Goal: Task Accomplishment & Management: Use online tool/utility

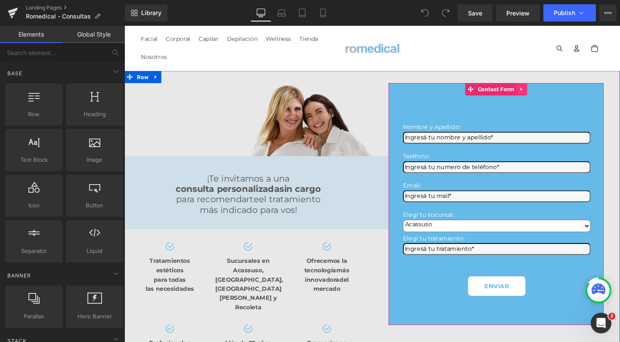
click at [541, 93] on icon at bounding box center [542, 93] width 2 height 4
click at [523, 95] on icon at bounding box center [526, 93] width 6 height 6
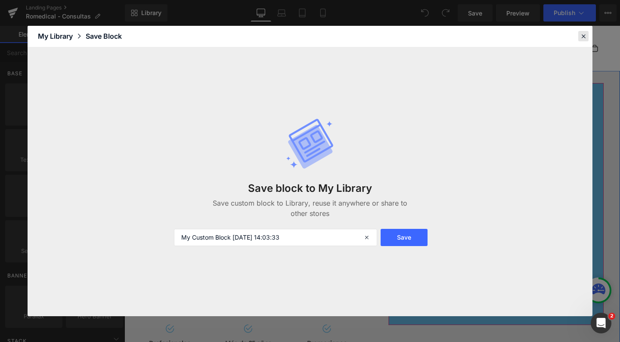
click at [582, 34] on icon at bounding box center [584, 36] width 8 height 8
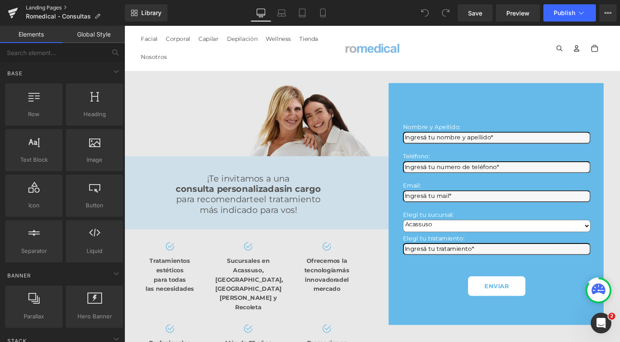
click at [37, 8] on link "Landing Pages" at bounding box center [75, 7] width 99 height 7
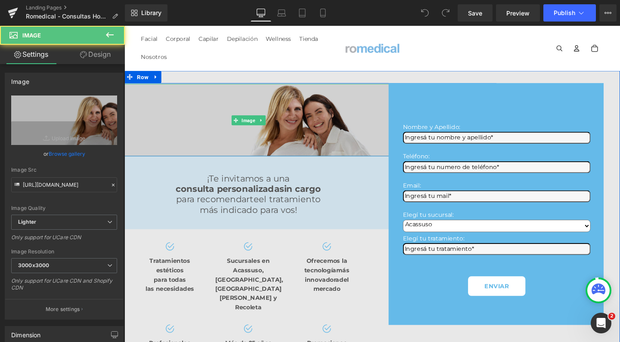
click at [301, 115] on img at bounding box center [255, 125] width 313 height 76
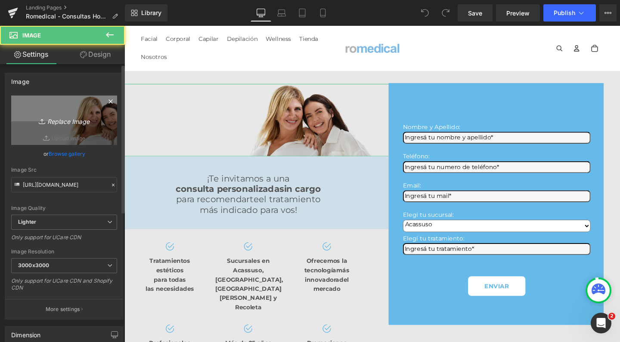
click at [71, 112] on link "Replace Image" at bounding box center [64, 121] width 106 height 50
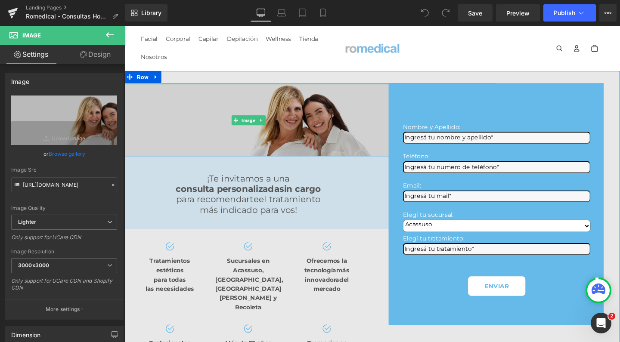
type input "C:\fakepath\hombres romedical estetica rejuvenecimiento.jpg"
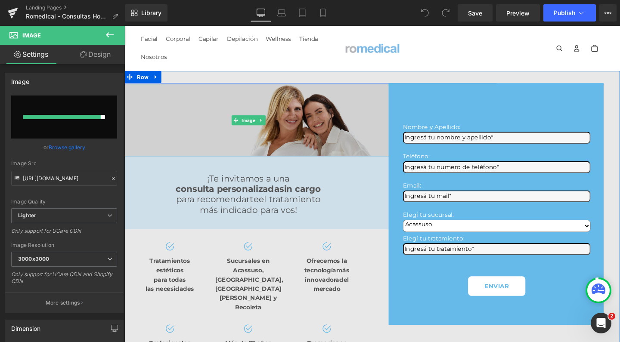
type input "https://ucarecdn.com/5360f6b8-fc06-4134-8b25-9c7aa897ffcf/-/format/auto/-/previ…"
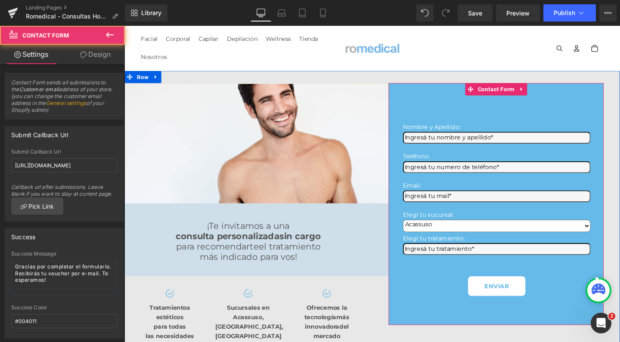
click at [482, 102] on div "Nombre y Apellido: Text Block Text Field Teléfono: Text Block Text Field Email:…" at bounding box center [515, 213] width 226 height 255
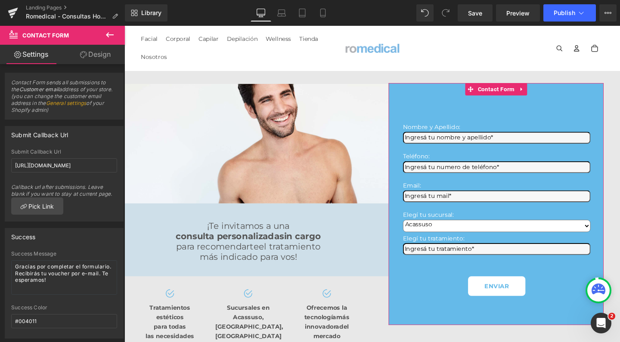
click at [106, 53] on link "Design" at bounding box center [95, 54] width 62 height 19
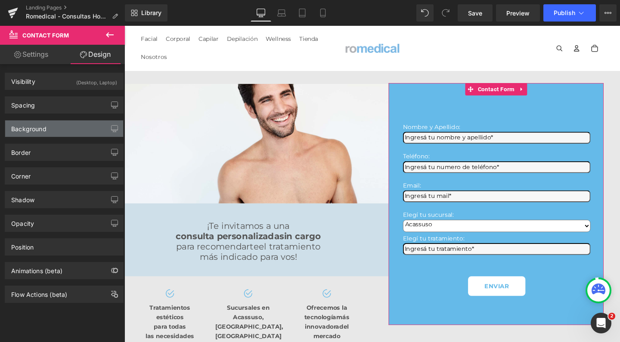
click at [62, 131] on div "Background" at bounding box center [64, 129] width 118 height 16
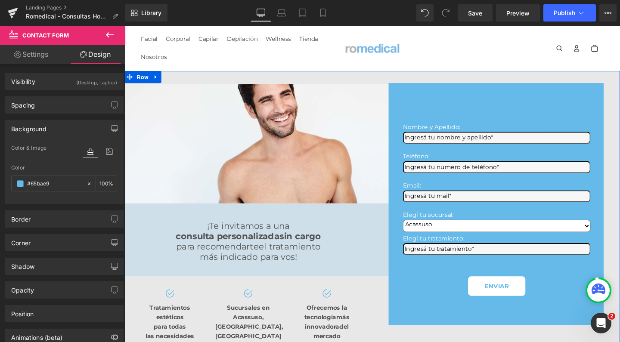
scroll to position [5, 0]
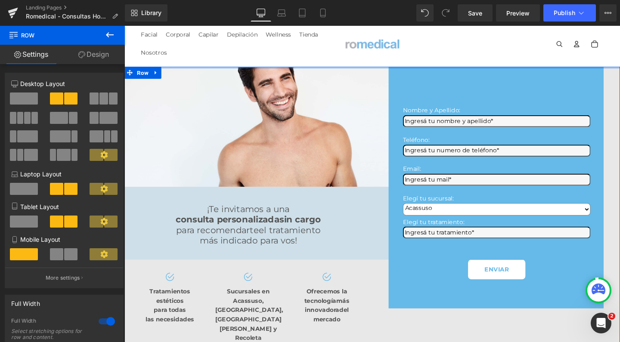
drag, startPoint x: 324, startPoint y: 72, endPoint x: 326, endPoint y: 14, distance: 58.2
click at [319, 80] on div "Image Row Image Row ¡Te invitamos a una consulta personalizada sin cargo para r…" at bounding box center [385, 241] width 521 height 347
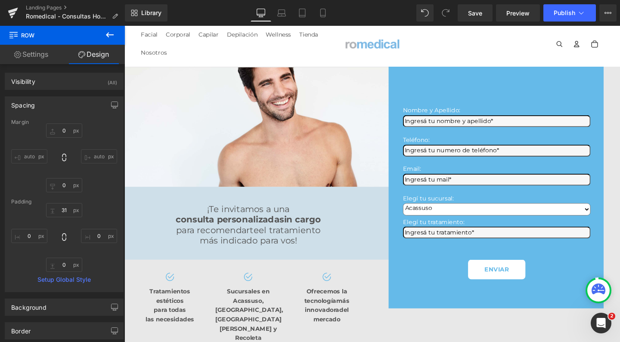
click at [125, 26] on div at bounding box center [125, 26] width 0 height 0
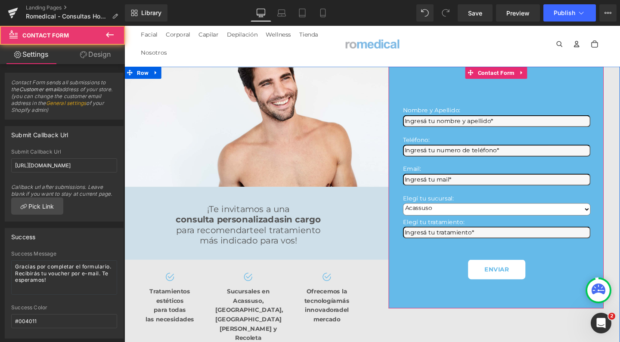
click at [427, 109] on div "Nombre y Apellido: Text Block Text Field Teléfono: Text Block Text Field Email:…" at bounding box center [515, 195] width 226 height 255
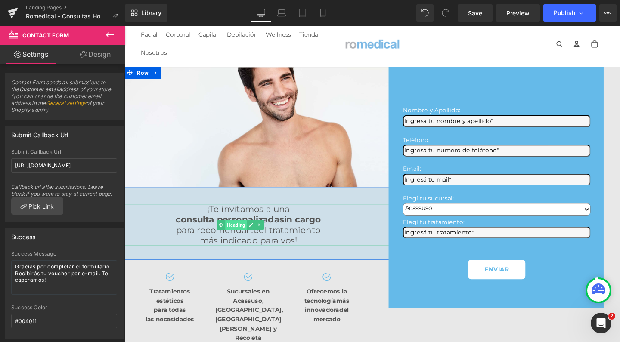
click at [253, 240] on span "Heading" at bounding box center [241, 235] width 23 height 10
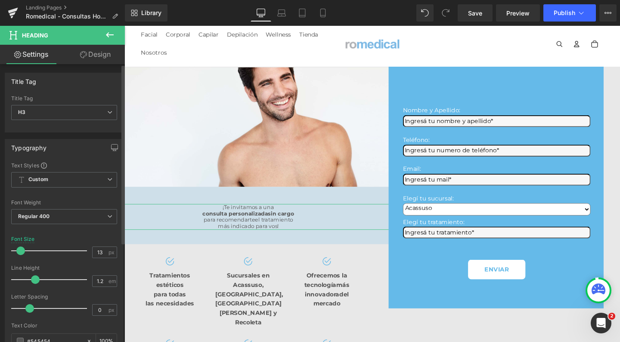
drag, startPoint x: 27, startPoint y: 249, endPoint x: 21, endPoint y: 250, distance: 6.1
click at [21, 250] on span at bounding box center [20, 251] width 9 height 9
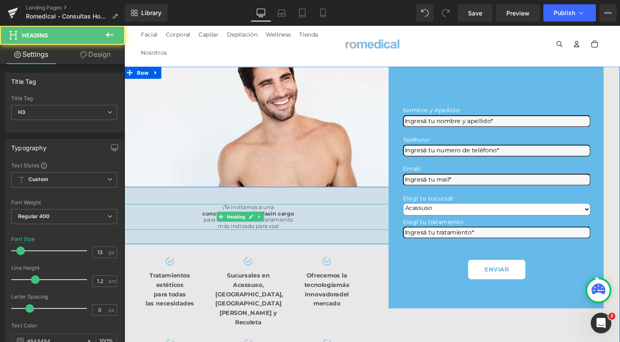
click at [246, 227] on span "consulta personalizada" at bounding box center [241, 223] width 69 height 7
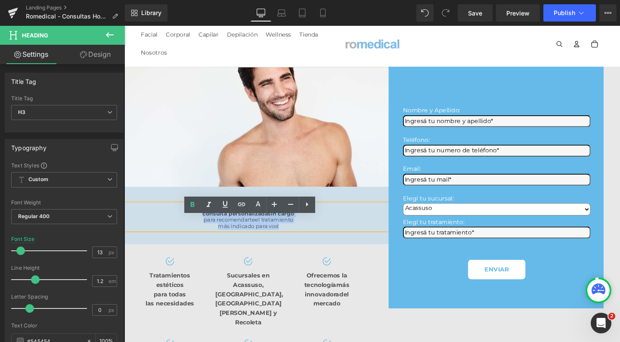
drag, startPoint x: 216, startPoint y: 234, endPoint x: 327, endPoint y: 259, distance: 114.3
click at [327, 240] on div "¡Te invitamos a una consulta personalizada sin cargo para recomendarte el trata…" at bounding box center [254, 226] width 521 height 27
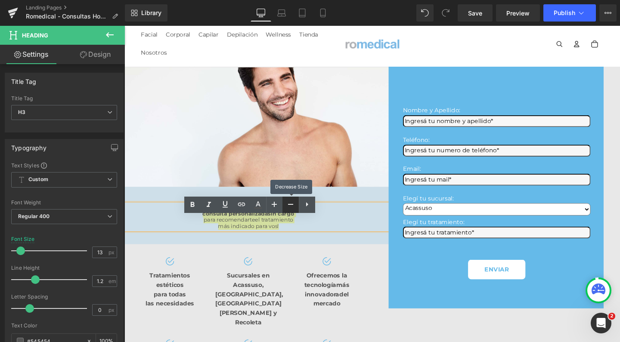
click at [286, 206] on icon at bounding box center [291, 204] width 10 height 10
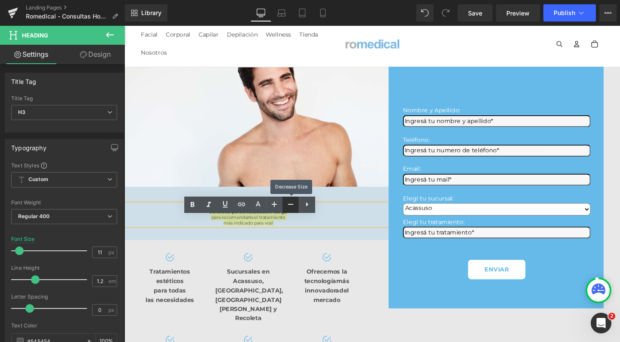
click at [287, 206] on icon at bounding box center [291, 204] width 10 height 10
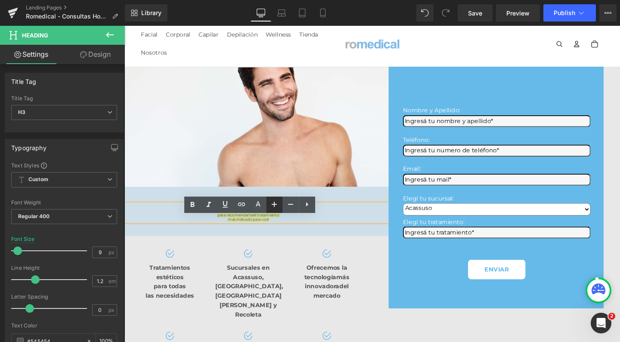
click at [271, 206] on icon at bounding box center [274, 204] width 10 height 10
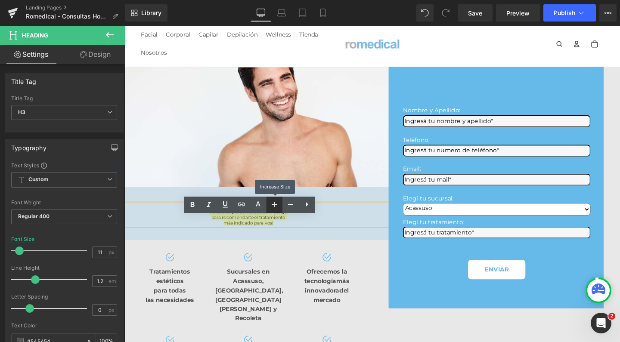
click at [271, 206] on icon at bounding box center [274, 204] width 10 height 10
type input "15"
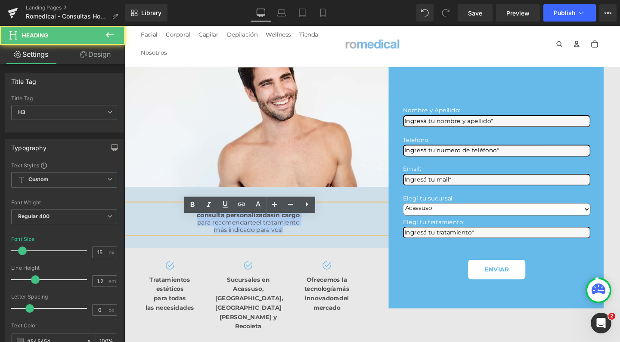
click at [274, 244] on span "más indicado para vos!" at bounding box center [254, 240] width 73 height 8
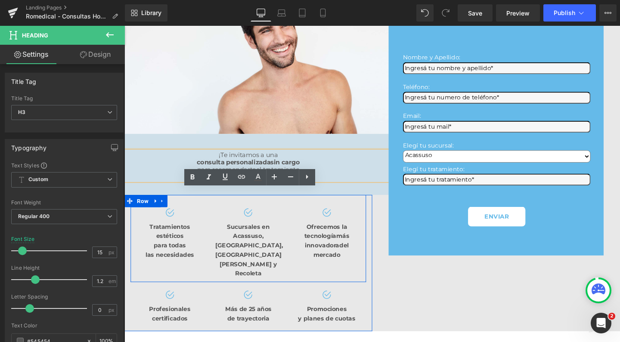
scroll to position [89, 0]
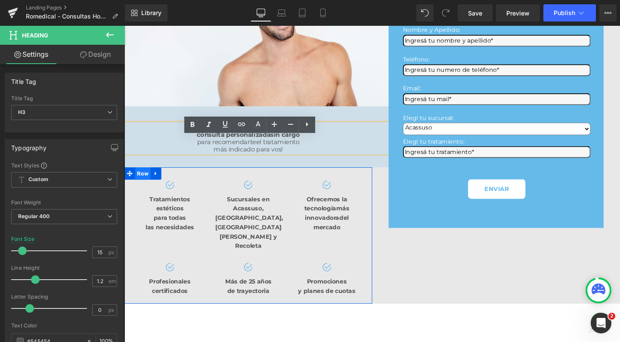
click at [143, 188] on span "Row" at bounding box center [144, 181] width 16 height 13
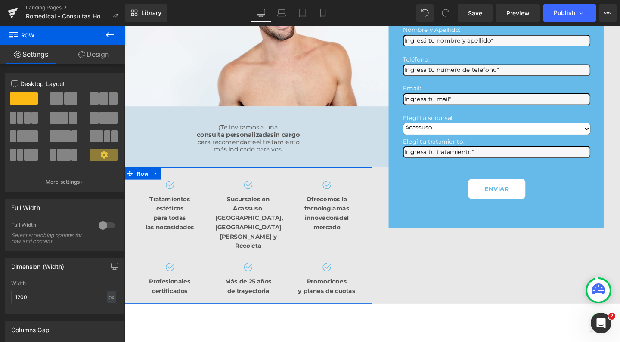
click at [33, 121] on span at bounding box center [34, 118] width 6 height 12
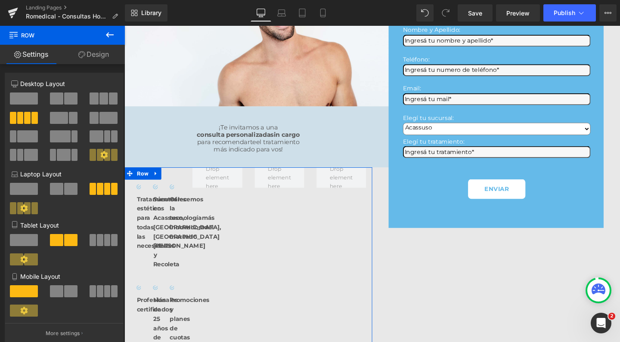
click at [32, 99] on span at bounding box center [24, 99] width 28 height 12
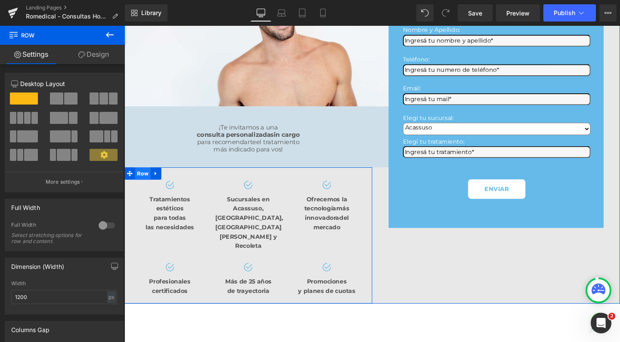
click at [145, 188] on span "Row" at bounding box center [144, 181] width 16 height 13
click at [146, 188] on span "Row" at bounding box center [144, 181] width 16 height 13
click at [146, 188] on span "Row" at bounding box center [150, 181] width 16 height 13
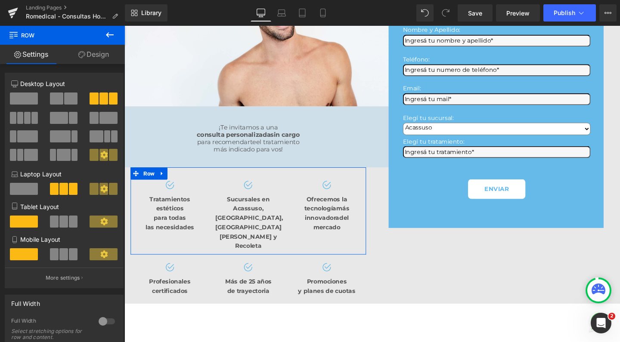
click at [27, 121] on span at bounding box center [27, 118] width 6 height 12
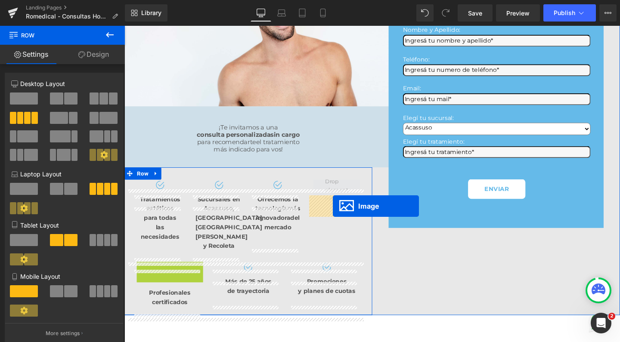
drag, startPoint x: 157, startPoint y: 291, endPoint x: 344, endPoint y: 215, distance: 201.2
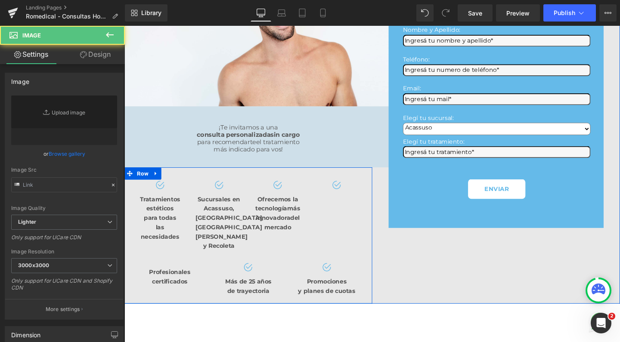
type input "https://ucarecdn.com/81810c73-4106-4c26-864d-de10e1d558db/-/format/auto/-/previ…"
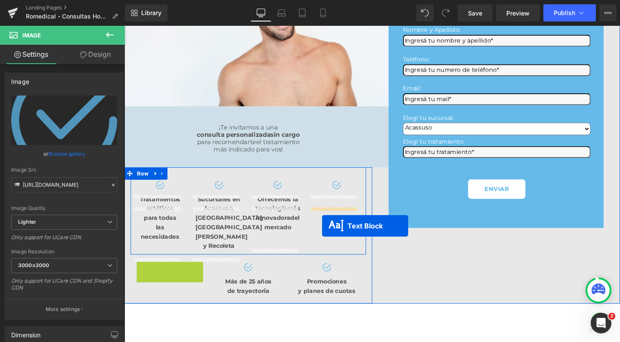
drag, startPoint x: 144, startPoint y: 295, endPoint x: 333, endPoint y: 237, distance: 197.0
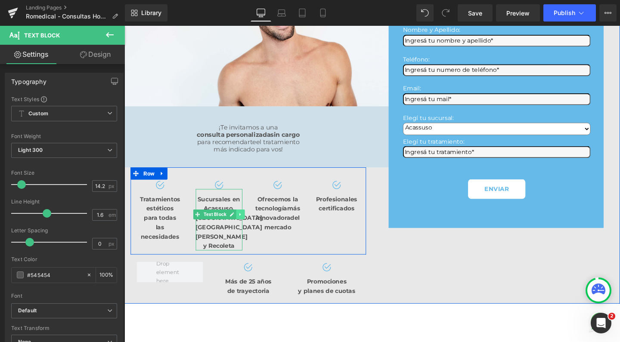
click at [244, 227] on icon at bounding box center [246, 224] width 5 height 5
click at [246, 230] on link at bounding box center [250, 224] width 9 height 10
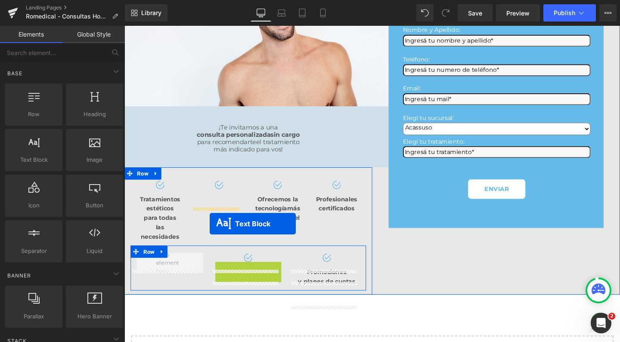
drag, startPoint x: 230, startPoint y: 309, endPoint x: 214, endPoint y: 234, distance: 76.1
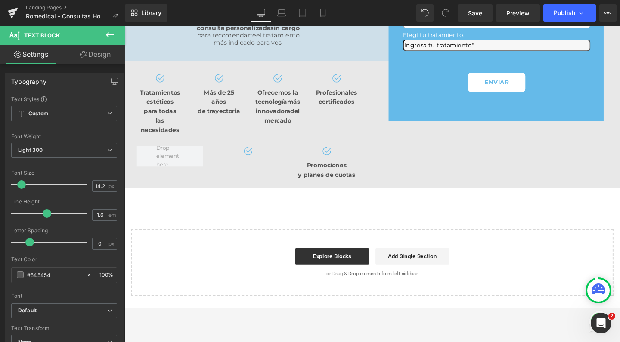
scroll to position [152, 0]
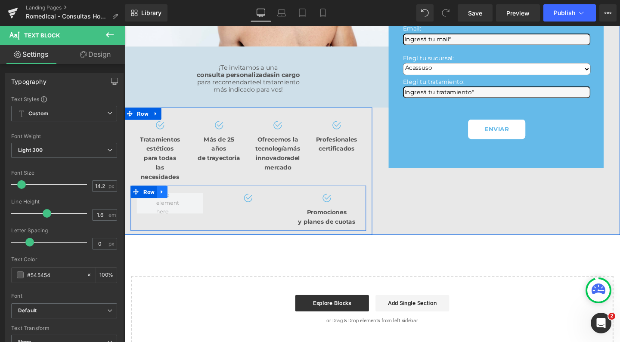
click at [165, 207] on link at bounding box center [164, 200] width 11 height 13
click at [184, 204] on icon at bounding box center [187, 201] width 6 height 6
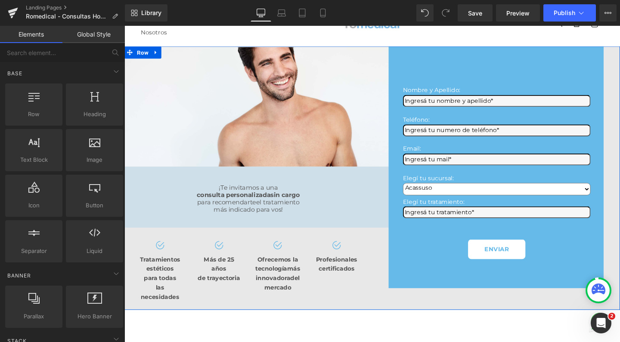
scroll to position [45, 0]
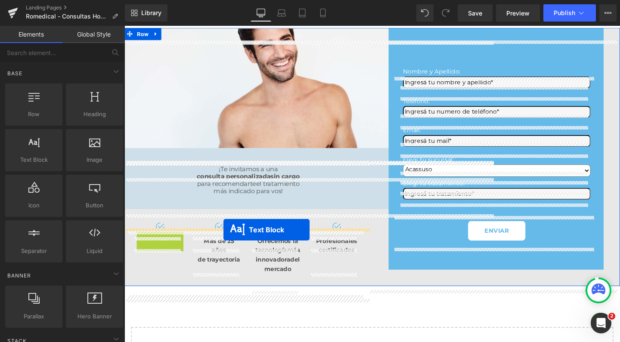
drag, startPoint x: 136, startPoint y: 288, endPoint x: 229, endPoint y: 240, distance: 104.2
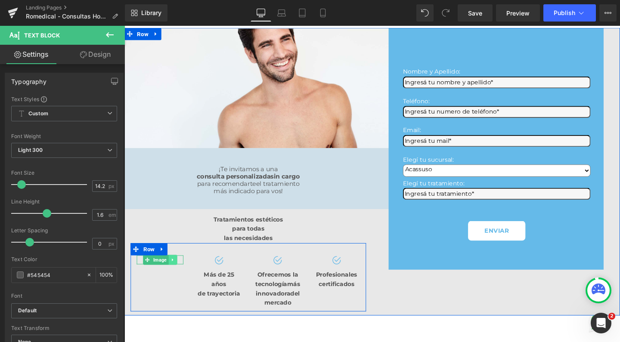
click at [173, 275] on icon at bounding box center [175, 272] width 5 height 5
click at [177, 274] on icon at bounding box center [179, 272] width 5 height 5
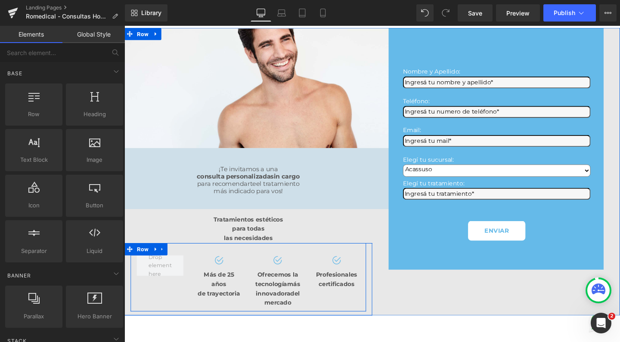
click at [144, 268] on span "Row" at bounding box center [150, 261] width 16 height 13
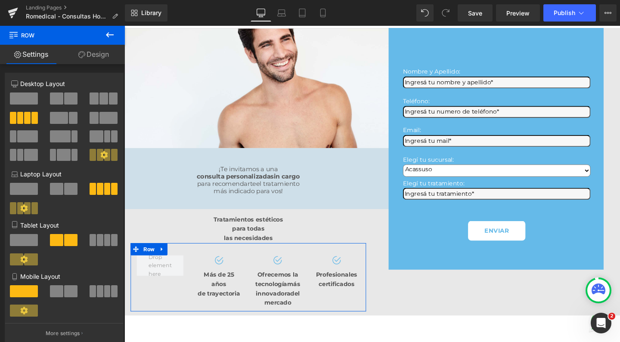
click at [96, 98] on span at bounding box center [94, 99] width 9 height 12
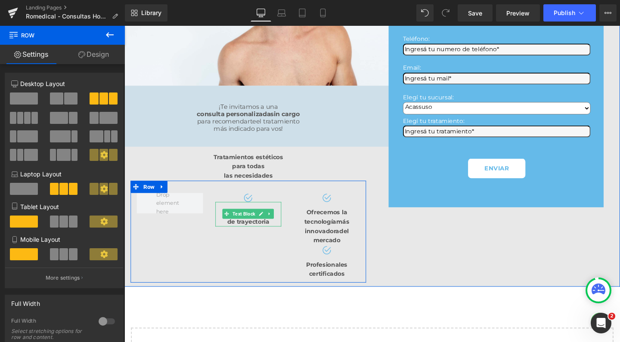
scroll to position [120, 0]
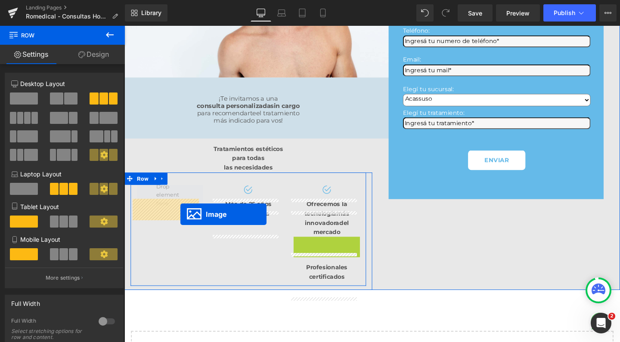
drag, startPoint x: 317, startPoint y: 271, endPoint x: 184, endPoint y: 224, distance: 141.0
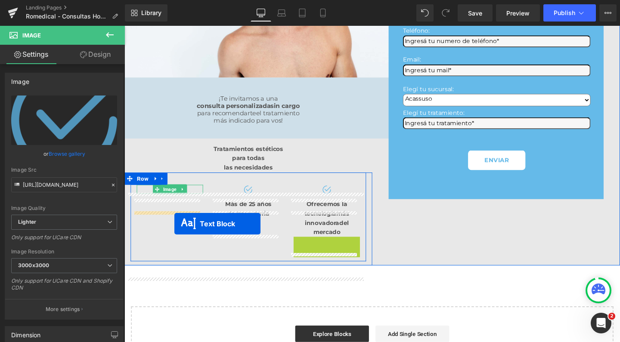
drag, startPoint x: 311, startPoint y: 278, endPoint x: 176, endPoint y: 233, distance: 142.6
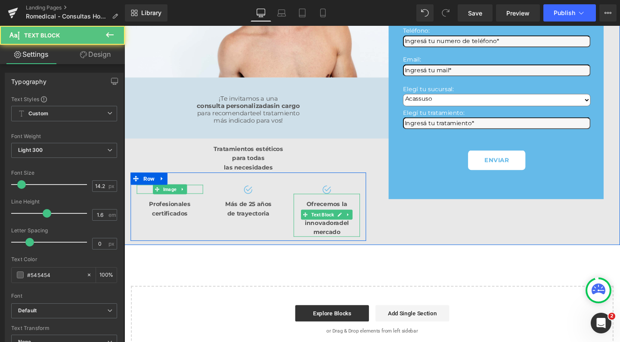
click at [320, 217] on span "Ofrecemos la" at bounding box center [337, 213] width 43 height 8
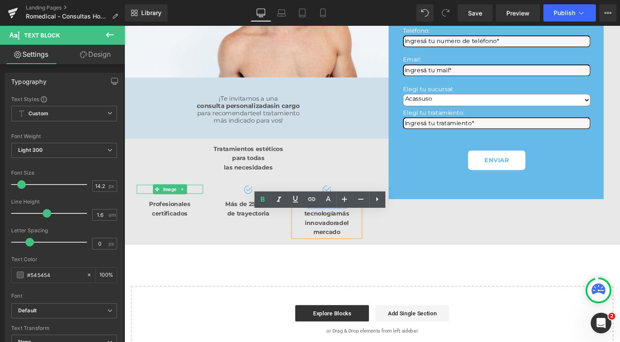
drag, startPoint x: 308, startPoint y: 231, endPoint x: 361, endPoint y: 229, distance: 53.0
click at [361, 229] on div "Ofrecemos la tecnología más innovadora del mercado" at bounding box center [337, 224] width 70 height 45
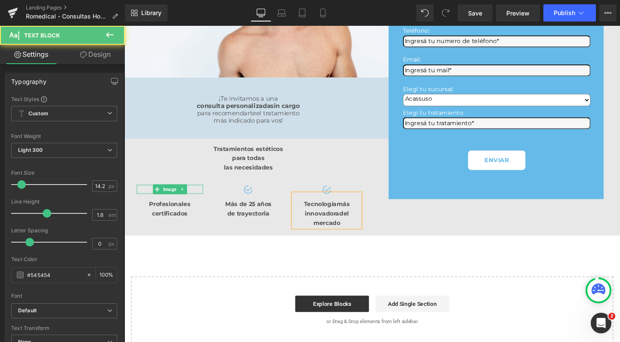
click at [344, 237] on span "del mercado" at bounding box center [341, 228] width 37 height 18
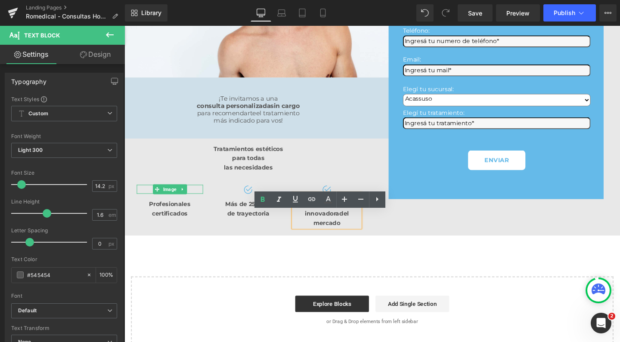
drag, startPoint x: 344, startPoint y: 234, endPoint x: 353, endPoint y: 249, distance: 17.7
click at [353, 238] on div "T ecnología más innovadora del mercado" at bounding box center [337, 219] width 70 height 35
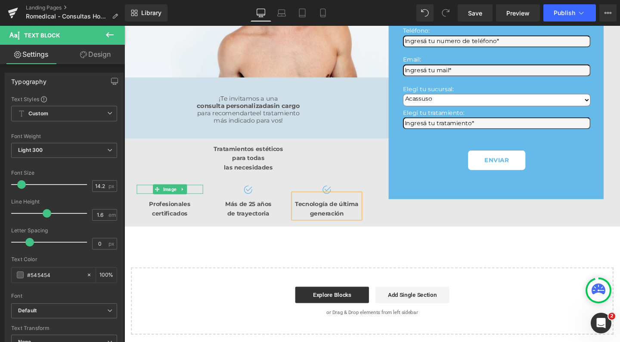
click at [337, 227] on span "ecnología de última generación" at bounding box center [339, 218] width 63 height 18
click at [224, 180] on div "las necesidades" at bounding box center [255, 175] width 261 height 10
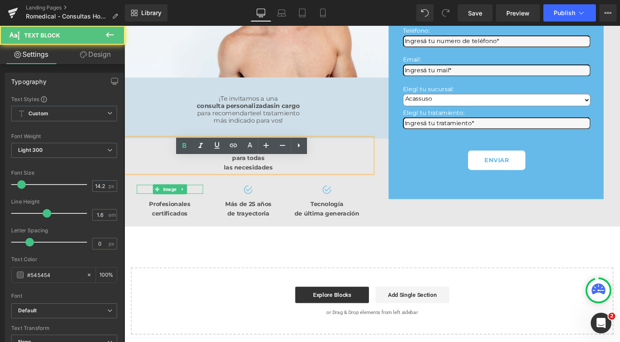
click at [229, 179] on span "las necesidades" at bounding box center [254, 175] width 51 height 8
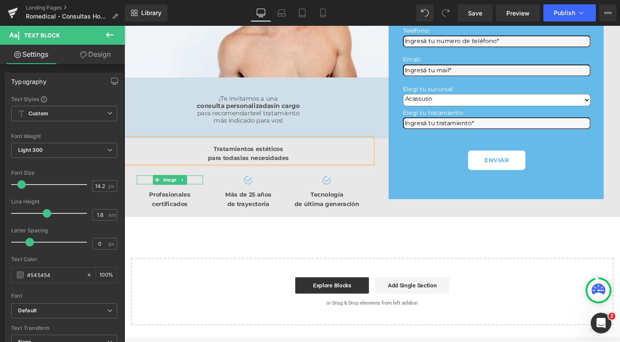
click at [212, 169] on span "para todas" at bounding box center [229, 165] width 34 height 8
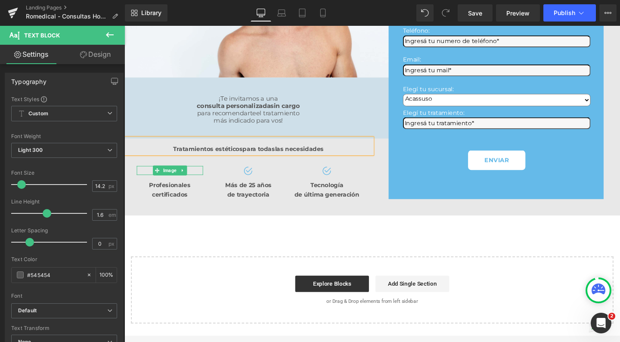
click at [229, 261] on div "Image Row Image Row ¡Te invitamos a una consulta personalizada sin cargo para r…" at bounding box center [385, 146] width 521 height 386
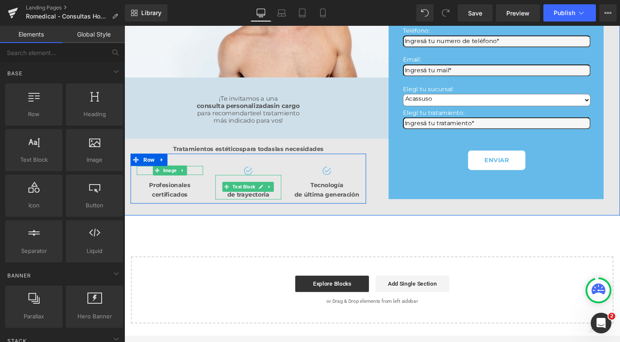
scroll to position [119, 0]
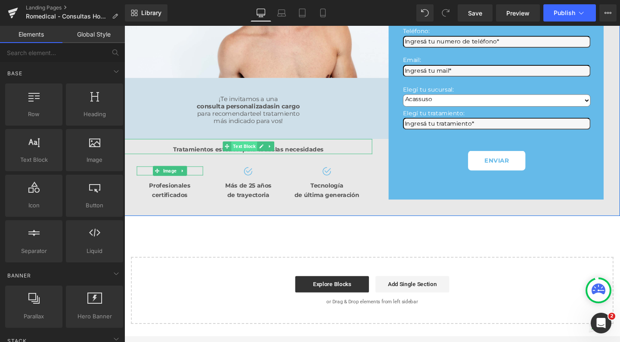
click at [254, 158] on span "Text Block" at bounding box center [250, 152] width 27 height 10
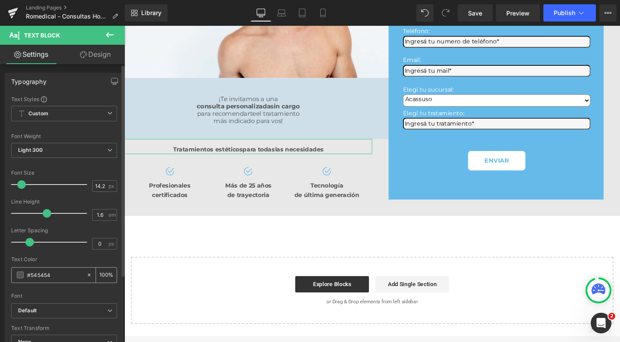
click at [19, 277] on span at bounding box center [20, 275] width 7 height 7
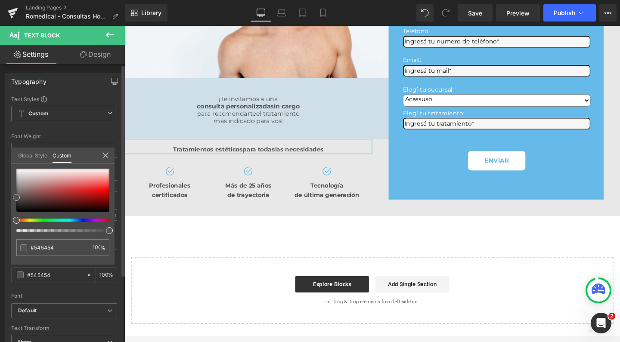
type input "#212020"
type input "#000000"
drag, startPoint x: 18, startPoint y: 206, endPoint x: 16, endPoint y: 224, distance: 17.3
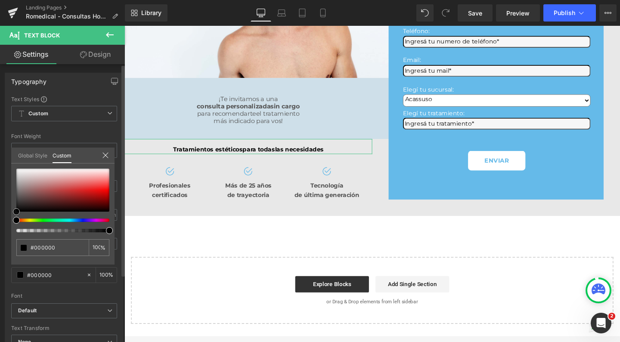
click at [8, 226] on div "Typography Text Styles Custom Custom Setup Global Style Custom Setup Global Sty…" at bounding box center [64, 214] width 129 height 296
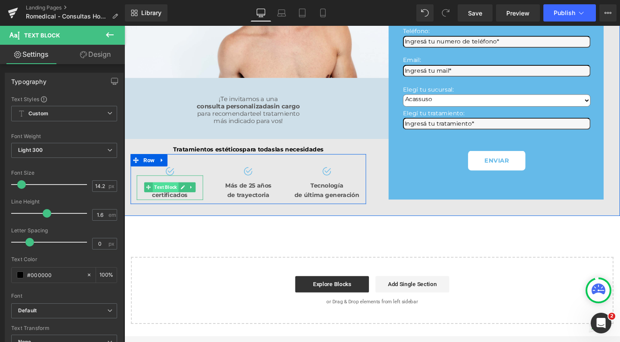
click at [165, 201] on span "Text Block" at bounding box center [167, 195] width 27 height 10
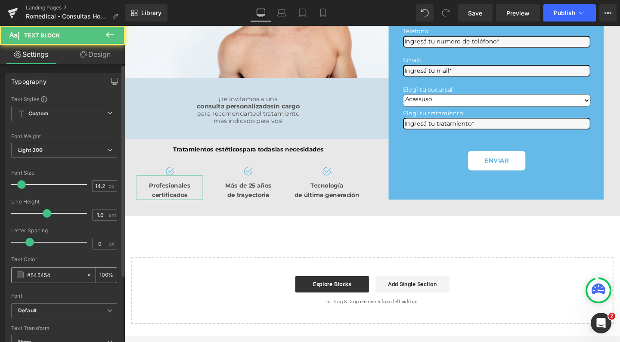
click at [19, 273] on span at bounding box center [20, 275] width 7 height 7
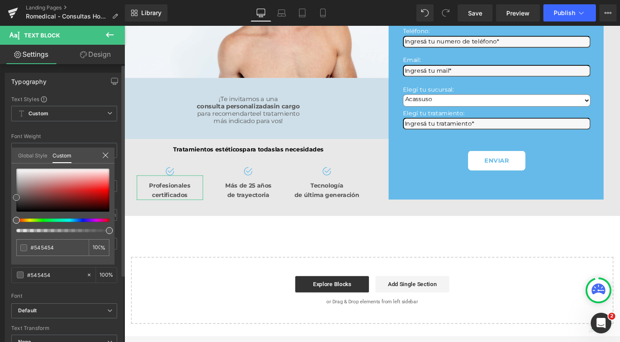
type input "#2c2525"
type input "#020202"
type input "#000000"
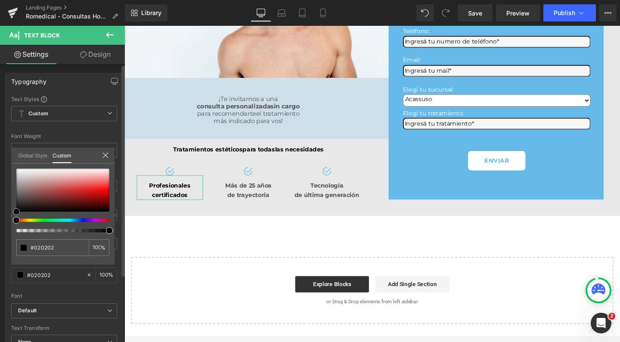
type input "#000000"
drag, startPoint x: 25, startPoint y: 205, endPoint x: 3, endPoint y: 227, distance: 31.1
click at [3, 227] on div "Typography Text Styles Custom Custom Setup Global Style Custom Setup Global Sty…" at bounding box center [64, 214] width 129 height 296
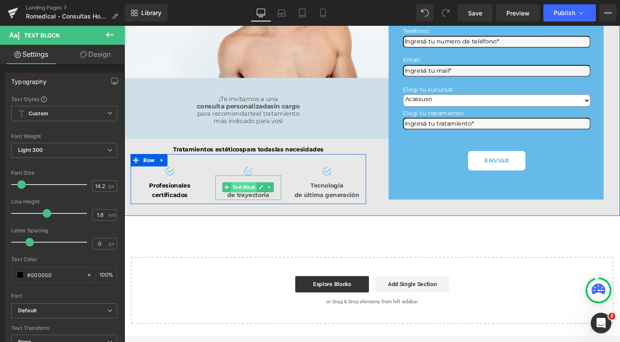
click at [255, 201] on span "Text Block" at bounding box center [250, 195] width 27 height 10
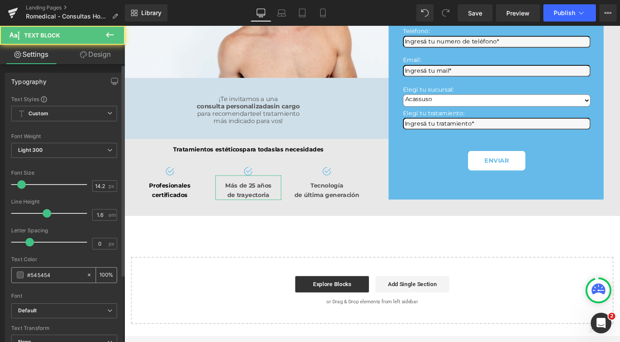
click at [21, 276] on span at bounding box center [20, 275] width 7 height 7
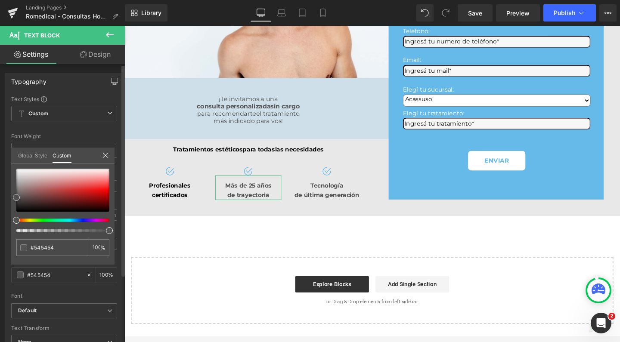
type input "#a08181"
type input "#2e2828"
type input "#000000"
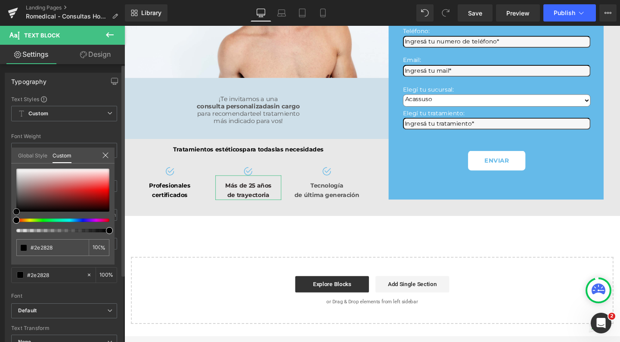
type input "#000000"
drag, startPoint x: 29, startPoint y: 187, endPoint x: 0, endPoint y: 241, distance: 60.9
click at [0, 241] on div "Typography Text Styles Custom Custom Setup Global Style Custom Setup Global Sty…" at bounding box center [64, 214] width 129 height 296
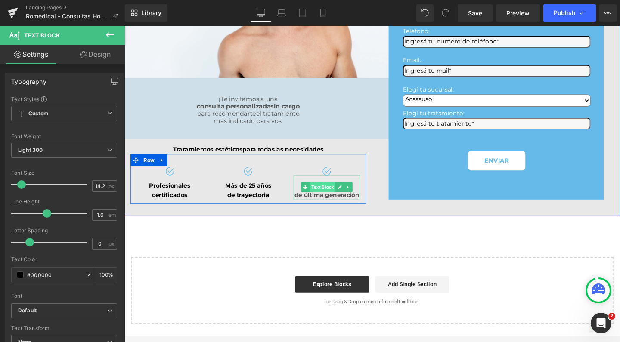
click at [336, 201] on span "Text Block" at bounding box center [332, 195] width 27 height 10
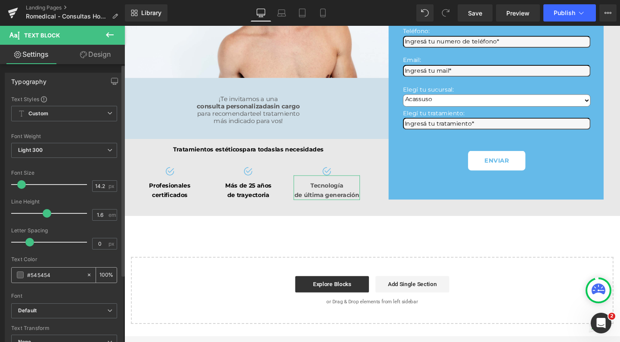
click at [21, 275] on span at bounding box center [20, 275] width 7 height 7
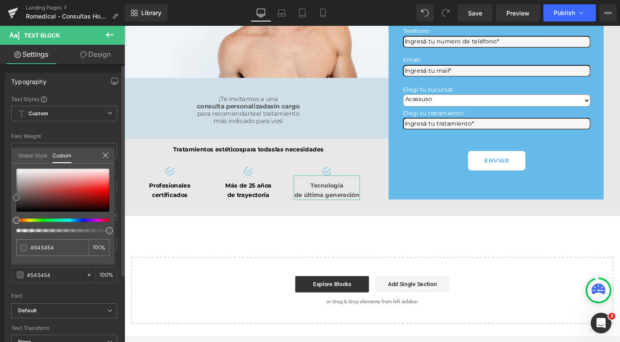
type input "#915e5e"
type input "#453a3a"
type input "#191919"
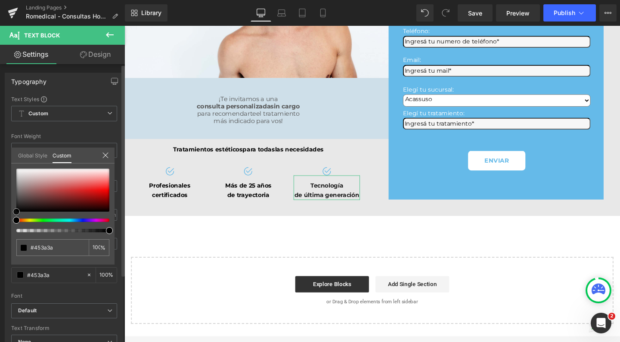
type input "#191919"
type input "#000000"
drag, startPoint x: 36, startPoint y: 192, endPoint x: 1, endPoint y: 228, distance: 50.3
click at [1, 228] on div "Typography Text Styles Custom Custom Setup Global Style Custom Setup Global Sty…" at bounding box center [64, 214] width 129 height 296
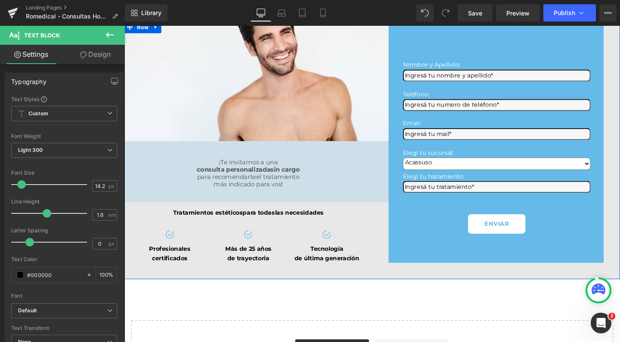
scroll to position [56, 0]
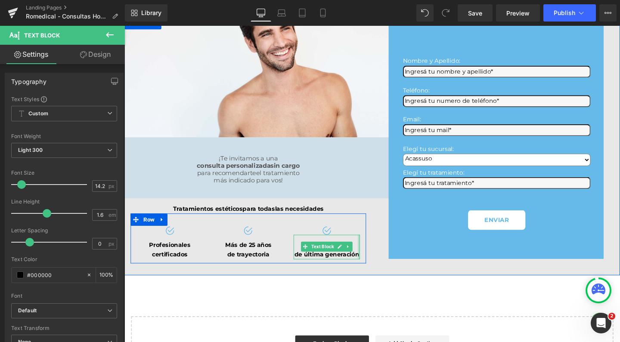
click at [370, 272] on div at bounding box center [371, 259] width 2 height 26
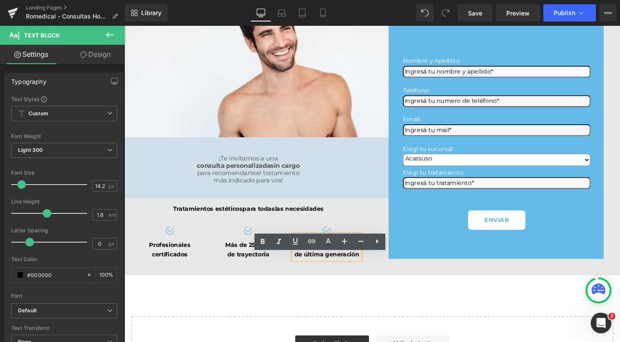
click at [361, 272] on div "T ecnología de última generación" at bounding box center [337, 259] width 70 height 26
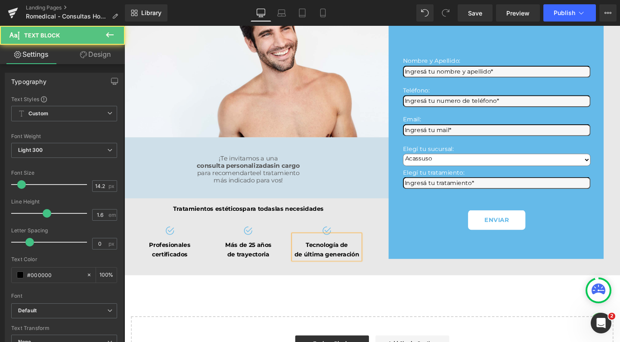
click at [308, 271] on span "de última generación" at bounding box center [337, 267] width 68 height 8
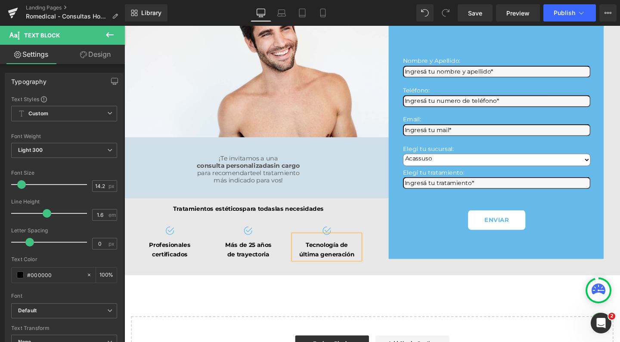
click at [324, 261] on span "ecnología de" at bounding box center [339, 257] width 41 height 8
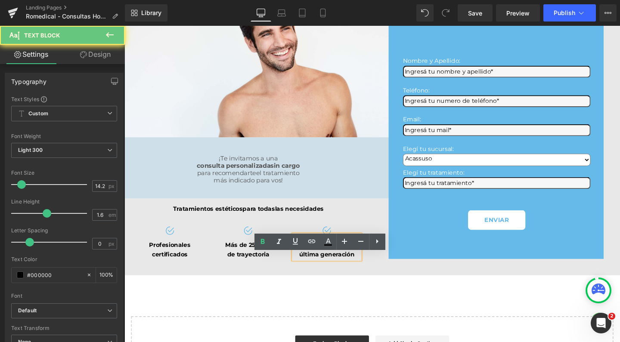
drag, startPoint x: 308, startPoint y: 276, endPoint x: 371, endPoint y: 276, distance: 62.9
click at [371, 272] on div "Image T ecnología de última generación Text Block" at bounding box center [337, 254] width 83 height 35
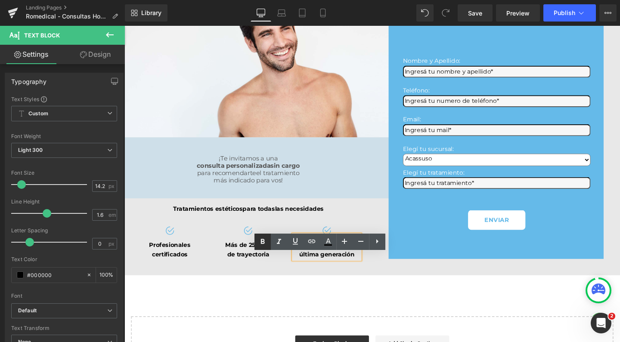
click at [265, 242] on icon at bounding box center [263, 242] width 10 height 10
click at [266, 261] on icon at bounding box center [268, 258] width 5 height 5
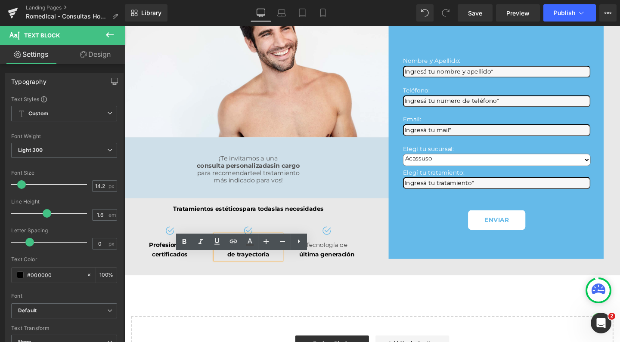
click at [252, 272] on div "de trayectoria" at bounding box center [255, 267] width 70 height 10
drag, startPoint x: 224, startPoint y: 275, endPoint x: 280, endPoint y: 275, distance: 56.0
click at [280, 272] on div "Más de 25 años de trayectoria" at bounding box center [255, 259] width 70 height 26
click at [187, 240] on icon at bounding box center [184, 242] width 10 height 10
click at [172, 264] on span "Text Block" at bounding box center [167, 258] width 27 height 10
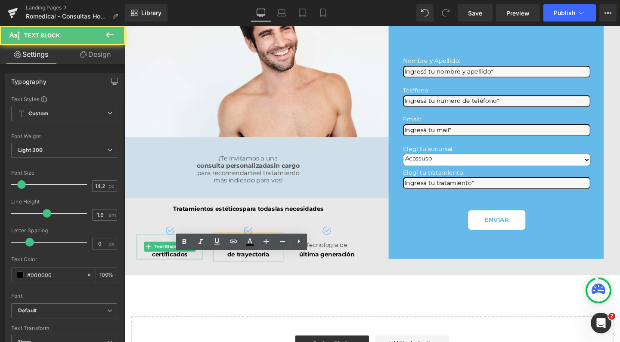
click at [140, 272] on div "certificados" at bounding box center [172, 267] width 70 height 10
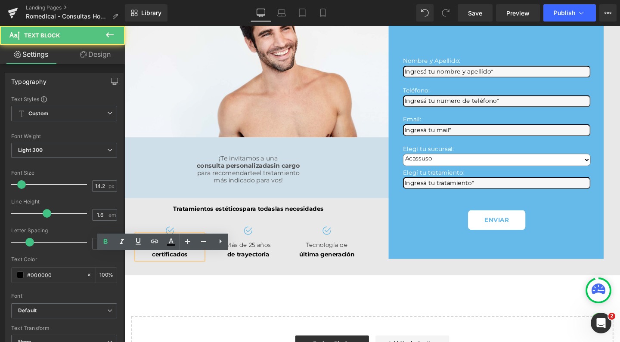
drag, startPoint x: 143, startPoint y: 277, endPoint x: 189, endPoint y: 277, distance: 46.1
click at [189, 272] on div "Profesionales certificados" at bounding box center [172, 259] width 70 height 26
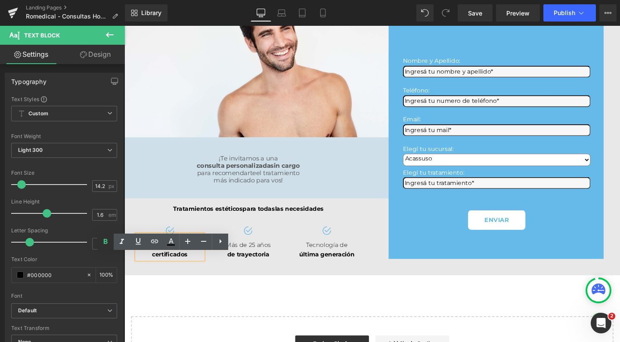
click at [106, 240] on icon at bounding box center [106, 241] width 4 height 5
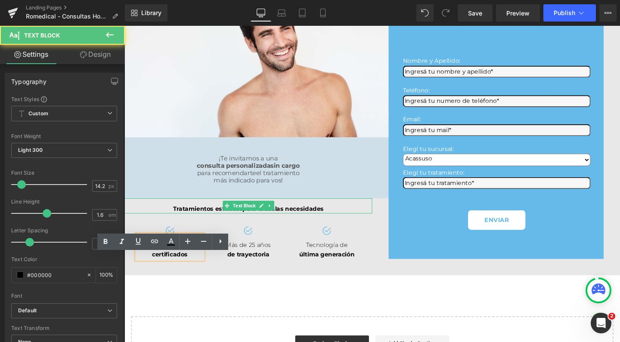
click at [303, 222] on span "las necesidades" at bounding box center [308, 219] width 51 height 8
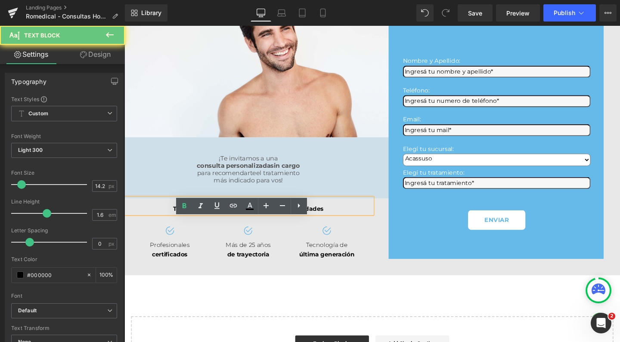
click at [291, 222] on span "las necesidades" at bounding box center [308, 219] width 51 height 8
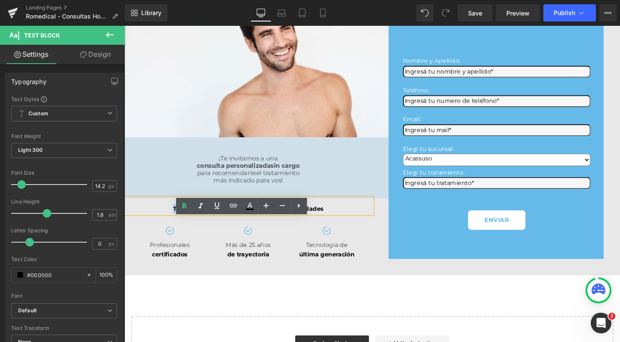
drag, startPoint x: 258, startPoint y: 238, endPoint x: 171, endPoint y: 235, distance: 87.1
click at [171, 224] on div "Tratamientos estéticos para todas las necesidades" at bounding box center [255, 216] width 261 height 16
click at [184, 206] on icon at bounding box center [184, 205] width 4 height 5
click at [279, 314] on div "Image Row Image Row ¡Te invitamos a una consulta personalizada sin cargo para r…" at bounding box center [385, 210] width 521 height 386
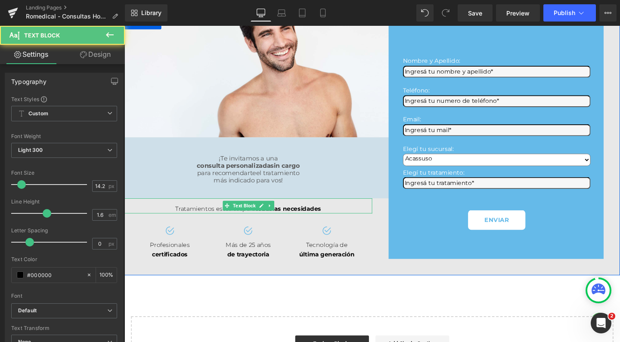
click at [344, 224] on div "Tratamientos estéticos para todas las necesidades" at bounding box center [255, 216] width 261 height 16
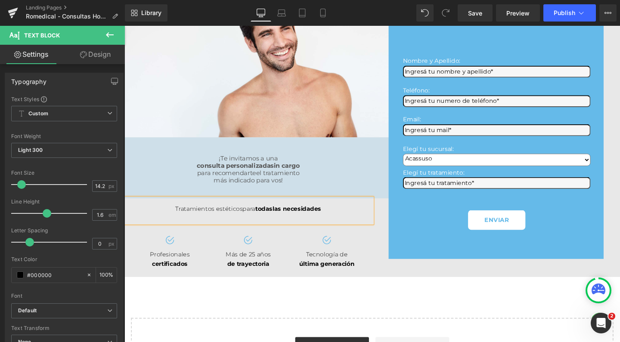
click at [164, 233] on div "Tratamientos estéticos para todas las necesidades" at bounding box center [255, 221] width 261 height 26
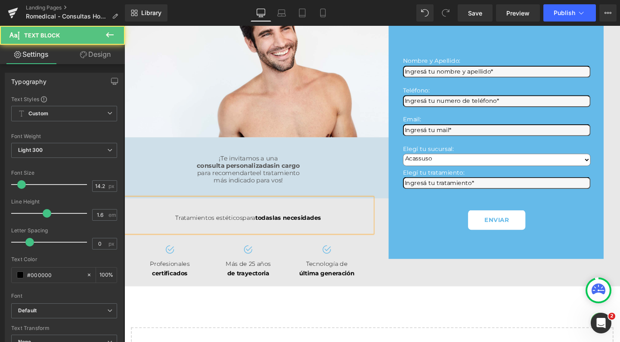
click at [418, 329] on div "Image Row Image Row ¡Te invitamos a una consulta personalizada sin cargo para r…" at bounding box center [385, 215] width 521 height 397
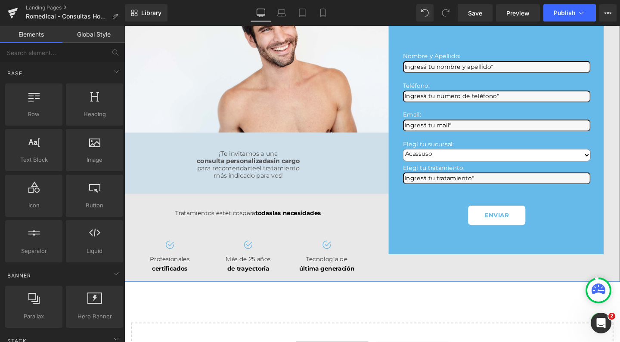
scroll to position [66, 0]
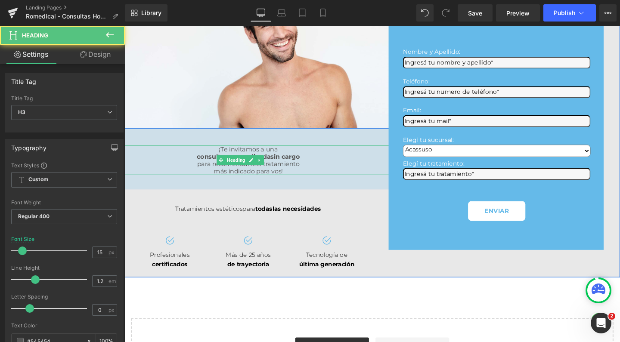
click at [201, 175] on span "para recomendarte" at bounding box center [232, 171] width 62 height 8
click at [186, 168] on div "consulta personalizada sin cargo" at bounding box center [254, 164] width 521 height 8
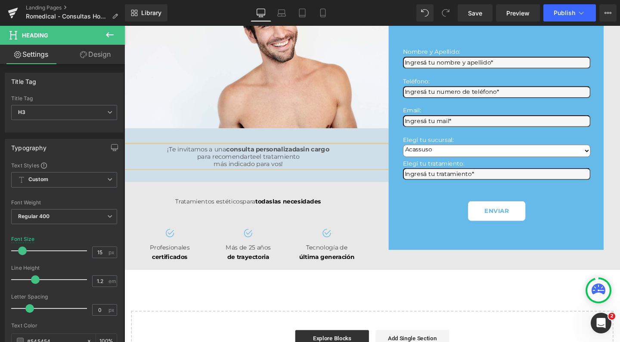
click at [309, 160] on span "consulta personalizada" at bounding box center [271, 156] width 78 height 8
click at [205, 175] on div "más indicado para vos!" at bounding box center [254, 172] width 521 height 8
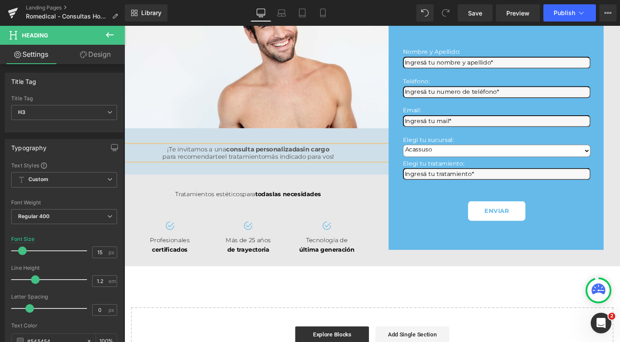
click at [345, 168] on span "más indicado para vos!" at bounding box center [308, 163] width 73 height 8
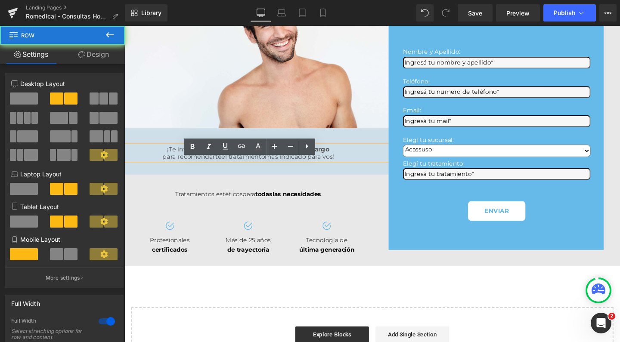
drag, startPoint x: 384, startPoint y: 181, endPoint x: 169, endPoint y: 168, distance: 215.4
click at [169, 168] on div "Image Row Image Row ¡Te invitamos a una consulta personalizada sin cargo para r…" at bounding box center [385, 143] width 521 height 272
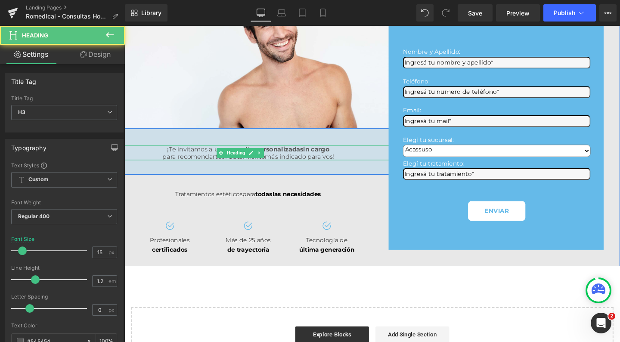
click at [170, 160] on span "¡Te invitamos a una" at bounding box center [201, 156] width 62 height 8
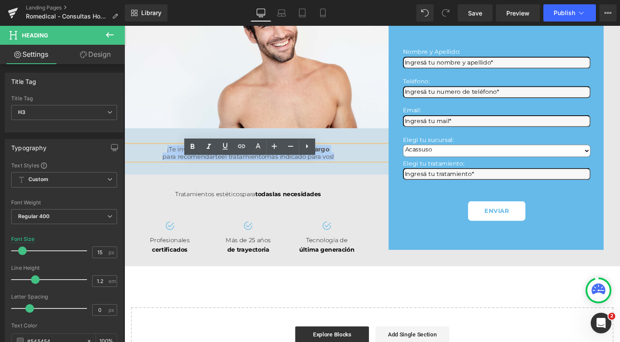
drag, startPoint x: 148, startPoint y: 169, endPoint x: 382, endPoint y: 180, distance: 234.2
click at [382, 180] on div "Image Row Image Row ¡Te invitamos a una consulta personalizada sin cargo para r…" at bounding box center [385, 143] width 521 height 272
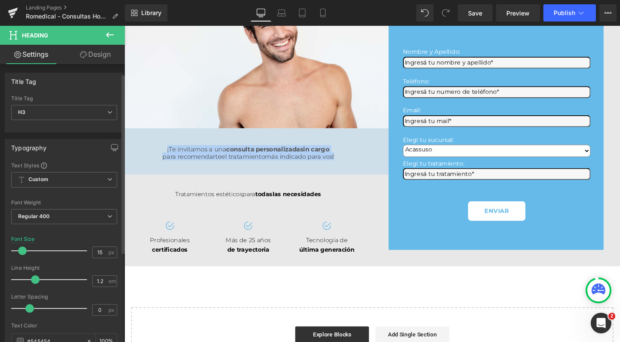
scroll to position [36, 0]
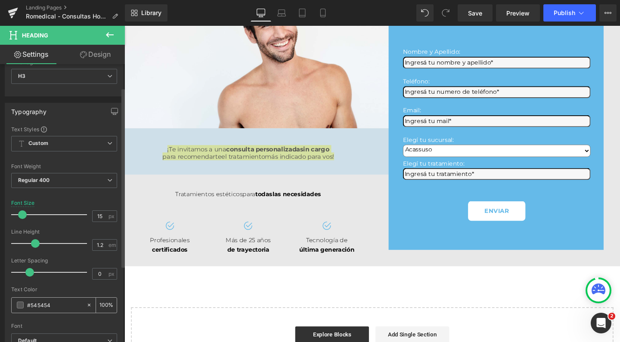
click at [21, 302] on span at bounding box center [20, 305] width 7 height 7
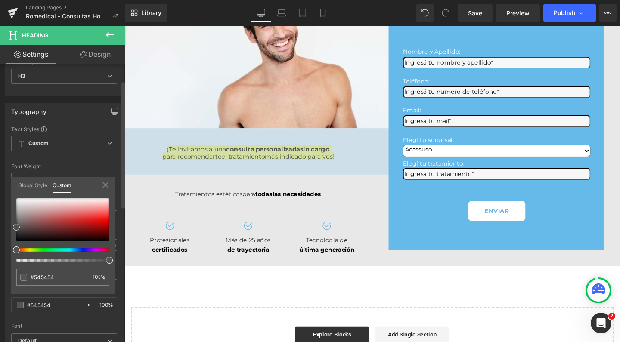
type input "#4b3e3e"
type input "#1f1d1d"
type input "#000000"
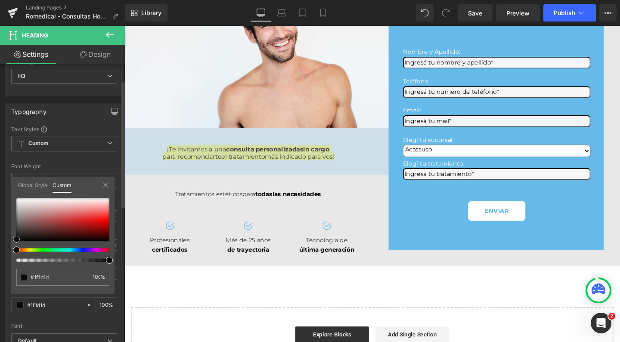
type input "#000000"
drag, startPoint x: 25, startPoint y: 230, endPoint x: 10, endPoint y: 249, distance: 24.0
click at [10, 249] on div "Typography Text Styles Custom Custom Setup Global Style Custom Setup Global Sty…" at bounding box center [64, 244] width 129 height 296
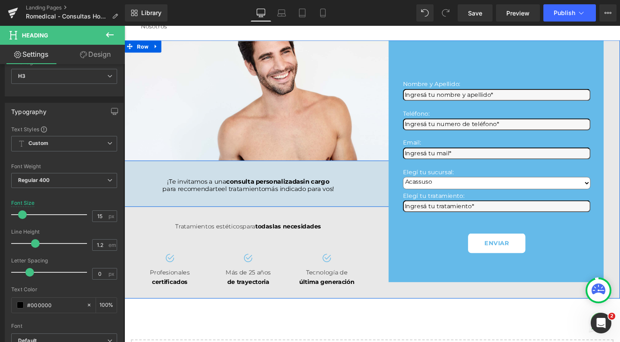
scroll to position [0, 0]
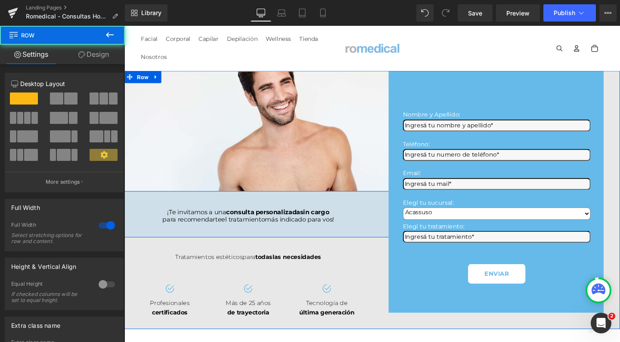
click at [128, 217] on div "¡Te invitamos a una consulta personalizada sin cargo para recomendarte el trata…" at bounding box center [254, 224] width 521 height 49
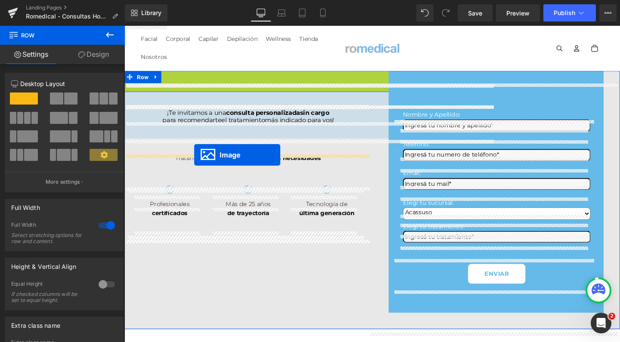
drag, startPoint x: 238, startPoint y: 149, endPoint x: 198, endPoint y: 162, distance: 41.8
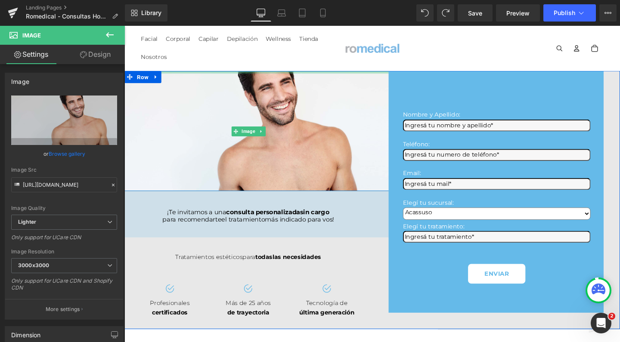
click at [236, 76] on div at bounding box center [254, 75] width 521 height 2
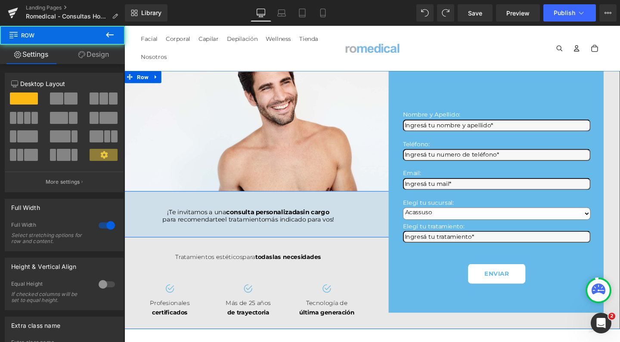
click at [133, 219] on div "¡Te invitamos a una consulta personalizada sin cargo para recomendarte el trata…" at bounding box center [254, 224] width 521 height 49
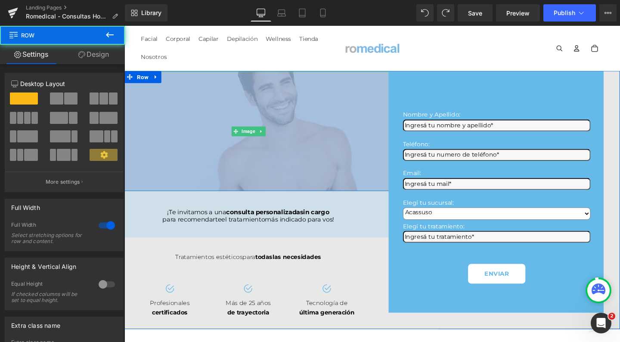
drag, startPoint x: 149, startPoint y: 218, endPoint x: 243, endPoint y: 98, distance: 152.2
click at [243, 98] on div "Image Row Image Row ¡Te invitamos a una consulta personalizada sin cargo para r…" at bounding box center [255, 207] width 261 height 268
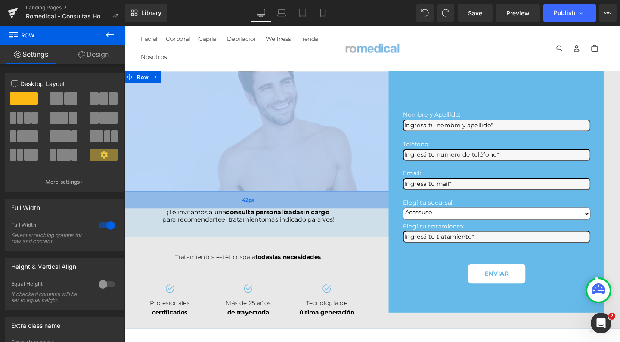
click at [339, 218] on div "42px" at bounding box center [254, 209] width 521 height 18
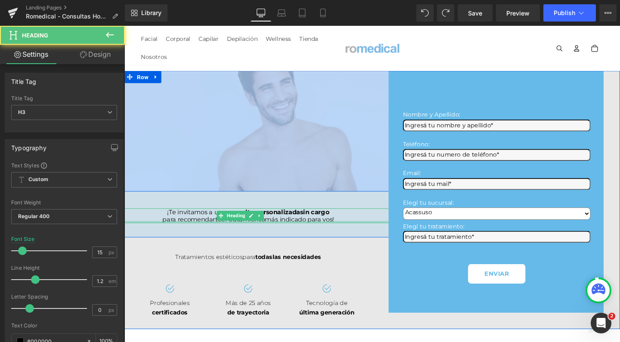
click at [238, 233] on div at bounding box center [254, 232] width 521 height 2
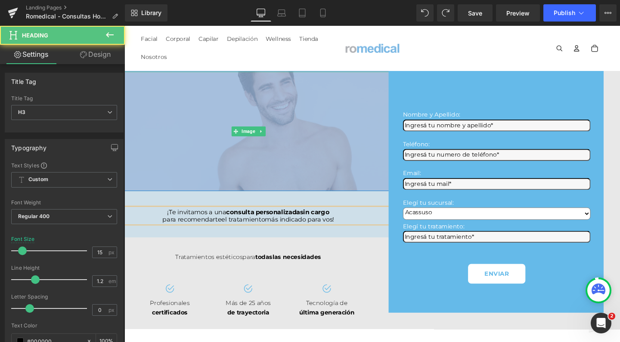
click at [273, 109] on img at bounding box center [255, 137] width 313 height 126
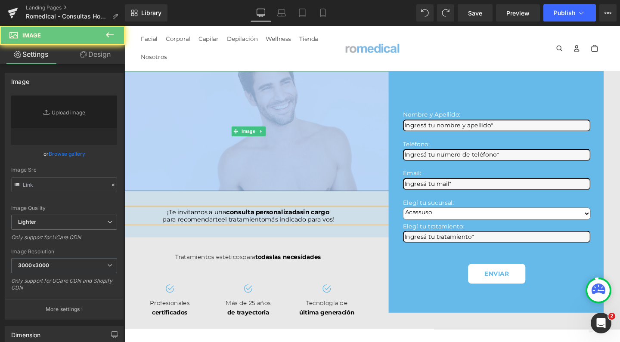
type input "https://ucarecdn.com/5360f6b8-fc06-4134-8b25-9c7aa897ffcf/-/format/auto/-/previ…"
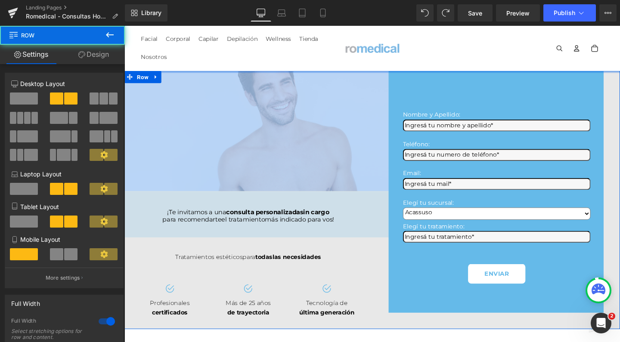
click at [364, 75] on div at bounding box center [385, 74] width 521 height 2
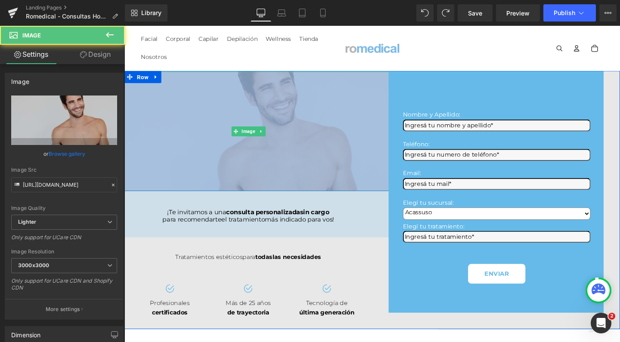
click at [347, 143] on img at bounding box center [255, 137] width 313 height 126
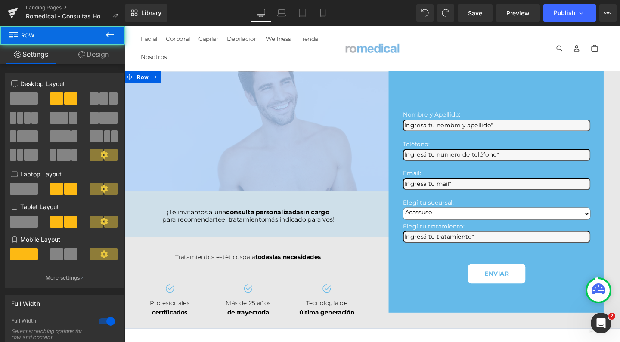
click at [564, 342] on div "Nombre y Apellido: Text Block Text Field Teléfono: Text Block Text Field Email:…" at bounding box center [515, 209] width 261 height 272
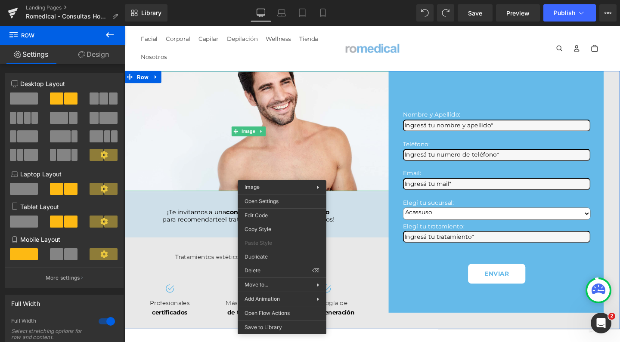
click at [193, 78] on div "Image Row Image Row ¡Te invitamos a una consulta personalizada sin cargo para r…" at bounding box center [385, 209] width 521 height 272
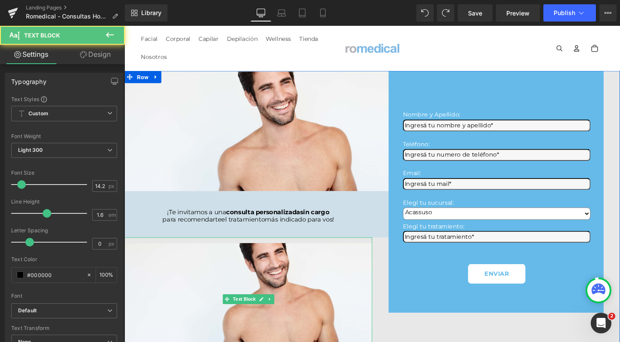
click at [254, 272] on img at bounding box center [255, 307] width 261 height 105
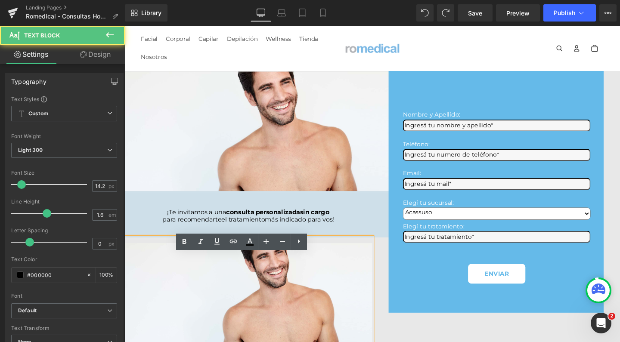
click at [304, 305] on div "Rendering Content" at bounding box center [310, 308] width 53 height 9
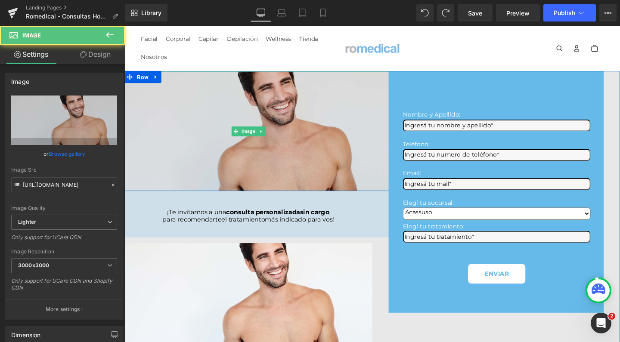
click at [373, 147] on img at bounding box center [255, 137] width 313 height 126
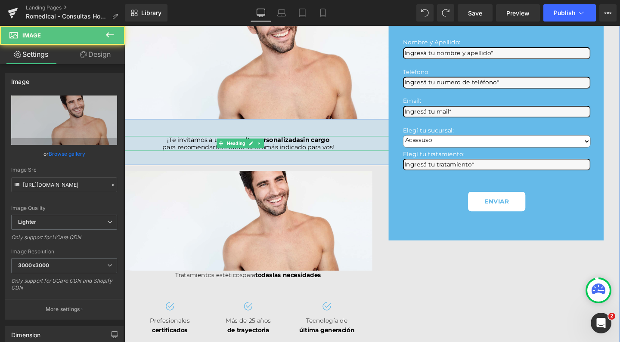
scroll to position [132, 0]
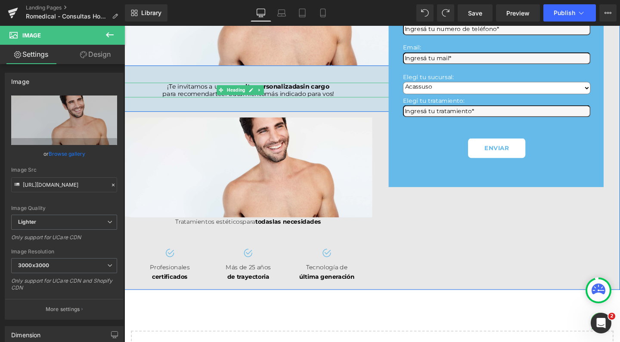
click at [324, 192] on img at bounding box center [255, 174] width 261 height 105
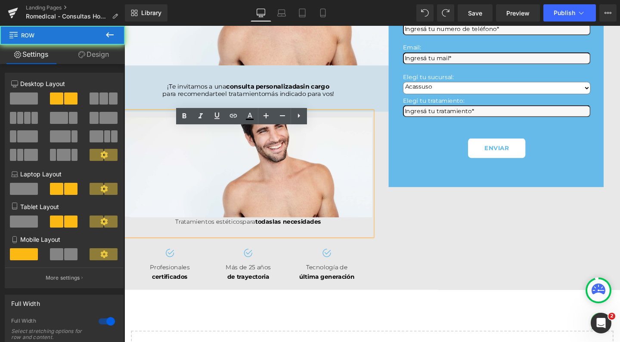
click at [430, 246] on div "Image Row Image Row ¡Te invitamos a una consulta personalizada sin cargo para r…" at bounding box center [385, 122] width 521 height 363
click at [302, 211] on img at bounding box center [255, 174] width 261 height 105
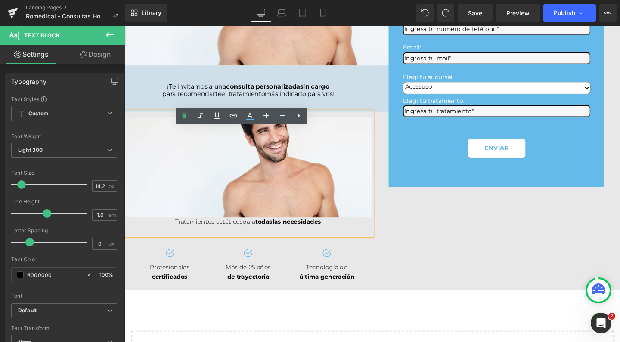
click at [220, 196] on img at bounding box center [255, 174] width 261 height 105
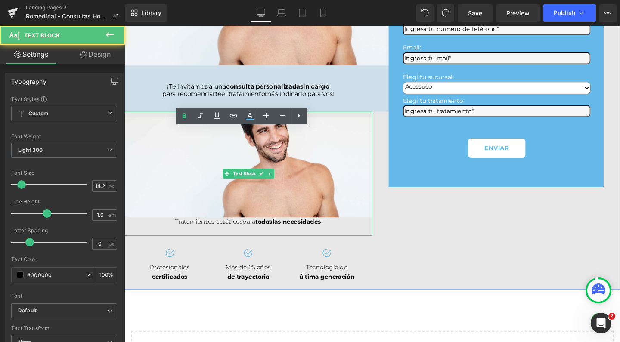
click at [287, 196] on img at bounding box center [255, 174] width 261 height 105
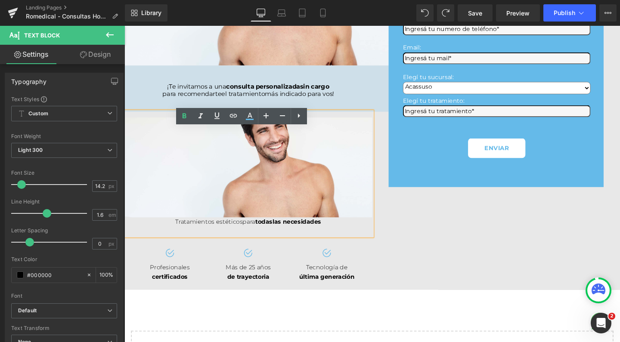
click at [162, 247] on div "Tratamientos estéticos para todas las necesidades" at bounding box center [255, 181] width 261 height 131
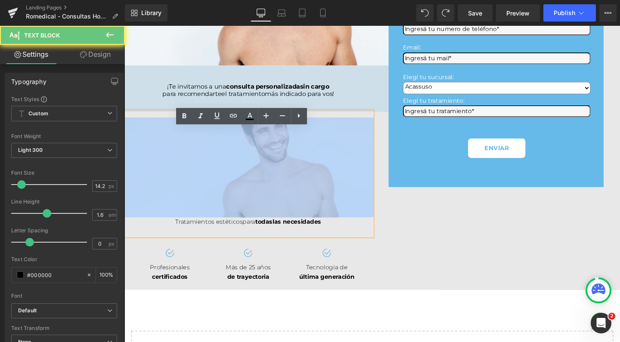
drag, startPoint x: 168, startPoint y: 247, endPoint x: 168, endPoint y: 165, distance: 82.3
click at [168, 165] on div "Tratamientos estéticos para todas las necesidades" at bounding box center [255, 181] width 261 height 131
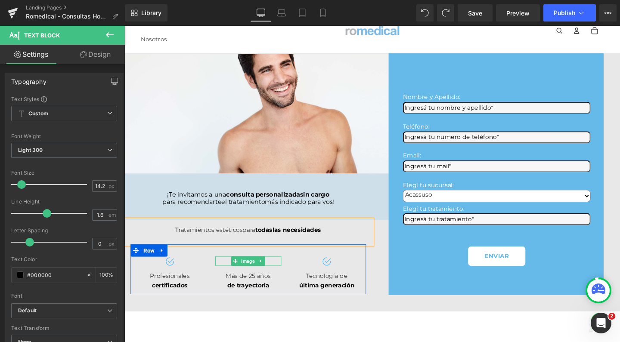
scroll to position [19, 0]
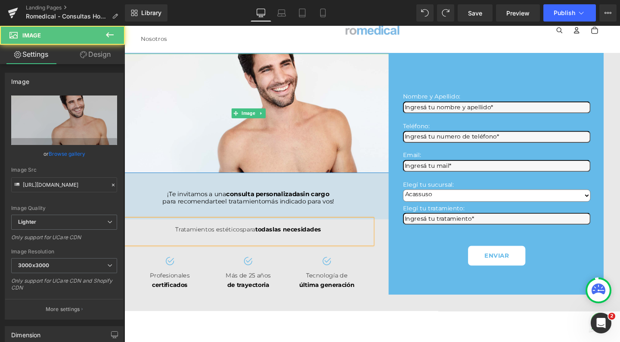
drag, startPoint x: 255, startPoint y: 143, endPoint x: 159, endPoint y: 215, distance: 120.2
click at [255, 143] on img at bounding box center [255, 118] width 313 height 126
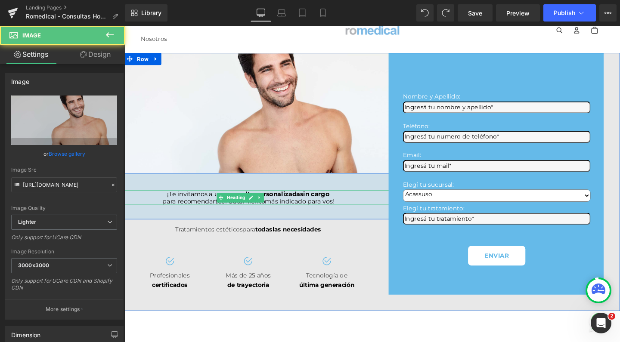
scroll to position [0, 0]
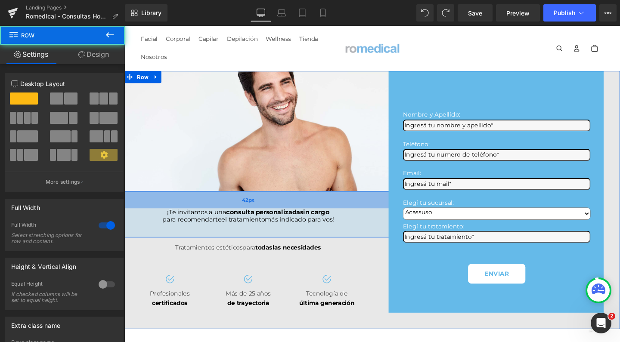
click at [174, 218] on div "42px" at bounding box center [254, 209] width 521 height 18
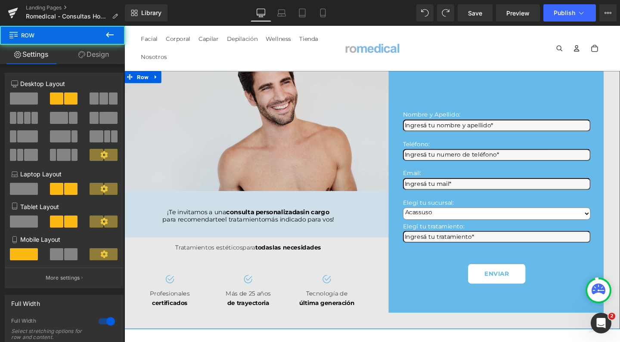
drag, startPoint x: 377, startPoint y: 219, endPoint x: 258, endPoint y: 202, distance: 119.3
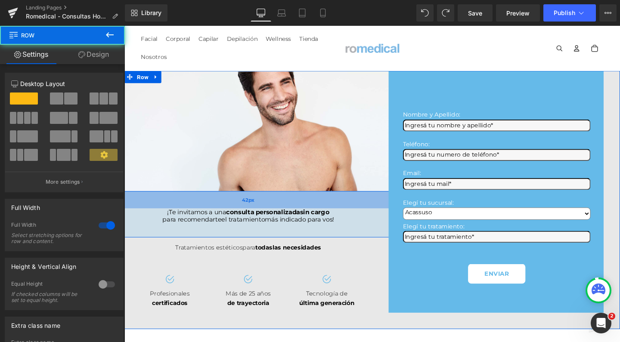
click at [199, 218] on div "42px" at bounding box center [254, 209] width 521 height 18
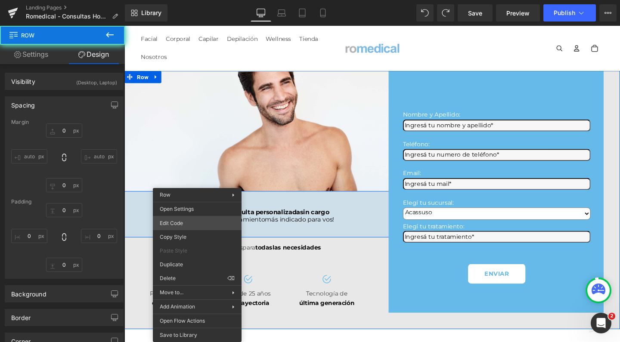
type input "-3"
type input "0"
type input "42"
type input "0"
type input "35"
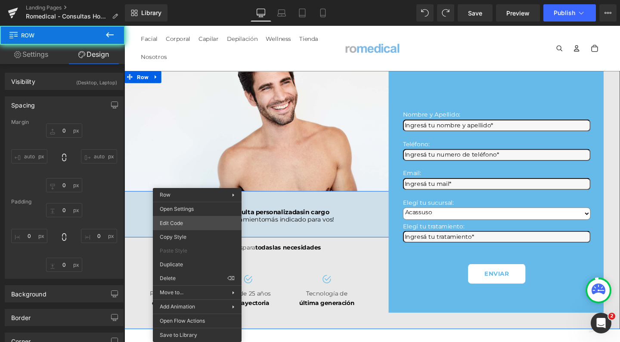
type input "0"
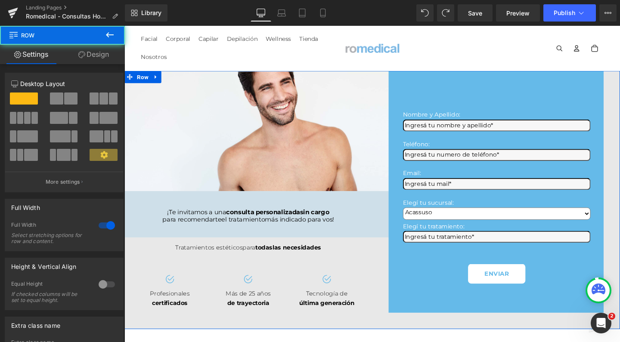
drag, startPoint x: 420, startPoint y: 234, endPoint x: 305, endPoint y: 218, distance: 117.0
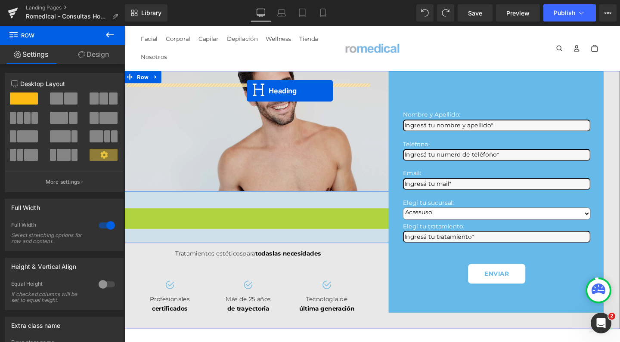
drag, startPoint x: 241, startPoint y: 242, endPoint x: 253, endPoint y: 94, distance: 147.9
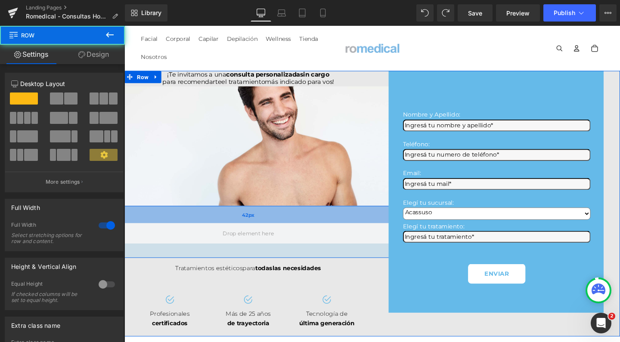
click at [162, 233] on div "42px" at bounding box center [254, 224] width 521 height 18
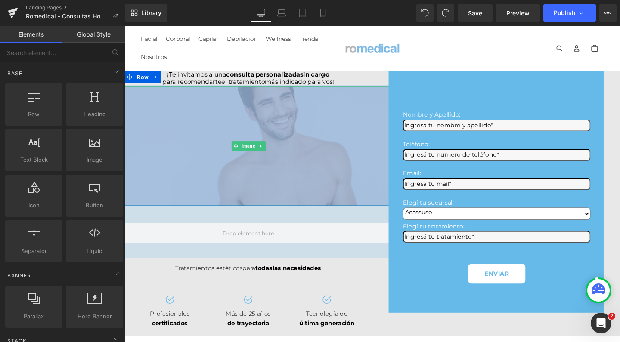
drag, startPoint x: 230, startPoint y: 261, endPoint x: 255, endPoint y: 199, distance: 67.7
click at [255, 199] on div "¡Te invitamos a una consulta personalizada sin cargo para recomendarte el trata…" at bounding box center [255, 212] width 261 height 279
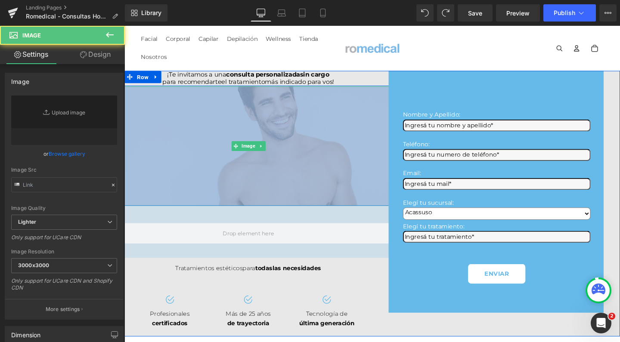
click at [255, 199] on img at bounding box center [255, 153] width 313 height 126
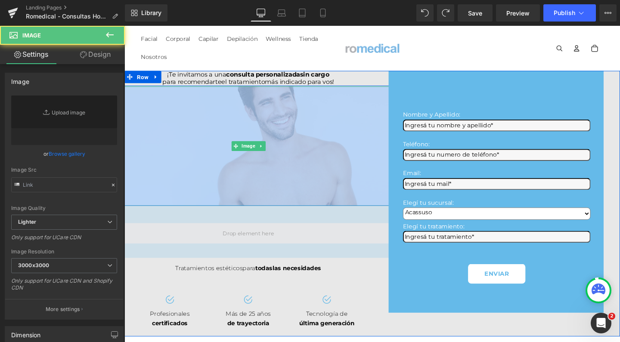
type input "https://ucarecdn.com/5360f6b8-fc06-4134-8b25-9c7aa897ffcf/-/format/auto/-/previ…"
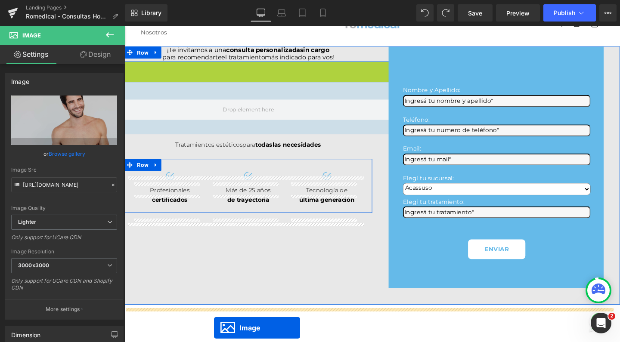
scroll to position [34, 0]
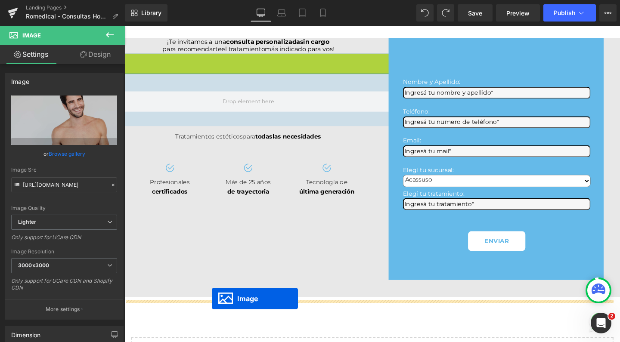
drag, startPoint x: 237, startPoint y: 168, endPoint x: 216, endPoint y: 313, distance: 146.2
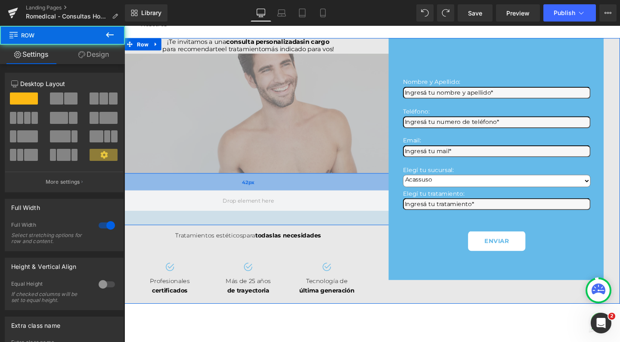
click at [207, 199] on div "42px" at bounding box center [254, 190] width 521 height 18
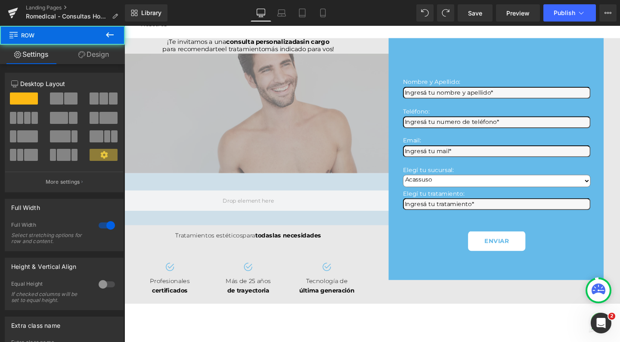
click at [106, 32] on icon at bounding box center [110, 35] width 10 height 10
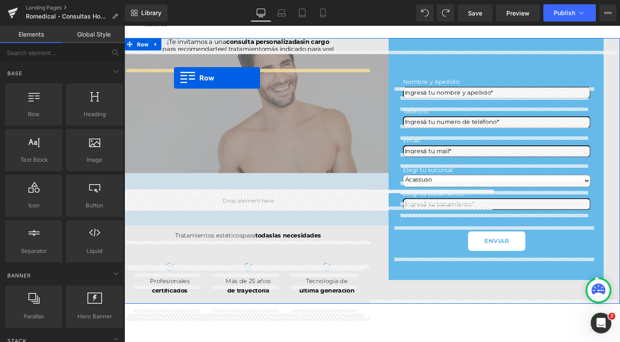
drag, startPoint x: 160, startPoint y: 133, endPoint x: 177, endPoint y: 81, distance: 55.2
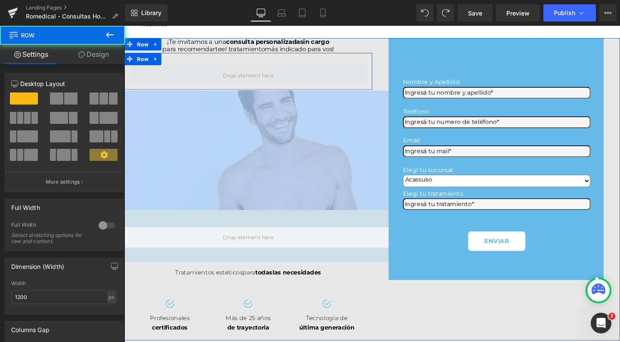
click at [216, 89] on span at bounding box center [255, 78] width 248 height 22
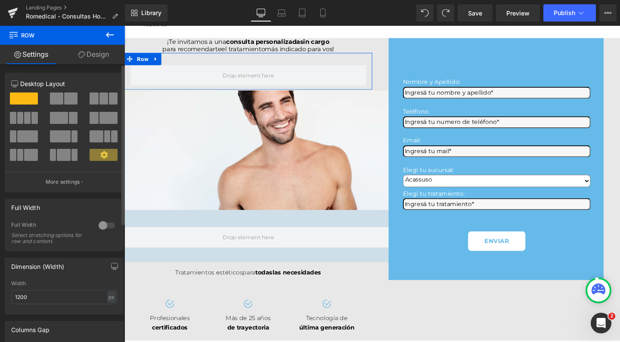
click at [106, 226] on div at bounding box center [106, 226] width 21 height 14
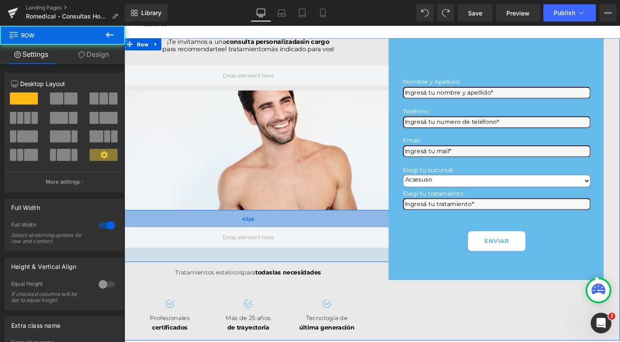
click at [161, 238] on div "42px" at bounding box center [254, 229] width 521 height 18
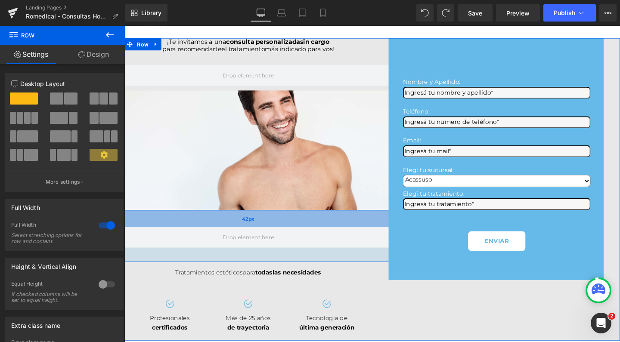
click at [139, 238] on div "42px" at bounding box center [254, 229] width 521 height 18
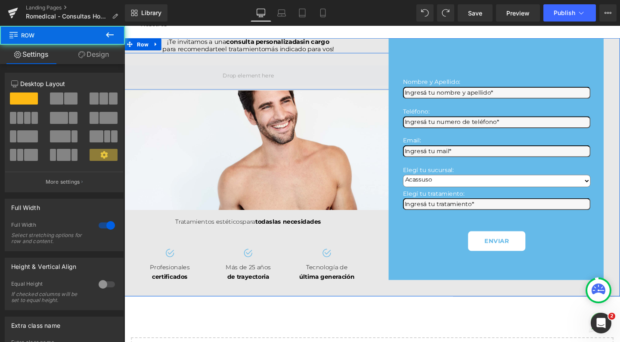
click at [227, 88] on span at bounding box center [254, 78] width 521 height 22
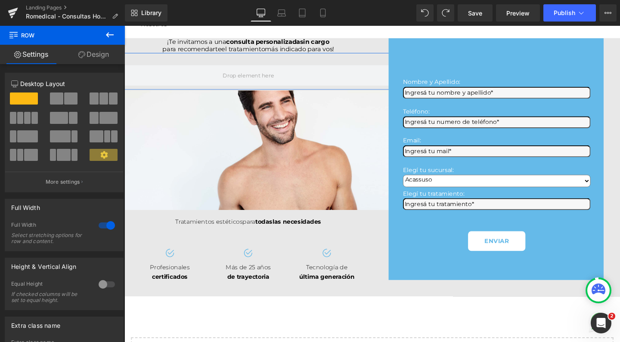
click at [115, 58] on link "Design" at bounding box center [93, 54] width 62 height 19
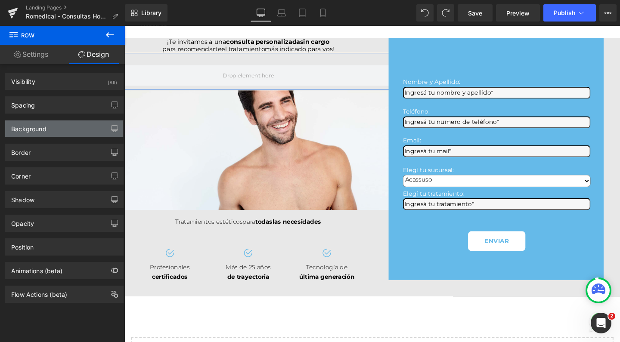
click at [58, 134] on div "Background" at bounding box center [64, 129] width 118 height 16
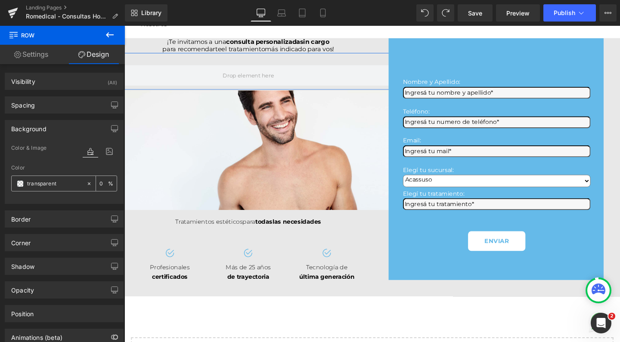
click at [22, 187] on span at bounding box center [20, 184] width 7 height 7
click at [47, 187] on input "transparent" at bounding box center [54, 183] width 55 height 9
type input "65ba"
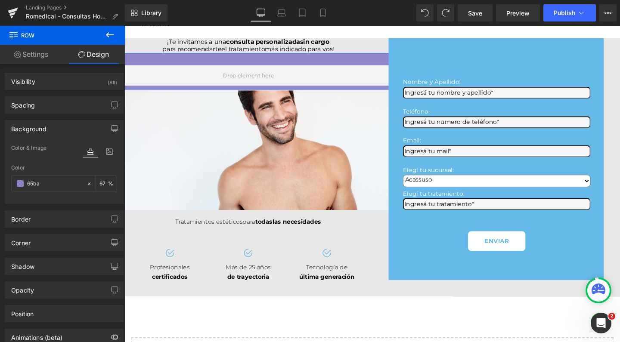
type input "67"
type input "65bae9"
type input "100"
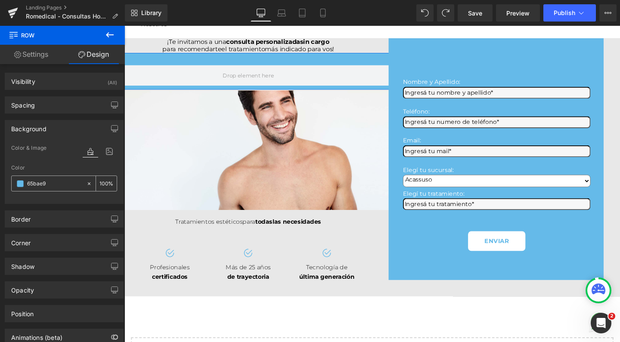
type input "#65bae9"
click at [103, 184] on input "100" at bounding box center [104, 183] width 9 height 9
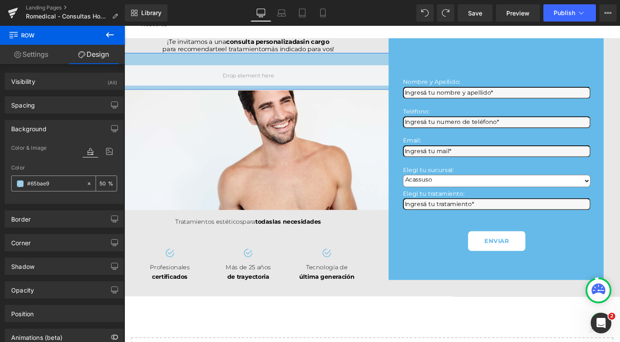
type input "50"
click at [136, 50] on span "Row" at bounding box center [144, 45] width 16 height 13
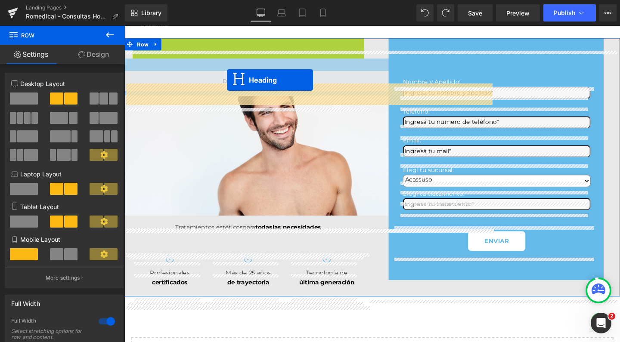
drag, startPoint x: 242, startPoint y: 63, endPoint x: 232, endPoint y: 88, distance: 27.4
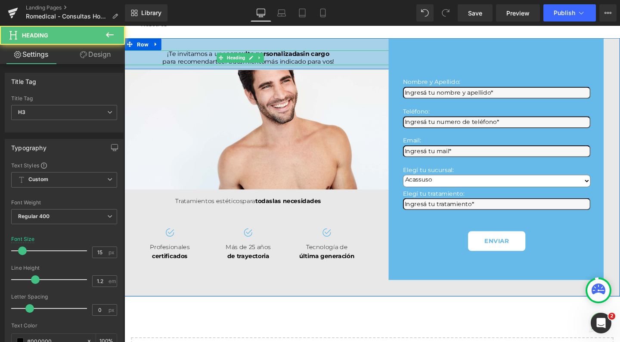
click at [379, 67] on div "para recomendarte el tratamiento más indicado para vos!" at bounding box center [254, 63] width 521 height 8
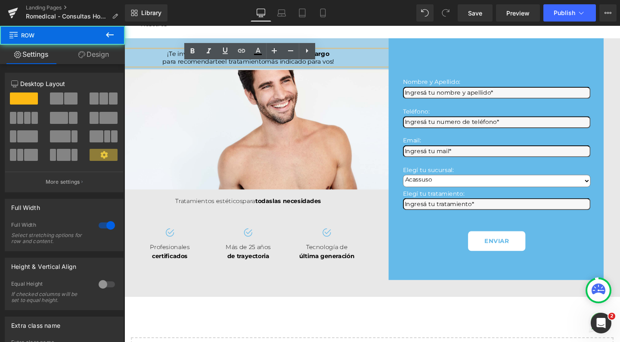
click at [368, 54] on div "¡Te invitamos a una consulta personalizada sin cargo para recomendarte el trata…" at bounding box center [254, 55] width 521 height 33
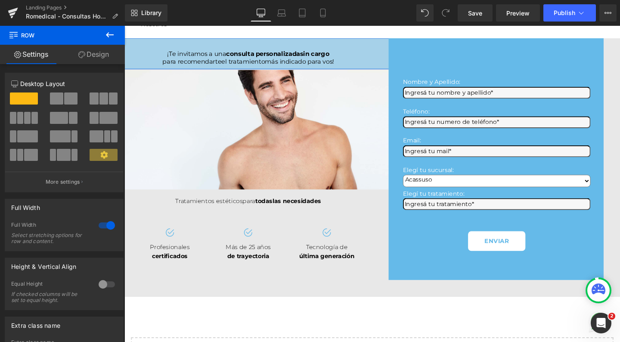
click at [97, 53] on link "Design" at bounding box center [93, 54] width 62 height 19
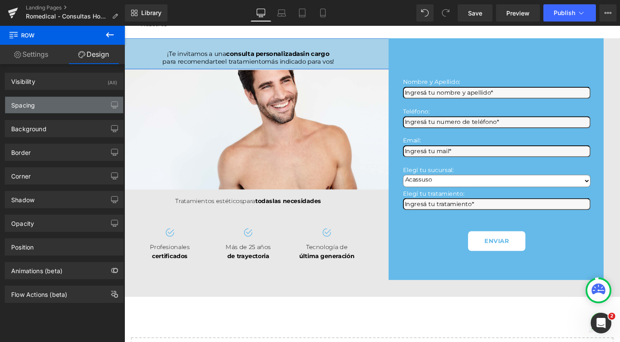
click at [58, 106] on div "Spacing" at bounding box center [64, 105] width 118 height 16
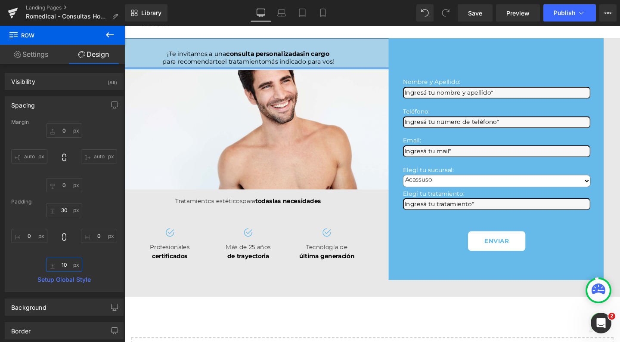
click at [63, 263] on input "10" at bounding box center [64, 265] width 36 height 14
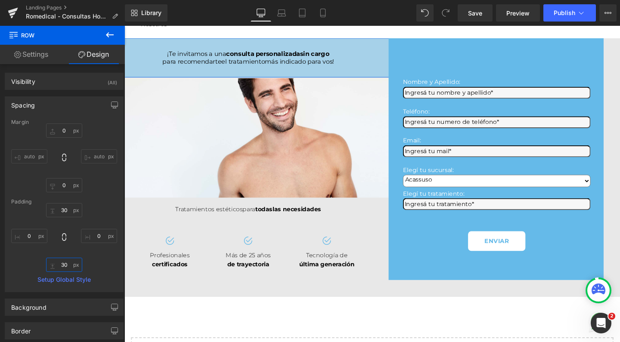
type input "30"
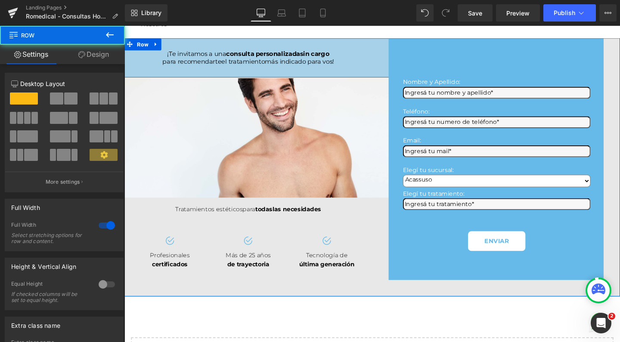
click at [255, 58] on div "¡Te invitamos a una consulta personalizada sin cargo para recomendarte el trata…" at bounding box center [254, 59] width 521 height 41
click at [112, 53] on link "Design" at bounding box center [93, 54] width 62 height 19
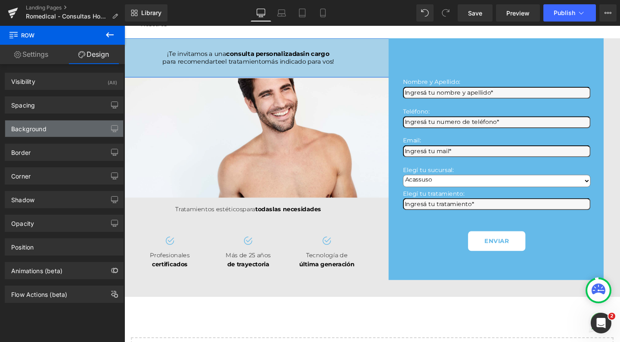
click at [42, 131] on div "Background" at bounding box center [28, 127] width 35 height 12
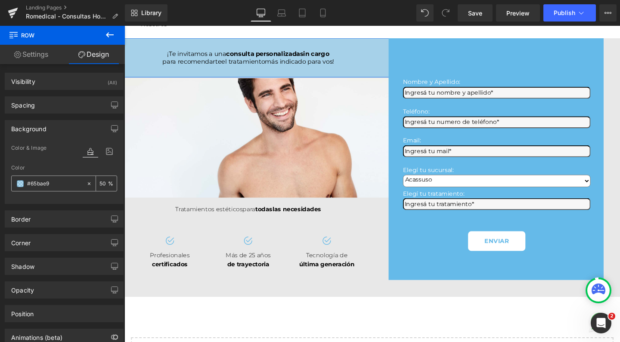
click at [100, 184] on input "50" at bounding box center [104, 183] width 9 height 9
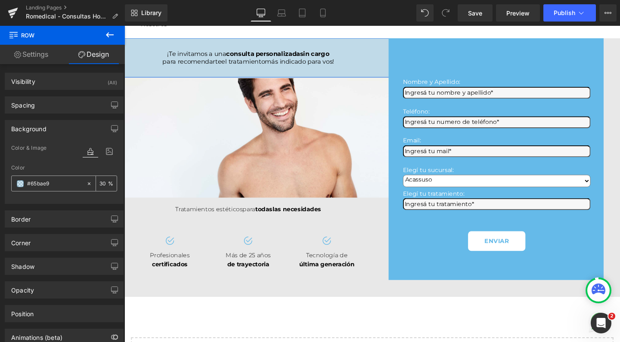
type input "30"
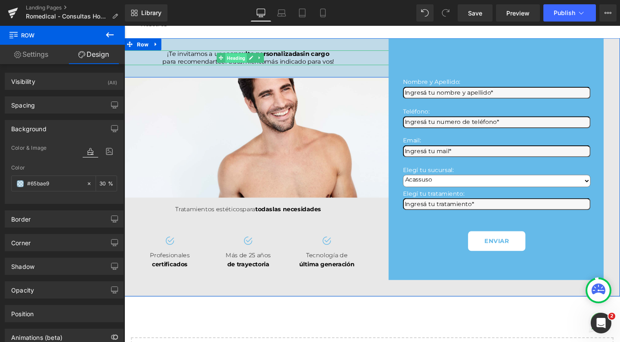
click at [246, 65] on span "Heading" at bounding box center [241, 60] width 23 height 10
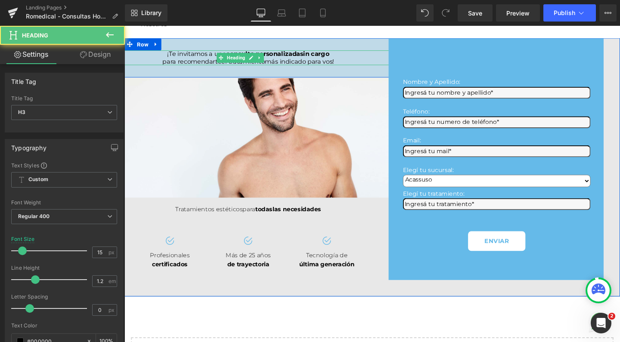
click at [170, 59] on span "¡Te invitamos a una" at bounding box center [201, 55] width 62 height 8
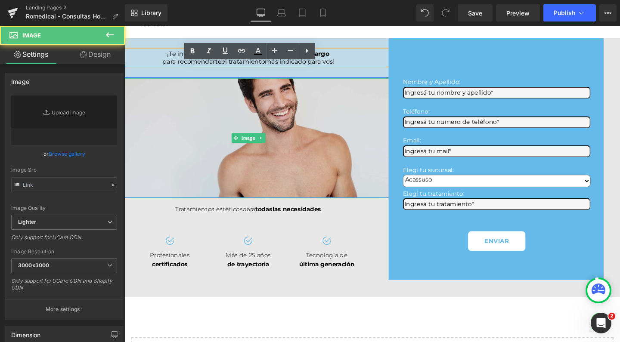
click at [177, 179] on img at bounding box center [255, 144] width 313 height 126
type input "https://ucarecdn.com/5360f6b8-fc06-4134-8b25-9c7aa897ffcf/-/format/auto/-/previ…"
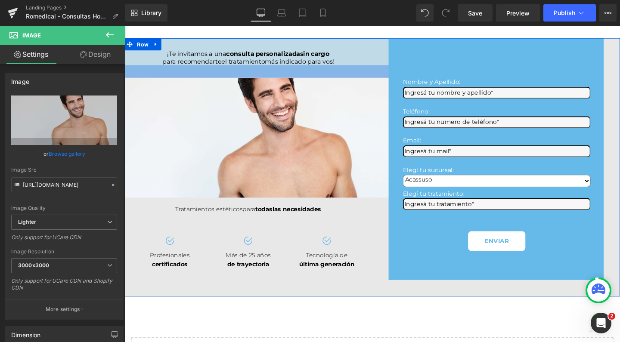
drag, startPoint x: 299, startPoint y: 100, endPoint x: 299, endPoint y: 87, distance: 12.9
click at [299, 87] on div "¡Te invitamos a una consulta personalizada sin cargo para recomendarte el trata…" at bounding box center [255, 165] width 261 height 252
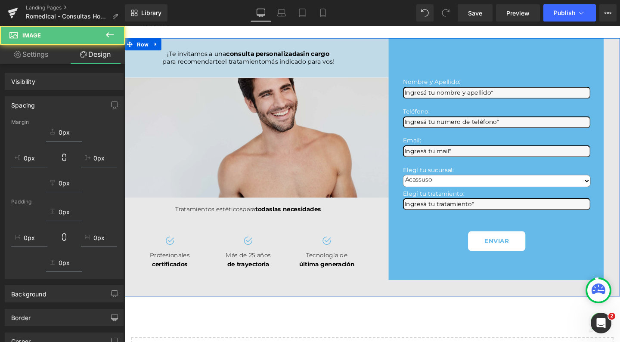
click at [289, 125] on img at bounding box center [255, 144] width 313 height 126
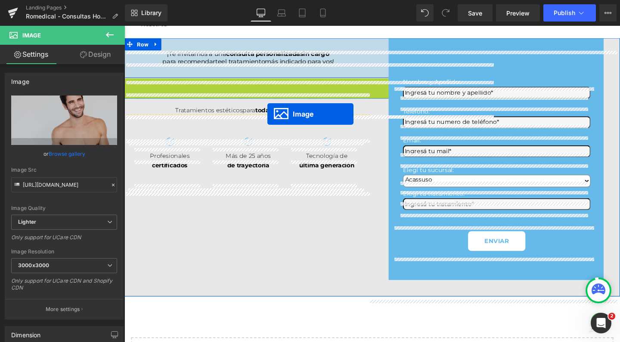
drag, startPoint x: 237, startPoint y: 160, endPoint x: 275, endPoint y: 119, distance: 55.5
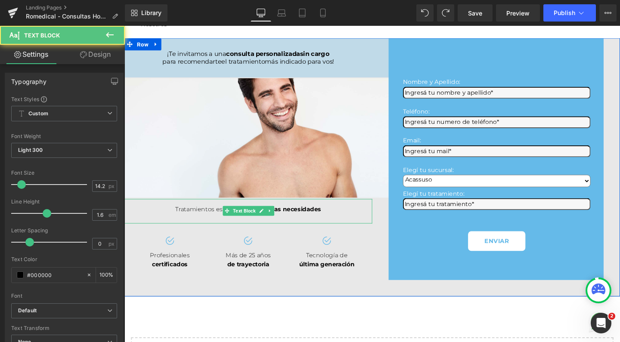
click at [354, 234] on div at bounding box center [255, 229] width 261 height 10
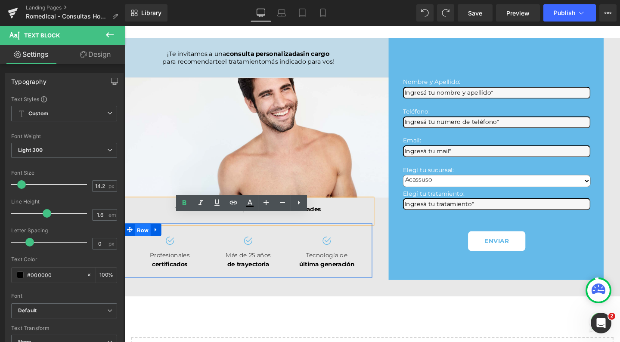
click at [141, 247] on span "Row" at bounding box center [144, 240] width 16 height 13
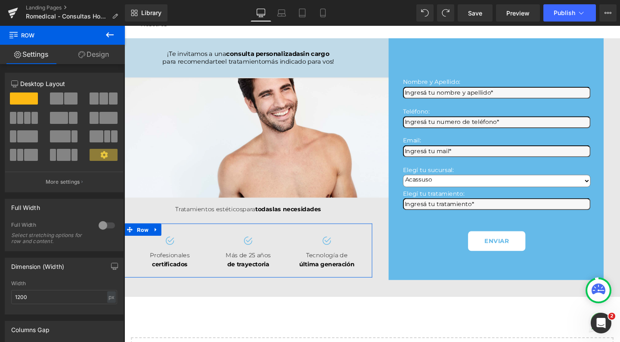
click at [108, 224] on div at bounding box center [106, 226] width 21 height 14
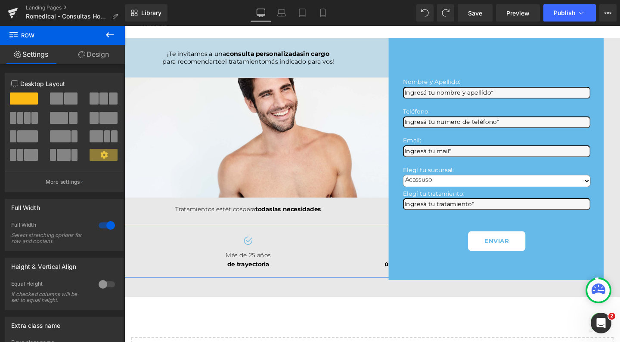
click at [108, 224] on div at bounding box center [106, 226] width 21 height 14
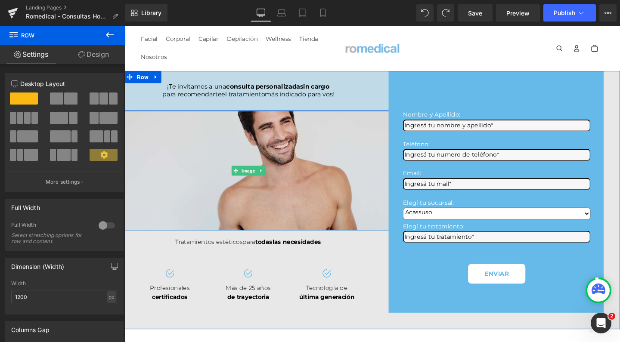
scroll to position [0, 0]
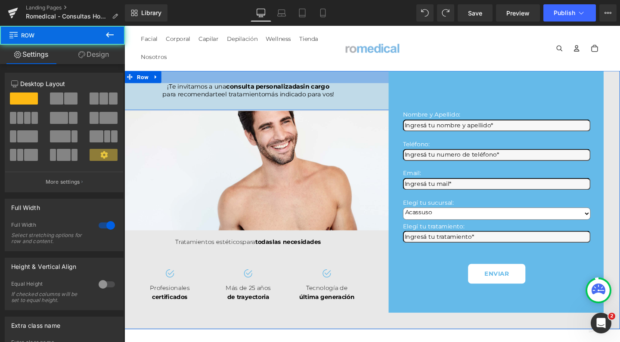
click at [133, 86] on div at bounding box center [254, 79] width 521 height 13
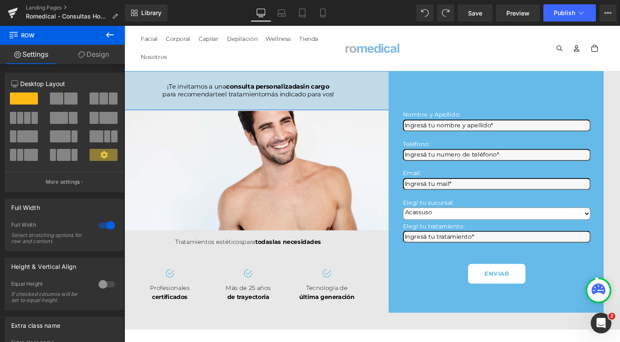
click at [107, 225] on div at bounding box center [106, 226] width 21 height 14
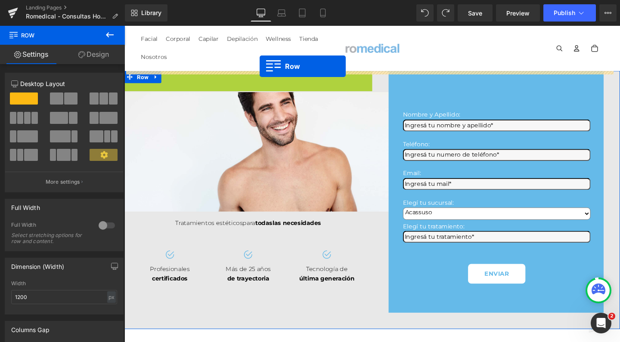
drag, startPoint x: 128, startPoint y: 94, endPoint x: 267, endPoint y: 68, distance: 140.7
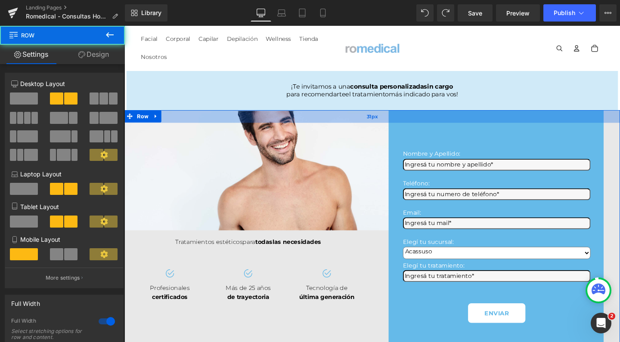
click at [250, 127] on div "31px" at bounding box center [385, 121] width 521 height 13
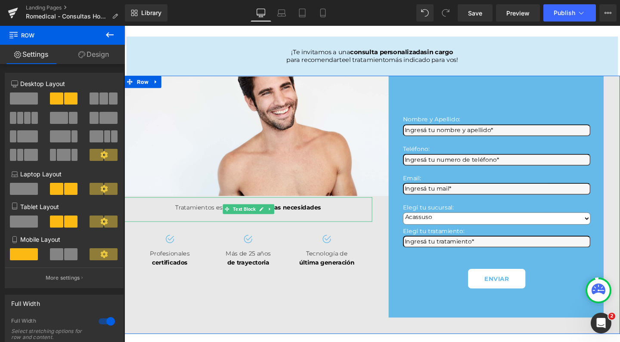
scroll to position [38, 0]
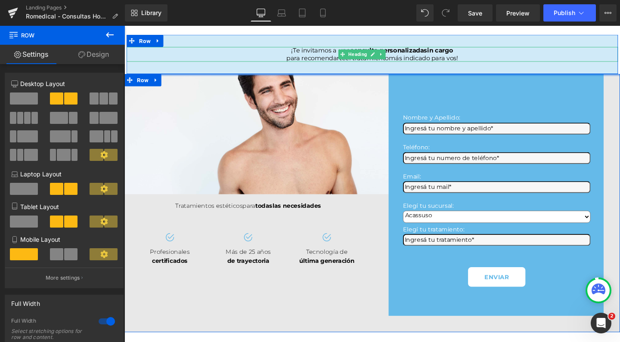
drag, startPoint x: 238, startPoint y: 93, endPoint x: 240, endPoint y: 62, distance: 31.5
click at [240, 62] on div "¡Te invitamos a una consulta personalizada sin cargo para recomendarte el trata…" at bounding box center [385, 248] width 521 height 427
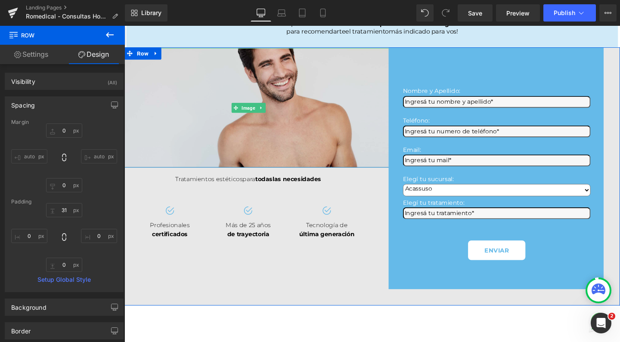
scroll to position [77, 0]
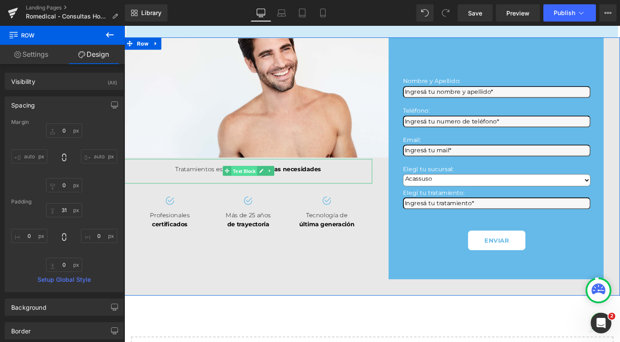
click at [250, 184] on span "Text Block" at bounding box center [250, 179] width 27 height 10
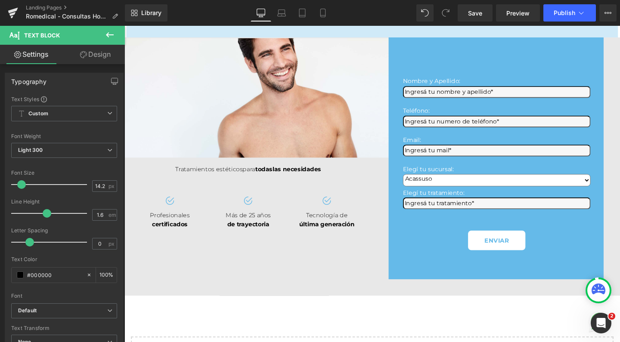
scroll to position [0, 0]
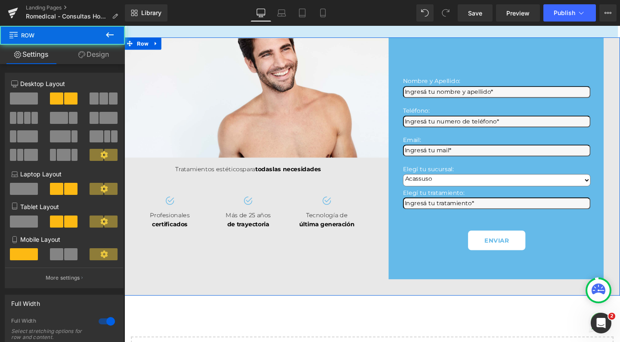
click at [146, 272] on div "Image Row Image Row ¡Te invitamos a una consulta personalizada sin cargo para r…" at bounding box center [385, 174] width 521 height 272
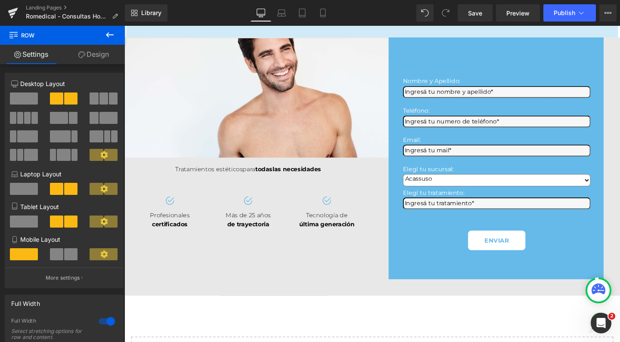
click at [106, 36] on icon at bounding box center [110, 35] width 10 height 10
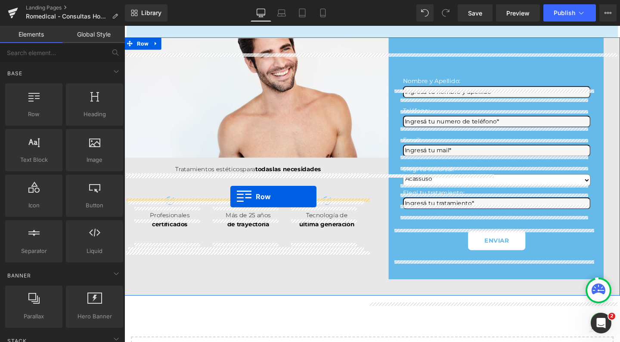
drag, startPoint x: 160, startPoint y: 125, endPoint x: 236, endPoint y: 205, distance: 110.6
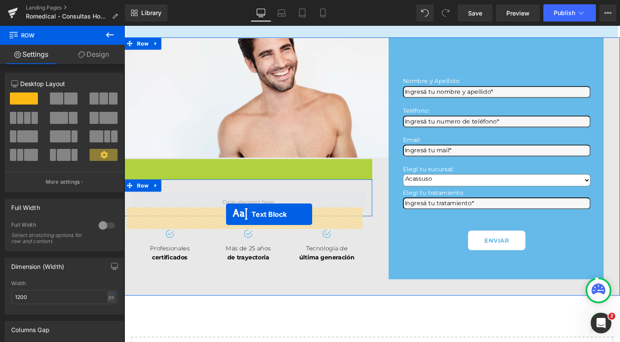
drag, startPoint x: 230, startPoint y: 195, endPoint x: 231, endPoint y: 224, distance: 28.9
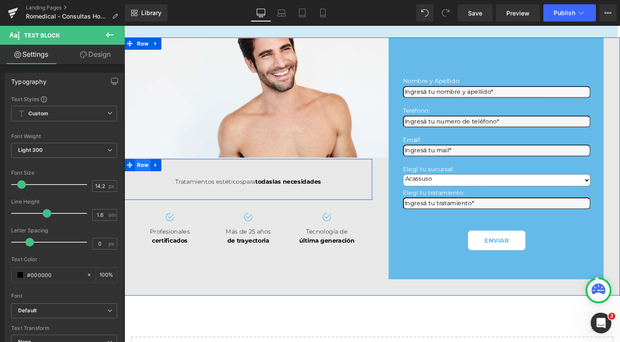
click at [143, 179] on span "Row" at bounding box center [144, 172] width 16 height 13
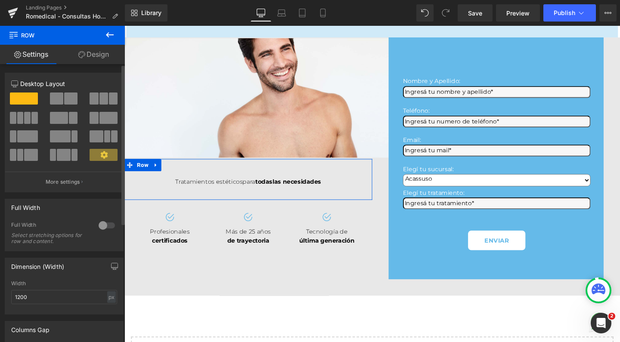
click at [106, 227] on div at bounding box center [106, 226] width 21 height 14
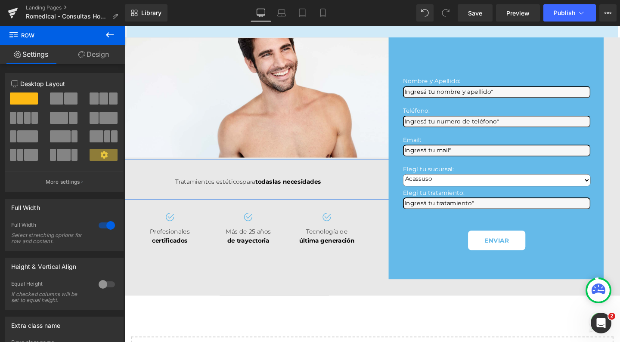
click at [99, 60] on link "Design" at bounding box center [93, 54] width 62 height 19
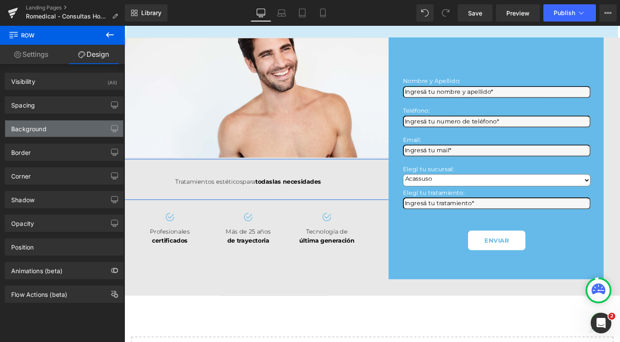
click at [56, 131] on div "Background" at bounding box center [64, 129] width 118 height 16
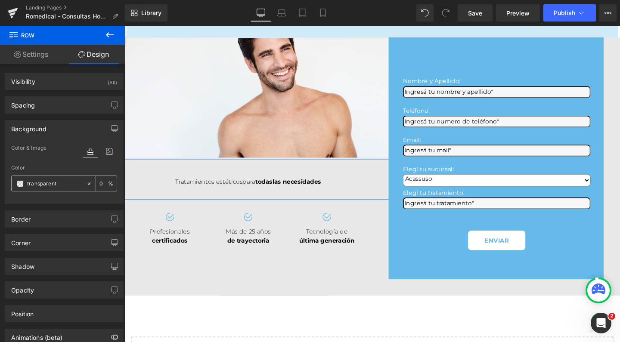
click at [53, 181] on input "transparent" at bounding box center [54, 183] width 55 height 9
type input "65bae9"
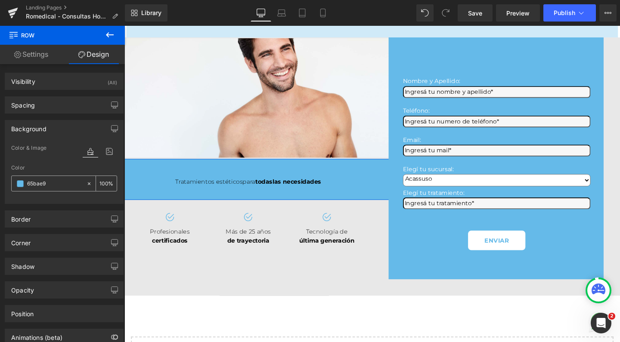
type input "100"
type input "#65bae9"
click at [102, 186] on input "100" at bounding box center [104, 183] width 9 height 9
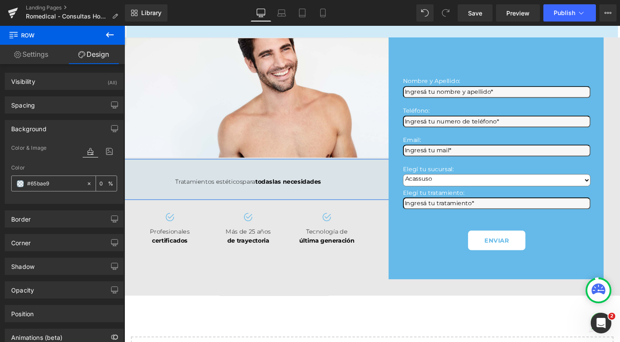
type input "30"
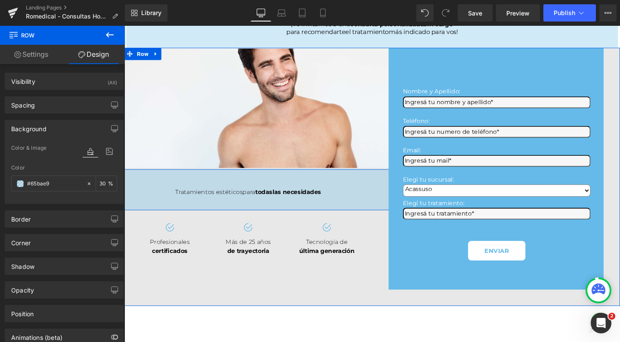
scroll to position [69, 0]
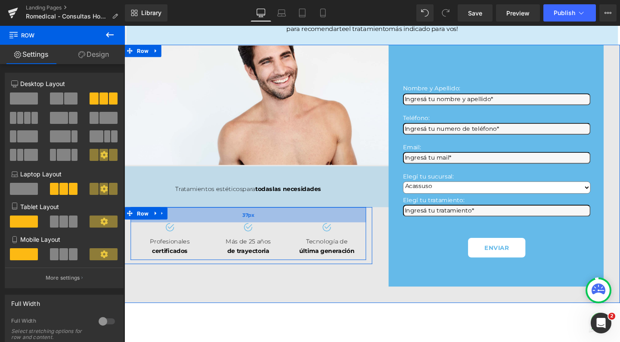
drag, startPoint x: 214, startPoint y: 237, endPoint x: 214, endPoint y: 247, distance: 9.5
click at [214, 233] on div "37px" at bounding box center [255, 225] width 248 height 16
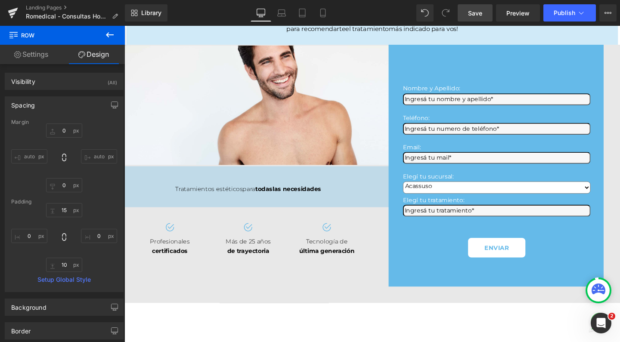
click at [476, 13] on span "Save" at bounding box center [475, 13] width 14 height 9
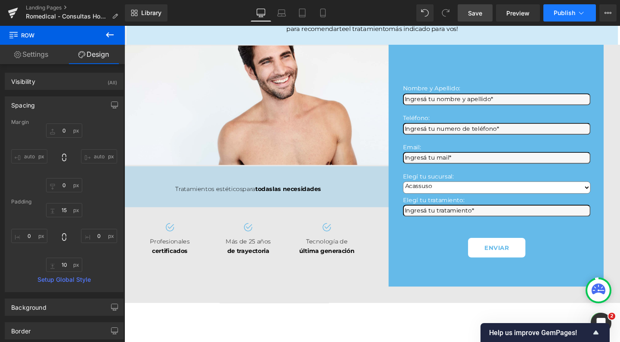
click at [551, 9] on button "Publish" at bounding box center [570, 12] width 53 height 17
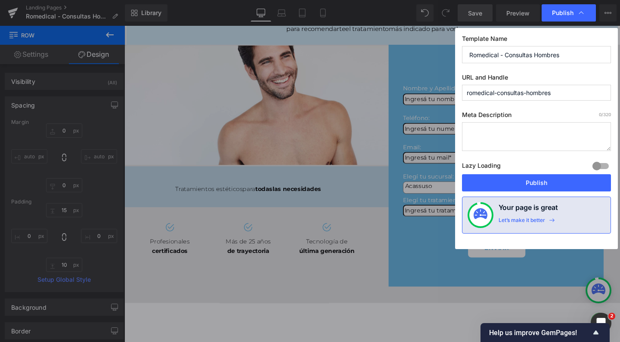
click at [481, 133] on textarea at bounding box center [536, 136] width 149 height 29
paste textarea "Estética avanzada para hombres: tratamientos faciales, corporales y de bienesta…"
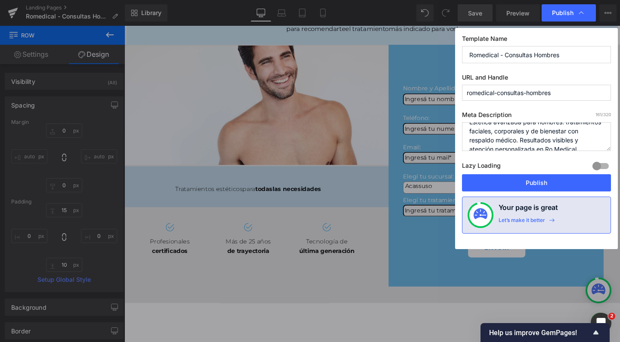
scroll to position [4, 0]
click at [473, 126] on textarea "Estética avanzada para hombres: tratamientos faciales, corporales y de bienesta…" at bounding box center [536, 136] width 149 height 29
drag, startPoint x: 522, startPoint y: 128, endPoint x: 551, endPoint y: 129, distance: 29.3
click at [551, 129] on textarea "Medicina Estética avanzada para hombres: tratamientos faciales, corporales y de…" at bounding box center [536, 136] width 149 height 29
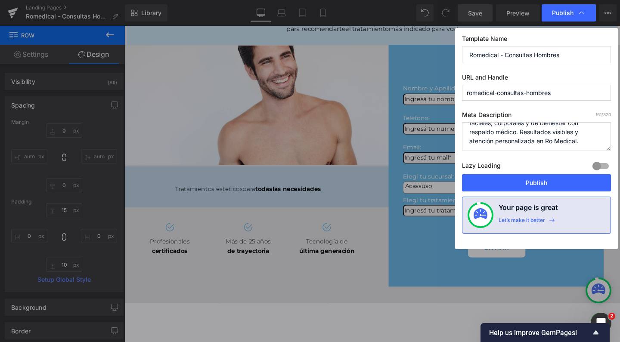
click at [497, 130] on textarea "Medicina Estética para hombres: tratamientos faciales, corporales y de bienesta…" at bounding box center [536, 136] width 149 height 29
click at [546, 141] on textarea "Medicina Estética para hombres: tratamientos faciales, corporales y de bienesta…" at bounding box center [536, 136] width 149 height 29
click at [589, 141] on textarea "Medicina Estética para hombres: tratamientos faciales, corporales y de bienesta…" at bounding box center [536, 136] width 149 height 29
type textarea "Medicina Estética para hombres: tratamientos faciales, corporales y de bienesta…"
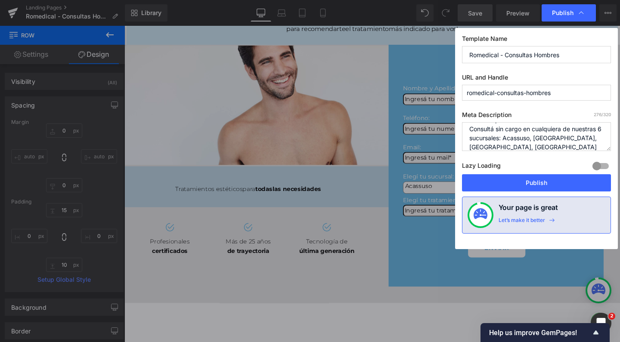
click at [604, 165] on div at bounding box center [601, 166] width 21 height 14
click at [589, 178] on button "Publish" at bounding box center [536, 182] width 149 height 17
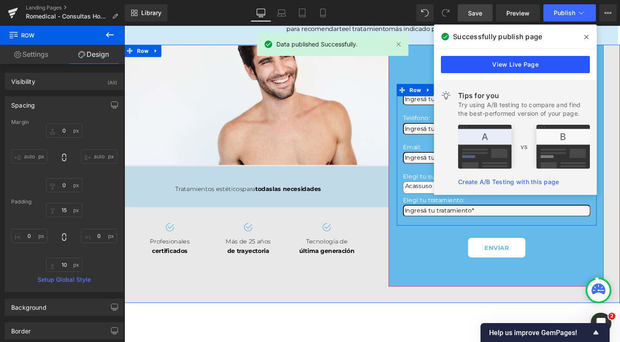
click at [539, 62] on link "View Live Page" at bounding box center [515, 64] width 149 height 17
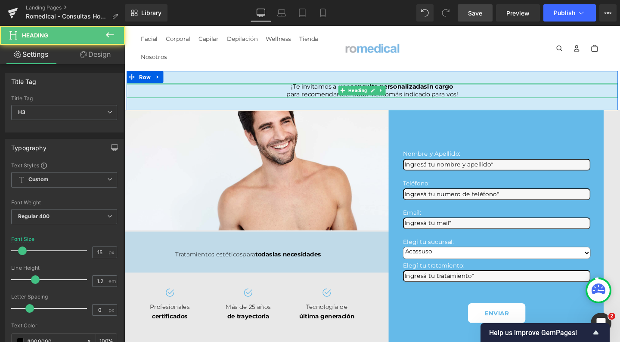
click at [145, 87] on div "¡Te invitamos a una consulta personalizada sin cargo para recomendarte el trata…" at bounding box center [385, 94] width 517 height 16
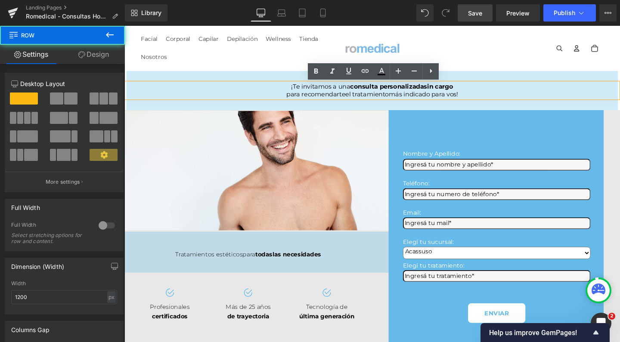
click at [131, 82] on div "¡Te invitamos a una consulta personalizada sin cargo para recomendarte el trata…" at bounding box center [385, 93] width 517 height 41
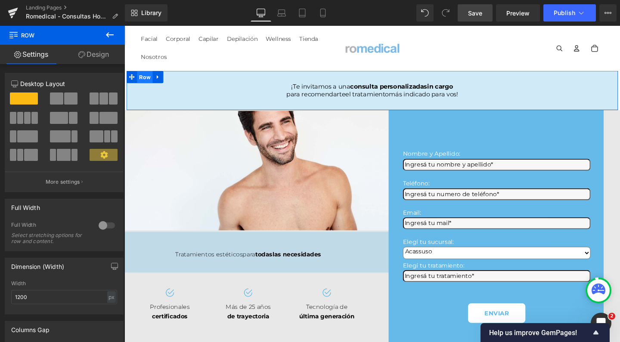
click at [143, 81] on span "Row" at bounding box center [146, 79] width 16 height 13
click at [105, 224] on div at bounding box center [106, 226] width 21 height 14
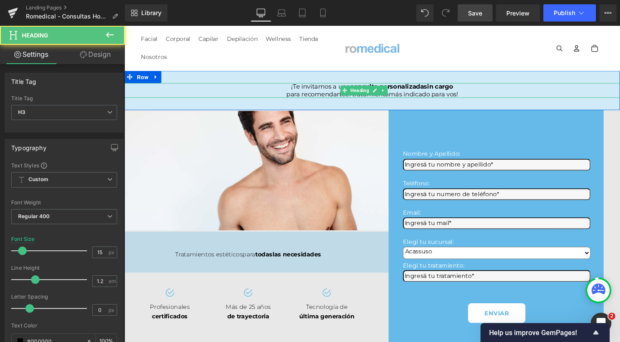
click at [300, 92] on span "¡Te invitamos a una" at bounding box center [331, 90] width 62 height 8
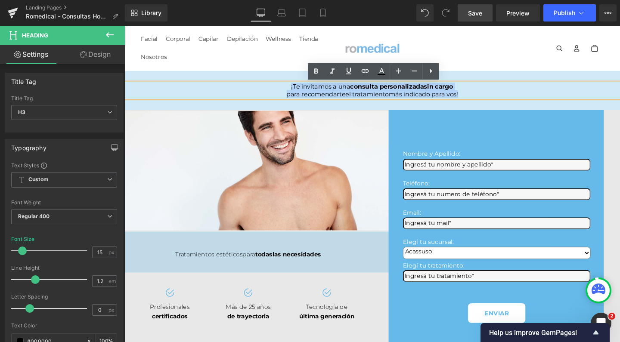
drag, startPoint x: 276, startPoint y: 91, endPoint x: 515, endPoint y: 103, distance: 239.4
click at [515, 102] on div "¡Te invitamos a una consulta personalizada sin cargo para recomendarte el trata…" at bounding box center [385, 94] width 521 height 16
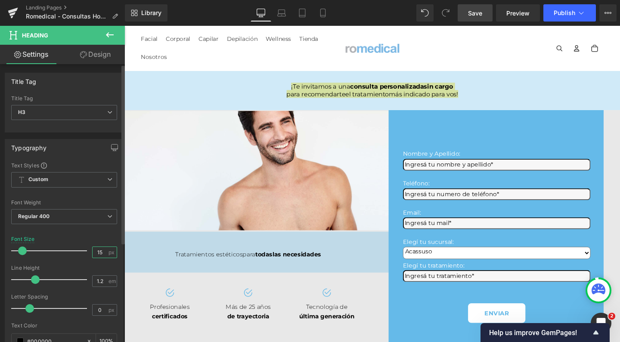
click at [98, 253] on input "15" at bounding box center [100, 252] width 15 height 11
type input "17"
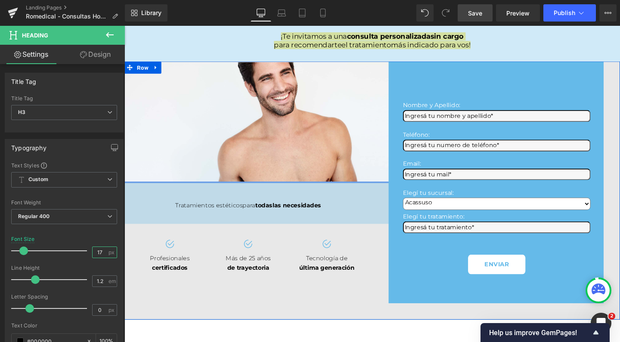
scroll to position [56, 0]
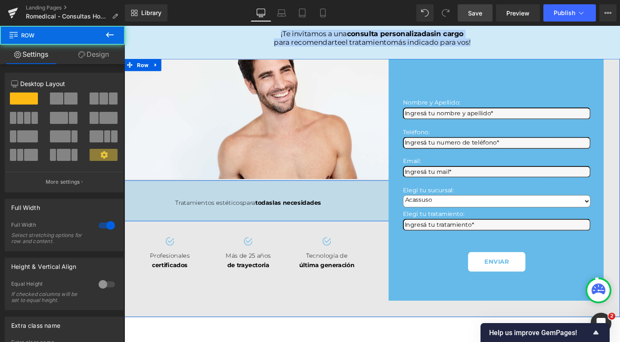
click at [155, 211] on div "Tratamientos estéticos para todas las necesidades Text Block Row" at bounding box center [254, 210] width 521 height 43
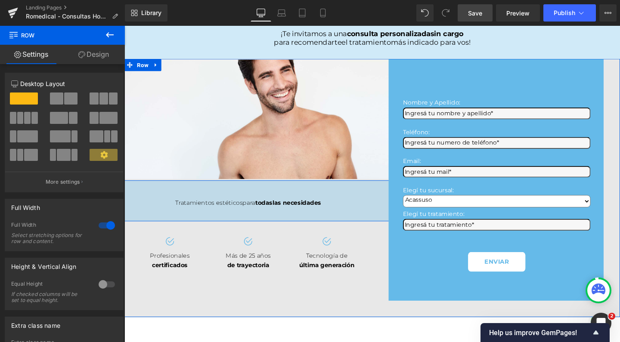
click at [154, 212] on div "Tratamientos estéticos para todas las necesidades Text Block Row" at bounding box center [254, 210] width 521 height 43
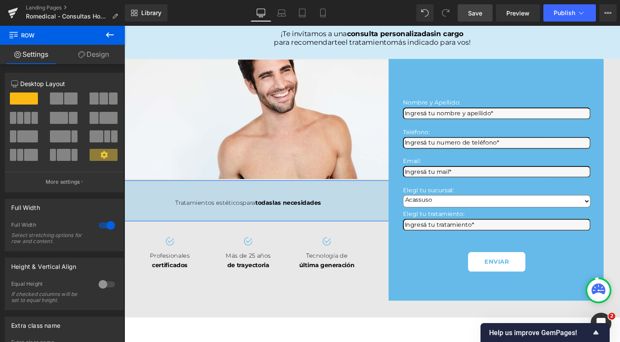
click at [109, 227] on div at bounding box center [106, 226] width 21 height 14
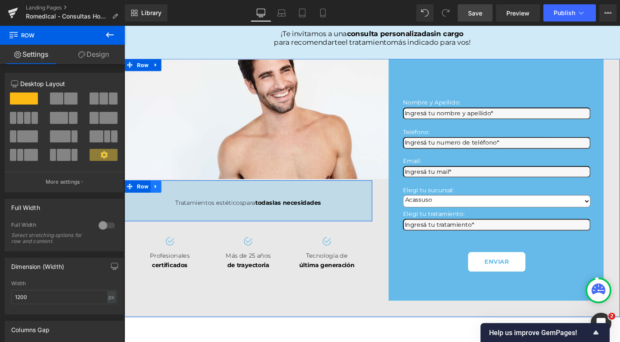
click at [156, 197] on icon at bounding box center [157, 195] width 2 height 4
click at [177, 199] on icon at bounding box center [180, 195] width 6 height 6
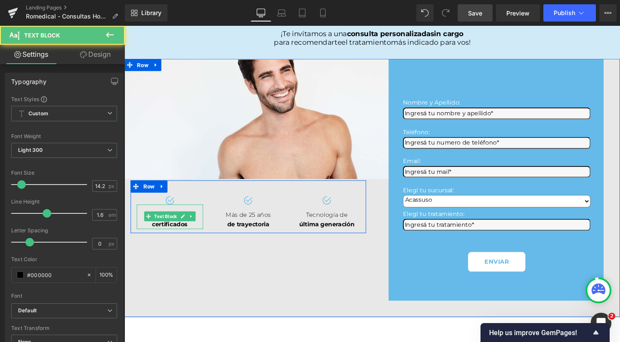
click at [175, 239] on span "certificados" at bounding box center [171, 235] width 37 height 8
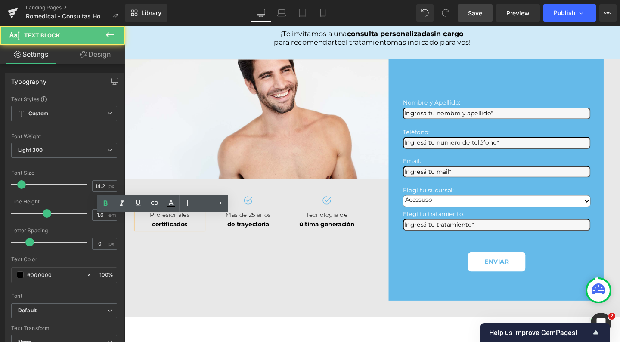
click at [192, 240] on div "certificados" at bounding box center [172, 235] width 70 height 10
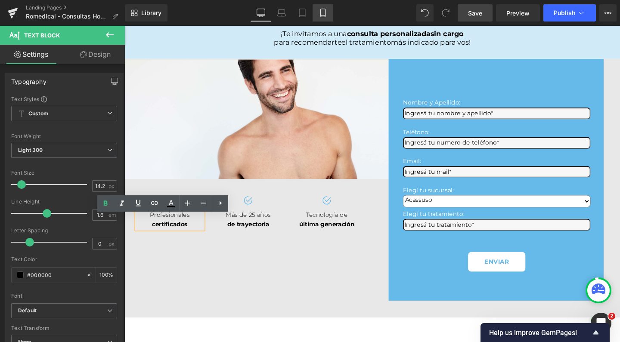
click at [324, 19] on link "Mobile" at bounding box center [323, 12] width 21 height 17
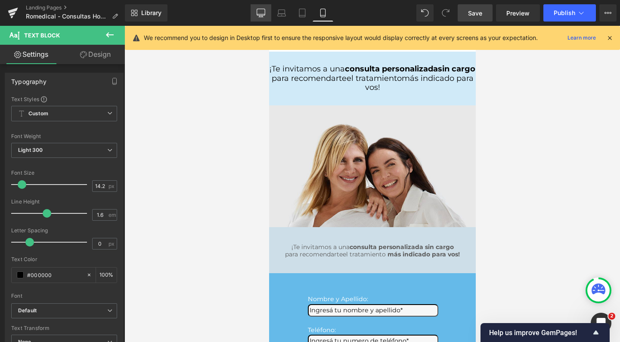
scroll to position [0, 0]
click at [266, 16] on link "Desktop" at bounding box center [261, 12] width 21 height 17
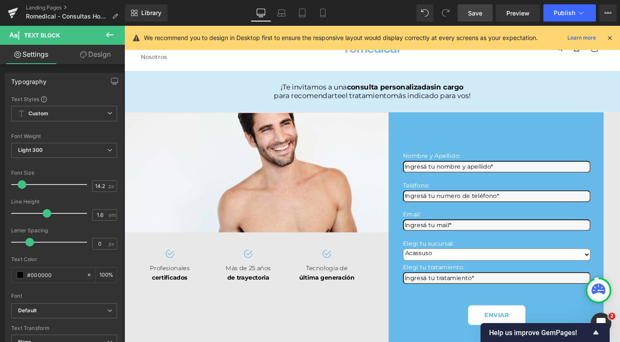
type input "100"
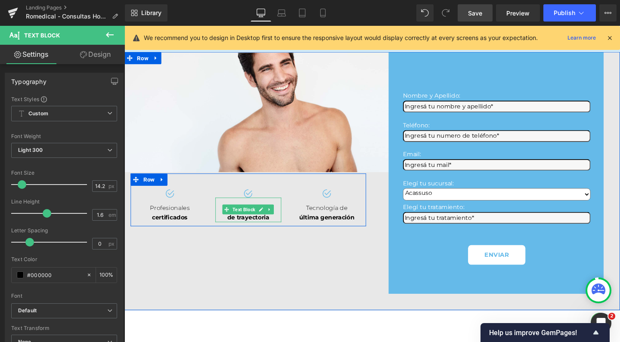
scroll to position [25, 0]
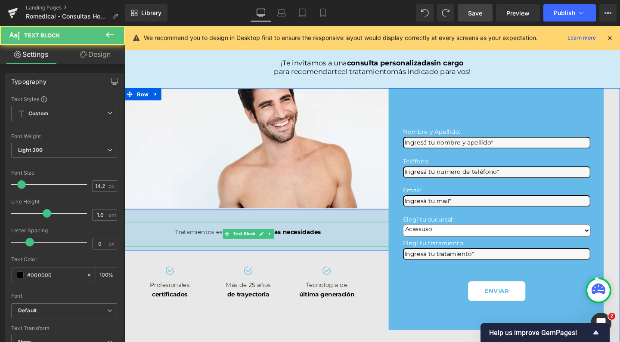
click at [326, 258] on div at bounding box center [254, 253] width 521 height 10
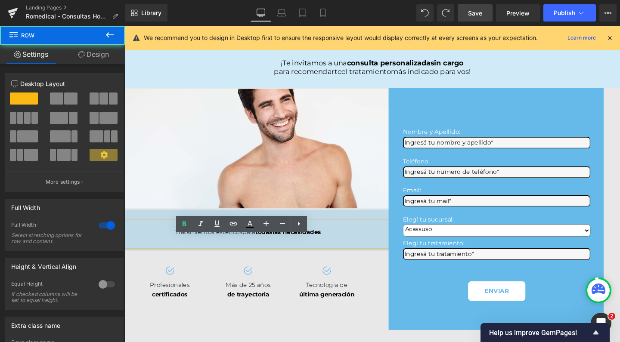
click at [338, 237] on div "Tratamientos estéticos para todas las necesidades Text Block Row" at bounding box center [254, 240] width 521 height 43
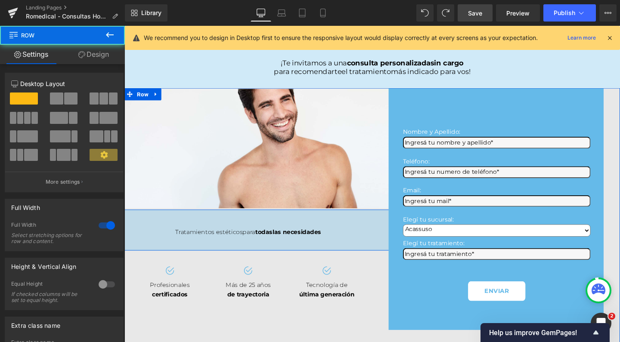
click at [134, 241] on div "Tratamientos estéticos para todas las necesidades Text Block Row" at bounding box center [254, 240] width 521 height 43
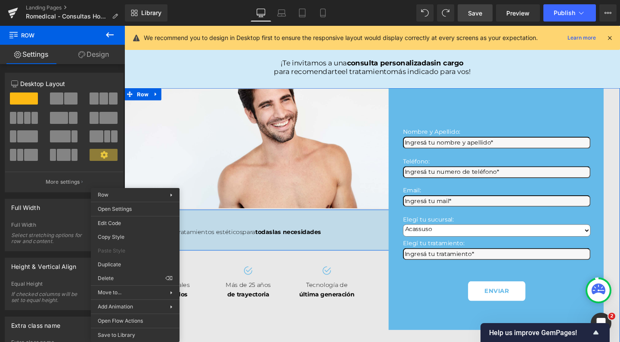
click at [46, 226] on div "Full Width" at bounding box center [50, 226] width 79 height 9
click at [73, 202] on div "Full Width" at bounding box center [64, 207] width 118 height 16
click at [85, 198] on div "Full Width 1 Full Width Select stretching options for row and content." at bounding box center [64, 222] width 129 height 59
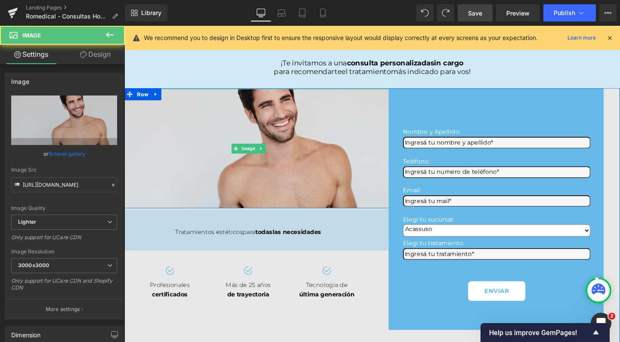
click at [237, 181] on img at bounding box center [255, 155] width 313 height 126
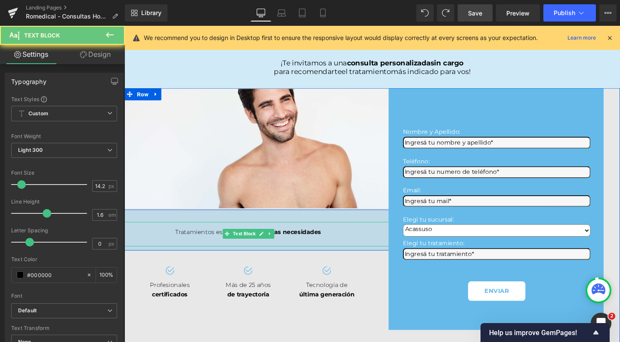
click at [223, 247] on span "Tratamientos estéticos" at bounding box center [213, 243] width 71 height 8
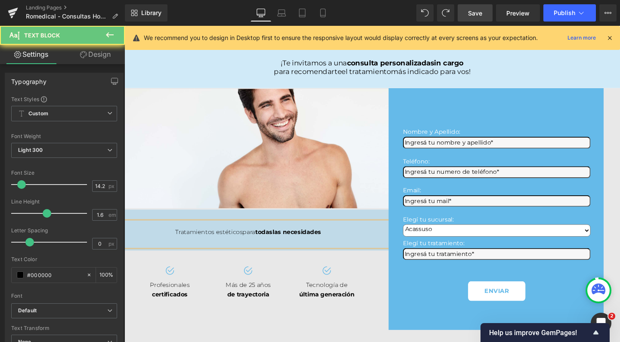
click at [137, 239] on div "Tratamientos estéticos para todas las necesidades Text Block Row" at bounding box center [254, 240] width 521 height 43
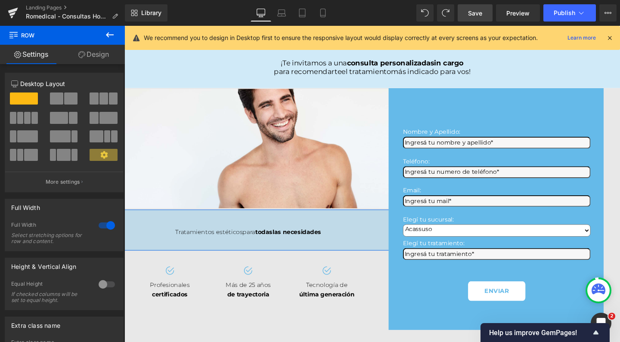
click at [100, 226] on div at bounding box center [106, 226] width 21 height 14
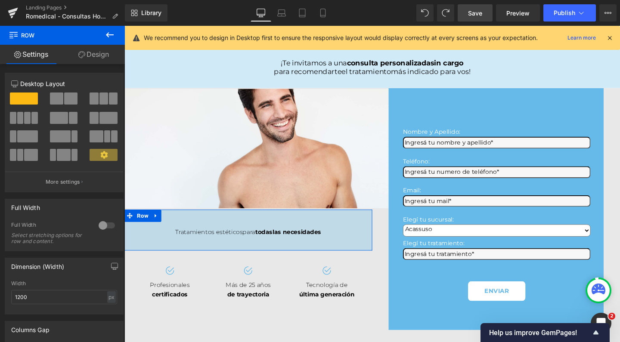
click at [96, 45] on div "Row Settings Design 12 12 12 Column Size Customizer 12 Desktop Layout Laptop La…" at bounding box center [62, 186] width 125 height 321
click at [92, 53] on link "Design" at bounding box center [93, 54] width 62 height 19
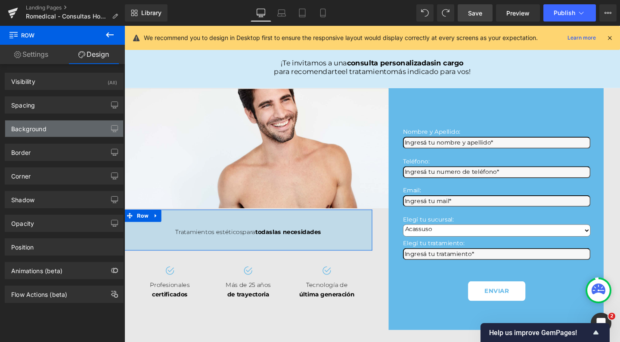
click at [49, 129] on div "Background" at bounding box center [64, 129] width 118 height 16
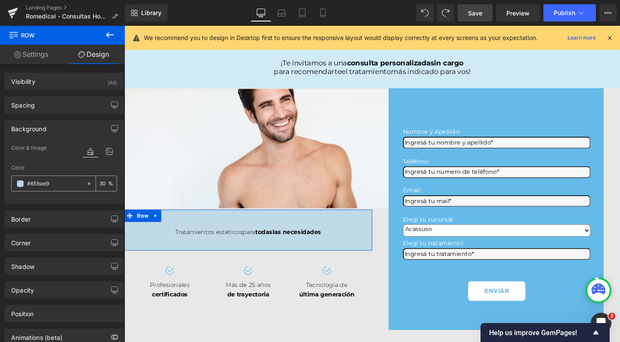
click at [19, 184] on span at bounding box center [20, 184] width 7 height 7
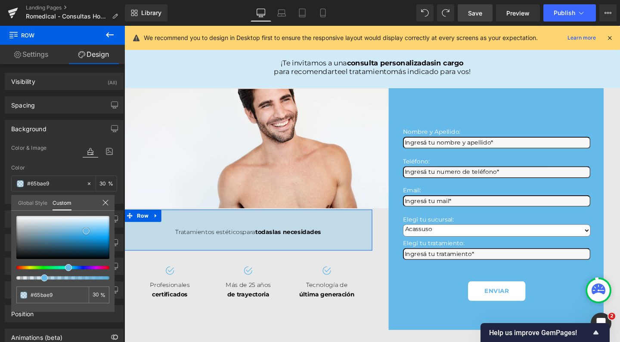
type input "#020202"
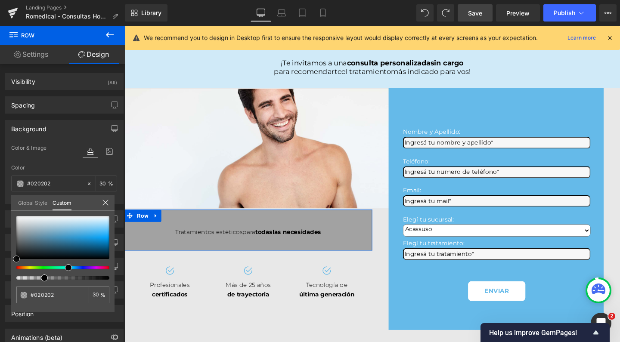
type input "#000000"
drag, startPoint x: 18, startPoint y: 259, endPoint x: 0, endPoint y: 276, distance: 24.7
click at [0, 204] on div "Background Color & Image color rgba(0, 0, 0, 0.3) Color #000000 30 % Image Repl…" at bounding box center [64, 159] width 129 height 90
click at [95, 297] on input "30" at bounding box center [97, 295] width 8 height 6
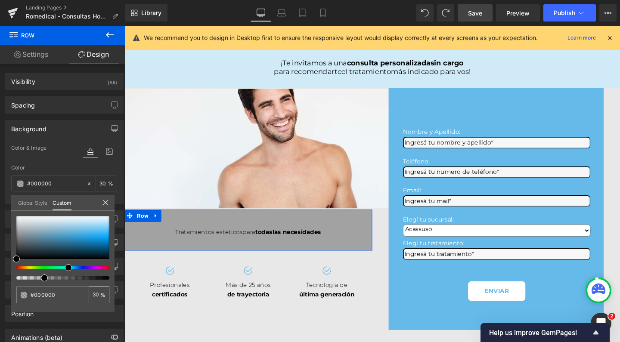
click at [95, 297] on input "30" at bounding box center [97, 295] width 8 height 6
type input "0"
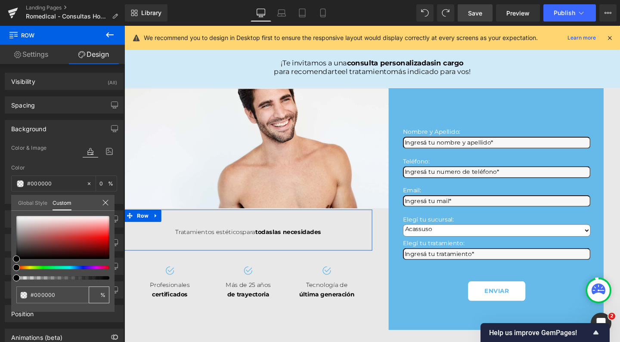
type input "1"
type input "10"
type input "1"
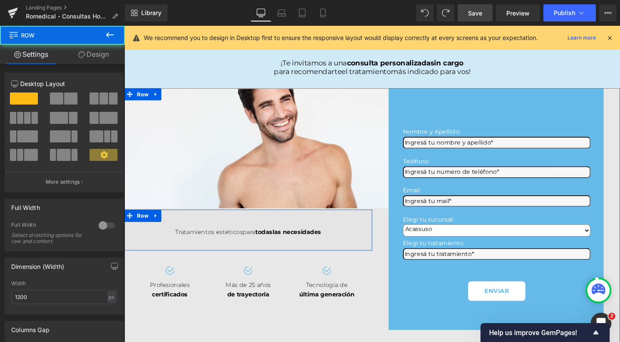
click at [246, 241] on div "Tratamientos estéticos para todas las necesidades Text Block Row" at bounding box center [255, 240] width 261 height 43
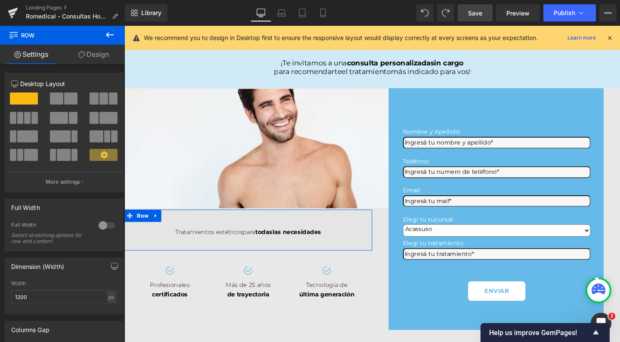
click at [108, 50] on link "Design" at bounding box center [93, 54] width 62 height 19
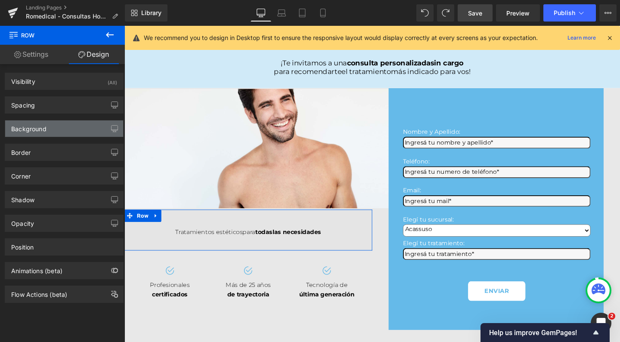
click at [62, 128] on div "Background" at bounding box center [64, 129] width 118 height 16
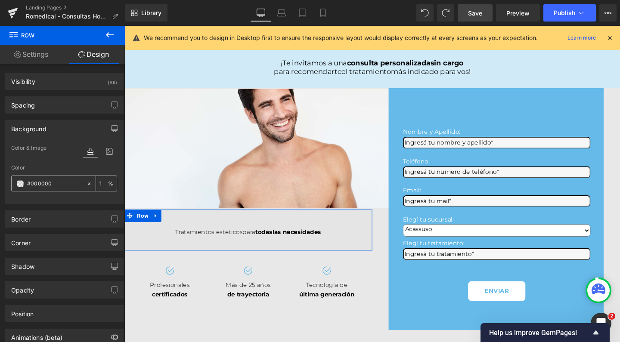
click at [101, 183] on input "1" at bounding box center [104, 183] width 9 height 9
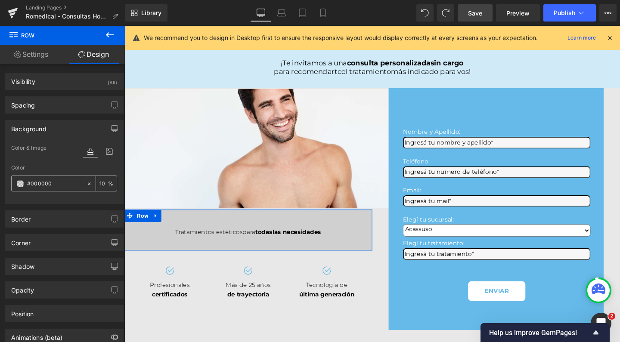
type input "100"
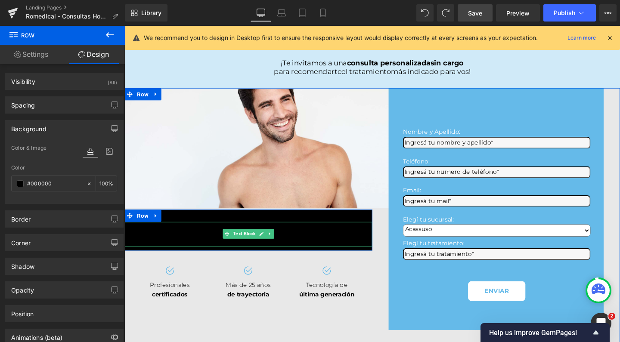
click at [240, 250] on span "Text Block" at bounding box center [250, 245] width 27 height 10
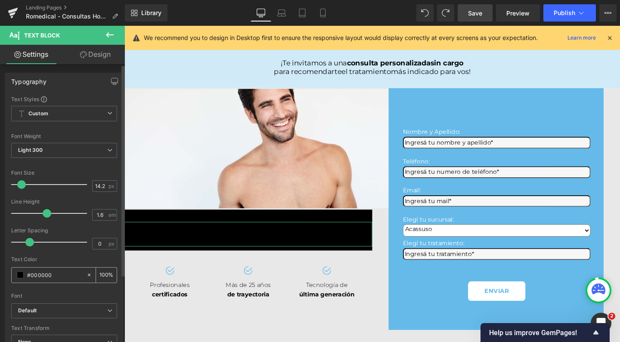
click at [14, 274] on div "#000000" at bounding box center [49, 275] width 75 height 15
click at [20, 277] on span at bounding box center [20, 275] width 7 height 7
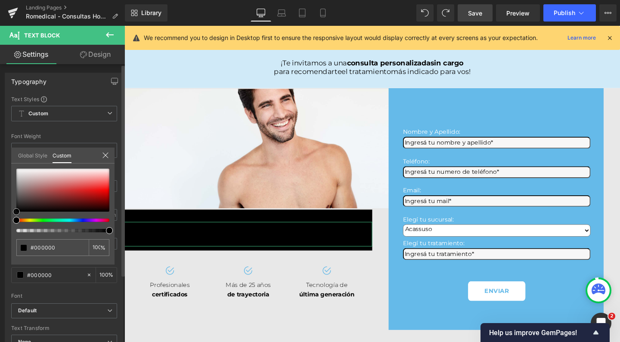
type input "#958888"
type input "#dbd6d6"
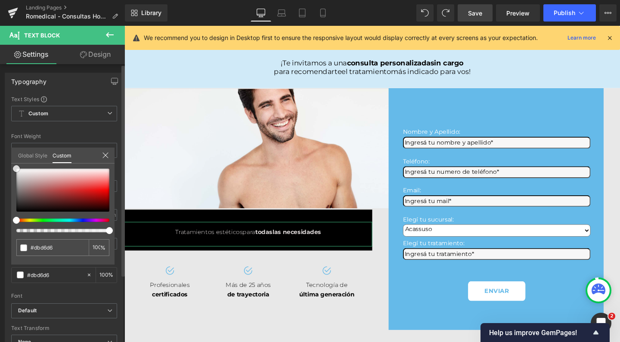
type input "#ffffff"
drag, startPoint x: 22, startPoint y: 188, endPoint x: 9, endPoint y: 165, distance: 26.2
click at [9, 165] on div "Typography Text Styles Custom Custom Setup Global Style Custom Setup Global Sty…" at bounding box center [64, 214] width 129 height 296
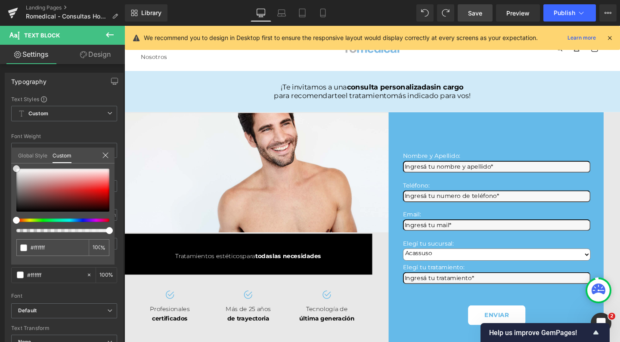
scroll to position [0, 0]
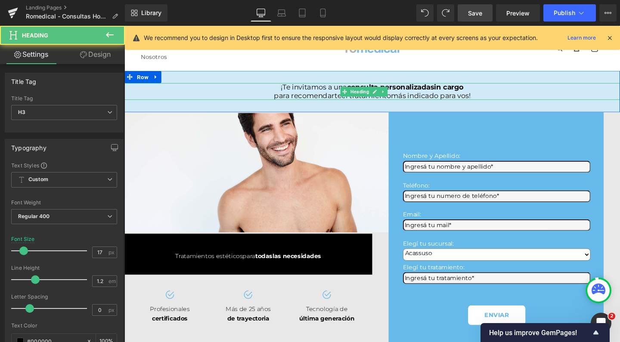
click at [199, 92] on div "¡Te invitamos a una consulta personalizada sin cargo" at bounding box center [385, 90] width 521 height 9
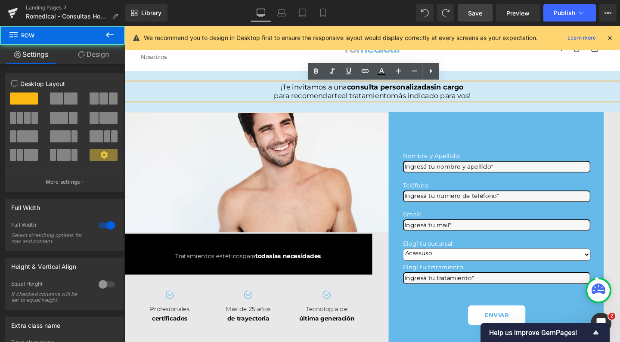
click at [141, 75] on div "¡Te invitamos a una consulta personalizada sin cargo para recomendarte el trata…" at bounding box center [385, 95] width 521 height 44
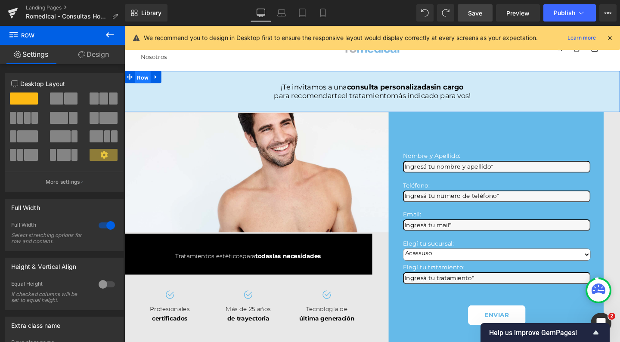
click at [147, 82] on span "Row" at bounding box center [144, 80] width 16 height 13
click at [103, 57] on link "Design" at bounding box center [93, 54] width 62 height 19
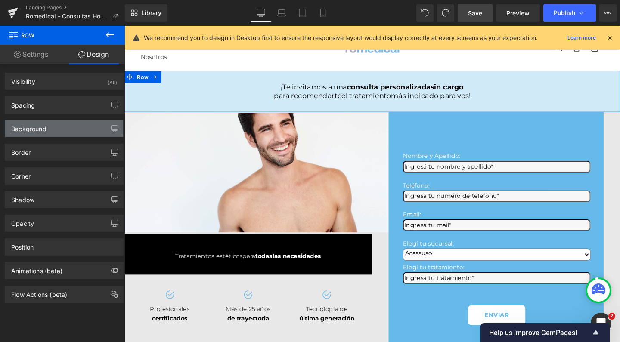
type input "#65bae9"
type input "30"
click at [39, 129] on div "Background" at bounding box center [28, 127] width 35 height 12
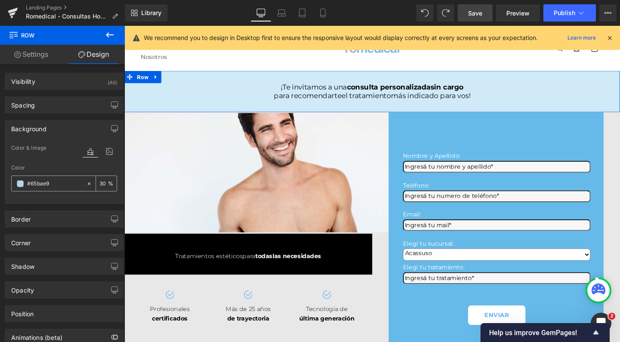
click at [67, 182] on input "#65bae9" at bounding box center [54, 183] width 55 height 9
type input "#0"
type input "0"
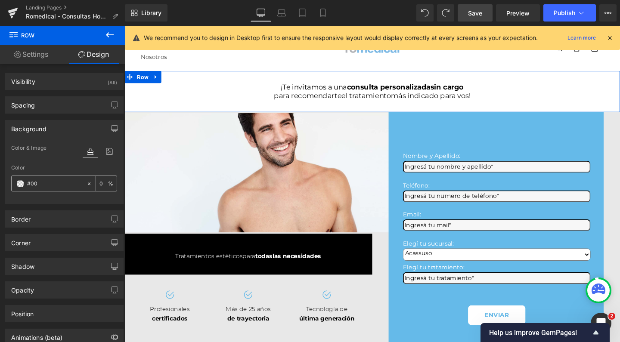
type input "#000"
type input "100"
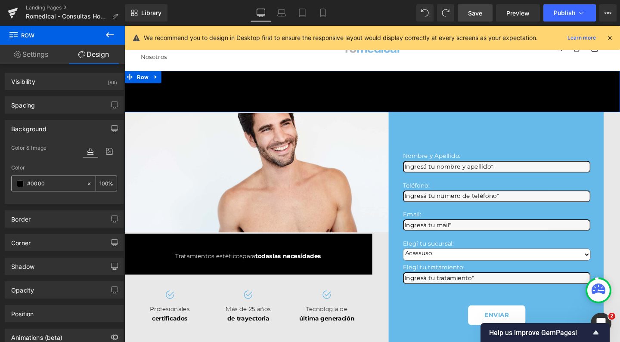
type input "#00000"
type input "0"
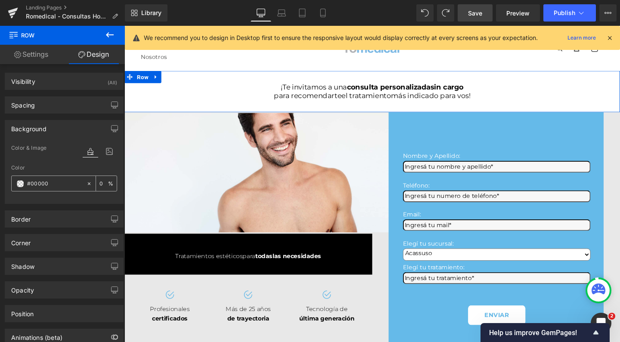
type input "#000000"
type input "100"
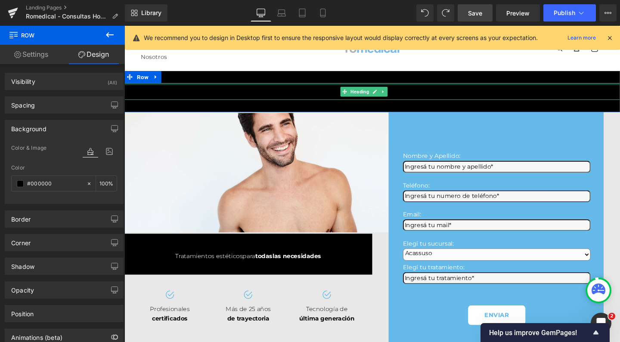
click at [319, 88] on div at bounding box center [385, 87] width 521 height 2
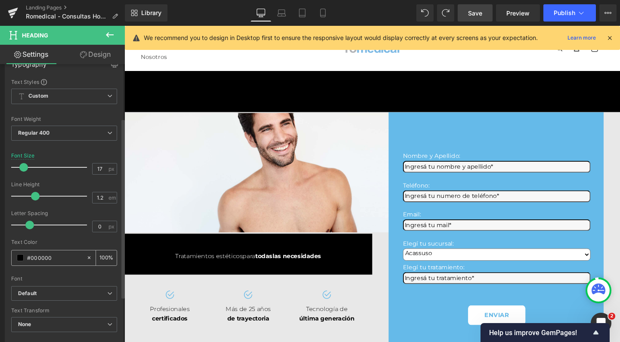
scroll to position [84, 0]
click at [18, 260] on span at bounding box center [20, 257] width 7 height 7
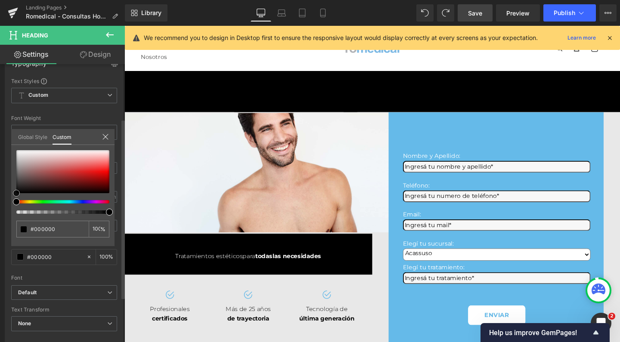
type input "#b29d9d"
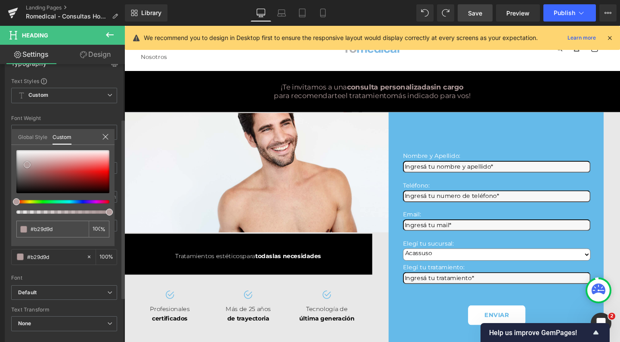
type input "#c6bdbd"
type input "#e8e8e8"
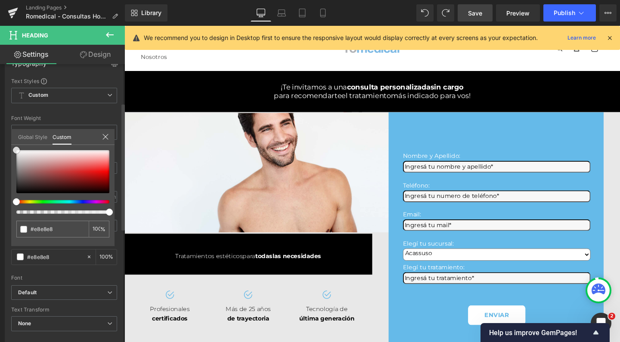
type input "#ffffff"
drag, startPoint x: 27, startPoint y: 165, endPoint x: 3, endPoint y: 137, distance: 36.7
click at [3, 137] on div "Typography Text Styles Custom Custom Setup Global Style Custom Setup Global Sty…" at bounding box center [64, 196] width 129 height 296
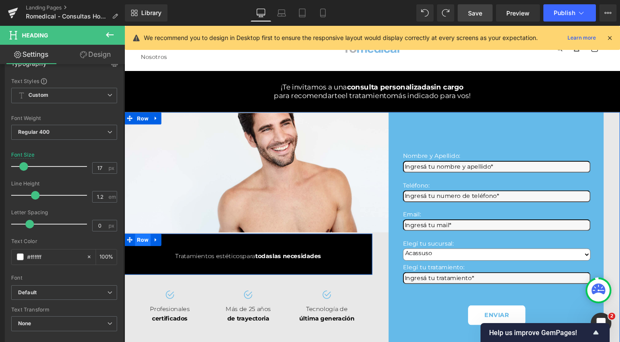
click at [144, 258] on span "Row" at bounding box center [144, 251] width 16 height 13
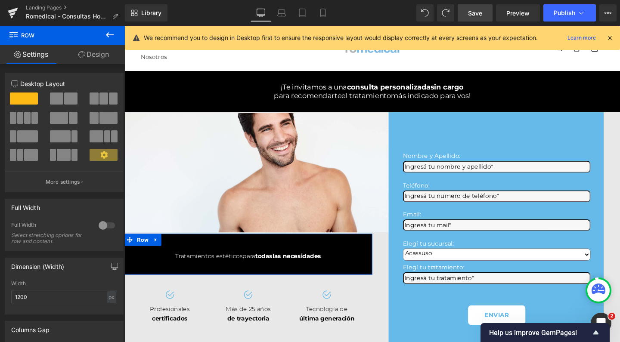
click at [111, 56] on link "Design" at bounding box center [93, 54] width 62 height 19
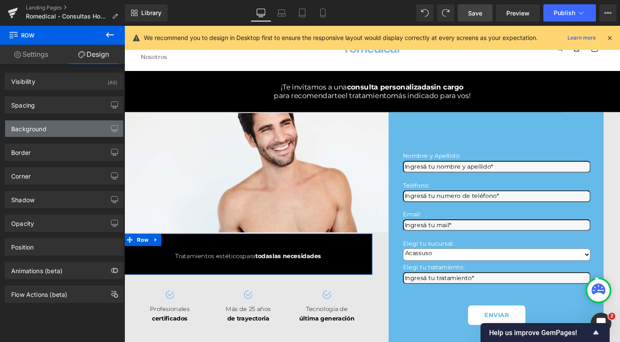
click at [45, 130] on div "Background" at bounding box center [28, 127] width 35 height 12
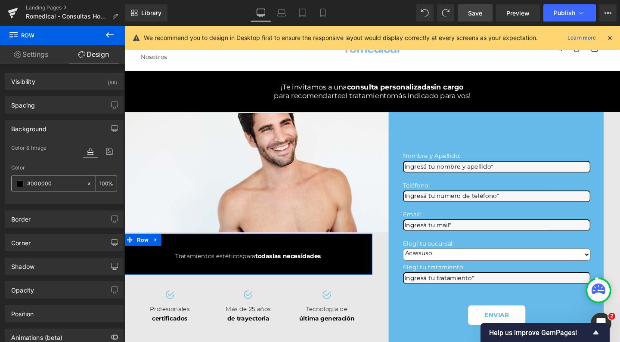
click at [51, 182] on input "#000000" at bounding box center [54, 183] width 55 height 9
type input "#6"
type input "0"
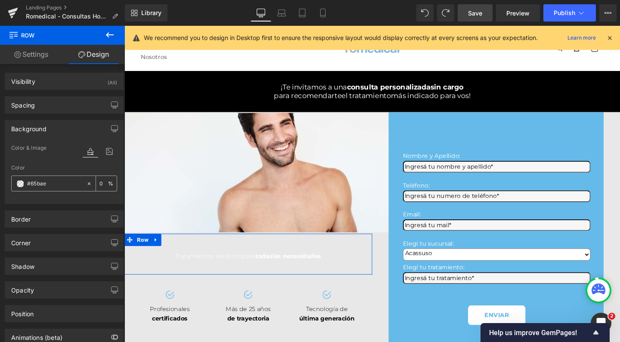
type input "#65bae9"
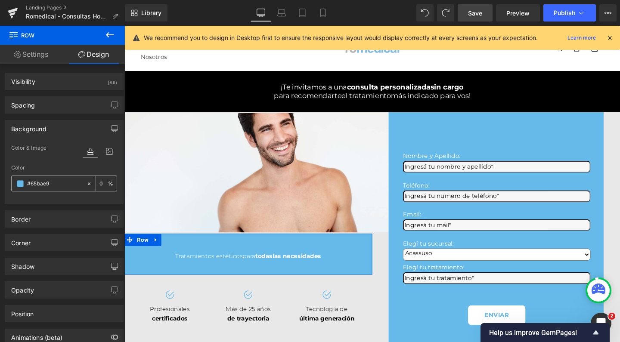
type input "100"
type input "#65bae9"
click at [109, 184] on div "100 %" at bounding box center [106, 183] width 21 height 15
click at [100, 184] on input "100" at bounding box center [104, 183] width 9 height 9
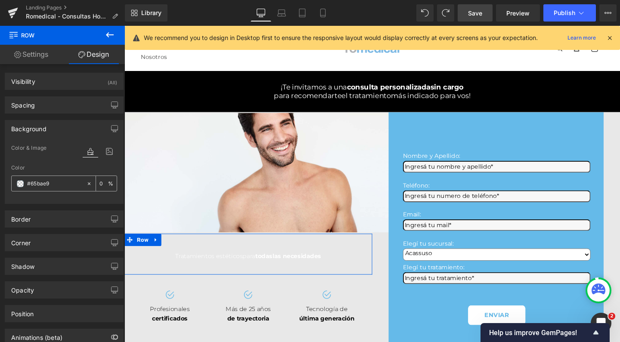
type input "30"
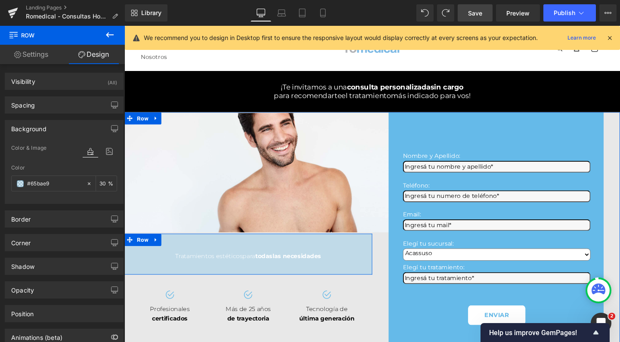
click at [242, 275] on span "Text Block" at bounding box center [250, 270] width 27 height 10
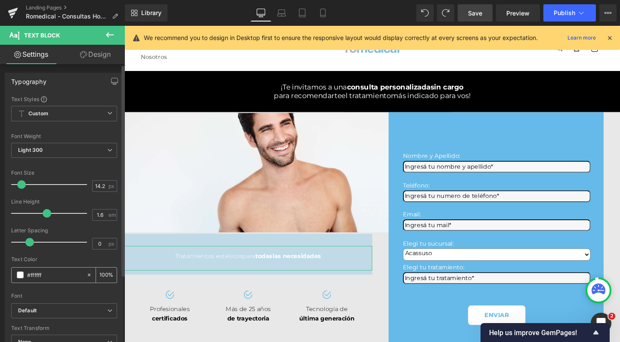
click at [20, 277] on span at bounding box center [20, 275] width 7 height 7
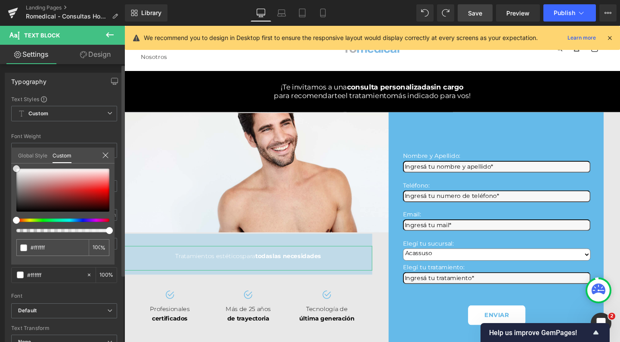
type input "#1a1818"
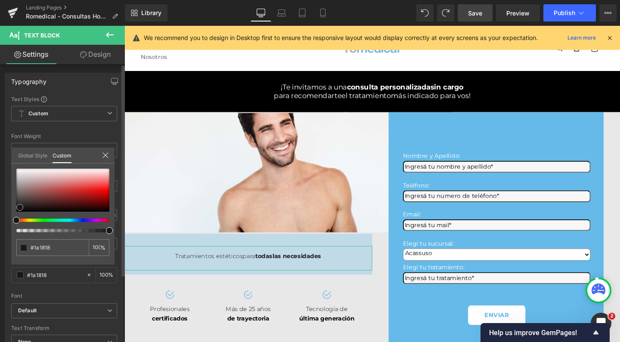
type input "#121111"
type input "#000000"
drag, startPoint x: 20, startPoint y: 208, endPoint x: 0, endPoint y: 231, distance: 30.6
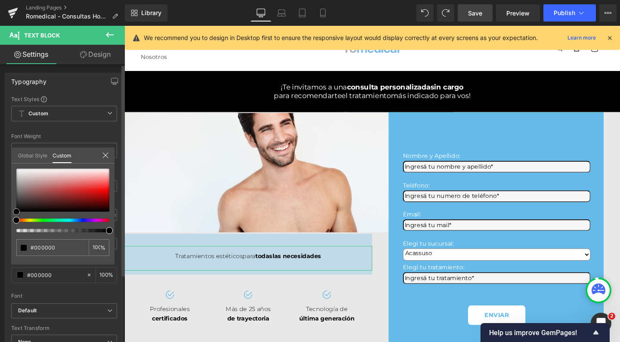
click at [0, 231] on div "Typography Text Styles Custom Custom Setup Global Style Custom Setup Global Sty…" at bounding box center [64, 214] width 129 height 296
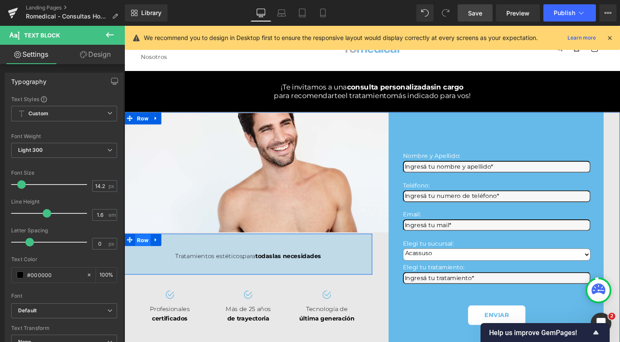
click at [143, 258] on span "Row" at bounding box center [144, 251] width 16 height 13
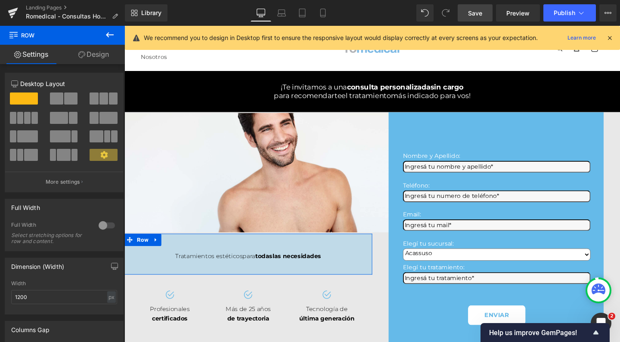
click at [104, 226] on div at bounding box center [106, 226] width 21 height 14
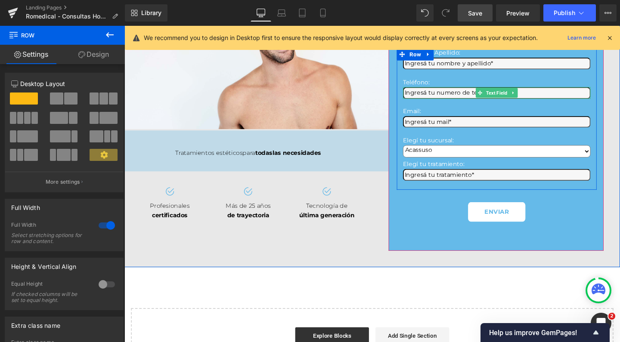
scroll to position [109, 0]
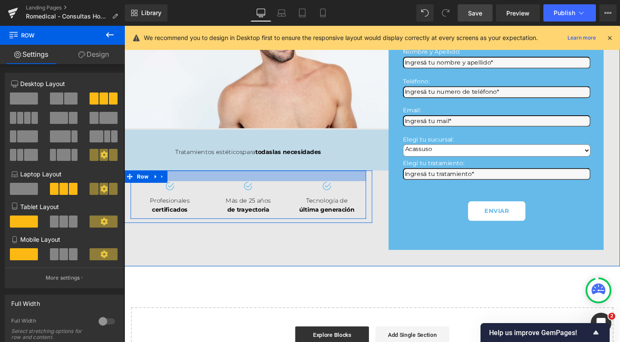
drag, startPoint x: 221, startPoint y: 198, endPoint x: 222, endPoint y: 202, distance: 4.9
click at [222, 190] on div at bounding box center [255, 183] width 248 height 11
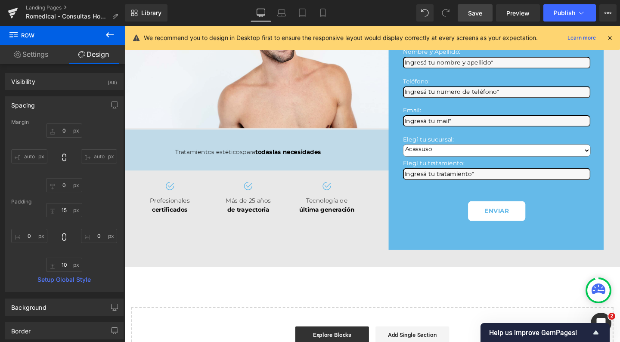
click at [477, 13] on span "Save" at bounding box center [475, 13] width 14 height 9
click at [559, 8] on button "Publish" at bounding box center [570, 12] width 53 height 17
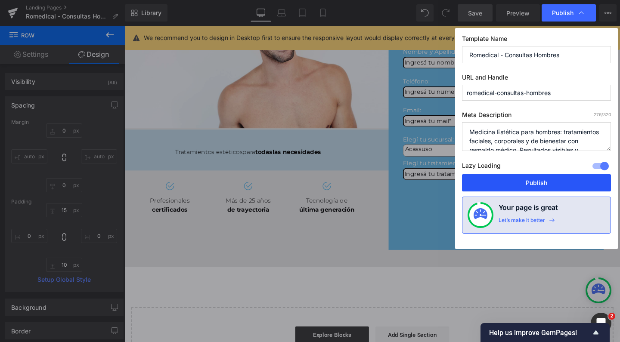
click at [520, 184] on button "Publish" at bounding box center [536, 182] width 149 height 17
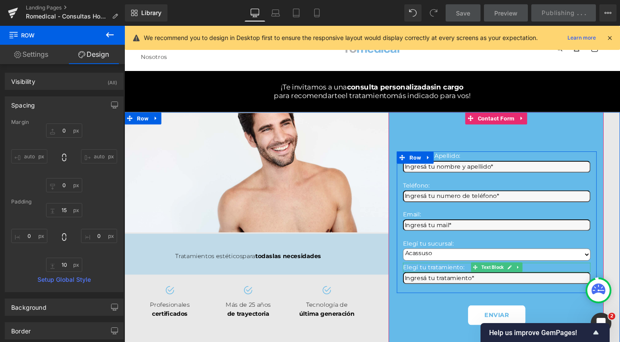
scroll to position [0, 0]
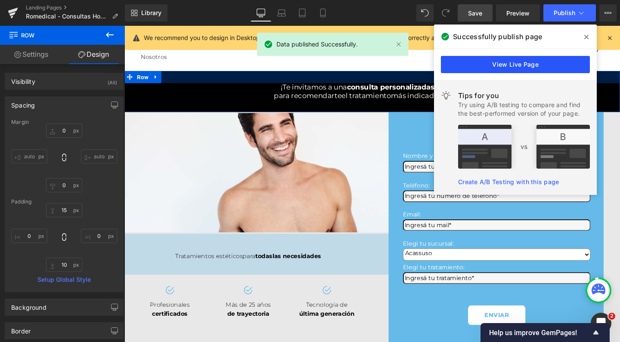
click at [475, 70] on link "View Live Page" at bounding box center [515, 64] width 149 height 17
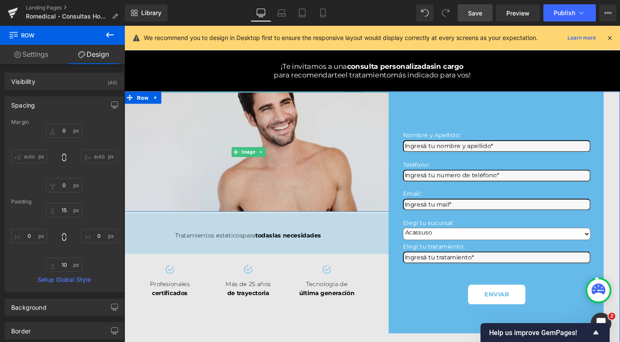
scroll to position [25, 0]
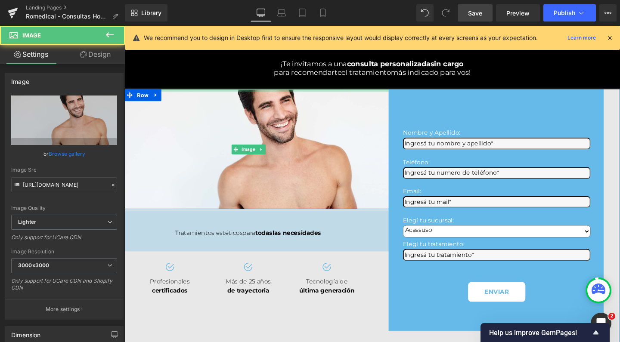
click at [218, 95] on div at bounding box center [254, 94] width 521 height 2
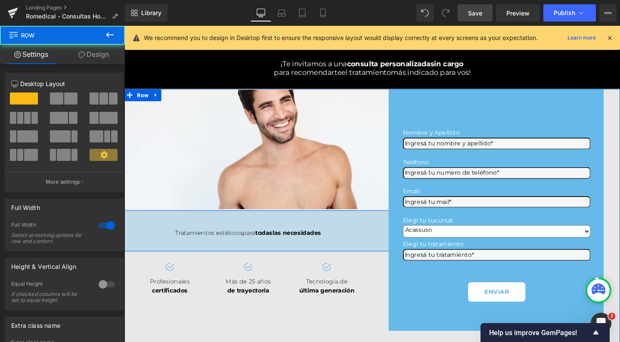
click at [221, 246] on div "Tratamientos estéticos para todas las necesidades Text Block Row" at bounding box center [254, 241] width 521 height 43
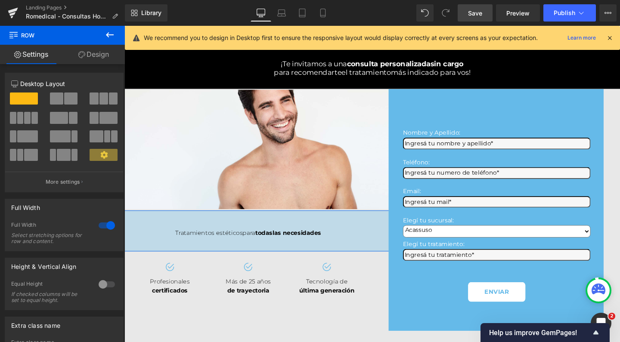
click at [81, 50] on link "Design" at bounding box center [93, 54] width 62 height 19
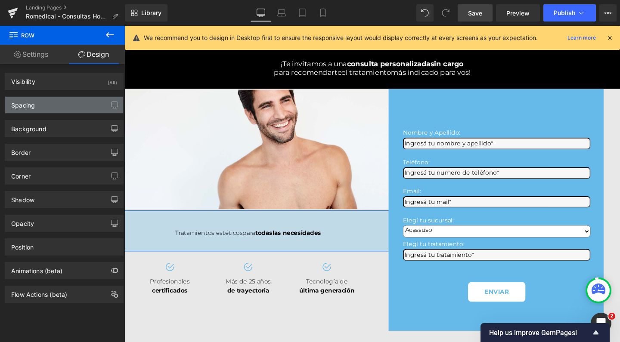
click at [63, 103] on div "Spacing" at bounding box center [64, 105] width 118 height 16
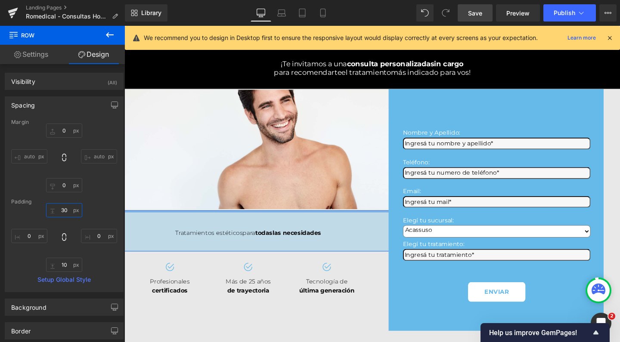
click at [62, 210] on input "30" at bounding box center [64, 210] width 36 height 14
click at [62, 212] on input "30" at bounding box center [64, 210] width 36 height 14
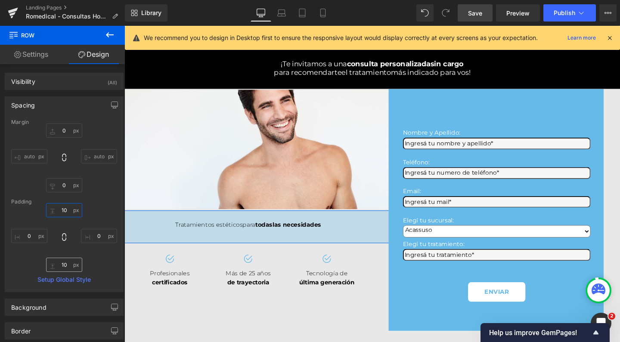
type input "10"
click at [66, 267] on input "10" at bounding box center [64, 265] width 36 height 14
type input "1"
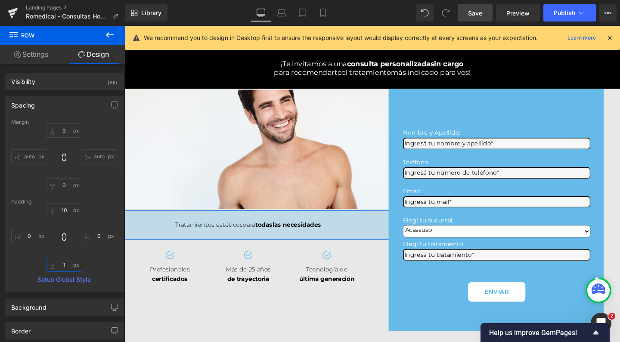
type input "10"
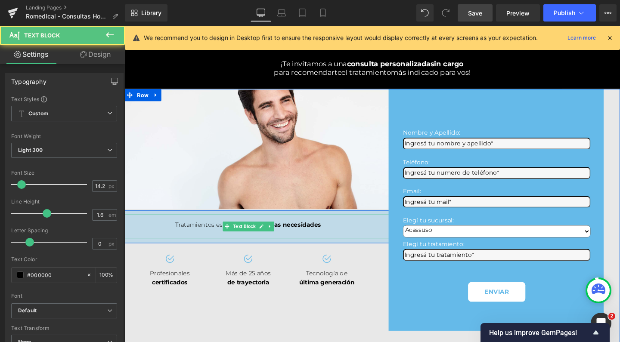
click at [326, 239] on span "las necesidades" at bounding box center [305, 235] width 51 height 8
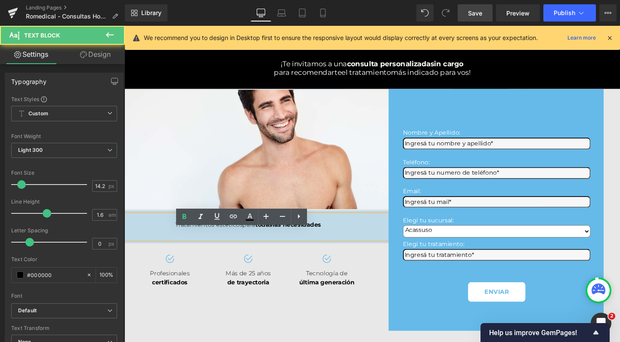
click at [333, 250] on div at bounding box center [254, 245] width 521 height 10
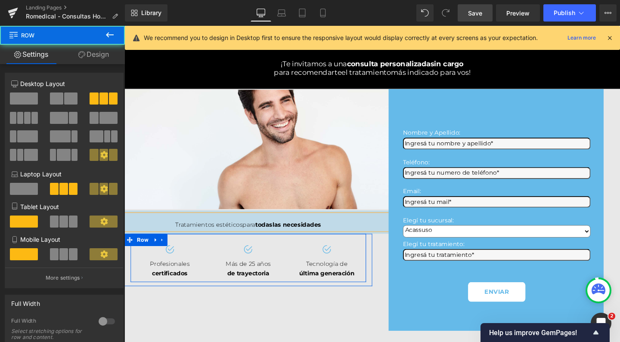
click at [372, 282] on div "Image Profesionales certificados Text Block Image Más de 25 años de trayectoria…" at bounding box center [255, 270] width 248 height 51
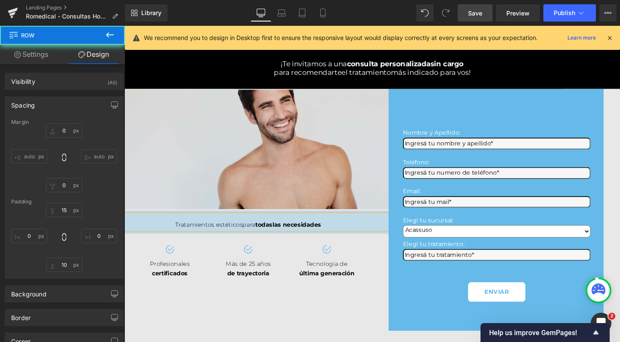
click at [330, 202] on img at bounding box center [255, 156] width 313 height 126
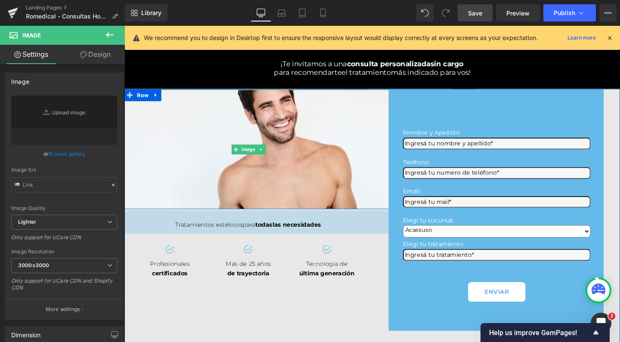
type input "https://ucarecdn.com/5360f6b8-fc06-4134-8b25-9c7aa897ffcf/-/format/auto/-/previ…"
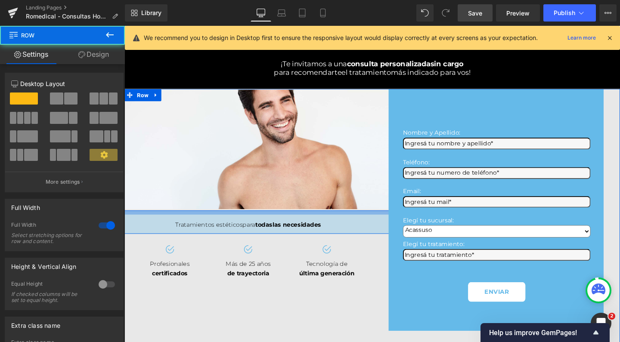
click at [289, 224] on div at bounding box center [254, 222] width 521 height 4
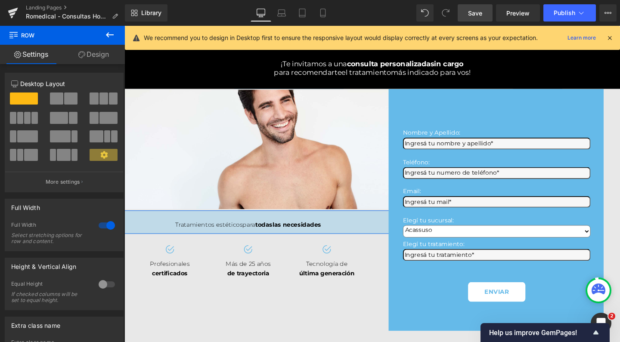
click at [104, 58] on link "Design" at bounding box center [93, 54] width 62 height 19
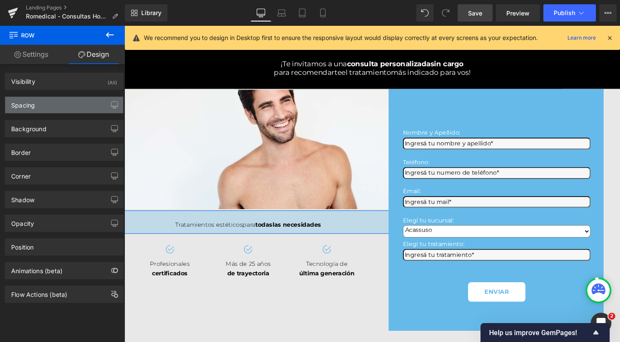
type input "0"
type input "10"
type input "0"
type input "10"
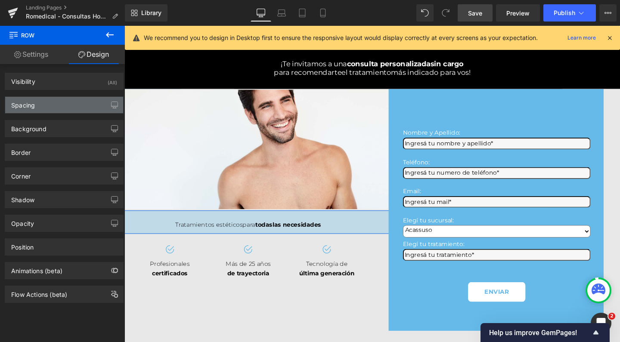
type input "0"
click at [51, 103] on div "Spacing" at bounding box center [64, 105] width 118 height 16
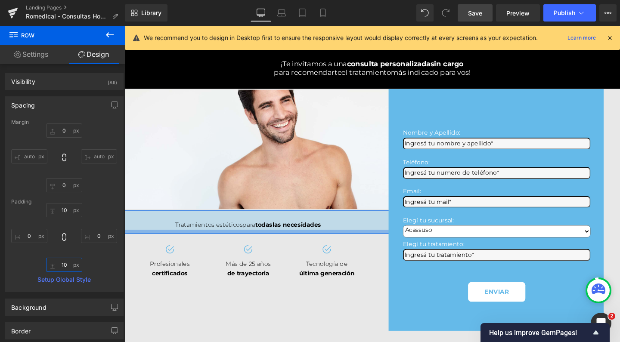
click at [62, 264] on input "10" at bounding box center [64, 265] width 36 height 14
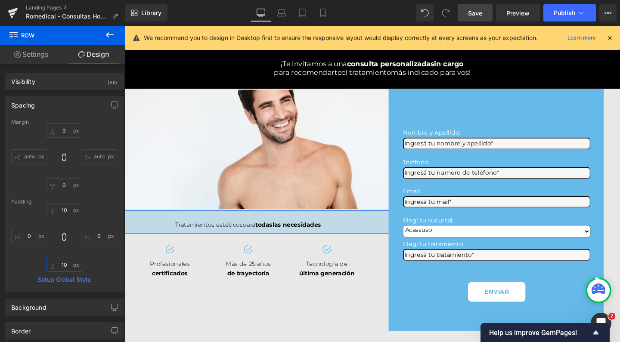
click at [62, 264] on input "10" at bounding box center [64, 265] width 36 height 14
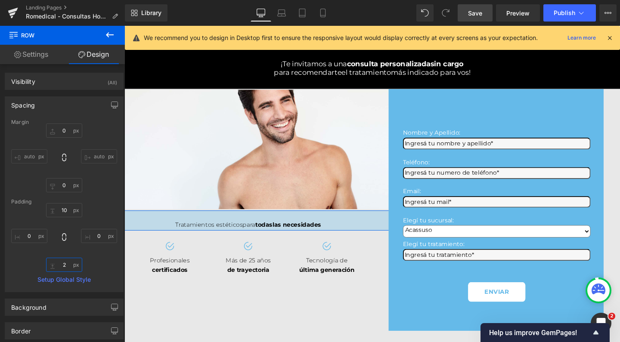
type input "20"
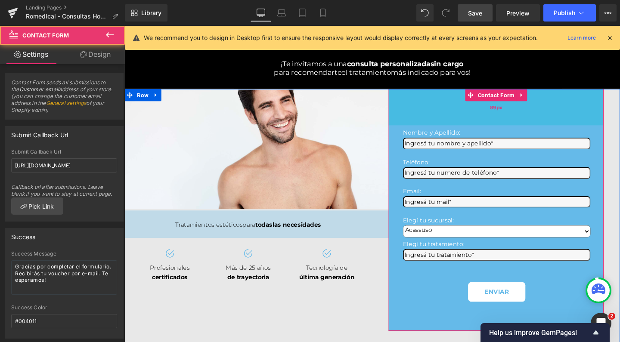
click at [465, 125] on div "89px" at bounding box center [515, 111] width 226 height 38
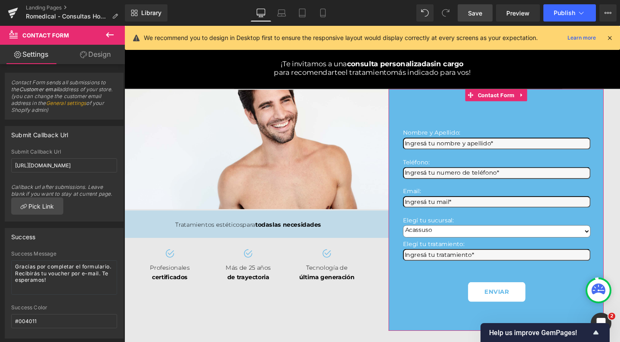
click at [103, 50] on link "Design" at bounding box center [95, 54] width 62 height 19
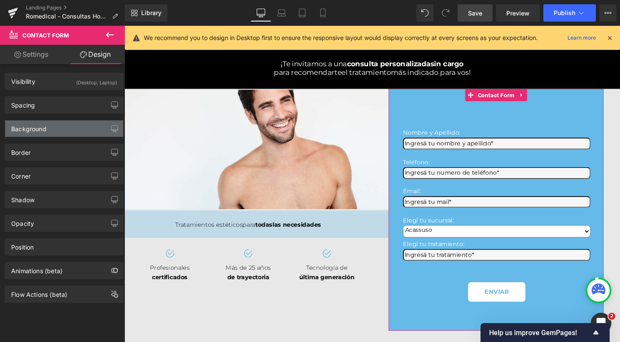
click at [56, 127] on div "Background" at bounding box center [64, 129] width 118 height 16
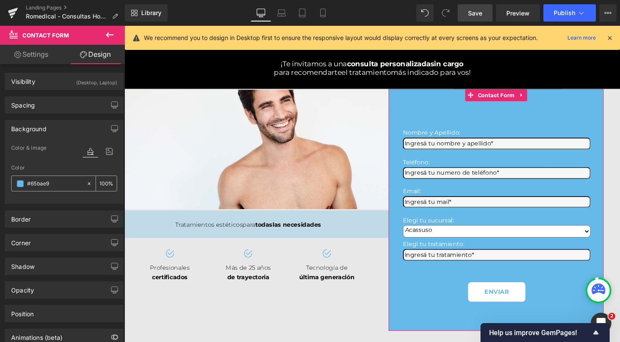
click at [19, 182] on span at bounding box center [20, 184] width 7 height 7
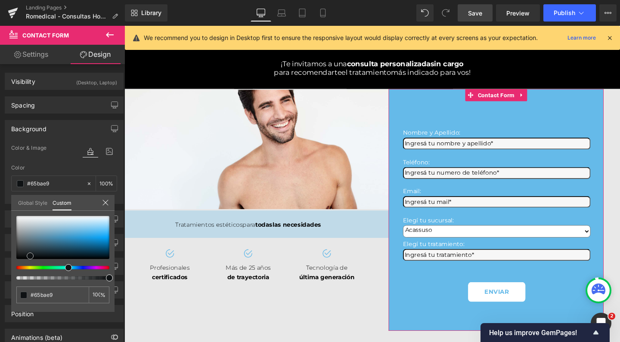
type input "#0f1214"
type input "#101213"
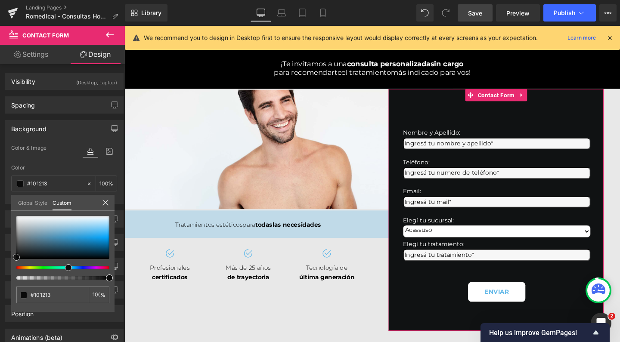
type input "#0a0a0a"
type input "#070707"
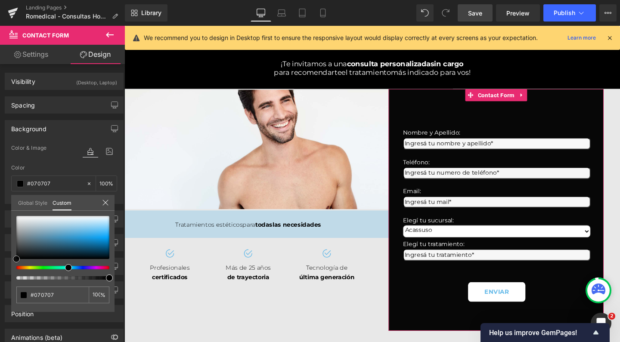
type input "#000000"
drag, startPoint x: 30, startPoint y: 256, endPoint x: 0, endPoint y: 304, distance: 56.2
click at [0, 204] on div "Background Color & Image color rgba(0, 0, 0, 1) Color #000000 100 % Image Repla…" at bounding box center [64, 159] width 129 height 90
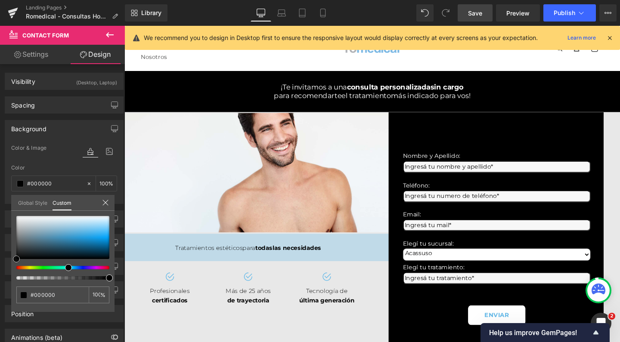
scroll to position [0, 0]
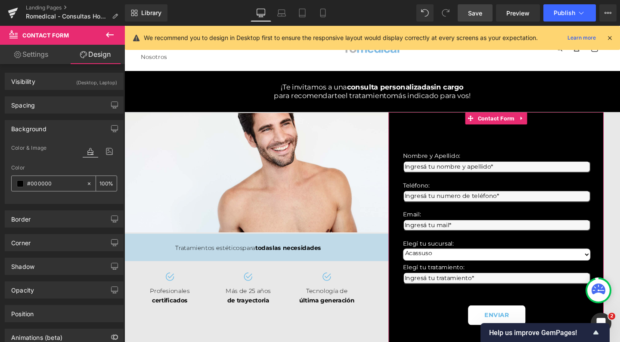
click at [21, 182] on span at bounding box center [20, 184] width 7 height 7
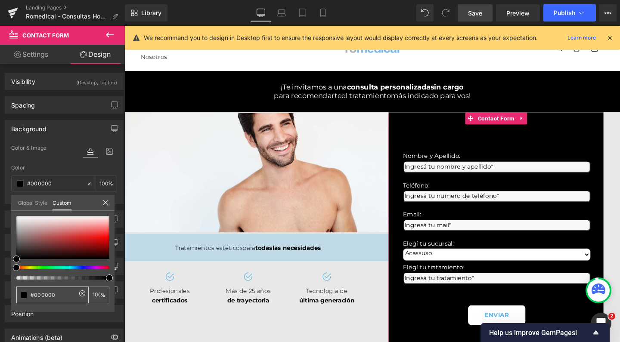
click at [40, 296] on input "#000000" at bounding box center [54, 295] width 46 height 9
type input "6"
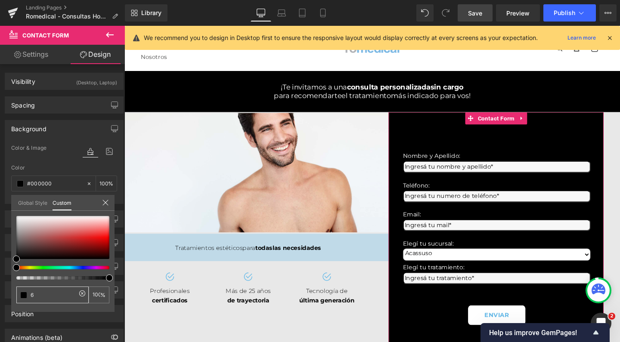
type input "0"
type input "65"
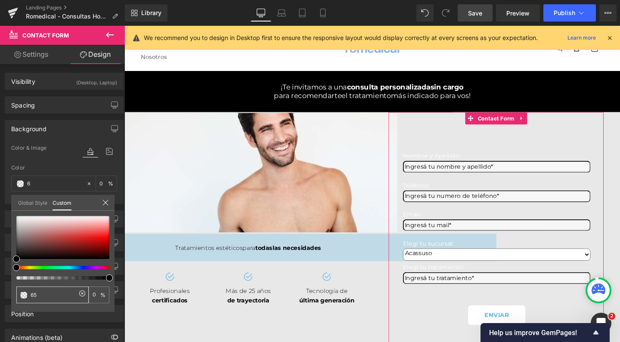
type input "65"
type input "65bae9"
type input "100"
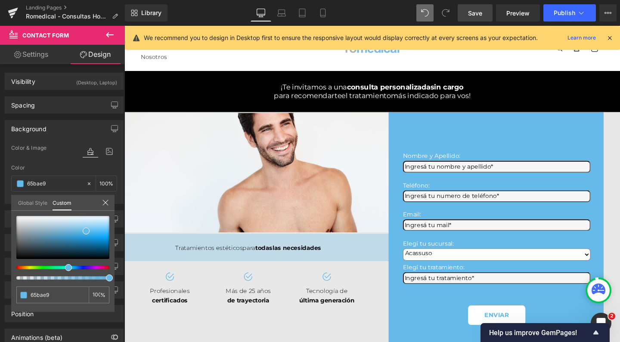
type input "65bae9"
type input "#65bae9"
type input "100"
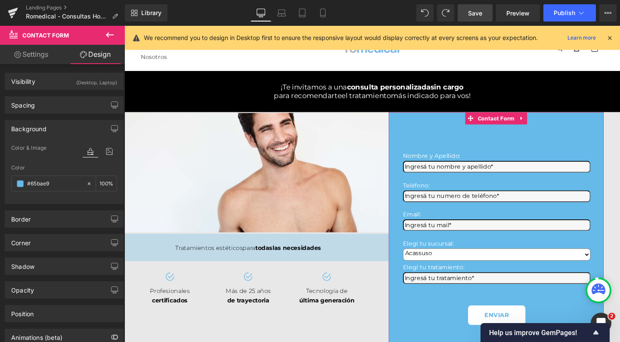
click at [40, 188] on input "#65bae9" at bounding box center [54, 183] width 55 height 9
type input "0"
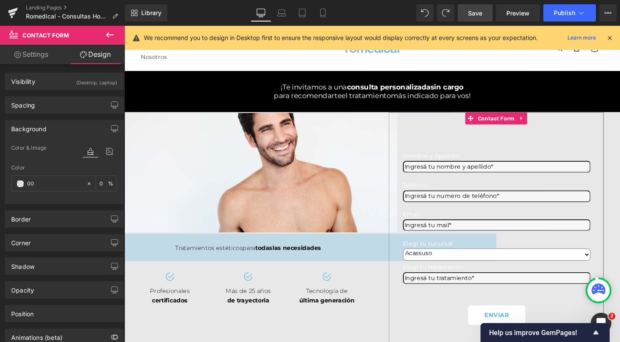
type input "000"
type input "100"
type input "0000"
type input "0"
click at [53, 186] on input "00000" at bounding box center [54, 183] width 55 height 9
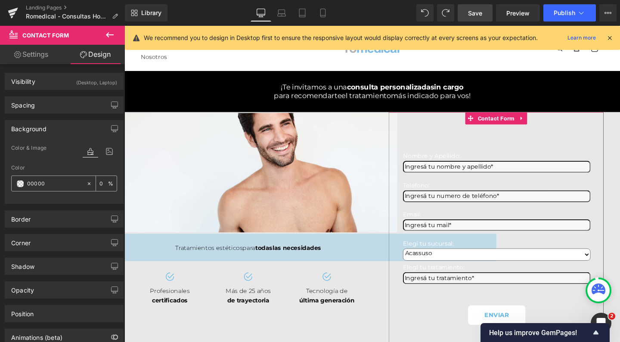
click at [53, 186] on input "00000" at bounding box center [54, 183] width 55 height 9
click at [13, 185] on div "00000" at bounding box center [49, 183] width 75 height 15
click at [17, 184] on span at bounding box center [20, 184] width 7 height 7
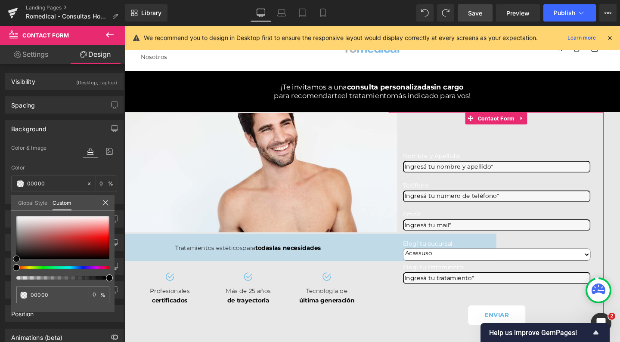
type input "#a88484"
type input "100"
type input "#a88484"
type input "100"
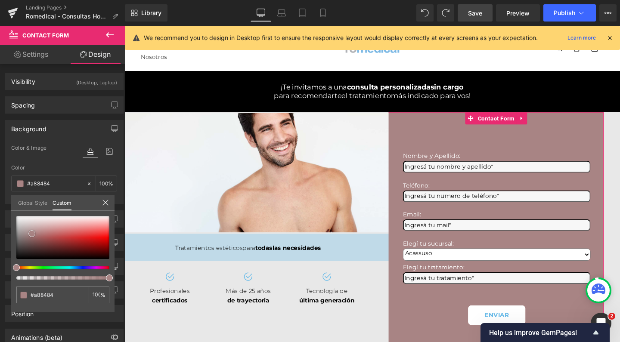
type input "#a58787"
type input "#999393"
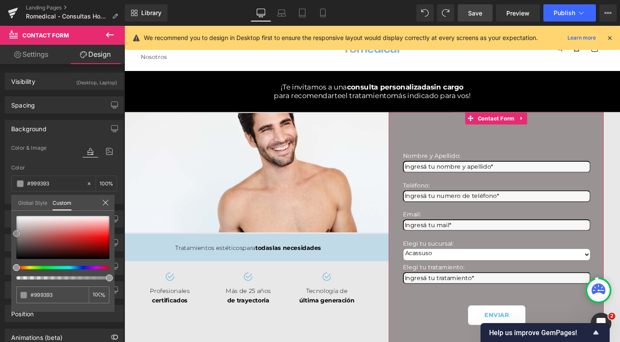
type input "#969696"
type input "#9e9e9e"
type input "#bcbcbc"
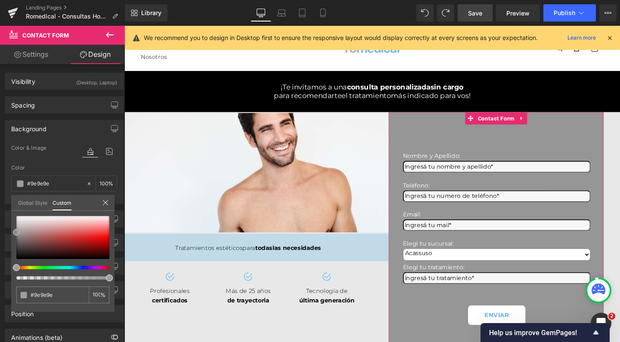
type input "#bcbcbc"
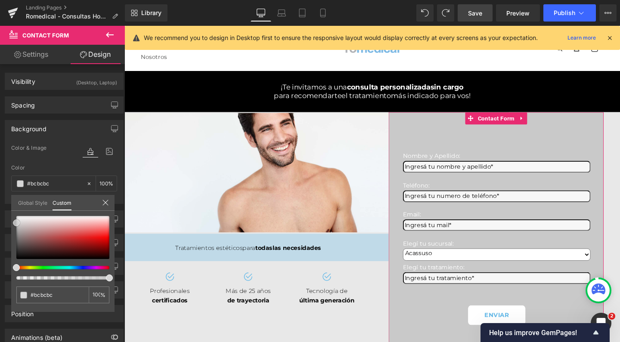
type input "#c9c9c9"
drag, startPoint x: 32, startPoint y: 234, endPoint x: 9, endPoint y: 223, distance: 24.9
click at [9, 204] on div "Background Color & Image color rgba(201, 201, 201, 1) Color #c9c9c9 100 % Image…" at bounding box center [64, 159] width 129 height 90
type input "#d6d6d6"
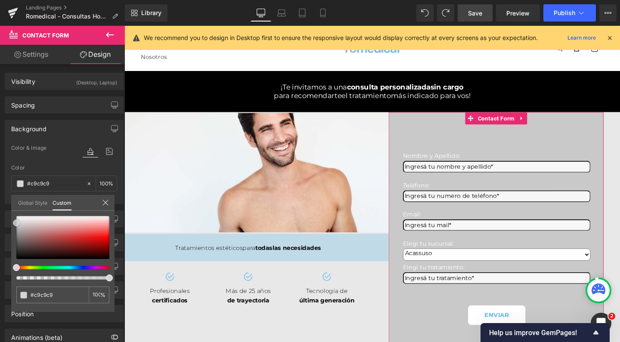
type input "#d6d6d6"
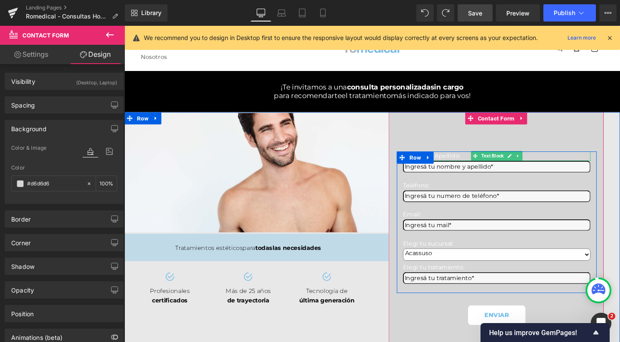
click at [461, 168] on p "Nombre y Apellido:" at bounding box center [515, 163] width 197 height 10
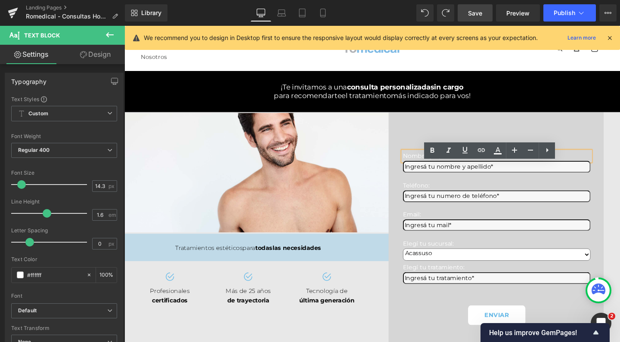
click at [440, 168] on p "Nombre y Apellido:" at bounding box center [515, 163] width 197 height 10
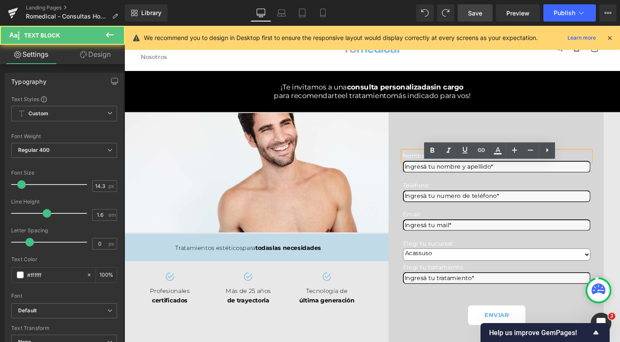
click at [440, 168] on p "Nombre y Apellido:" at bounding box center [515, 163] width 197 height 10
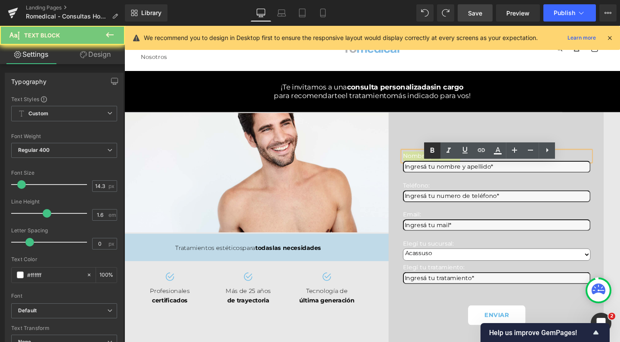
click at [432, 150] on icon at bounding box center [432, 151] width 10 height 10
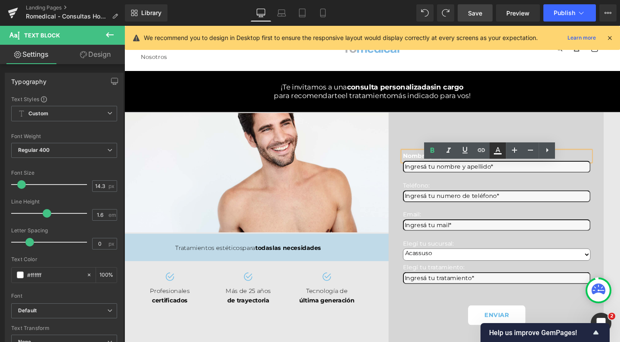
click at [499, 150] on icon at bounding box center [498, 149] width 5 height 5
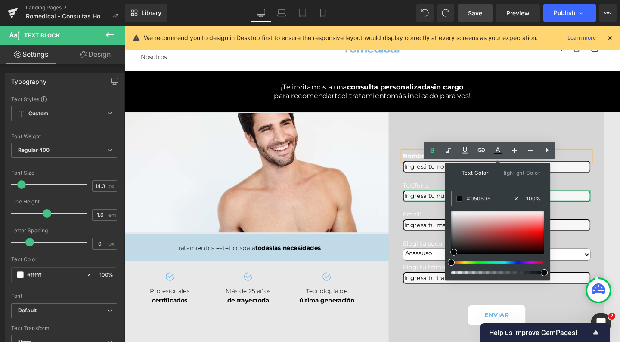
type input "#000000"
drag, startPoint x: 579, startPoint y: 278, endPoint x: 435, endPoint y: 294, distance: 145.6
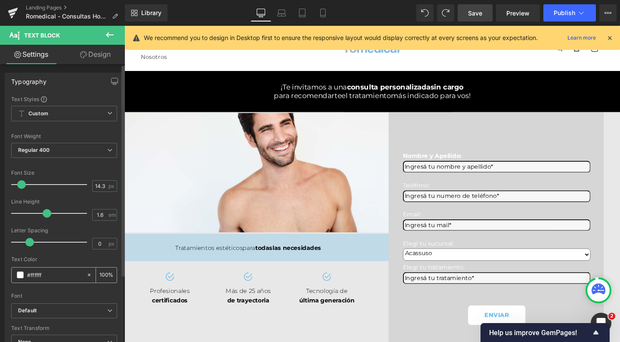
click at [22, 273] on span at bounding box center [20, 275] width 7 height 7
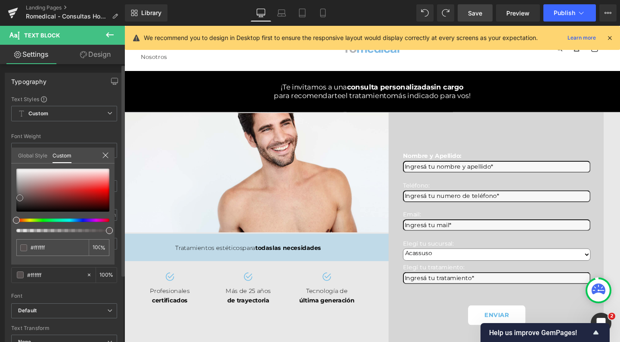
type input "#544e4e"
type input "#292727"
type input "#000000"
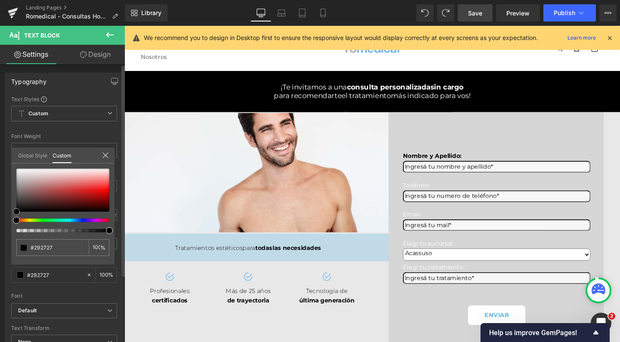
type input "#000000"
drag, startPoint x: 20, startPoint y: 198, endPoint x: 13, endPoint y: 217, distance: 20.2
click at [13, 217] on div "#000000 100 %" at bounding box center [62, 217] width 103 height 96
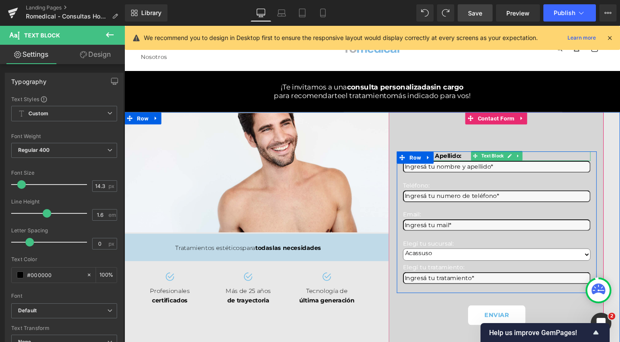
click at [464, 167] on strong "Nombre y Apellido:" at bounding box center [448, 163] width 62 height 8
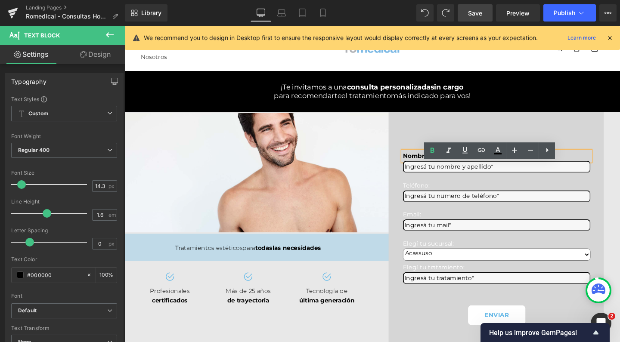
click at [458, 167] on strong "Nombre y Apellido:" at bounding box center [448, 163] width 62 height 8
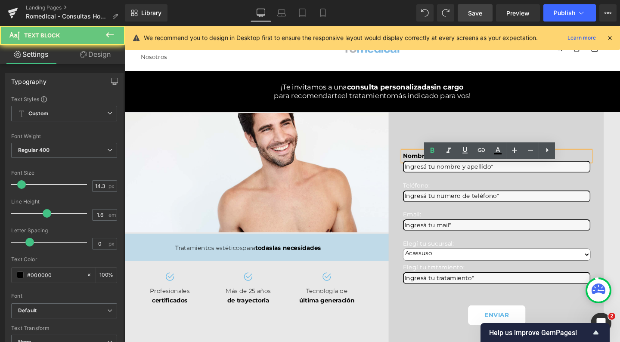
click at [458, 167] on strong "Nombre y Apellido:" at bounding box center [448, 163] width 62 height 8
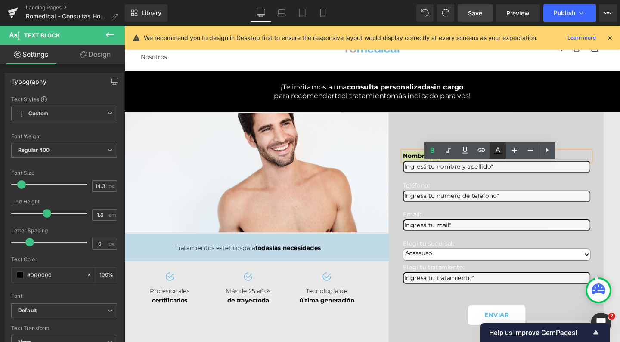
click at [496, 150] on icon at bounding box center [498, 151] width 10 height 10
type input "100"
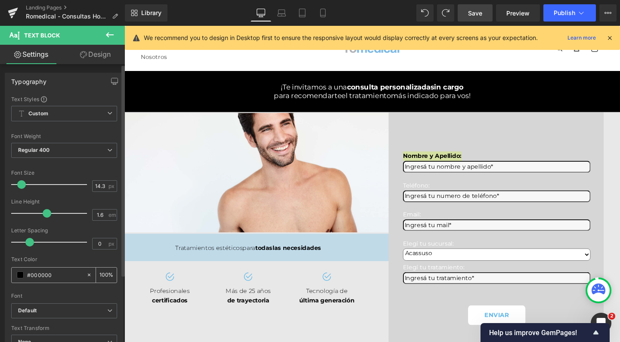
click at [40, 280] on div "#000000" at bounding box center [49, 275] width 75 height 15
click at [40, 276] on input "#000000" at bounding box center [54, 275] width 55 height 9
type input "#6"
type input "0"
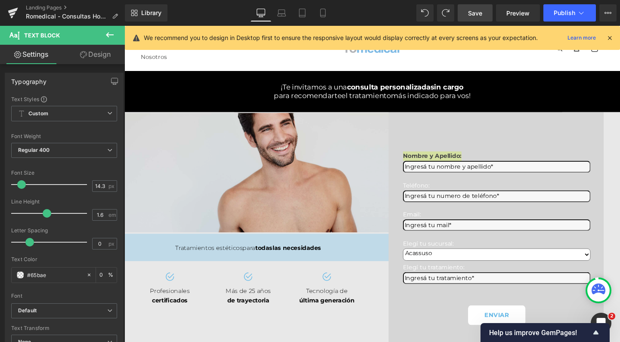
type input "#65bae9"
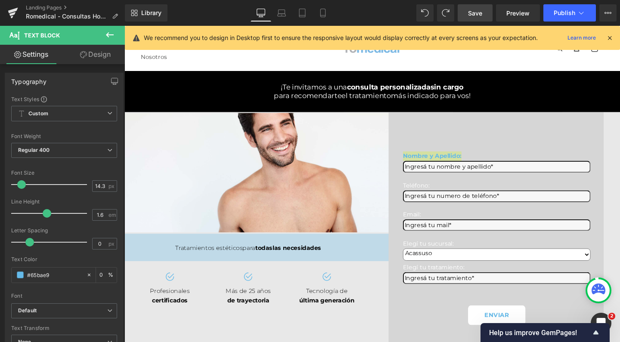
type input "100"
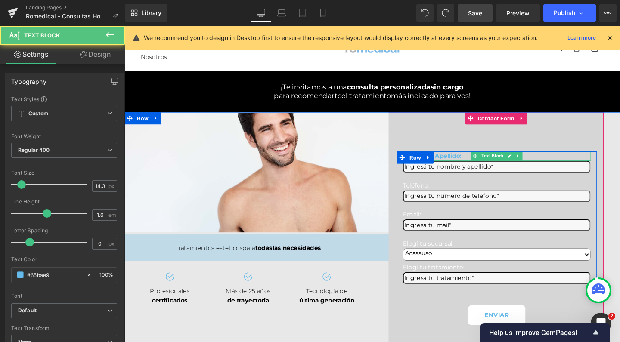
click at [471, 167] on strong "Nombre y Apellido:" at bounding box center [448, 163] width 62 height 8
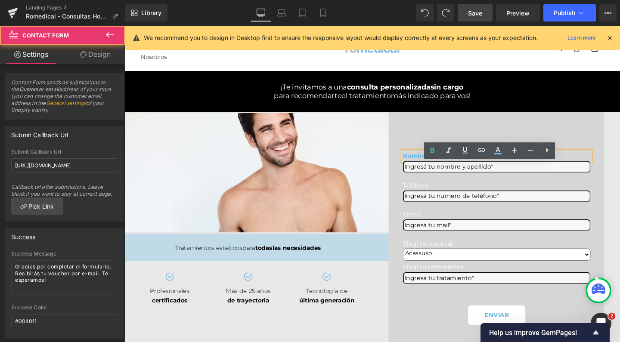
click at [414, 132] on div "Nombre y Apellido: Text Block Text Field Teléfono: Text Block Text Field Email:…" at bounding box center [515, 244] width 226 height 255
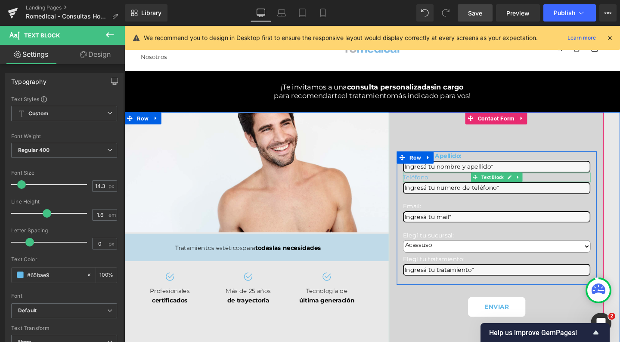
click at [418, 190] on p "Teléfono:" at bounding box center [515, 186] width 197 height 10
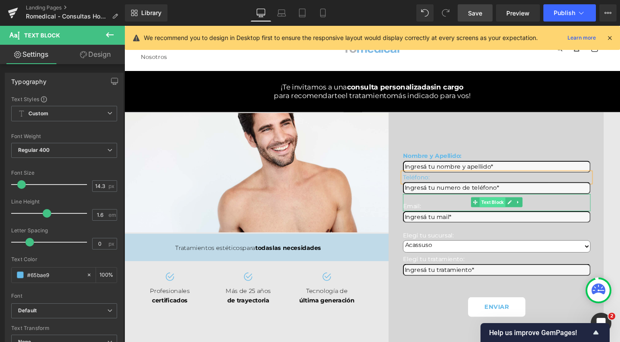
click at [510, 217] on span "Text Block" at bounding box center [511, 211] width 27 height 10
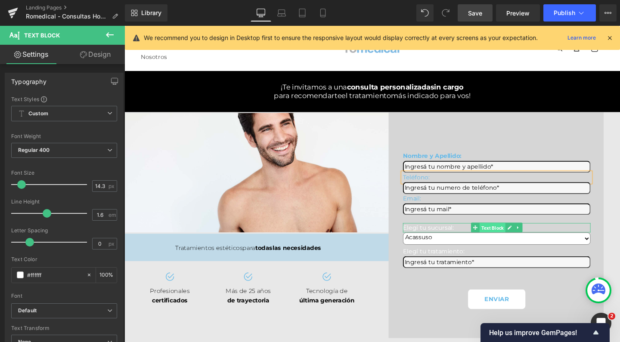
click at [503, 244] on span "Text Block" at bounding box center [511, 238] width 27 height 10
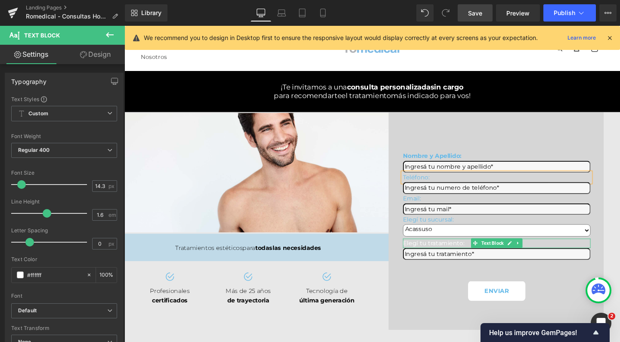
click at [446, 260] on p "Elegí tu tratamiento:" at bounding box center [515, 255] width 197 height 10
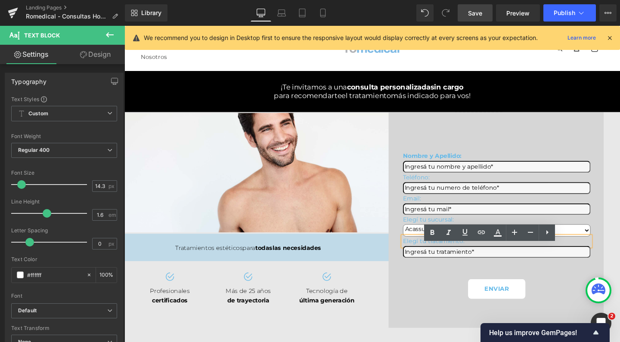
click at [453, 258] on p "Elegí tu tratamiento:" at bounding box center [515, 253] width 197 height 10
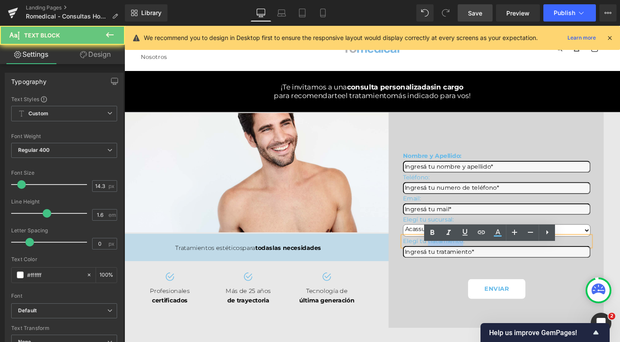
click at [453, 258] on p "Elegí tu tratamiento:" at bounding box center [515, 253] width 197 height 10
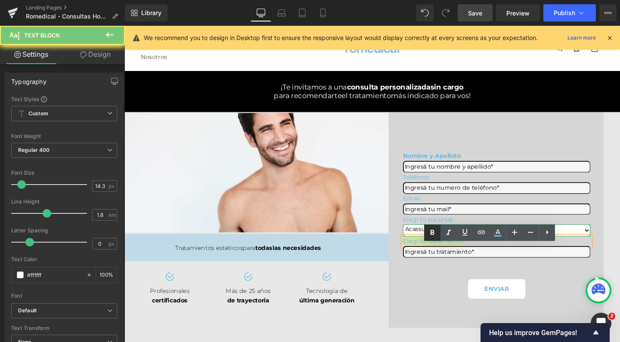
click at [434, 232] on icon at bounding box center [433, 232] width 4 height 5
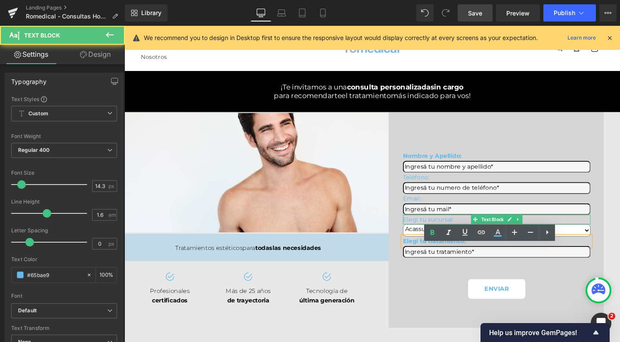
click at [427, 235] on p "Elegí tu sucursal:" at bounding box center [515, 230] width 197 height 10
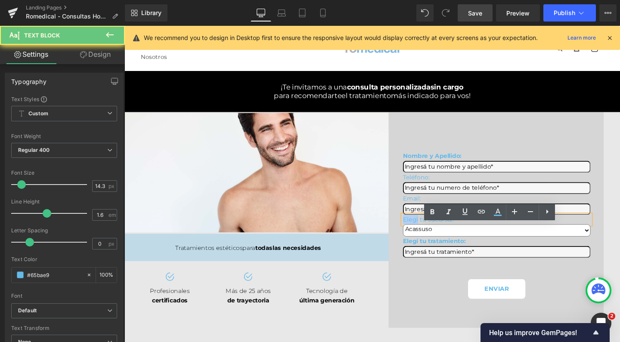
click at [427, 235] on p "Elegí tu sucursal:" at bounding box center [515, 230] width 197 height 10
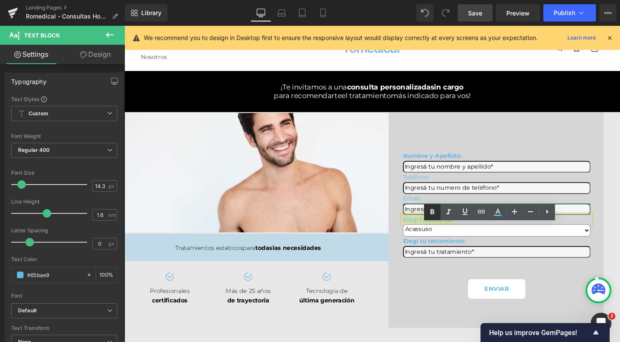
click at [432, 212] on icon at bounding box center [433, 211] width 4 height 5
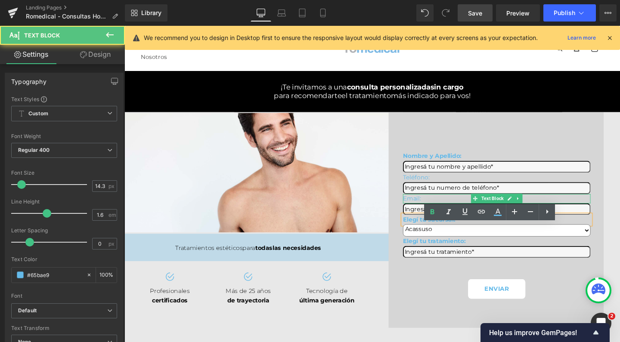
click at [427, 213] on p "Email:" at bounding box center [515, 208] width 197 height 10
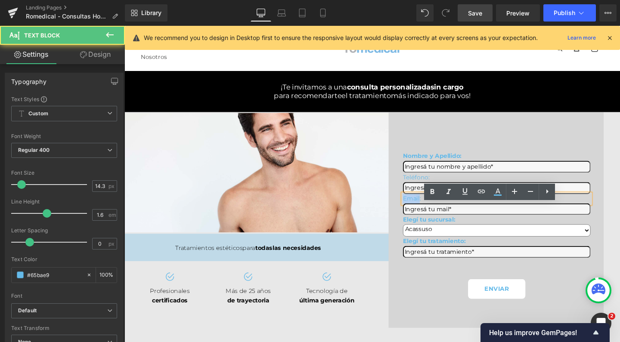
click at [427, 213] on p "Email:" at bounding box center [515, 208] width 197 height 10
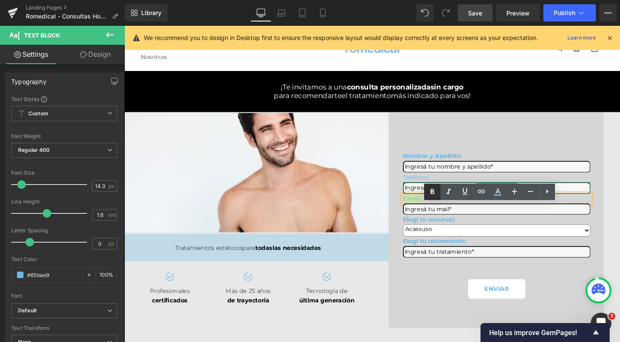
click at [432, 193] on icon at bounding box center [432, 192] width 10 height 10
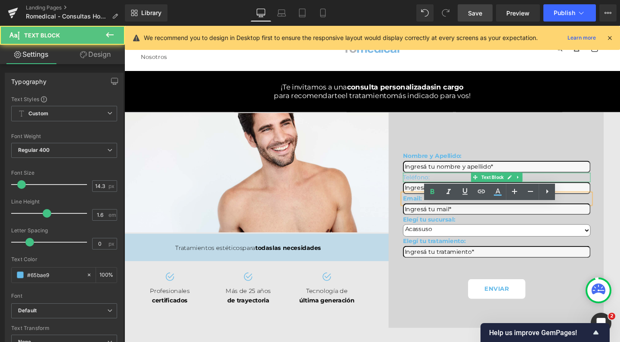
click at [423, 190] on p "Teléfono:" at bounding box center [515, 186] width 197 height 10
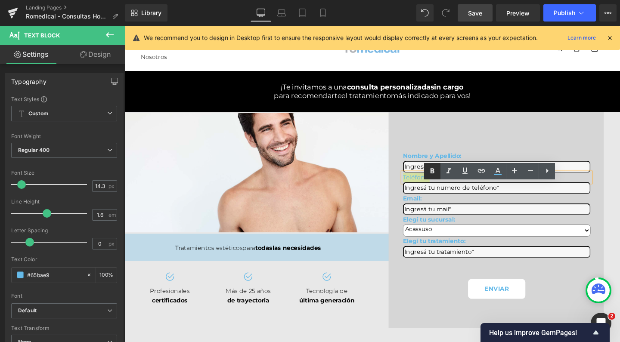
click at [434, 174] on icon at bounding box center [432, 171] width 10 height 10
click at [430, 150] on div "Nombre y Apellido: Text Block Text Field Teléfono: Text Block Text Field Email:…" at bounding box center [515, 230] width 226 height 227
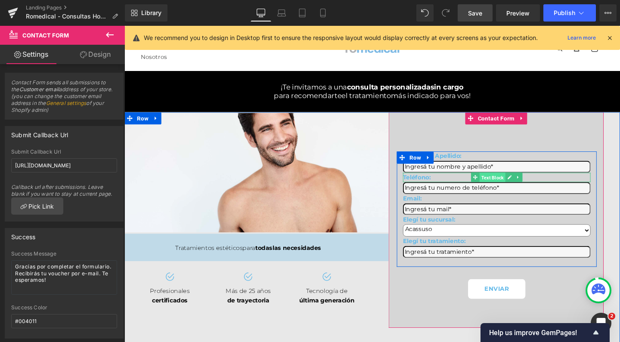
click at [503, 191] on span "Text Block" at bounding box center [511, 186] width 27 height 10
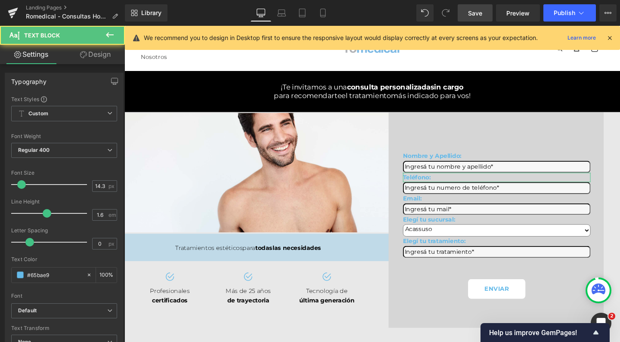
click at [95, 54] on link "Design" at bounding box center [95, 54] width 62 height 19
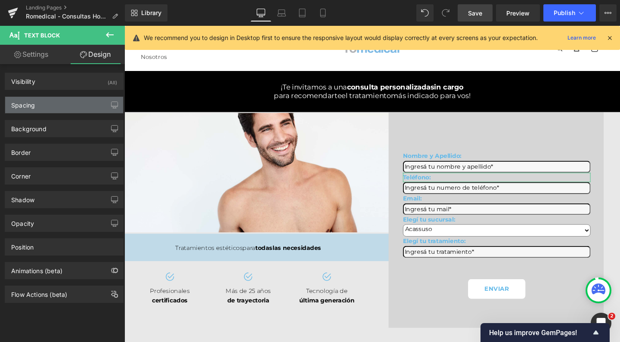
click at [31, 104] on div "Spacing" at bounding box center [23, 103] width 24 height 12
type input "0"
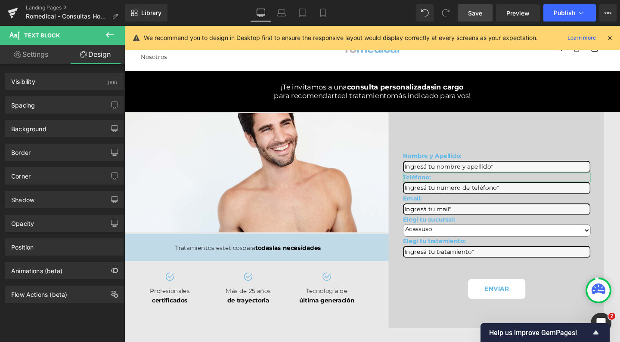
type input "0"
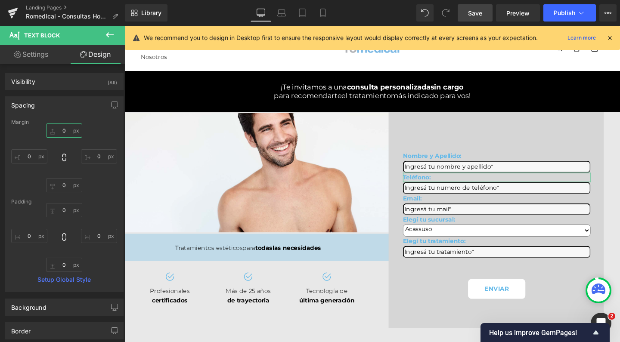
click at [62, 130] on input "0" at bounding box center [64, 131] width 36 height 14
click at [60, 129] on input "1" at bounding box center [64, 131] width 36 height 14
type input "15"
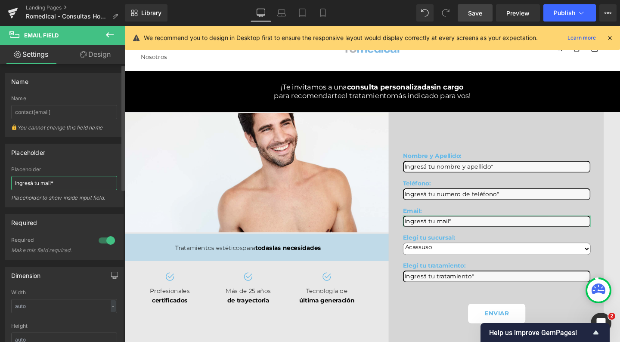
click at [43, 182] on input "Ingresá tu mail*" at bounding box center [64, 183] width 106 height 14
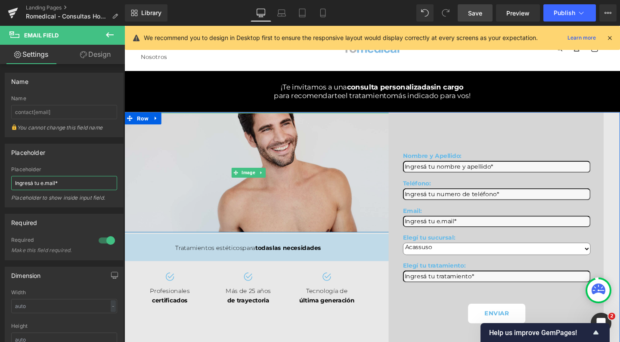
type input "Ingresá tu email*"
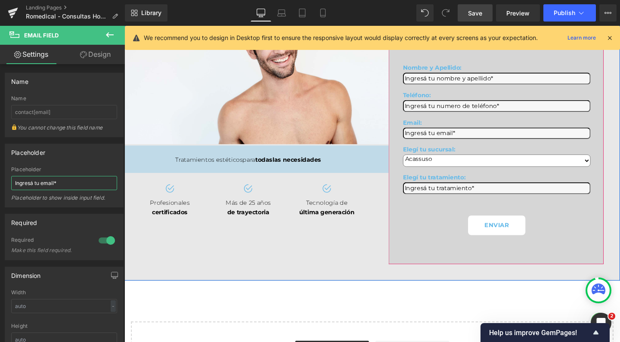
scroll to position [94, 0]
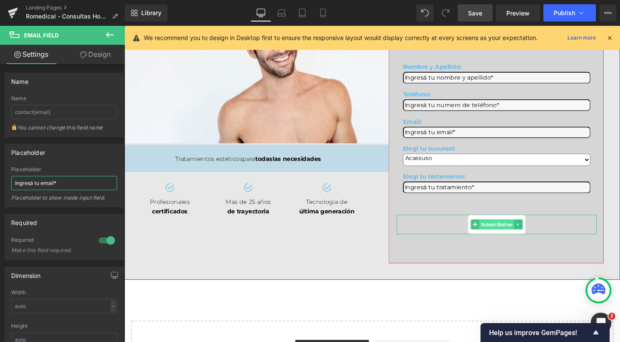
click at [516, 240] on span "Submit Button" at bounding box center [516, 235] width 37 height 10
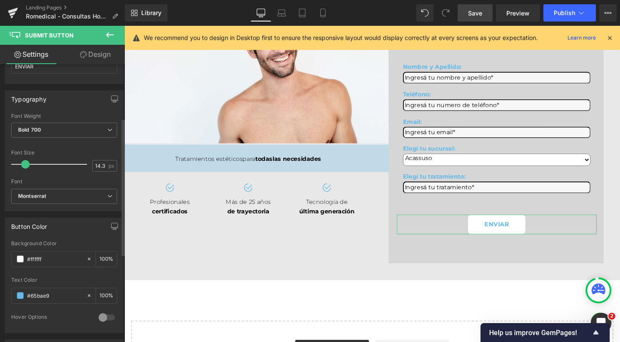
scroll to position [114, 0]
click at [17, 258] on span at bounding box center [20, 258] width 7 height 7
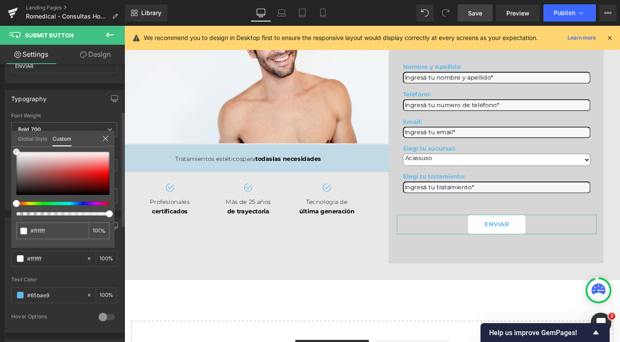
type input "#070707"
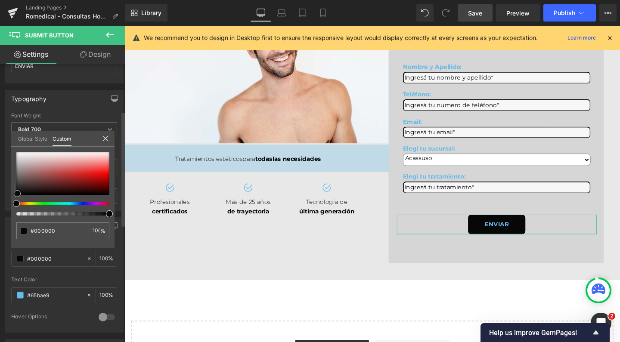
drag, startPoint x: 17, startPoint y: 194, endPoint x: 0, endPoint y: 238, distance: 47.6
click at [0, 238] on div "Button Color rgba(0, 0, 0, 1) Background Color #000000 100 % rgba(101, 186, 233…" at bounding box center [64, 272] width 129 height 122
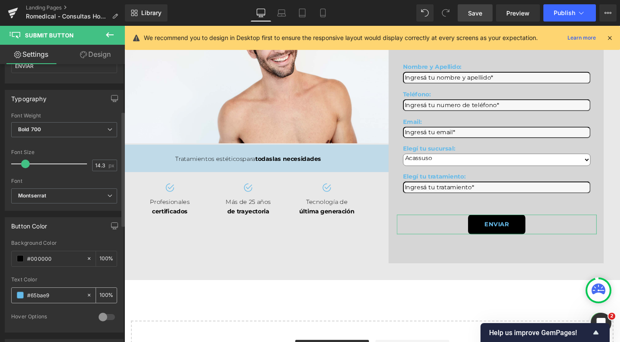
click at [18, 295] on span at bounding box center [20, 295] width 7 height 7
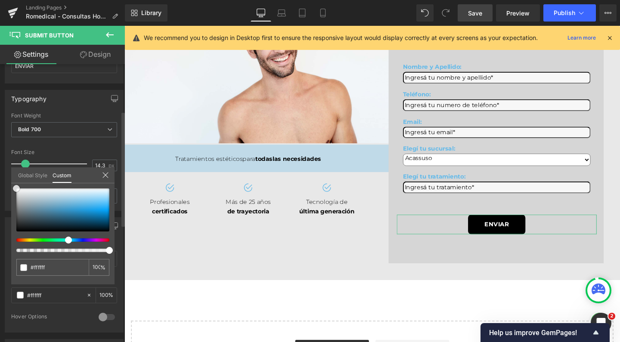
drag, startPoint x: 21, startPoint y: 208, endPoint x: 9, endPoint y: 174, distance: 35.7
click at [9, 211] on div "Button Color rgba(0, 0, 0, 1) Background Color #000000 100 % rgba(255, 255, 255…" at bounding box center [64, 272] width 129 height 122
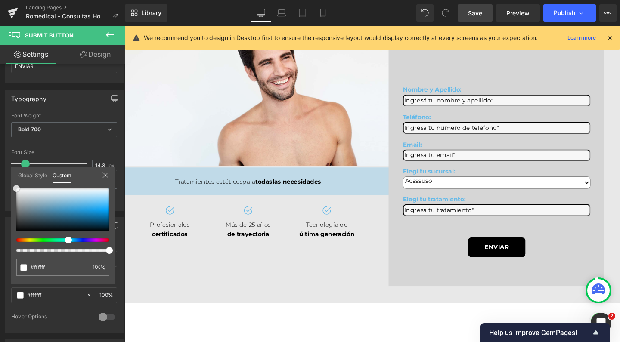
scroll to position [94, 0]
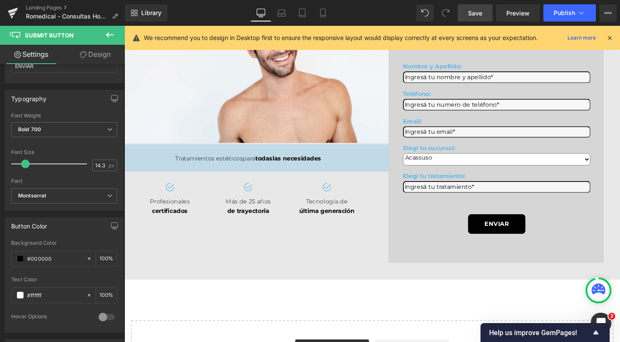
click at [115, 34] on icon at bounding box center [110, 35] width 10 height 10
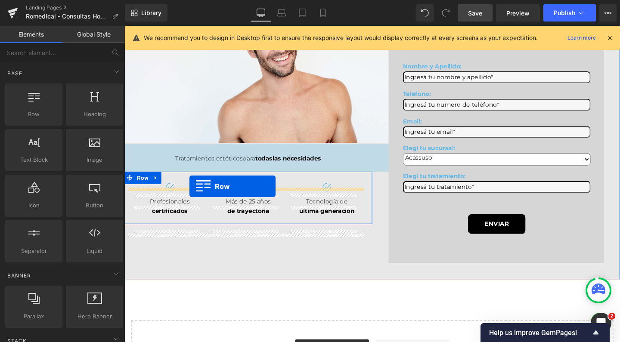
drag, startPoint x: 148, startPoint y: 125, endPoint x: 193, endPoint y: 195, distance: 83.3
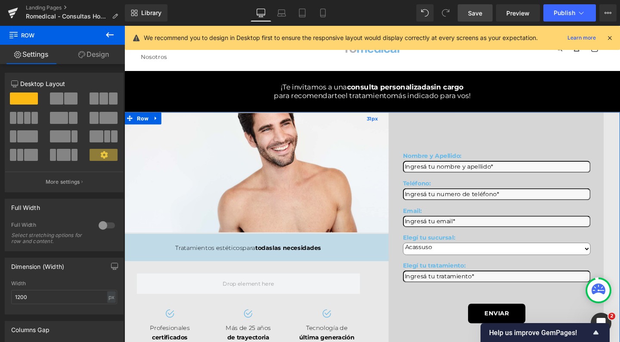
scroll to position [0, 0]
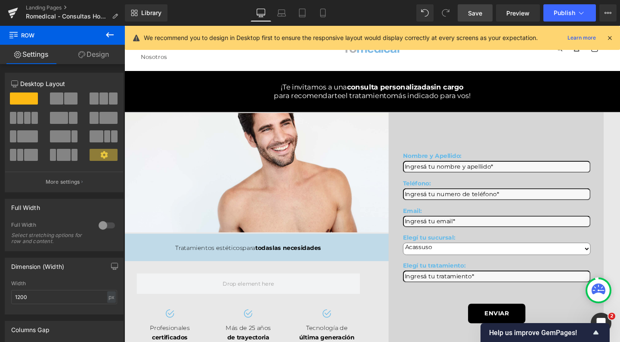
click at [476, 9] on span "Save" at bounding box center [475, 13] width 14 height 9
click at [557, 16] on span "Publish" at bounding box center [565, 12] width 22 height 7
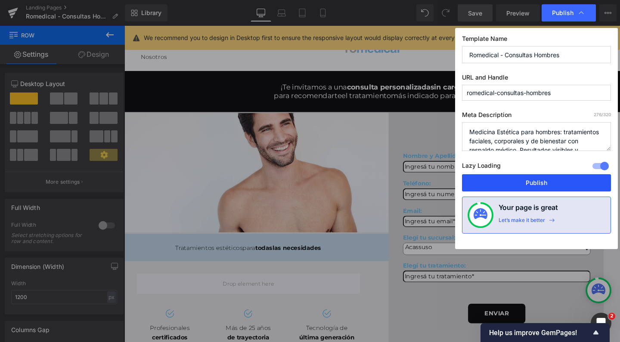
click at [492, 181] on button "Publish" at bounding box center [536, 182] width 149 height 17
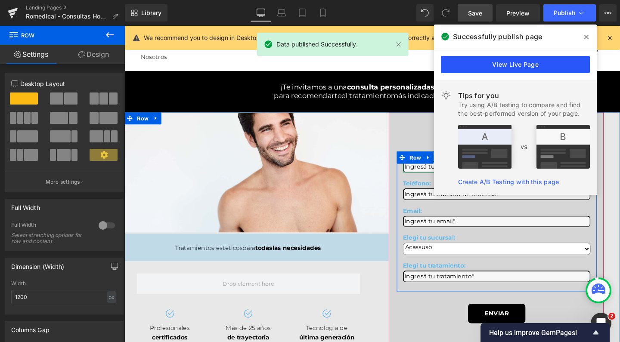
click at [500, 59] on link "View Live Page" at bounding box center [515, 64] width 149 height 17
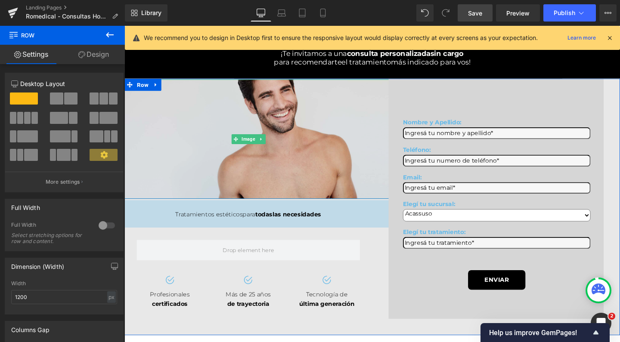
scroll to position [34, 0]
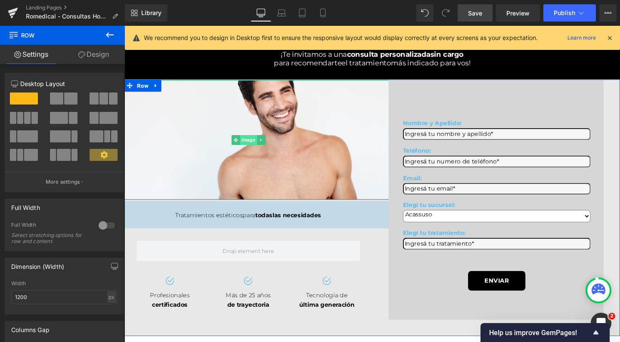
click at [255, 151] on span "Image" at bounding box center [255, 146] width 18 height 10
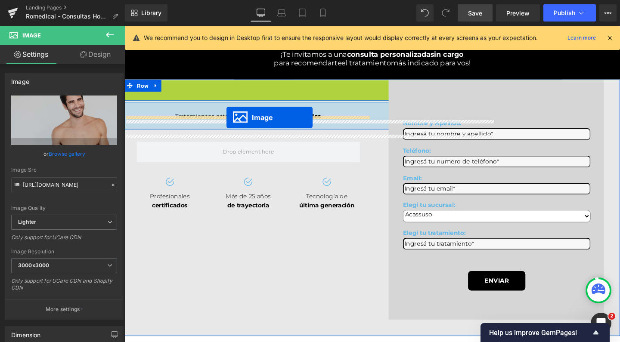
drag, startPoint x: 238, startPoint y: 161, endPoint x: 232, endPoint y: 122, distance: 39.2
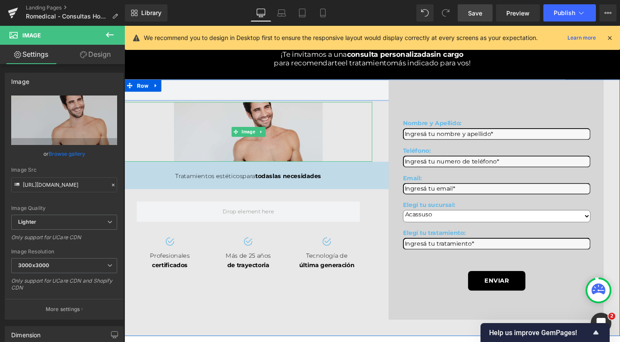
click at [278, 165] on img at bounding box center [255, 137] width 156 height 63
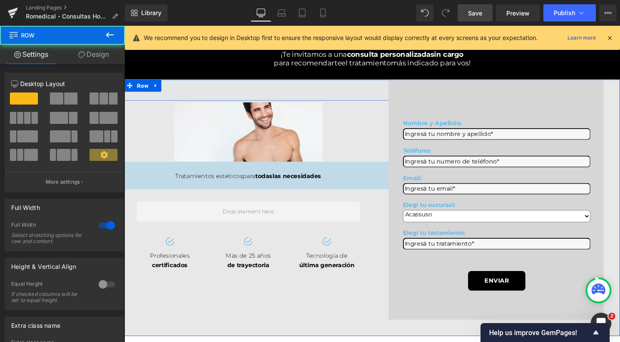
click at [176, 104] on span at bounding box center [254, 94] width 521 height 22
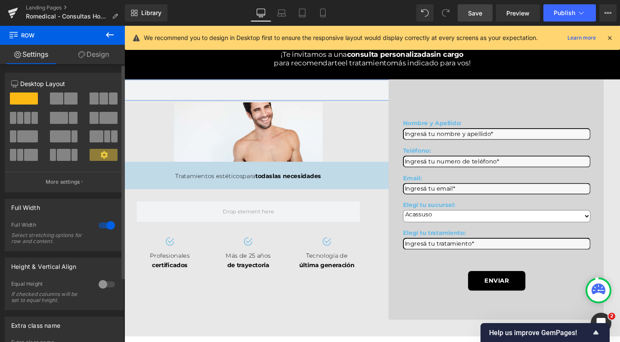
click at [106, 229] on div at bounding box center [106, 226] width 21 height 14
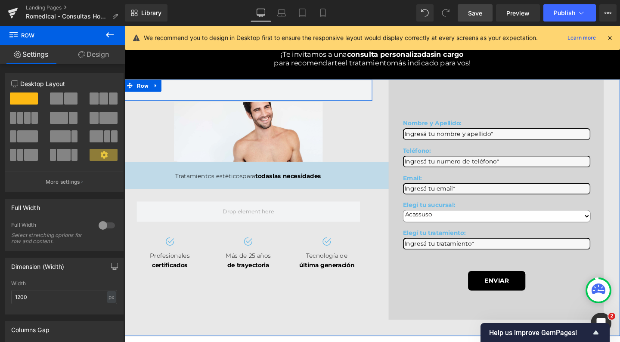
click at [155, 92] on icon at bounding box center [158, 89] width 6 height 6
click at [177, 92] on icon at bounding box center [180, 89] width 6 height 6
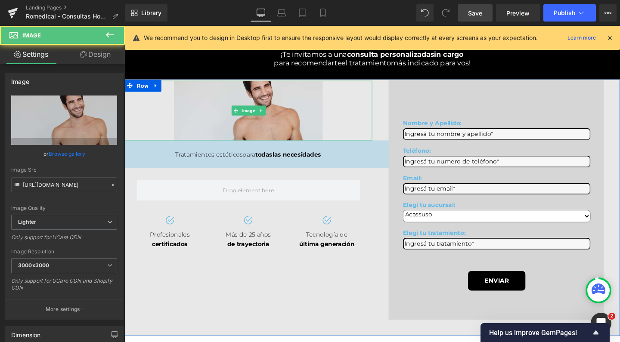
click at [248, 123] on img at bounding box center [255, 115] width 156 height 63
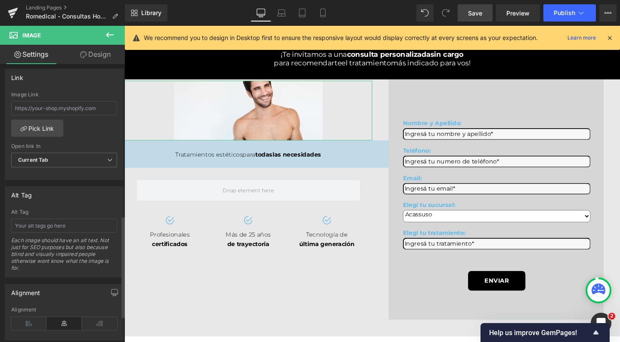
scroll to position [248, 0]
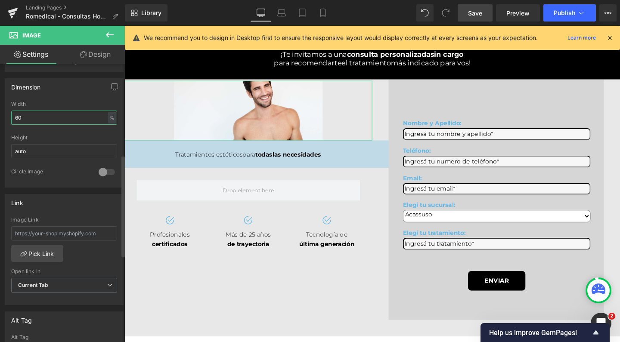
click at [48, 119] on input "60" at bounding box center [64, 118] width 106 height 14
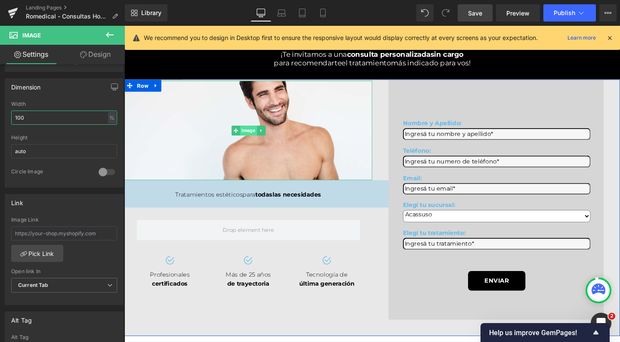
click at [254, 141] on span "Image" at bounding box center [255, 136] width 18 height 10
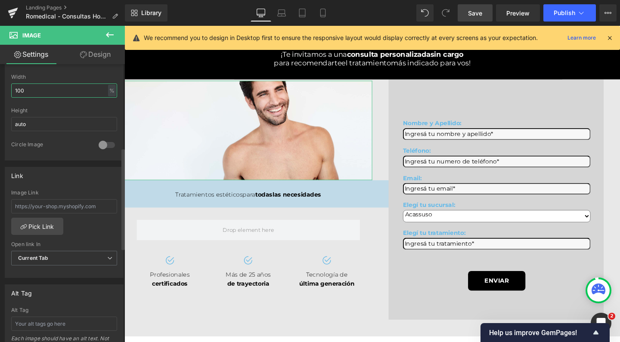
scroll to position [210, 0]
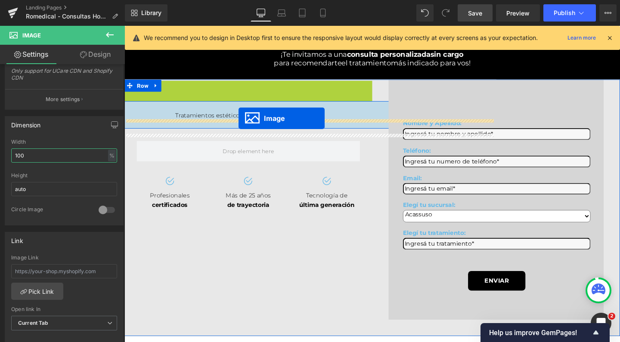
drag, startPoint x: 236, startPoint y: 147, endPoint x: 245, endPoint y: 123, distance: 25.2
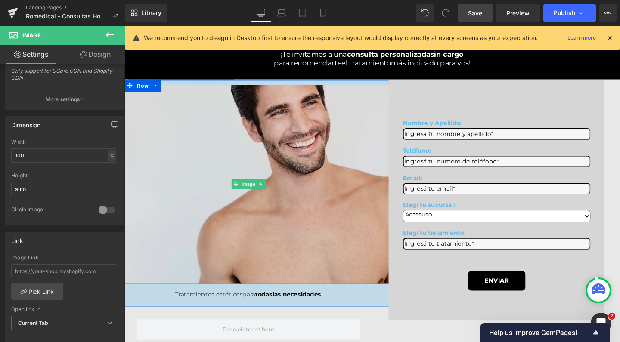
click at [311, 124] on img at bounding box center [254, 193] width 521 height 210
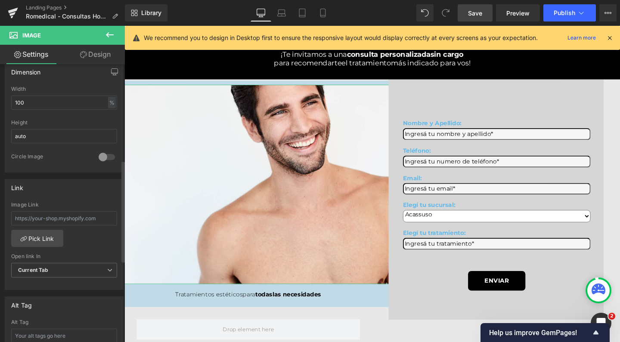
scroll to position [208, 0]
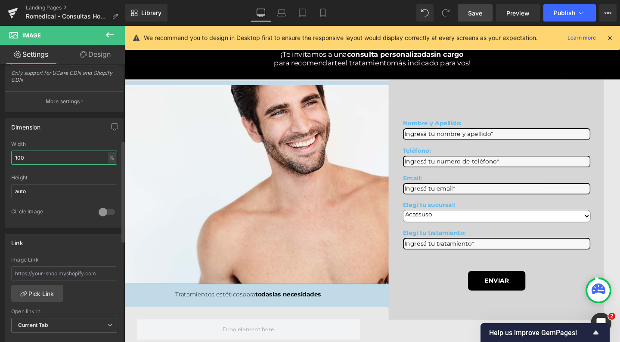
click at [33, 157] on input "100" at bounding box center [64, 158] width 106 height 14
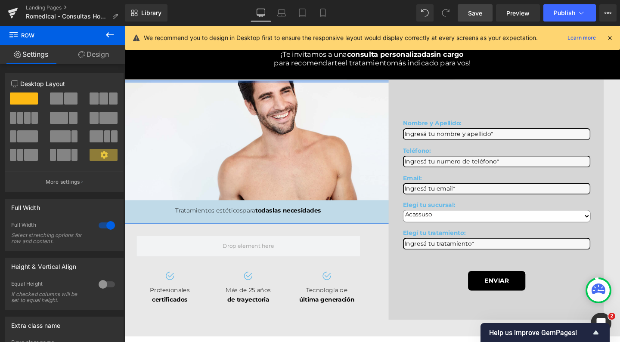
drag, startPoint x: 248, startPoint y: 100, endPoint x: 246, endPoint y: 79, distance: 20.4
click at [246, 79] on div "¡Te invitamos a una consulta personalizada sin cargo para recomendarte el trata…" at bounding box center [385, 252] width 521 height 427
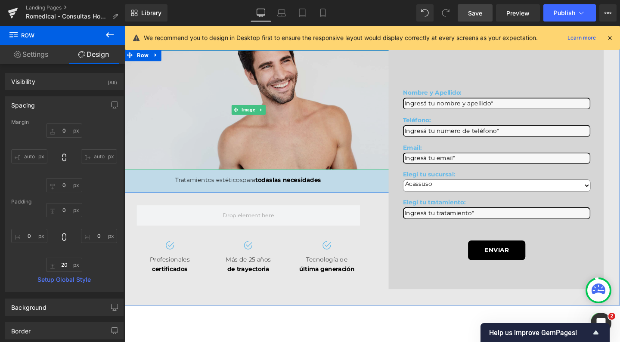
scroll to position [67, 0]
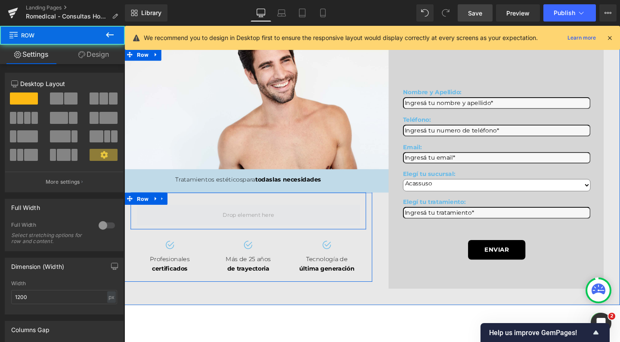
click at [321, 236] on span at bounding box center [254, 225] width 235 height 22
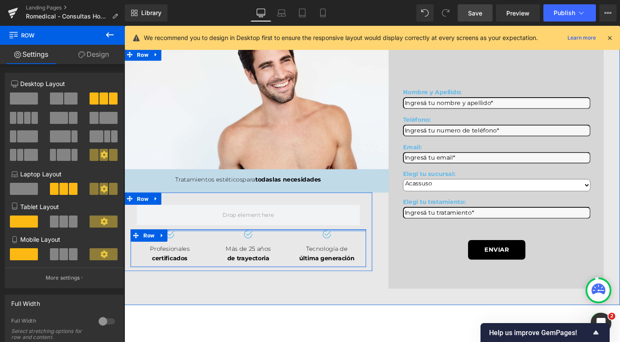
drag, startPoint x: 289, startPoint y: 257, endPoint x: 288, endPoint y: 228, distance: 29.3
click at [288, 228] on div "Row Image Profesionales certificados Text Block Image Más de 25 años de trayect…" at bounding box center [255, 240] width 261 height 78
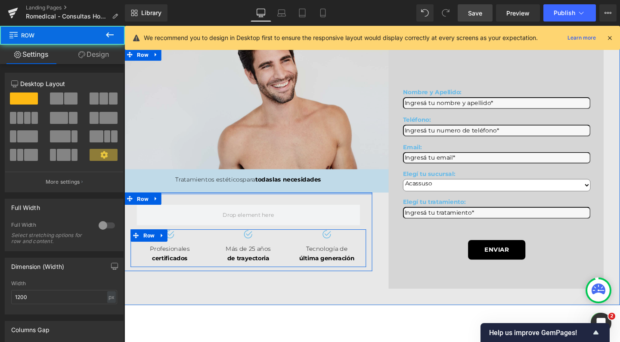
drag, startPoint x: 230, startPoint y: 218, endPoint x: 227, endPoint y: 186, distance: 32.0
click at [227, 186] on div "Image Row ¡Te invitamos a una consulta personalizada sin cargo para recomendart…" at bounding box center [255, 167] width 261 height 234
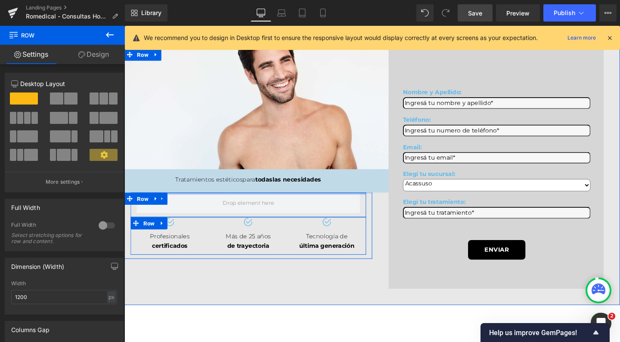
drag, startPoint x: 250, startPoint y: 227, endPoint x: 247, endPoint y: 214, distance: 13.7
click at [247, 214] on div "Image Row ¡Te invitamos a una consulta personalizada sin cargo para recomendart…" at bounding box center [255, 160] width 261 height 221
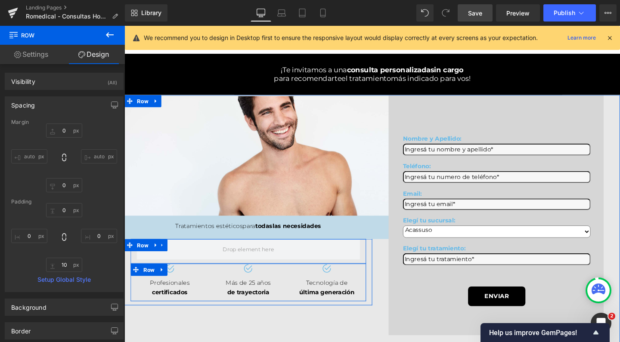
scroll to position [17, 0]
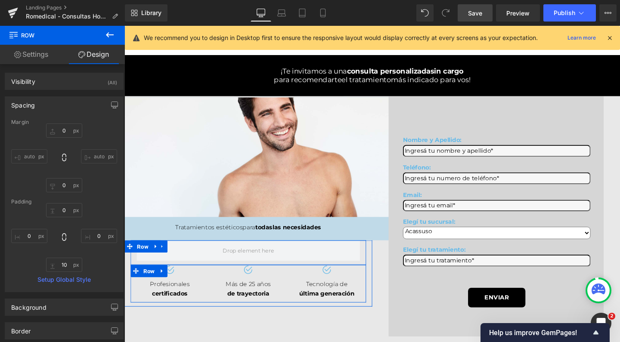
click at [474, 5] on link "Save" at bounding box center [475, 12] width 35 height 17
click at [563, 7] on button "Publish" at bounding box center [570, 12] width 53 height 17
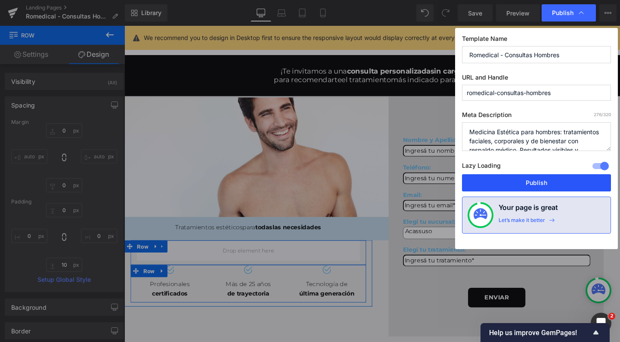
click at [492, 178] on button "Publish" at bounding box center [536, 182] width 149 height 17
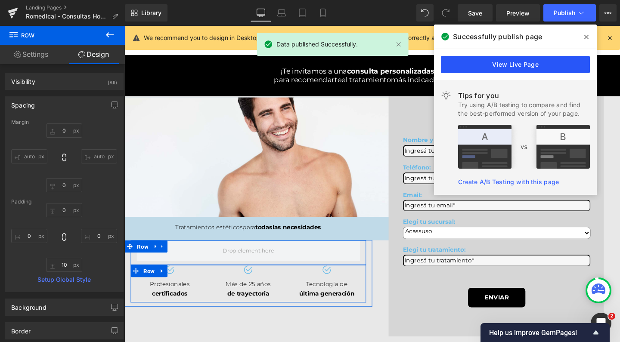
click at [542, 72] on link "View Live Page" at bounding box center [515, 64] width 149 height 17
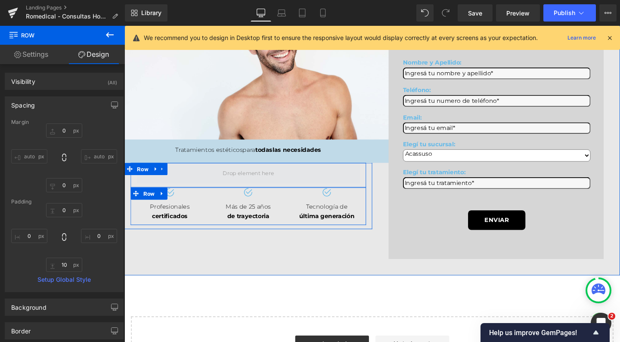
scroll to position [99, 0]
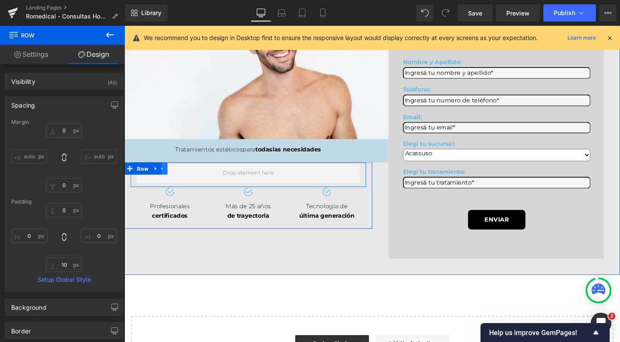
click at [164, 183] on link at bounding box center [164, 176] width 11 height 13
click at [184, 179] on icon at bounding box center [187, 176] width 6 height 6
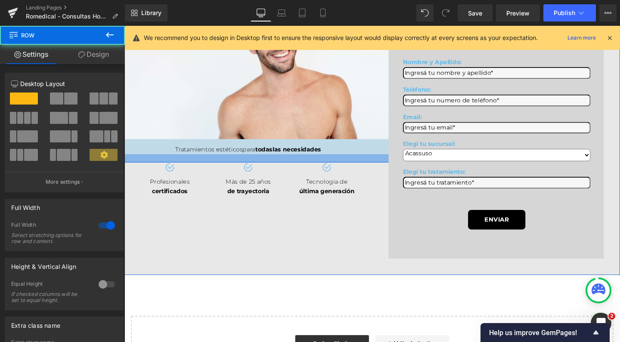
click at [246, 170] on div at bounding box center [254, 165] width 521 height 9
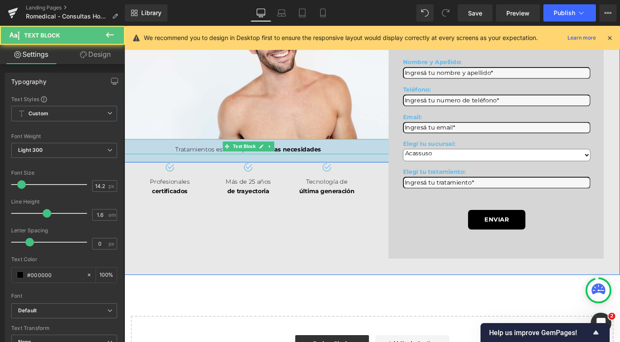
click at [159, 161] on div "Tratamientos estéticos para todas las necesidades" at bounding box center [254, 153] width 521 height 16
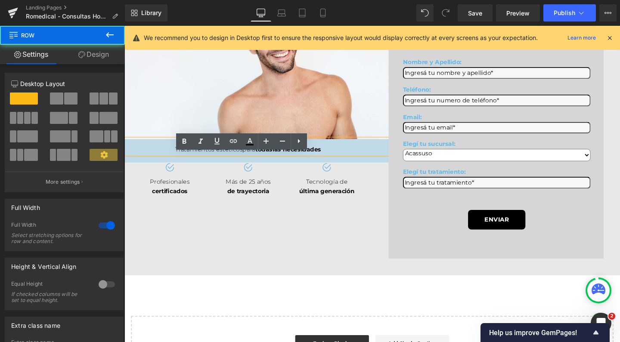
click at [155, 170] on div "Image Tratamientos estéticos para todas las necesidades Text Block Row" at bounding box center [254, 94] width 521 height 150
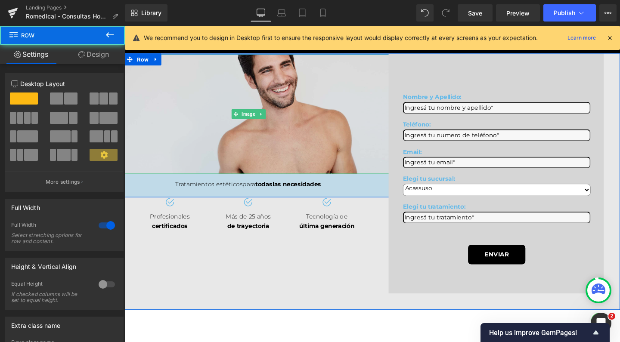
scroll to position [54, 0]
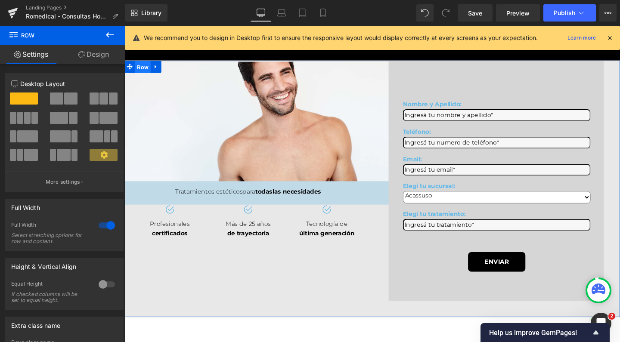
click at [138, 71] on span "Row" at bounding box center [144, 69] width 16 height 13
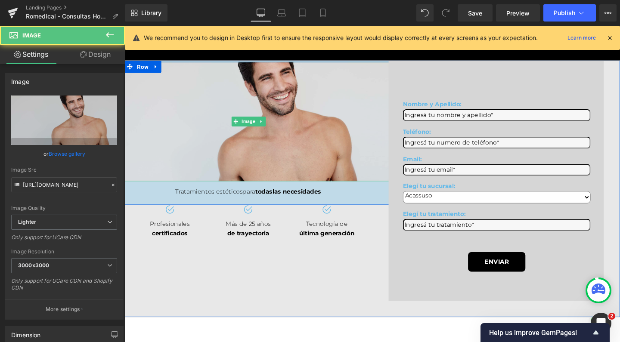
click at [131, 92] on img at bounding box center [255, 127] width 313 height 126
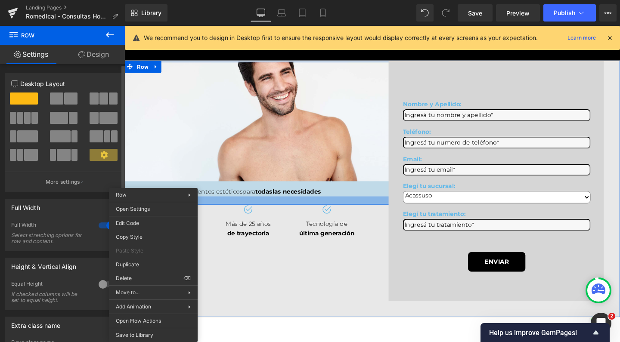
click at [104, 227] on div at bounding box center [106, 226] width 21 height 14
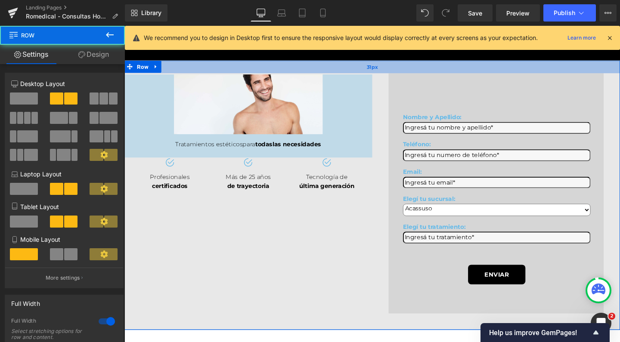
click at [277, 68] on div "31px" at bounding box center [385, 68] width 521 height 13
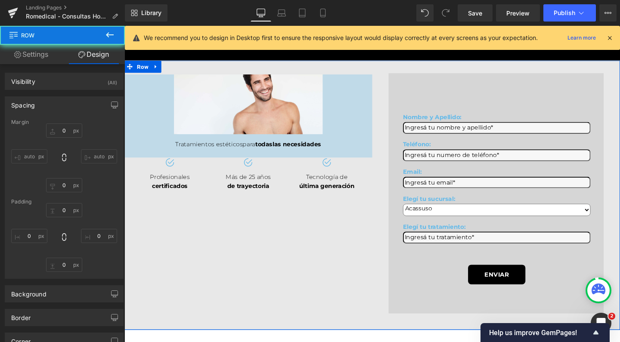
click at [139, 82] on div "Image Tratamientos estéticos para todas las necesidades Text Block Row" at bounding box center [255, 120] width 261 height 87
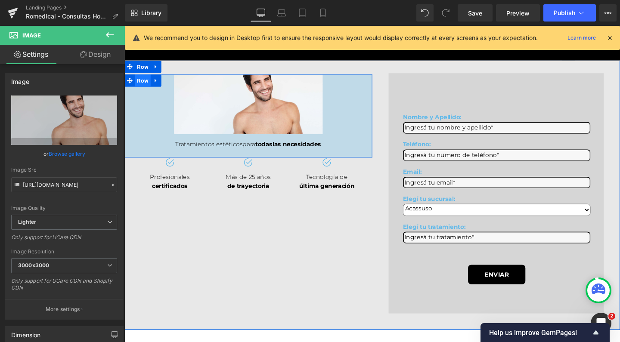
click at [143, 84] on span "Row" at bounding box center [144, 83] width 16 height 13
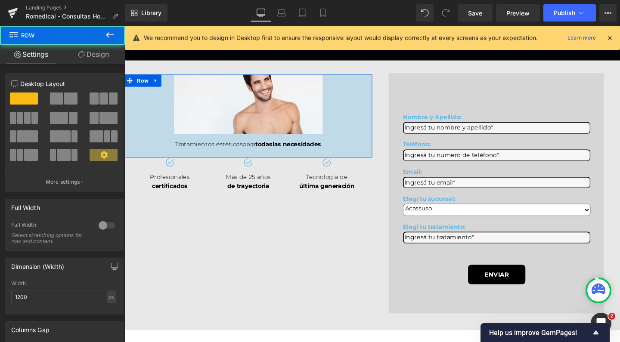
click at [99, 61] on link "Design" at bounding box center [93, 54] width 62 height 19
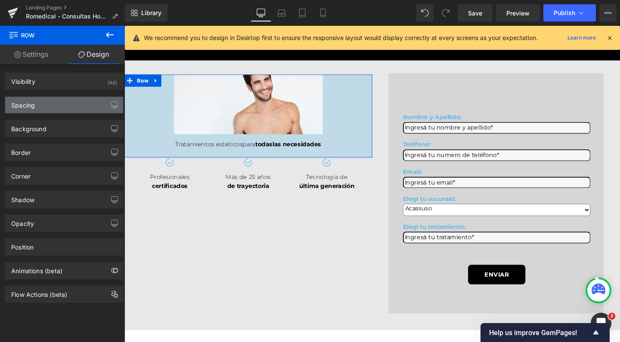
click at [59, 106] on div "Spacing" at bounding box center [64, 105] width 118 height 16
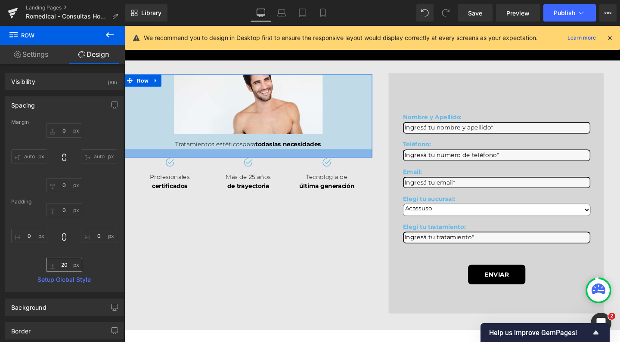
scroll to position [97, 0]
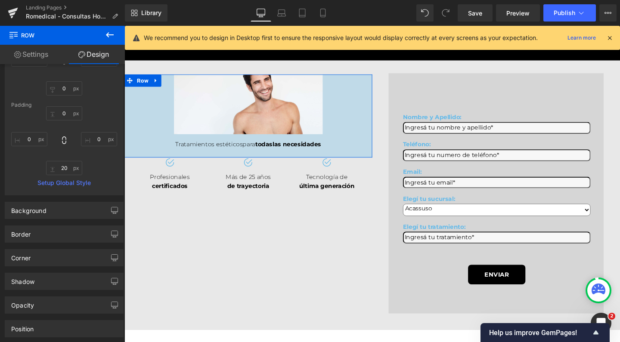
click at [26, 47] on link "Settings" at bounding box center [31, 54] width 62 height 19
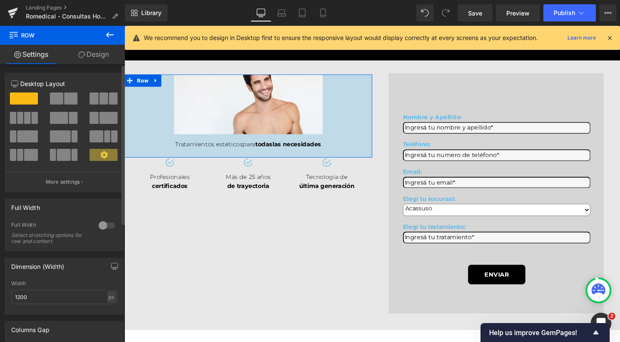
click at [106, 230] on div at bounding box center [106, 226] width 21 height 14
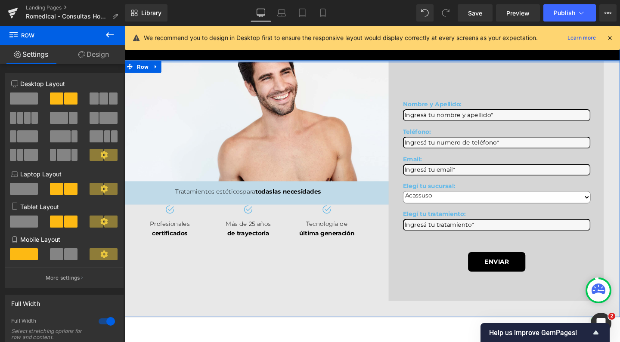
drag, startPoint x: 374, startPoint y: 72, endPoint x: 373, endPoint y: 49, distance: 22.9
click at [373, 49] on div "¡Te invitamos a una consulta personalizada sin cargo para recomendarte el trata…" at bounding box center [385, 232] width 521 height 427
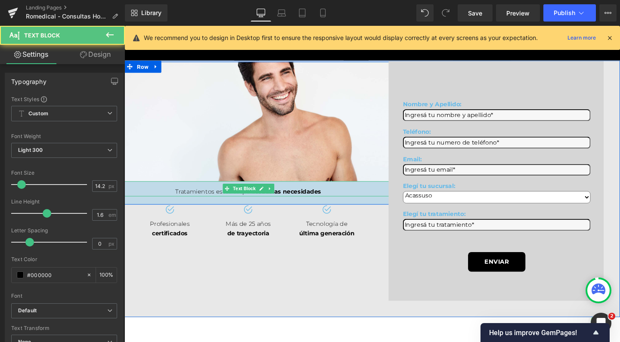
click at [184, 204] on span "Tratamientos estéticos" at bounding box center [213, 200] width 71 height 8
click at [172, 205] on div "Tratamientos estéticos para todas las necesidades" at bounding box center [254, 201] width 521 height 10
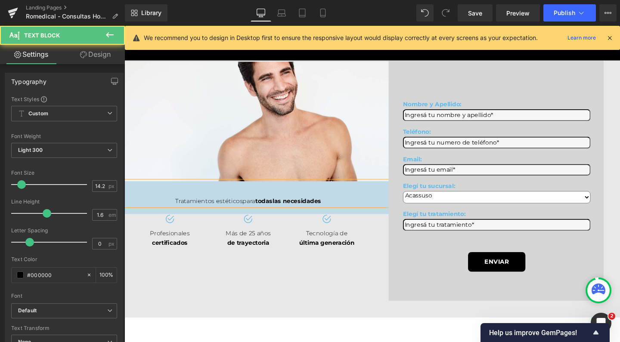
click at [336, 215] on div "Tratamientos estéticos para todas las necesidades" at bounding box center [254, 210] width 521 height 10
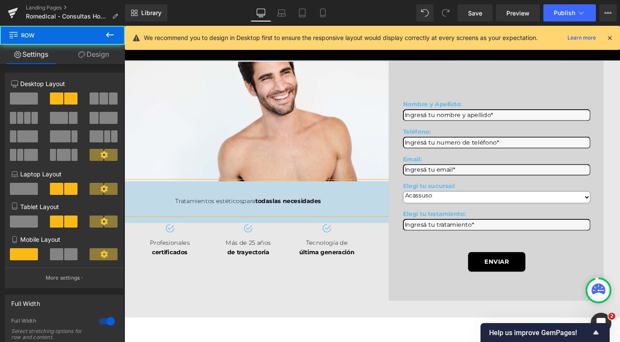
click at [385, 302] on div "Nombre y Apellido: Text Block Text Field Teléfono: Text Block Text Field Email:…" at bounding box center [515, 197] width 261 height 270
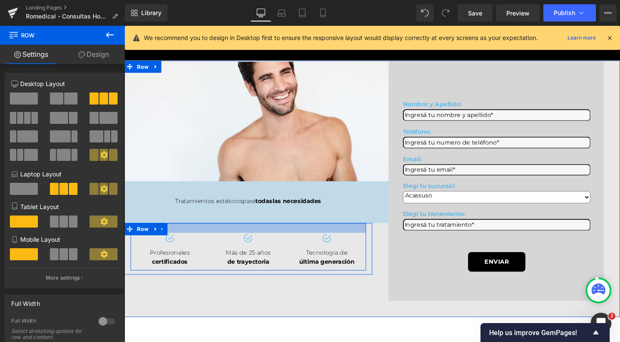
click at [189, 244] on div at bounding box center [255, 238] width 248 height 10
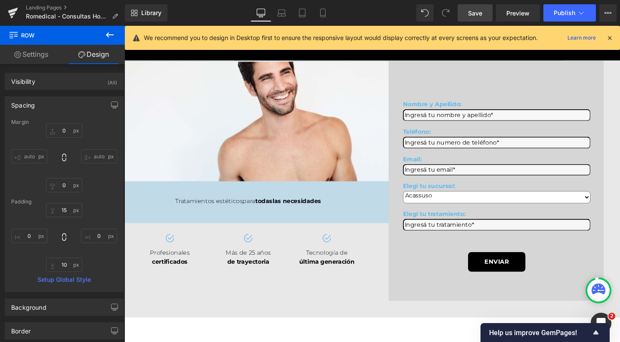
click at [473, 11] on span "Save" at bounding box center [475, 13] width 14 height 9
click at [555, 6] on button "Publish" at bounding box center [570, 12] width 53 height 17
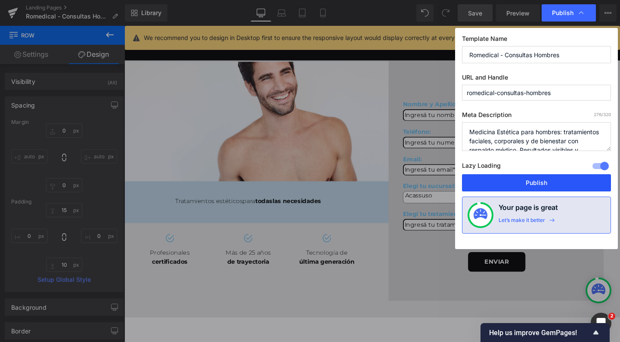
click at [522, 179] on button "Publish" at bounding box center [536, 182] width 149 height 17
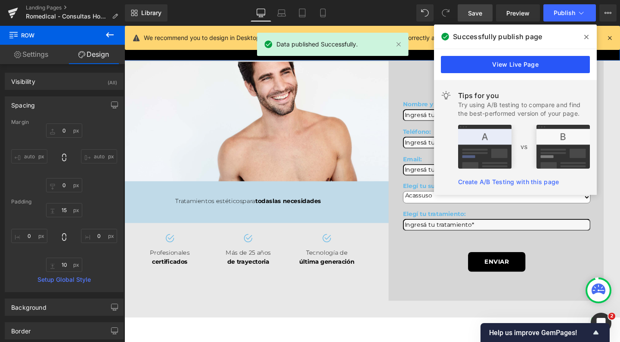
click at [508, 66] on link "View Live Page" at bounding box center [515, 64] width 149 height 17
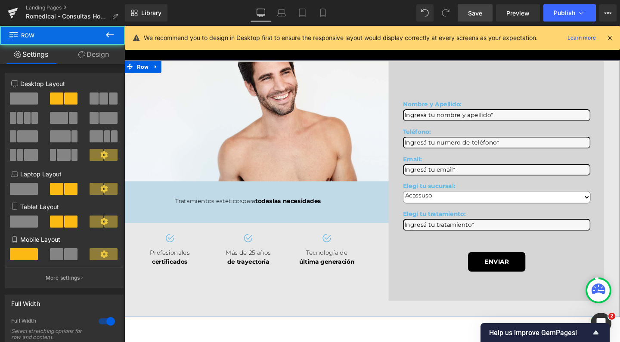
click at [204, 70] on div "Image Row ¡Te invitamos a una consulta personalizada sin cargo para recomendart…" at bounding box center [385, 197] width 521 height 270
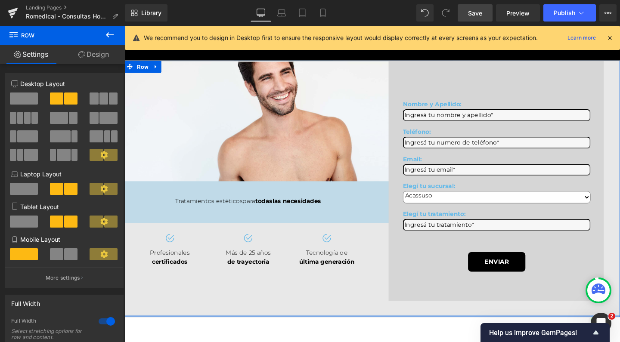
drag, startPoint x: 200, startPoint y: 338, endPoint x: 196, endPoint y: 302, distance: 35.6
click at [196, 302] on div "Image Row ¡Te invitamos a una consulta personalizada sin cargo para recomendart…" at bounding box center [385, 197] width 521 height 270
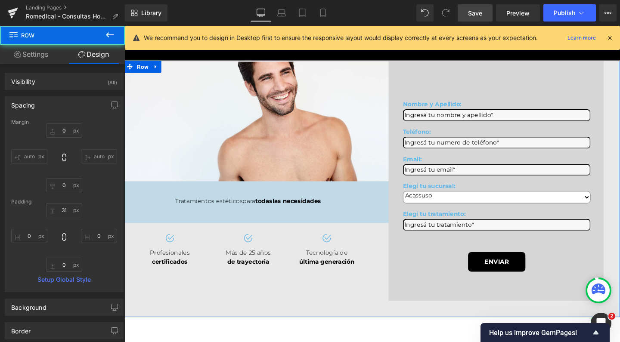
click at [199, 311] on div "Image Row ¡Te invitamos a una consulta personalizada sin cargo para recomendart…" at bounding box center [385, 197] width 521 height 270
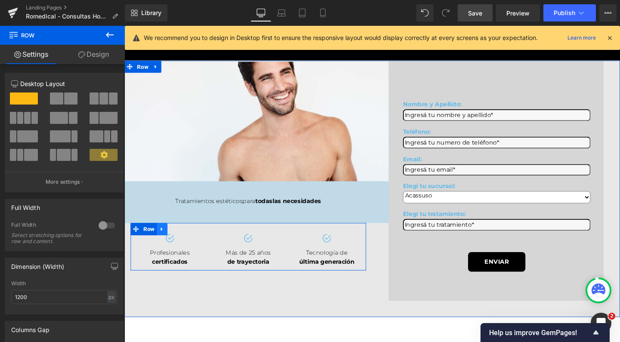
drag, startPoint x: 165, startPoint y: 299, endPoint x: 165, endPoint y: 253, distance: 45.2
click at [165, 253] on div "Image Profesionales certificados Text Block Image Más de 25 años de trayectoria…" at bounding box center [255, 258] width 261 height 50
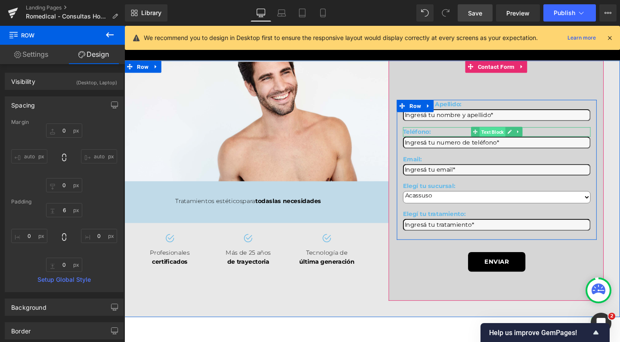
click at [519, 143] on span "Text Block" at bounding box center [511, 138] width 27 height 10
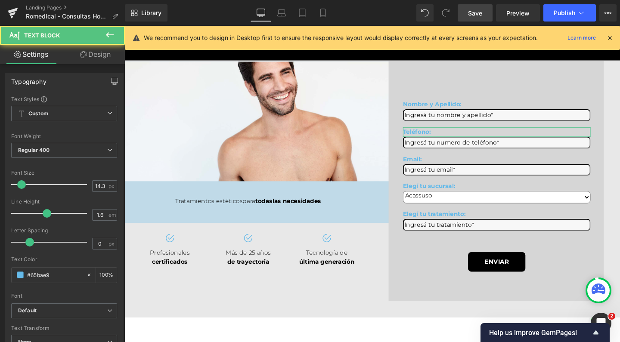
click at [100, 54] on link "Design" at bounding box center [95, 54] width 62 height 19
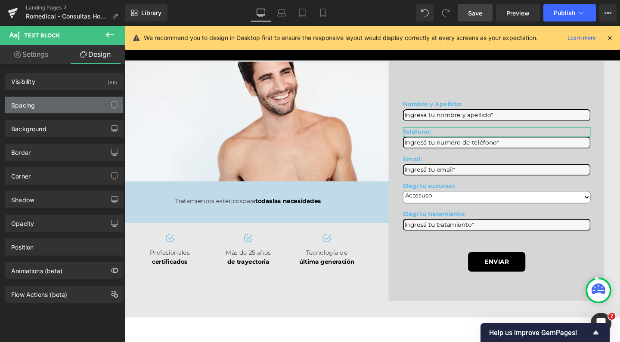
click at [49, 110] on div "Spacing" at bounding box center [64, 105] width 118 height 16
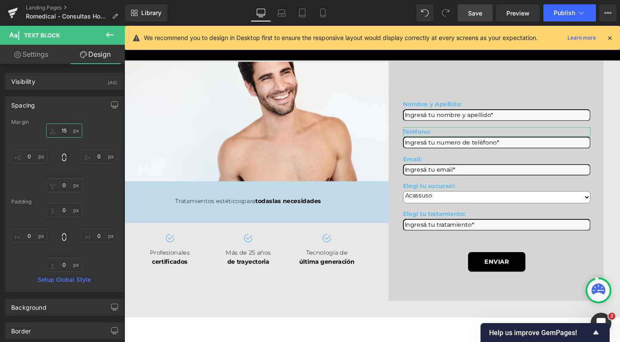
click at [62, 131] on input "15" at bounding box center [64, 131] width 36 height 14
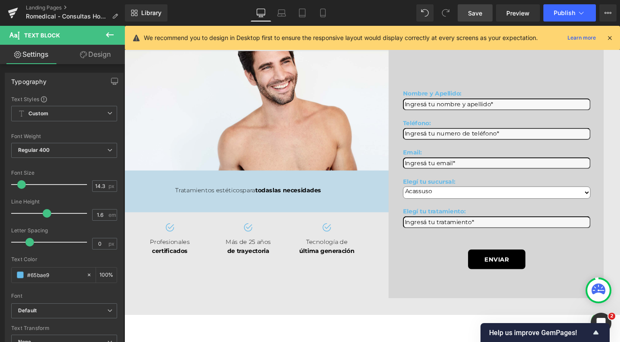
scroll to position [60, 0]
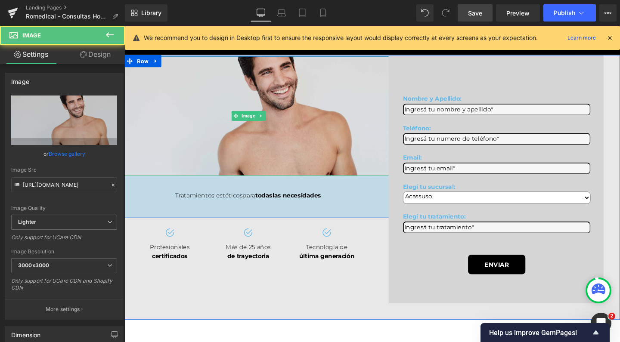
click at [349, 117] on img at bounding box center [255, 121] width 313 height 126
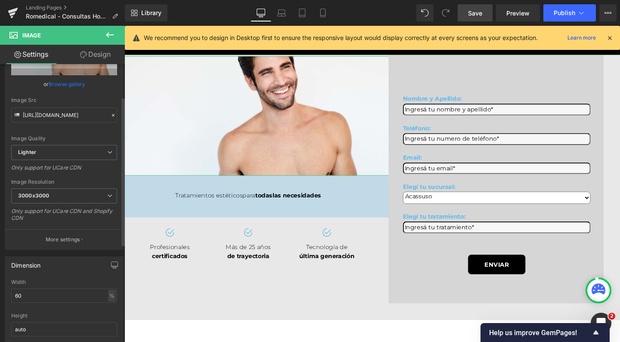
scroll to position [75, 0]
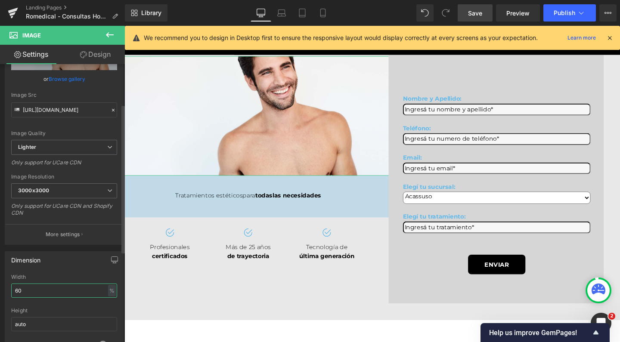
click at [26, 292] on input "60" at bounding box center [64, 291] width 106 height 14
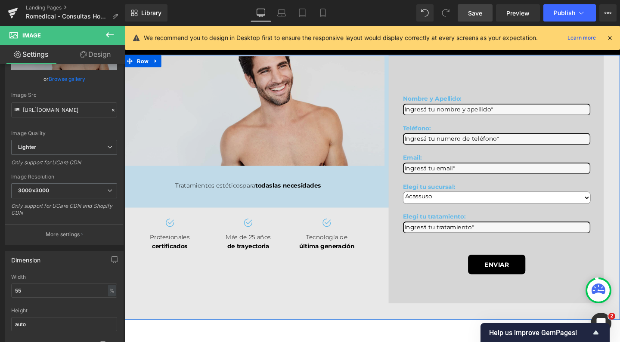
click at [306, 107] on img at bounding box center [255, 115] width 287 height 115
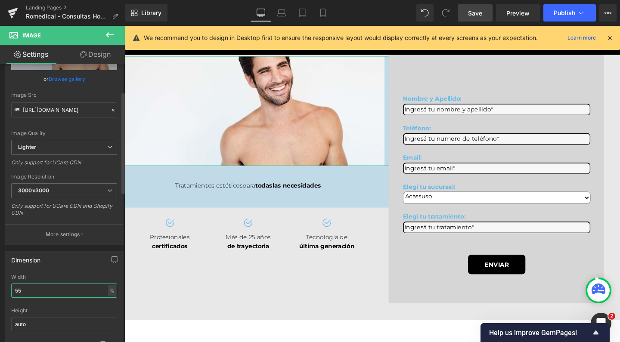
click at [34, 287] on input "55" at bounding box center [64, 291] width 106 height 14
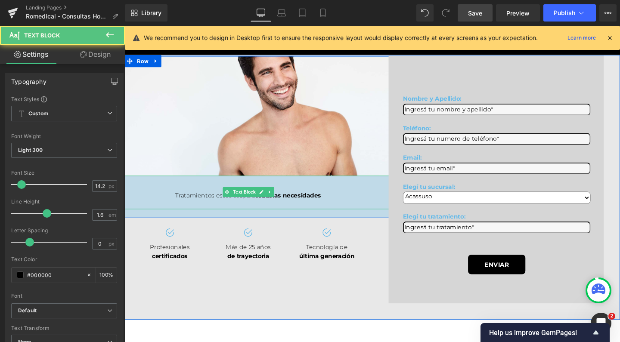
click at [243, 219] on div at bounding box center [254, 214] width 521 height 10
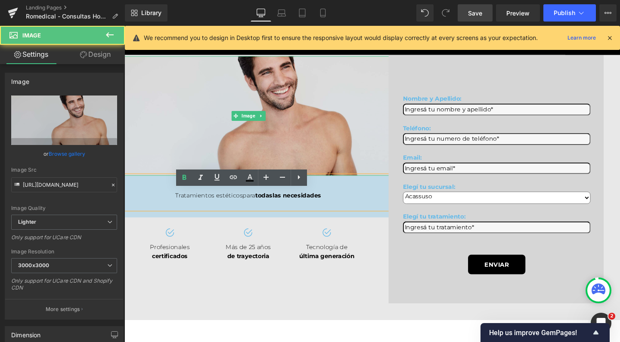
click at [225, 131] on img at bounding box center [255, 121] width 313 height 126
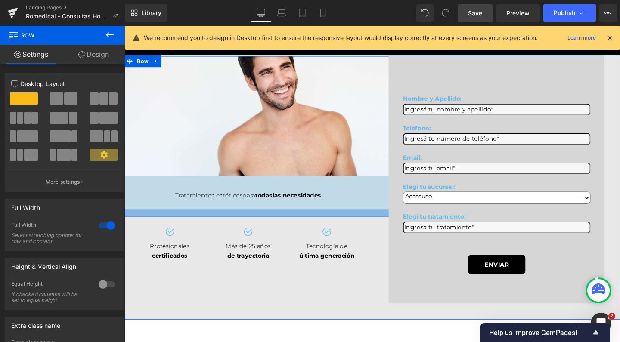
click at [218, 227] on div at bounding box center [254, 223] width 521 height 8
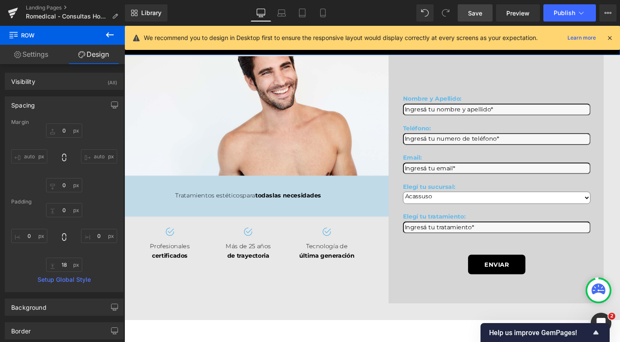
click at [475, 11] on span "Save" at bounding box center [475, 13] width 14 height 9
click at [563, 13] on span "Publish" at bounding box center [565, 12] width 22 height 7
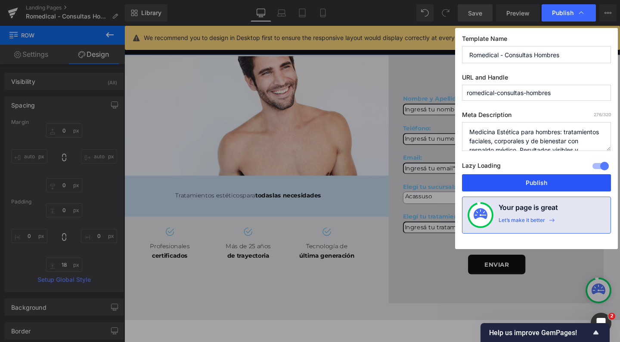
click at [521, 185] on button "Publish" at bounding box center [536, 182] width 149 height 17
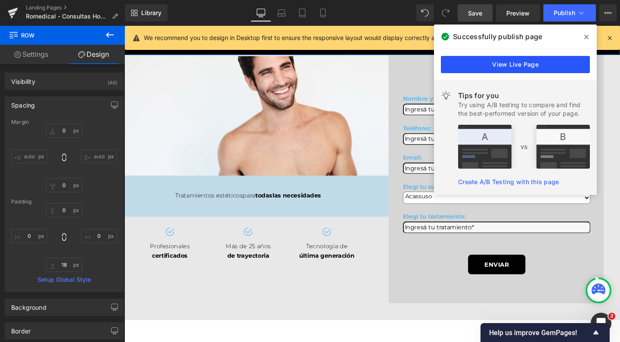
click at [535, 66] on link "View Live Page" at bounding box center [515, 64] width 149 height 17
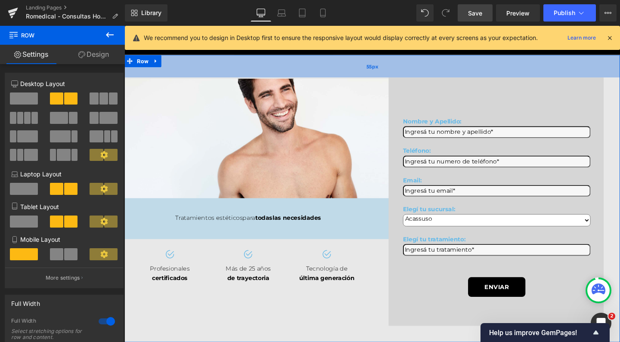
drag, startPoint x: 247, startPoint y: 59, endPoint x: 248, endPoint y: 69, distance: 10.4
click at [248, 69] on div "55px" at bounding box center [385, 68] width 521 height 24
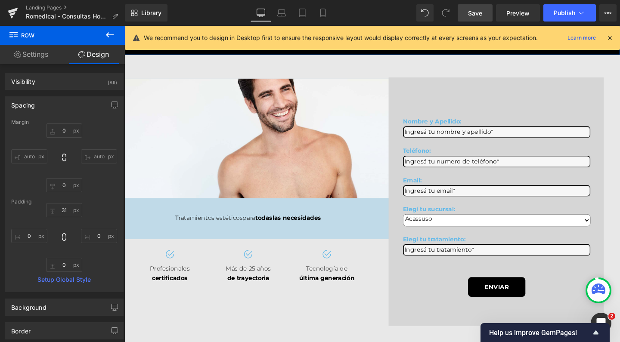
click at [482, 14] on span "Save" at bounding box center [475, 13] width 14 height 9
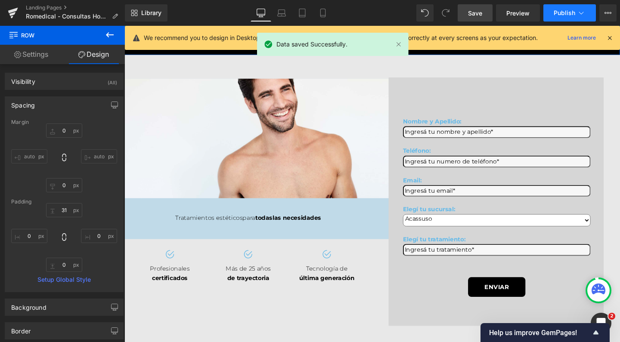
click at [579, 15] on icon at bounding box center [581, 13] width 9 height 9
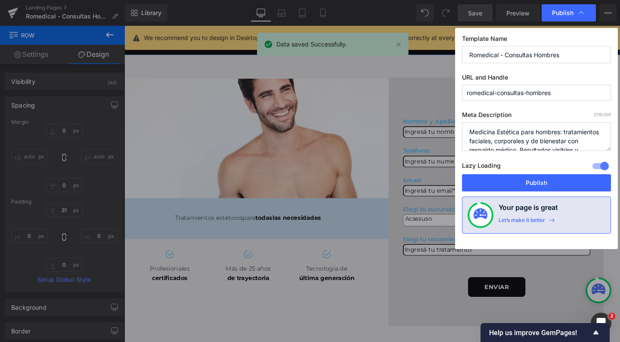
click at [609, 167] on div at bounding box center [601, 166] width 21 height 14
click at [591, 183] on button "Publish" at bounding box center [536, 182] width 149 height 17
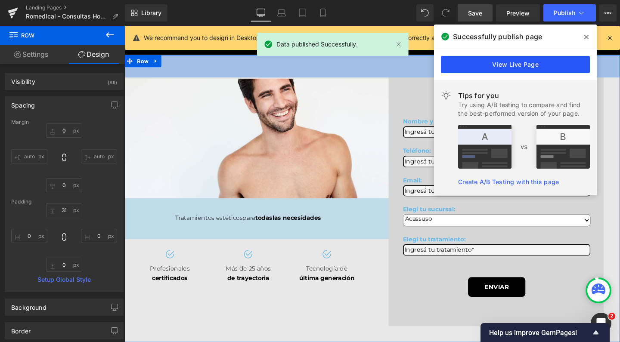
click at [508, 67] on link "View Live Page" at bounding box center [515, 64] width 149 height 17
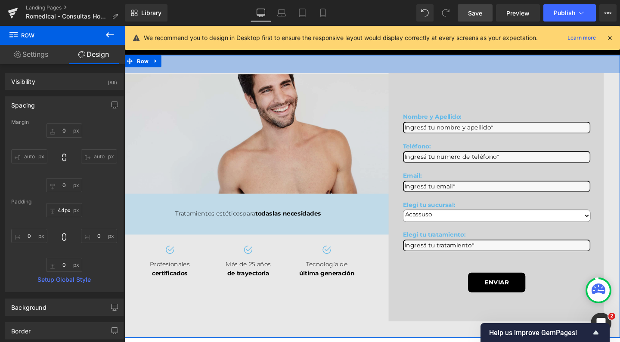
drag, startPoint x: 290, startPoint y: 76, endPoint x: 291, endPoint y: 82, distance: 5.7
click at [291, 82] on div "Image Row ¡Te invitamos a una consulta personalizada sin cargo para recomendart…" at bounding box center [385, 205] width 521 height 298
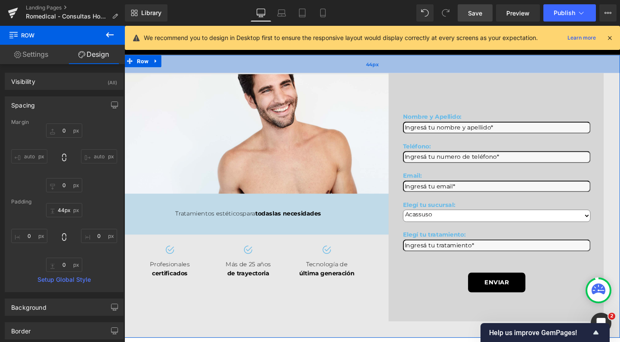
click at [331, 67] on div "44px" at bounding box center [385, 65] width 521 height 19
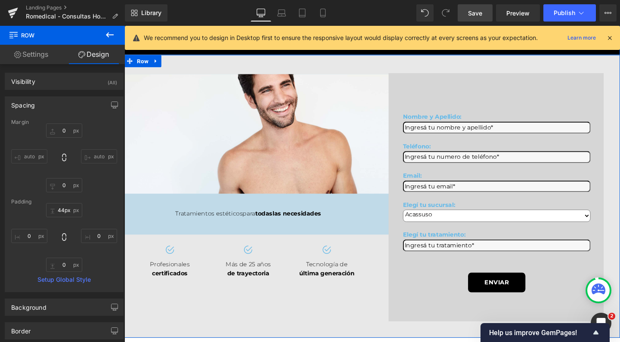
click at [107, 54] on link "Design" at bounding box center [93, 54] width 62 height 19
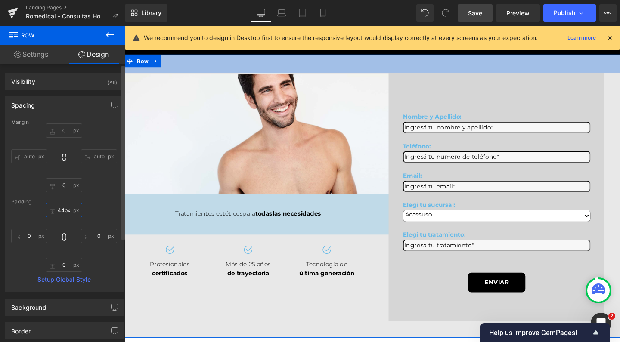
click at [62, 210] on input "44px" at bounding box center [64, 210] width 36 height 14
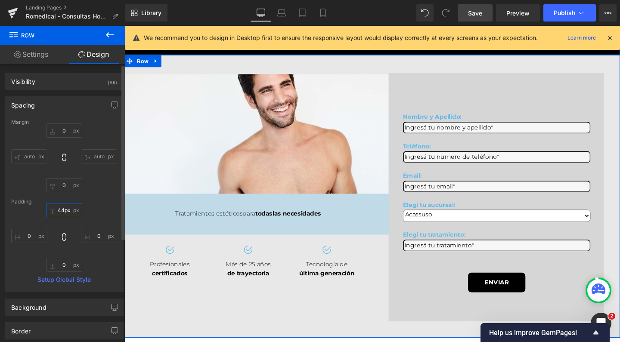
click at [62, 210] on input "44px" at bounding box center [64, 210] width 36 height 14
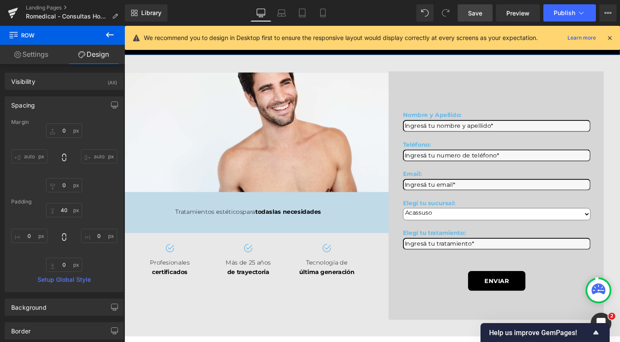
click at [476, 10] on span "Save" at bounding box center [475, 13] width 14 height 9
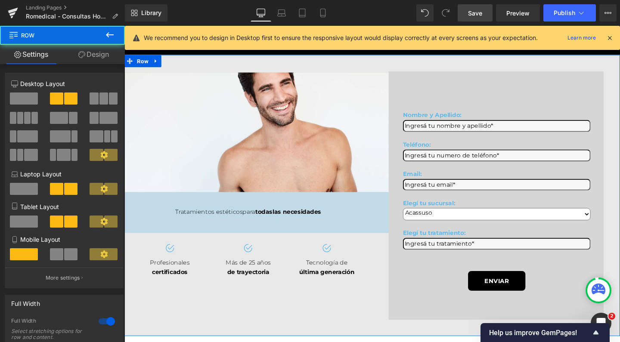
click at [169, 327] on div "Image Row ¡Te invitamos a una consulta personalizada sin cargo para recomendart…" at bounding box center [385, 204] width 521 height 296
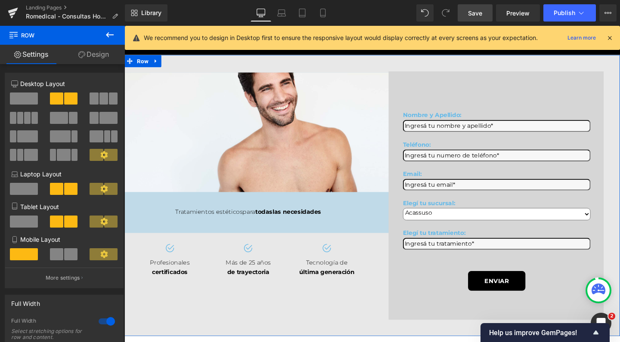
click at [104, 64] on div "6+6 6+6 12+12 Column Size Customizer 6+6 Desktop Layout Laptop Layout Tablet La…" at bounding box center [64, 280] width 129 height 433
click at [96, 56] on link "Design" at bounding box center [93, 54] width 62 height 19
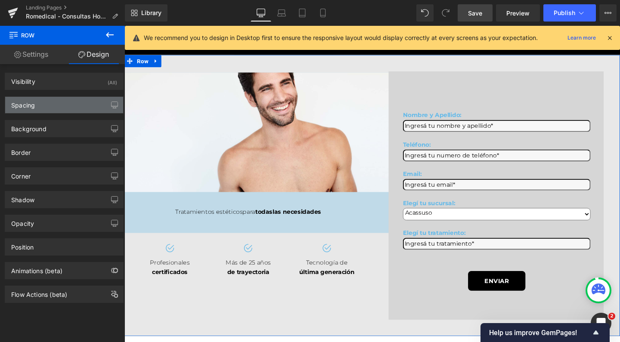
click at [54, 109] on div "Spacing" at bounding box center [64, 105] width 118 height 16
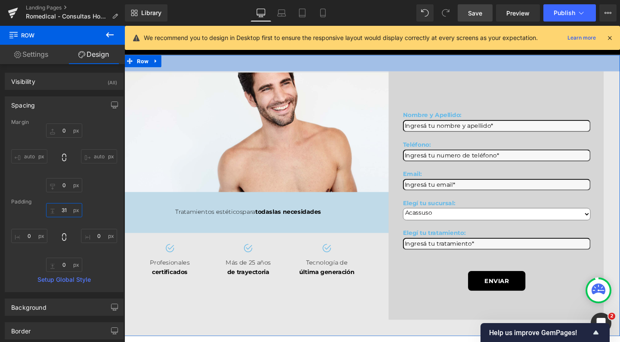
click at [64, 210] on input "31" at bounding box center [64, 210] width 36 height 14
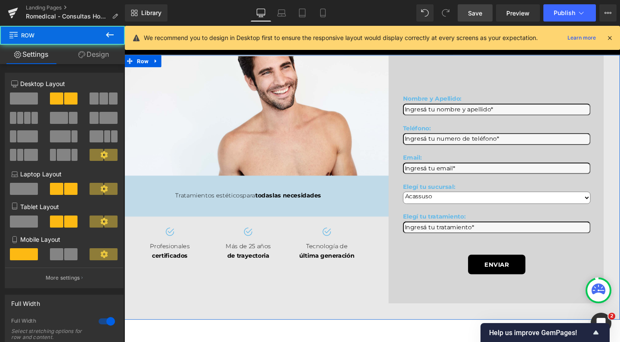
click at [249, 302] on div "Image Row ¡Te invitamos a una consulta personalizada sin cargo para recomendart…" at bounding box center [385, 195] width 521 height 279
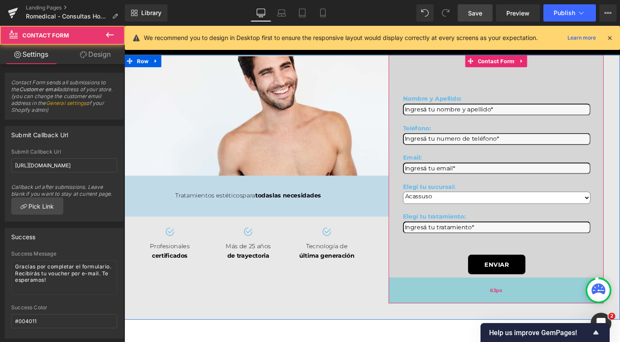
click at [437, 303] on div "63px" at bounding box center [515, 304] width 226 height 27
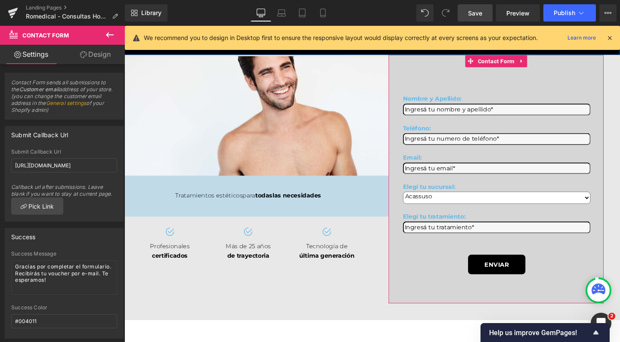
click at [96, 52] on link "Design" at bounding box center [95, 54] width 62 height 19
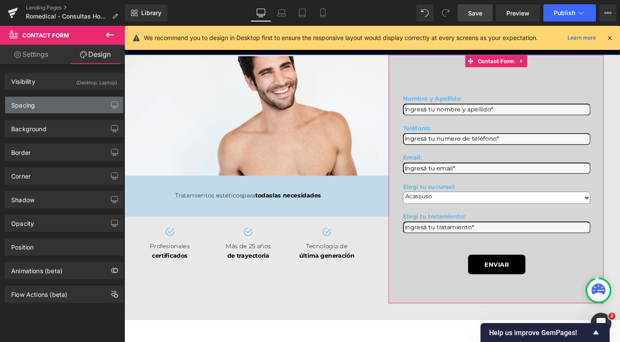
click at [51, 110] on div "Spacing" at bounding box center [64, 105] width 118 height 16
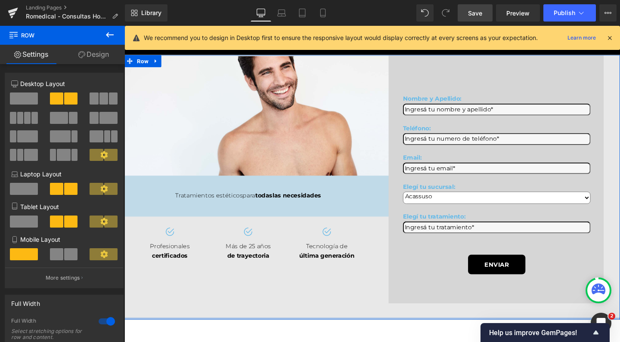
drag, startPoint x: 166, startPoint y: 338, endPoint x: 167, endPoint y: 305, distance: 33.2
click at [167, 305] on div "Image Row ¡Te invitamos a una consulta personalizada sin cargo para recomendart…" at bounding box center [385, 195] width 521 height 279
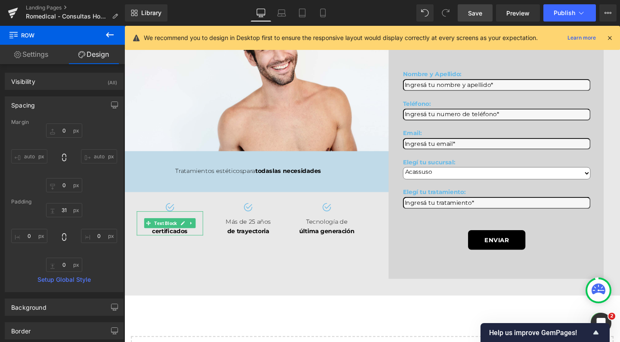
scroll to position [89, 0]
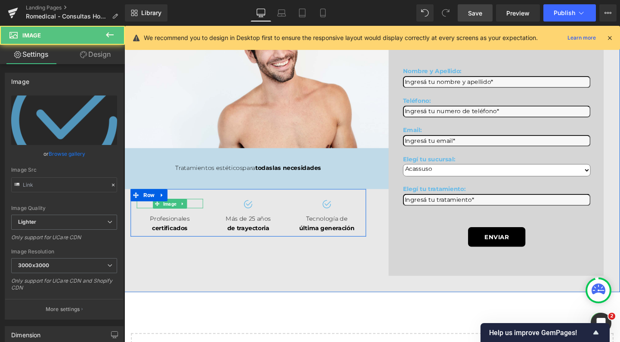
click at [137, 218] on div at bounding box center [172, 212] width 70 height 9
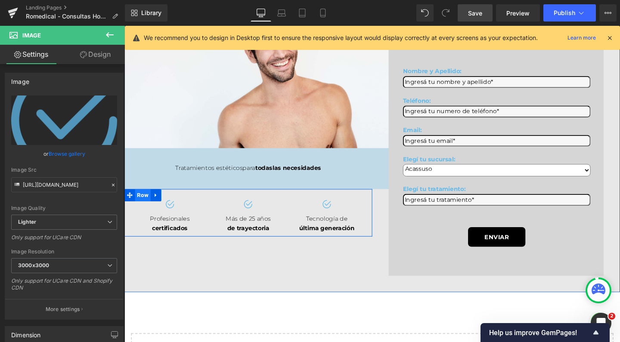
click at [143, 211] on span "Row" at bounding box center [144, 204] width 16 height 13
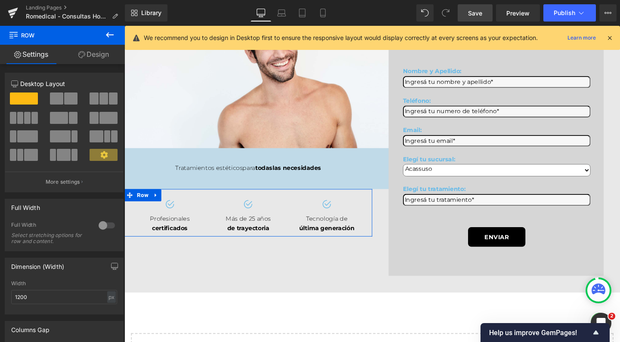
click at [99, 56] on link "Design" at bounding box center [93, 54] width 62 height 19
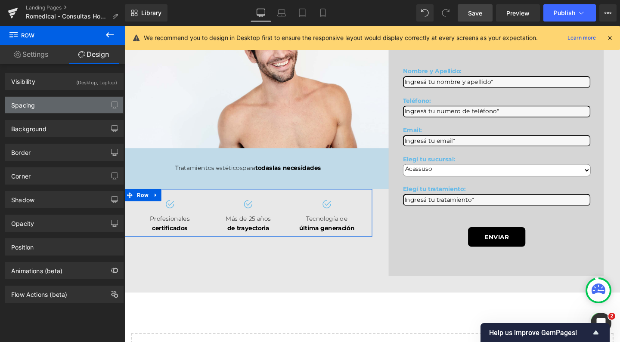
click at [72, 111] on div "Spacing" at bounding box center [64, 105] width 118 height 16
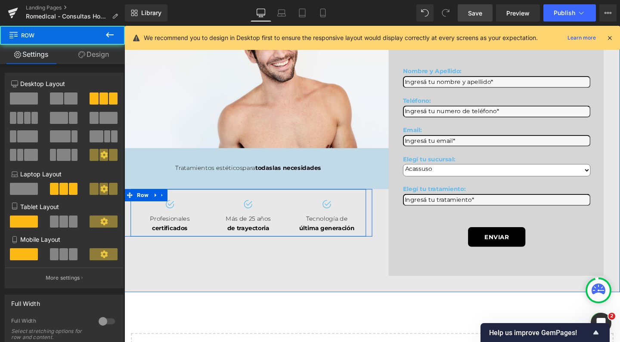
click at [132, 230] on div "Image Profesionales certificados Text Block" at bounding box center [172, 225] width 83 height 35
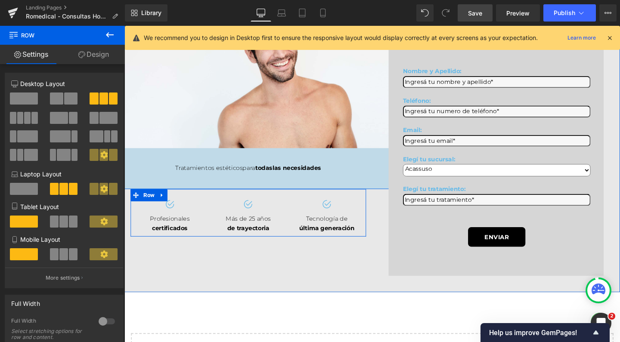
click at [100, 51] on link "Design" at bounding box center [93, 54] width 62 height 19
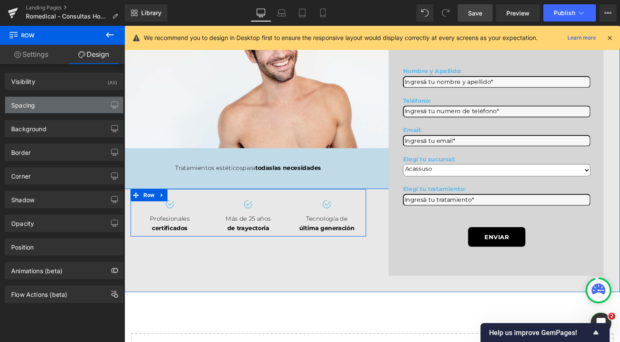
click at [55, 108] on div "Spacing" at bounding box center [64, 105] width 118 height 16
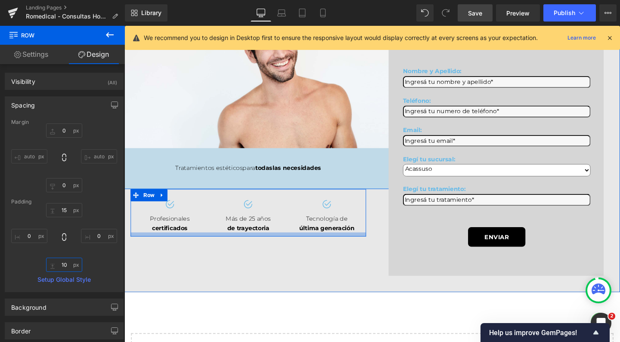
click at [65, 268] on input "10" at bounding box center [64, 265] width 36 height 14
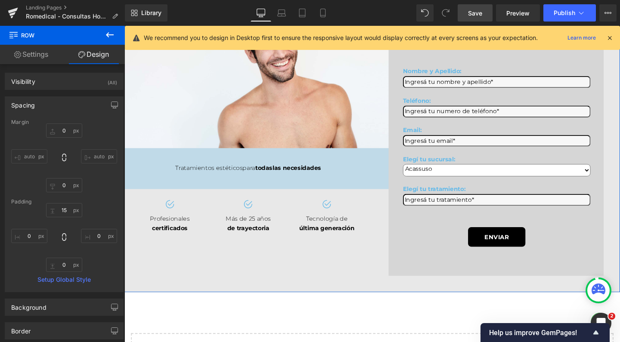
click at [475, 7] on link "Save" at bounding box center [475, 12] width 35 height 17
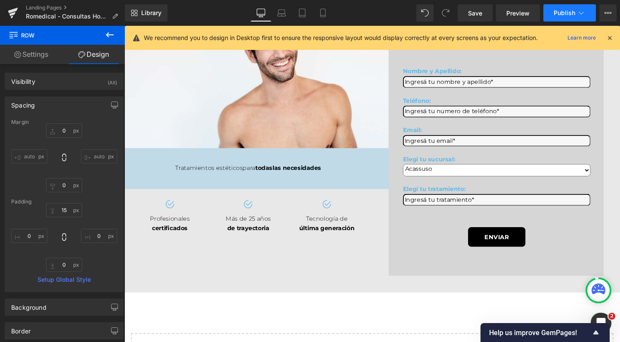
click at [556, 10] on span "Publish" at bounding box center [565, 12] width 22 height 7
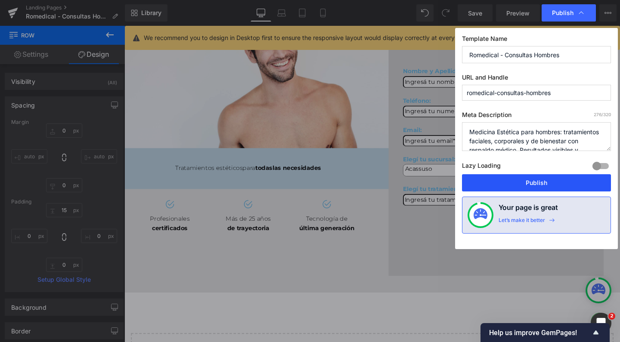
click at [536, 191] on button "Publish" at bounding box center [536, 182] width 149 height 17
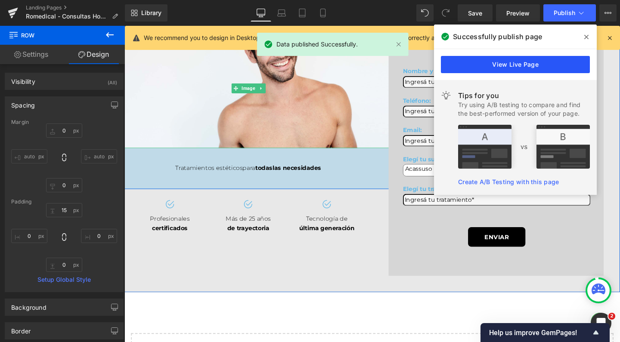
click at [484, 66] on link "View Live Page" at bounding box center [515, 64] width 149 height 17
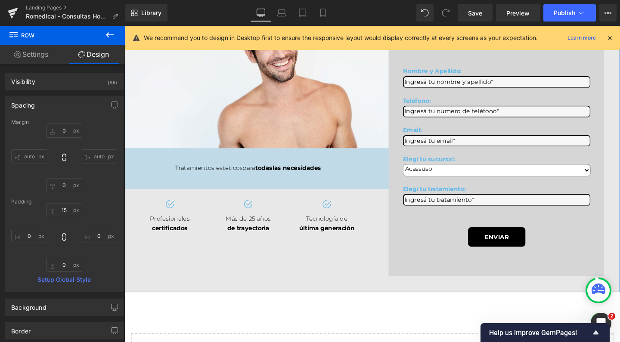
click at [240, 300] on div "Image Row ¡Te invitamos a una consulta personalizada sin cargo para recomendart…" at bounding box center [385, 167] width 521 height 279
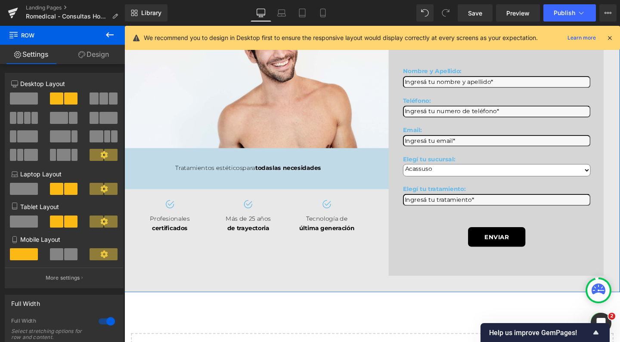
click at [106, 54] on link "Design" at bounding box center [93, 54] width 62 height 19
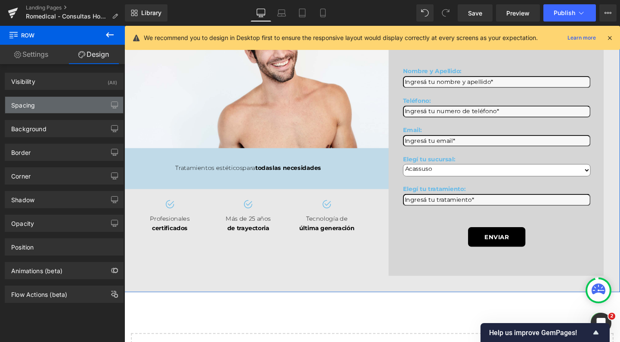
click at [58, 110] on div "Spacing" at bounding box center [64, 105] width 118 height 16
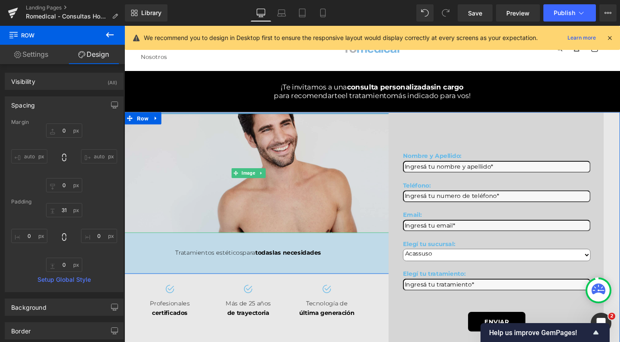
scroll to position [0, 0]
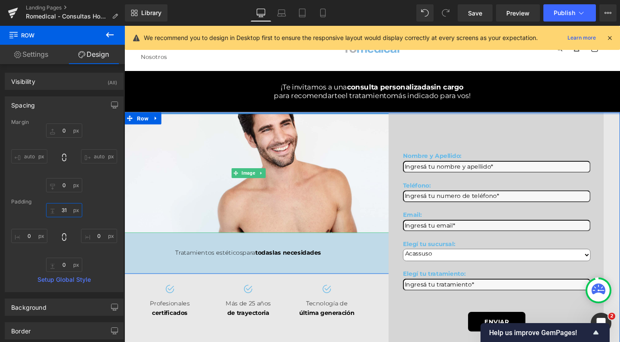
click at [65, 212] on input "31" at bounding box center [64, 210] width 36 height 14
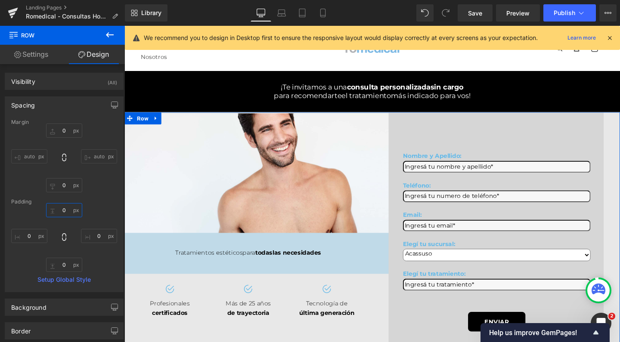
click at [255, 124] on div "Image Row ¡Te invitamos a una consulta personalizada sin cargo para recomendart…" at bounding box center [385, 256] width 521 height 279
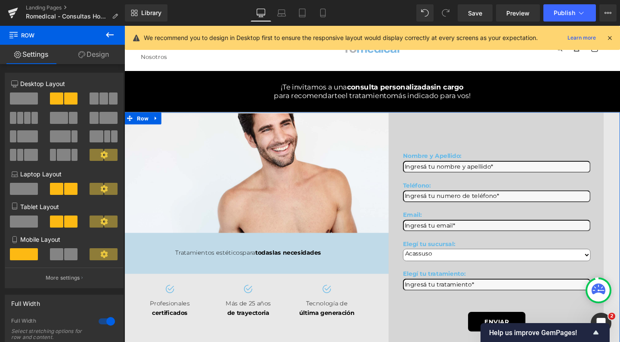
click at [97, 51] on link "Design" at bounding box center [93, 54] width 62 height 19
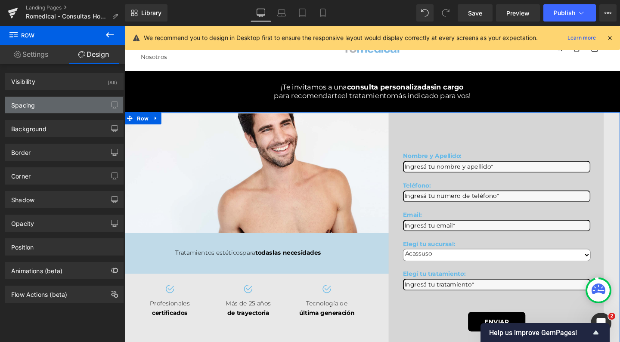
click at [62, 108] on div "Spacing" at bounding box center [64, 105] width 118 height 16
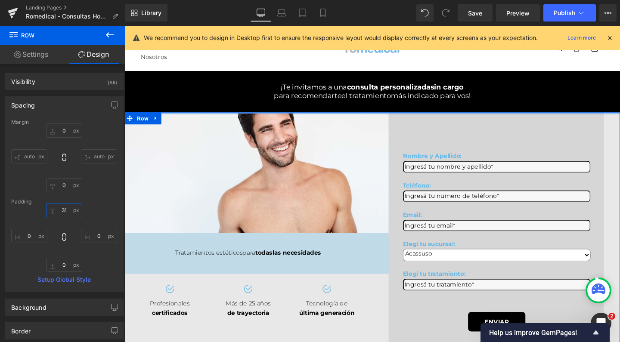
click at [64, 214] on input "31" at bounding box center [64, 210] width 36 height 14
drag, startPoint x: 63, startPoint y: 211, endPoint x: 59, endPoint y: 215, distance: 5.9
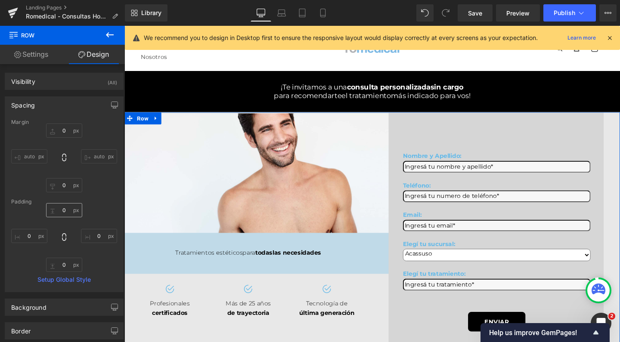
click at [66, 258] on div "0px 0 0px 0 0px 0 0px 0" at bounding box center [64, 237] width 106 height 69
click at [59, 215] on input "0" at bounding box center [64, 210] width 36 height 14
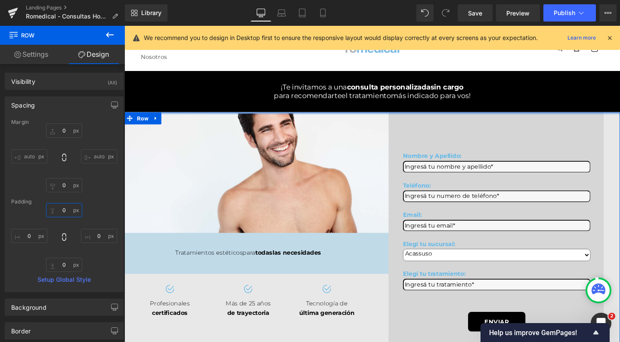
click at [50, 212] on input "0" at bounding box center [64, 210] width 36 height 14
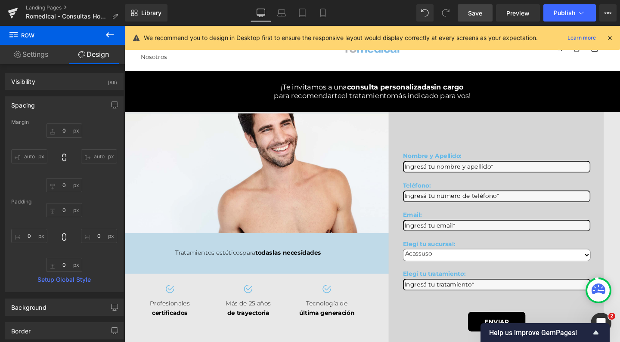
click at [487, 14] on link "Save" at bounding box center [475, 12] width 35 height 17
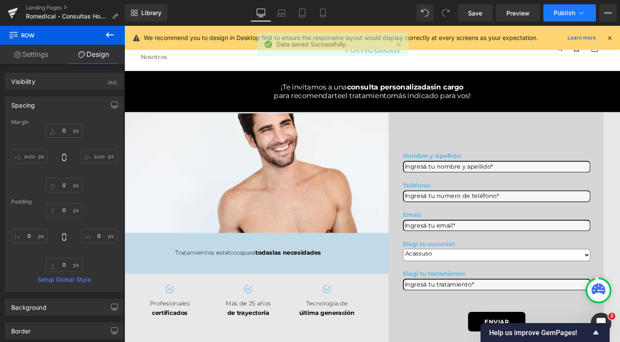
click at [571, 16] on span "Publish" at bounding box center [565, 12] width 22 height 7
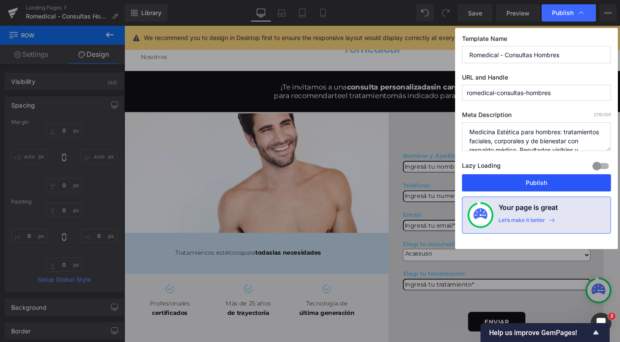
click at [519, 180] on button "Publish" at bounding box center [536, 182] width 149 height 17
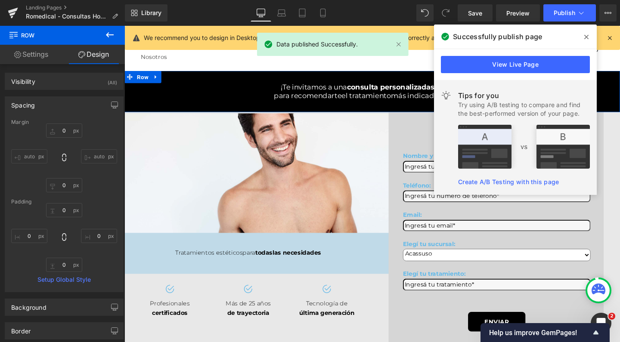
click at [486, 54] on div "View Live Page" at bounding box center [515, 64] width 163 height 31
click at [486, 60] on link "View Live Page" at bounding box center [515, 64] width 149 height 17
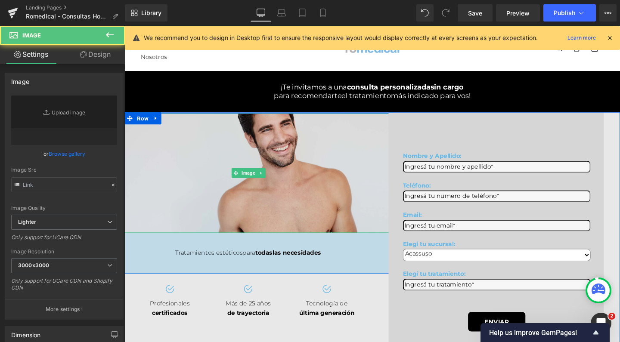
drag, startPoint x: 249, startPoint y: 149, endPoint x: 178, endPoint y: 153, distance: 71.6
click at [249, 149] on img at bounding box center [255, 181] width 313 height 126
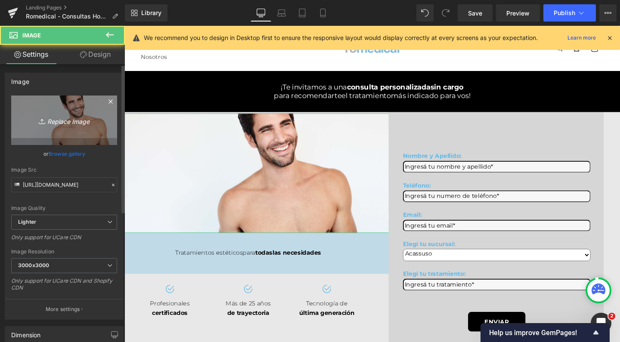
click at [62, 110] on link "Replace Image" at bounding box center [64, 121] width 106 height 50
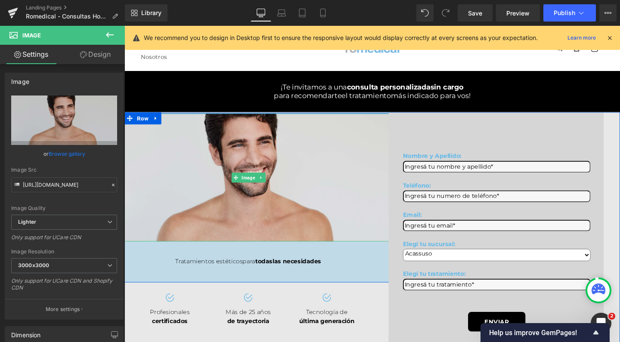
click at [332, 215] on img at bounding box center [255, 185] width 313 height 135
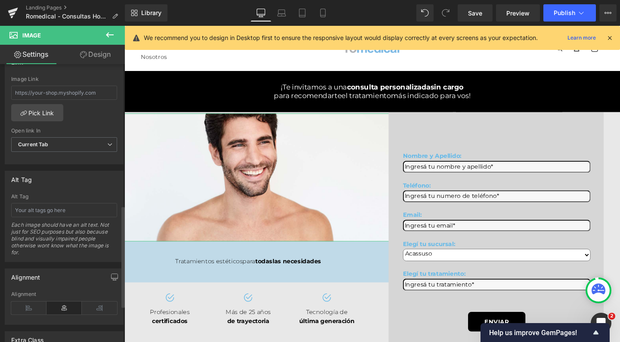
scroll to position [390, 0]
click at [25, 307] on icon at bounding box center [28, 307] width 35 height 13
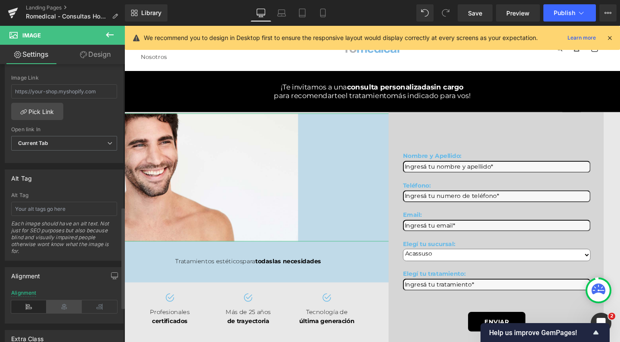
click at [64, 301] on icon at bounding box center [64, 307] width 35 height 13
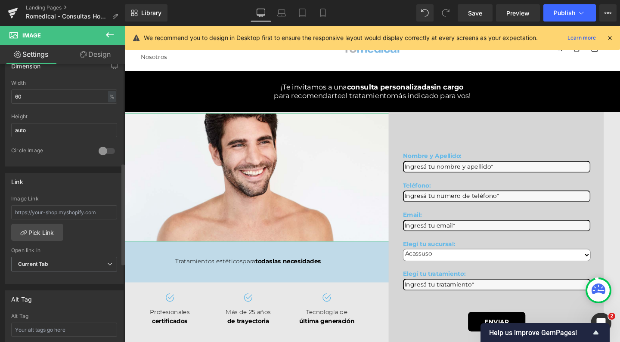
scroll to position [269, 0]
click at [37, 92] on input "60" at bounding box center [64, 97] width 106 height 14
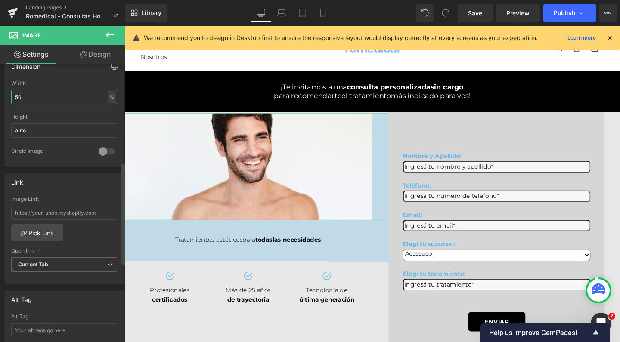
click at [63, 95] on input "50" at bounding box center [64, 97] width 106 height 14
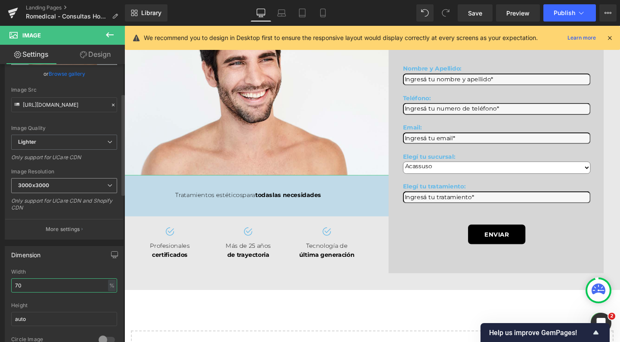
scroll to position [93, 0]
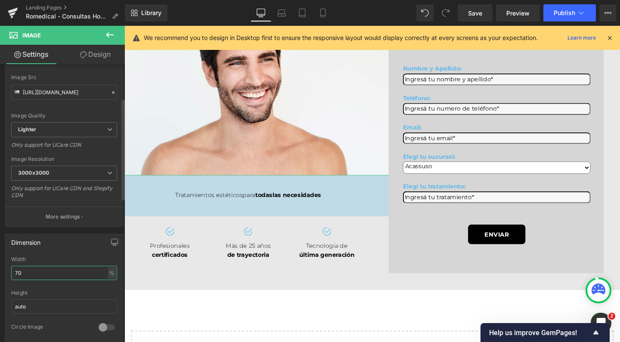
click at [69, 273] on input "70" at bounding box center [64, 273] width 106 height 14
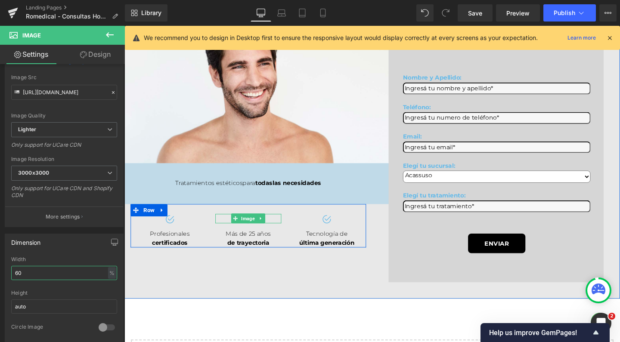
scroll to position [72, 0]
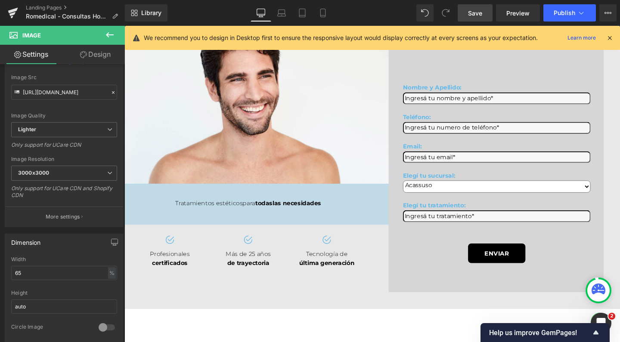
click at [476, 12] on span "Save" at bounding box center [475, 13] width 14 height 9
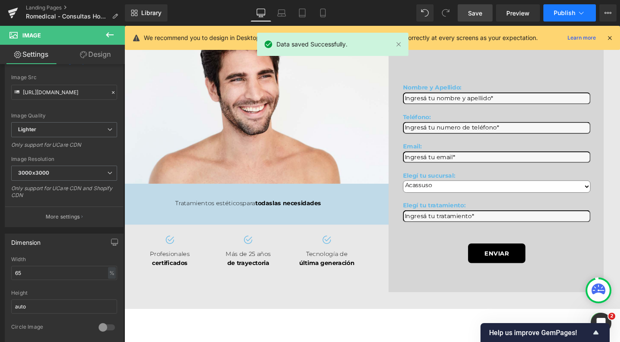
click at [567, 9] on span "Publish" at bounding box center [565, 12] width 22 height 7
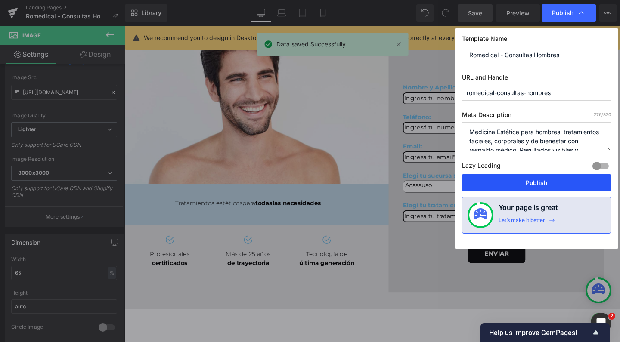
click at [517, 181] on button "Publish" at bounding box center [536, 182] width 149 height 17
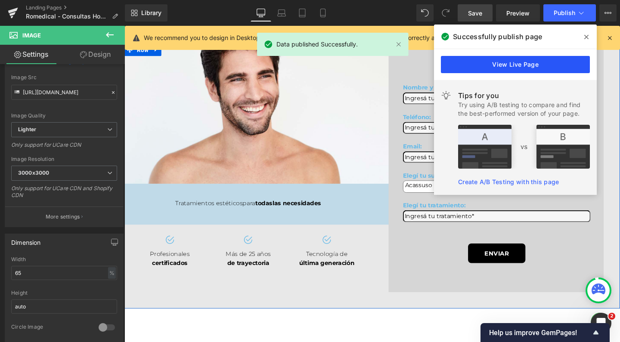
click at [490, 67] on link "View Live Page" at bounding box center [515, 64] width 149 height 17
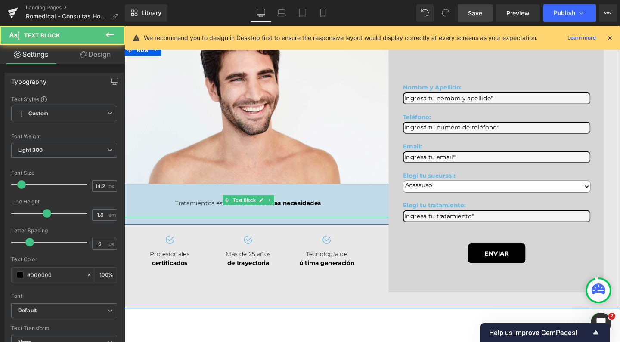
click at [224, 227] on div at bounding box center [254, 223] width 521 height 10
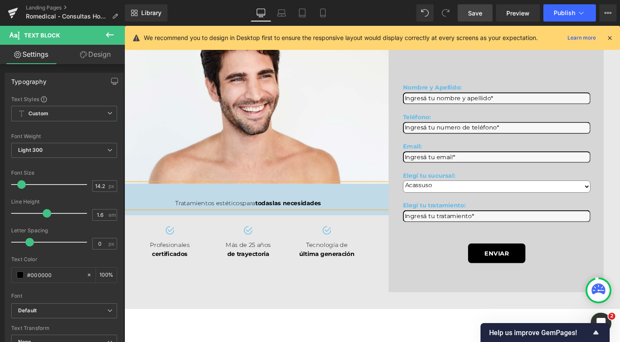
click at [236, 208] on div at bounding box center [254, 203] width 521 height 10
click at [166, 218] on div "Tratamientos estéticos para todas las necesidades" at bounding box center [254, 213] width 521 height 10
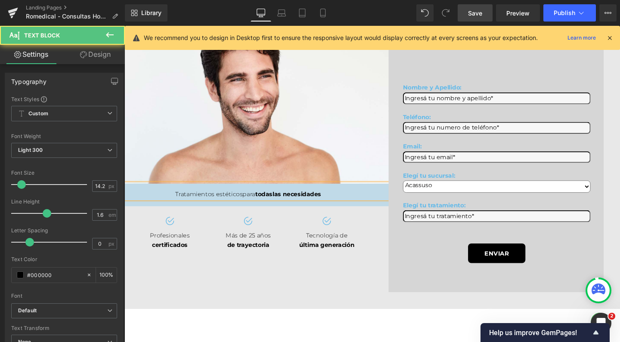
click at [262, 207] on span "todas" at bounding box center [271, 203] width 18 height 8
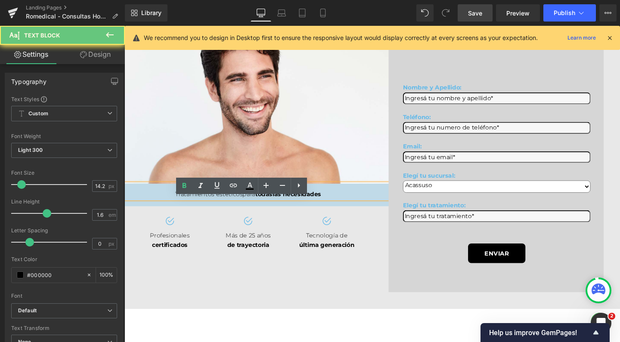
click at [253, 207] on span "para" at bounding box center [255, 203] width 13 height 8
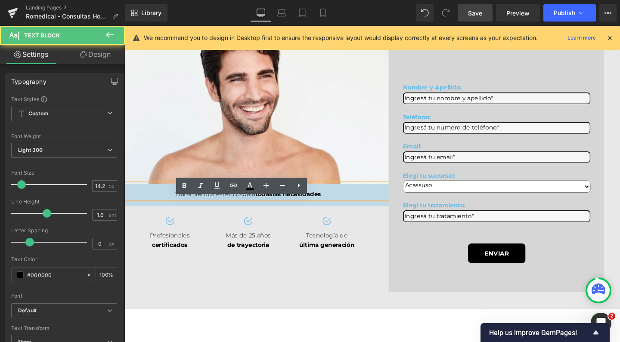
click at [253, 207] on span "para" at bounding box center [255, 203] width 13 height 8
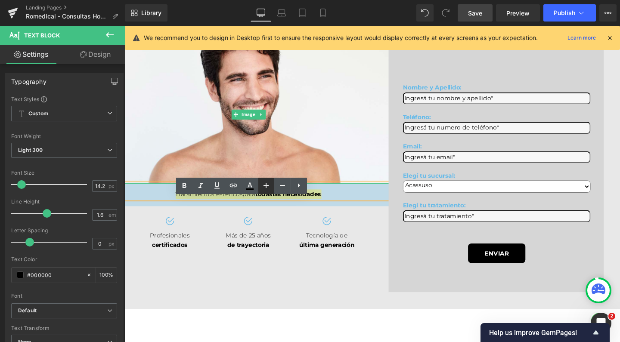
click at [265, 191] on icon at bounding box center [266, 186] width 10 height 10
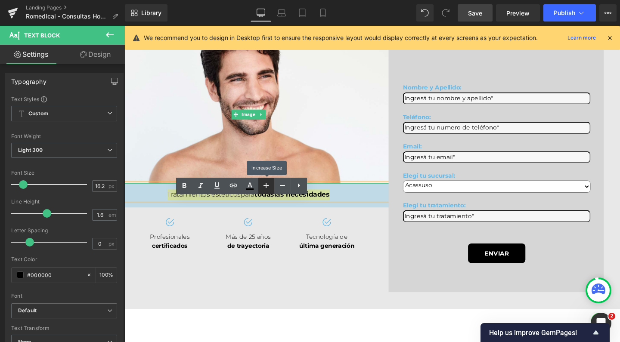
click at [266, 187] on icon at bounding box center [266, 186] width 10 height 10
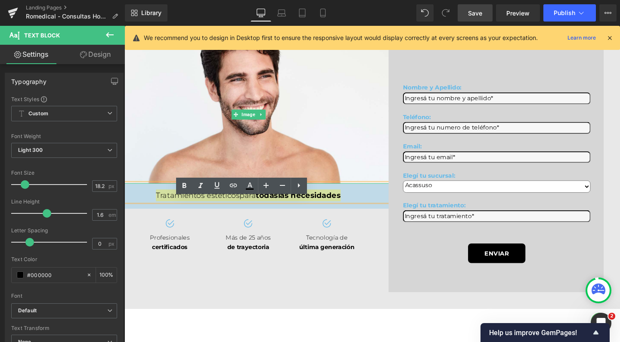
click at [482, 12] on span "Save" at bounding box center [475, 13] width 14 height 9
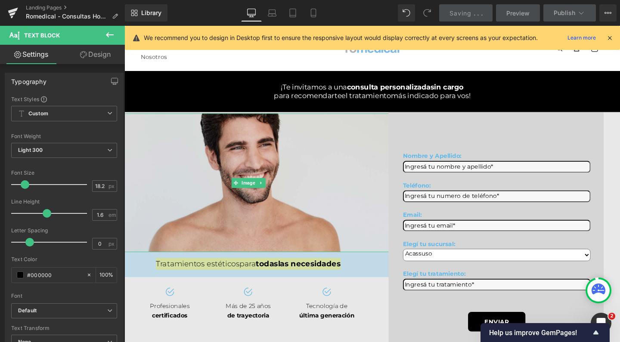
scroll to position [0, 0]
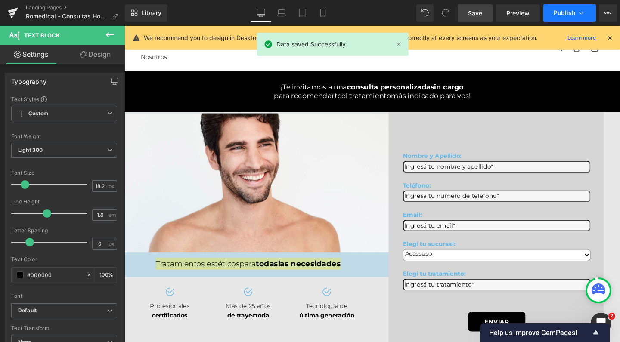
click at [563, 12] on span "Publish" at bounding box center [565, 12] width 22 height 7
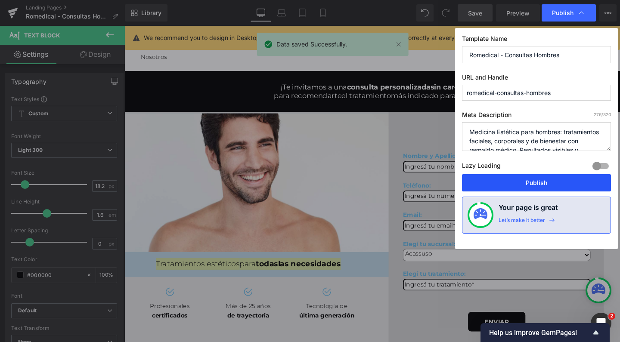
click at [517, 187] on button "Publish" at bounding box center [536, 182] width 149 height 17
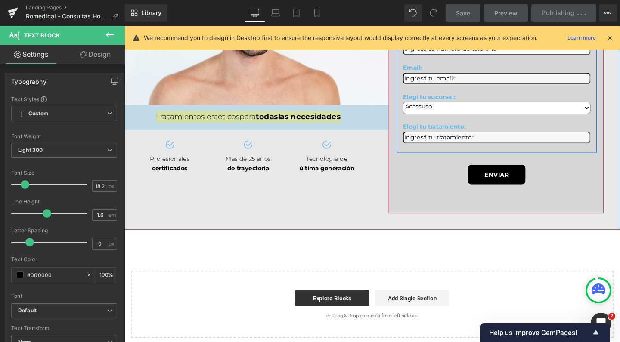
scroll to position [157, 0]
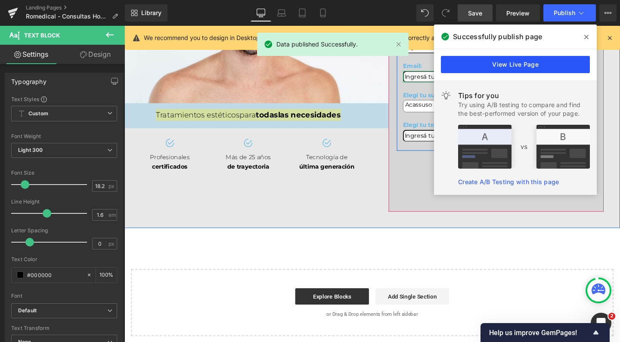
click at [489, 68] on link "View Live Page" at bounding box center [515, 64] width 149 height 17
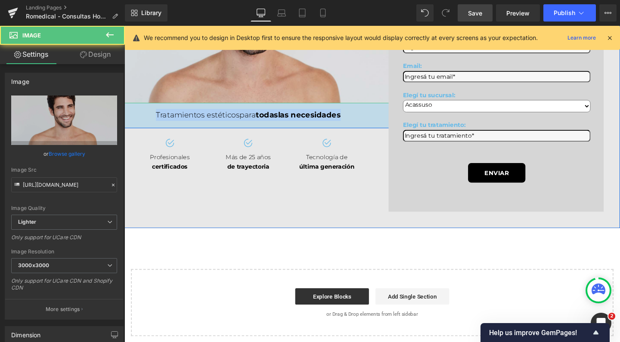
drag, startPoint x: 220, startPoint y: 98, endPoint x: 221, endPoint y: 224, distance: 125.4
click at [220, 98] on img at bounding box center [254, 34] width 339 height 146
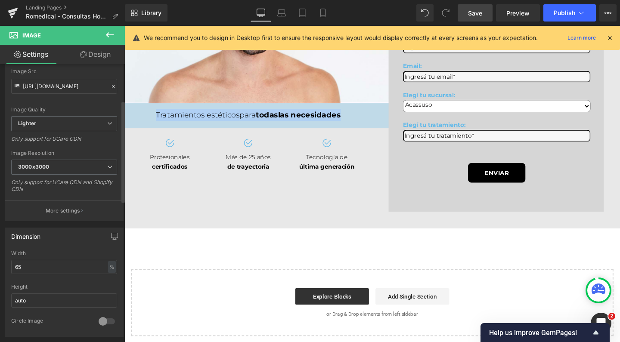
scroll to position [100, 0]
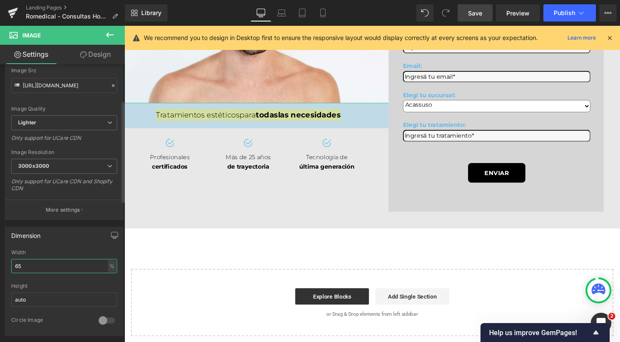
click at [44, 265] on input "65" at bounding box center [64, 266] width 106 height 14
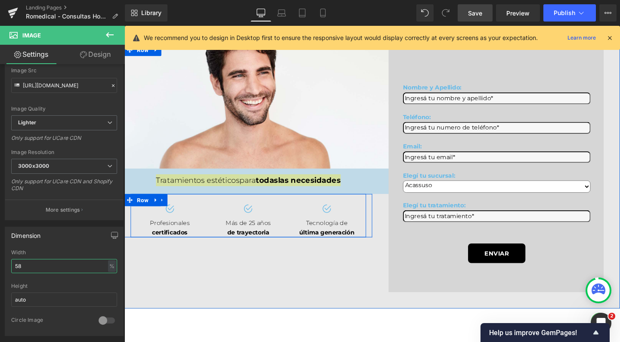
scroll to position [72, 0]
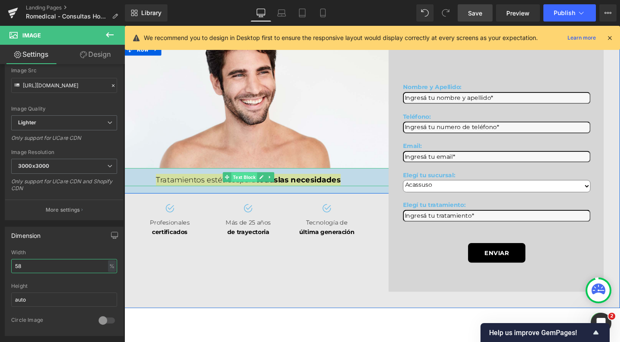
click at [241, 190] on span "Text Block" at bounding box center [250, 185] width 27 height 10
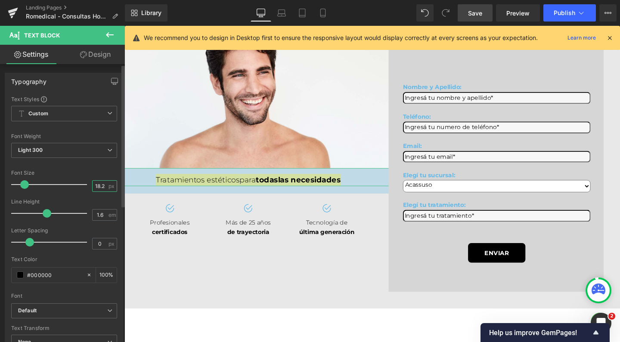
click at [98, 188] on input "18.24" at bounding box center [100, 186] width 15 height 11
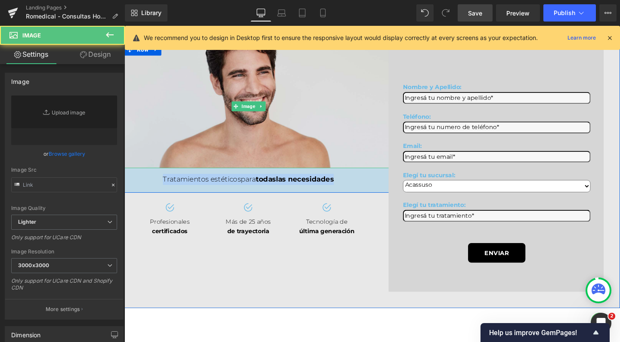
drag, startPoint x: 229, startPoint y: 143, endPoint x: 642, endPoint y: 49, distance: 423.6
click at [229, 143] on img at bounding box center [255, 111] width 302 height 130
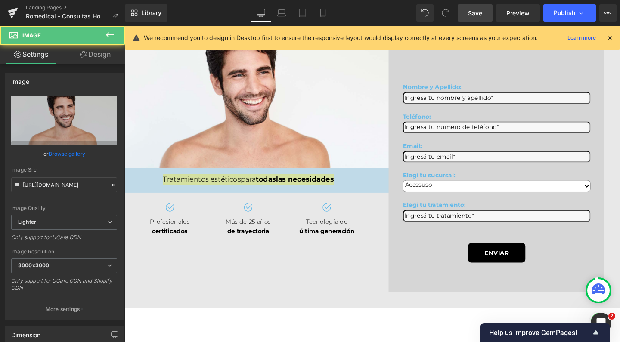
click at [480, 14] on span "Save" at bounding box center [475, 13] width 14 height 9
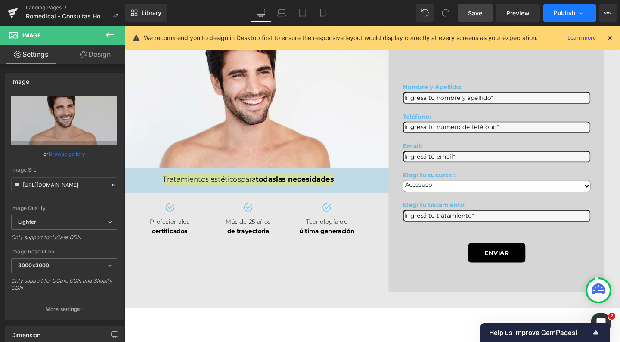
click at [552, 10] on button "Publish" at bounding box center [570, 12] width 53 height 17
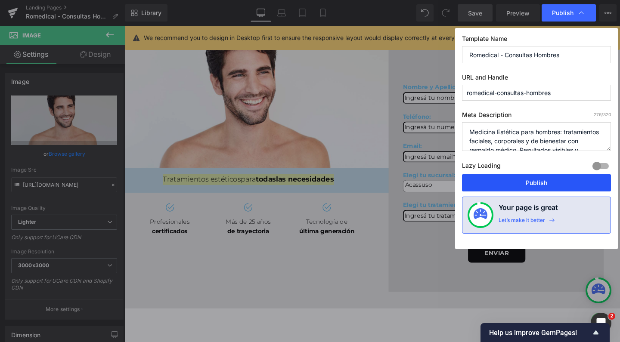
click at [511, 186] on button "Publish" at bounding box center [536, 182] width 149 height 17
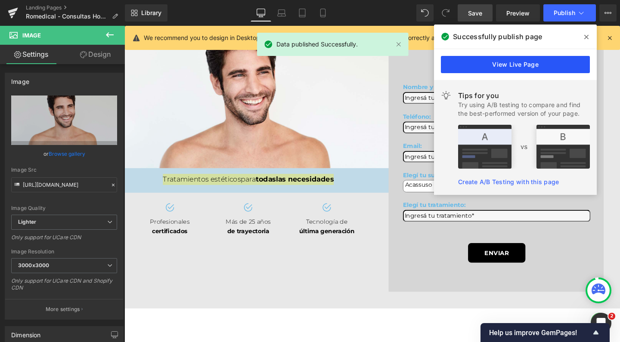
click at [521, 68] on link "View Live Page" at bounding box center [515, 64] width 149 height 17
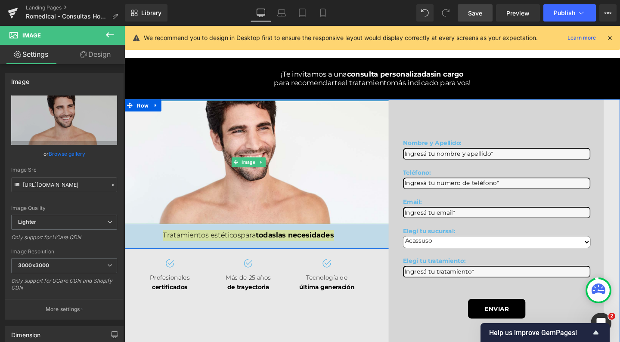
scroll to position [10, 0]
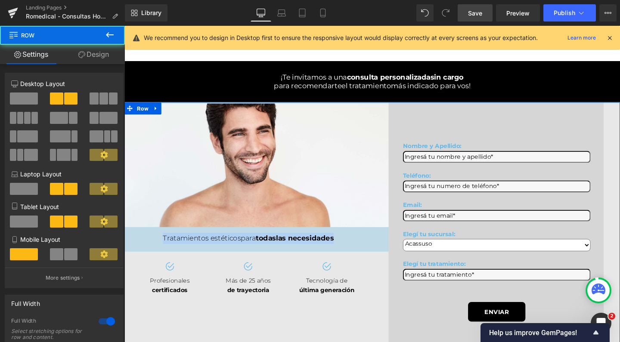
click at [244, 113] on div "Image Row ¡Te invitamos a una consulta personalizada sin cargo para recomendart…" at bounding box center [385, 245] width 521 height 279
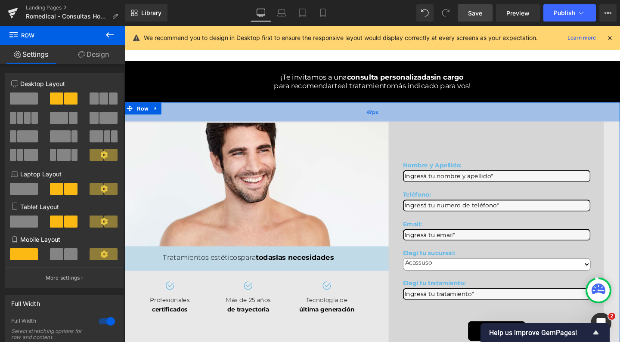
drag, startPoint x: 202, startPoint y: 108, endPoint x: 205, endPoint y: 115, distance: 7.2
click at [205, 115] on div "47px" at bounding box center [385, 116] width 521 height 20
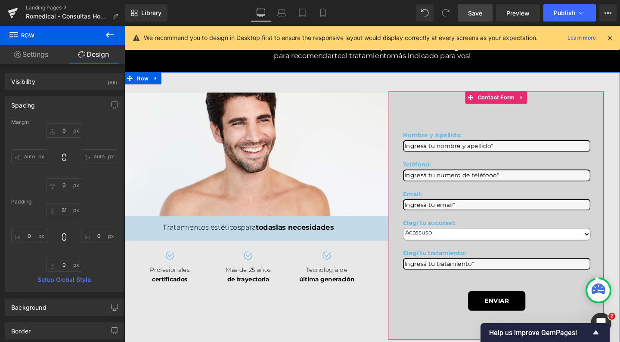
scroll to position [40, 0]
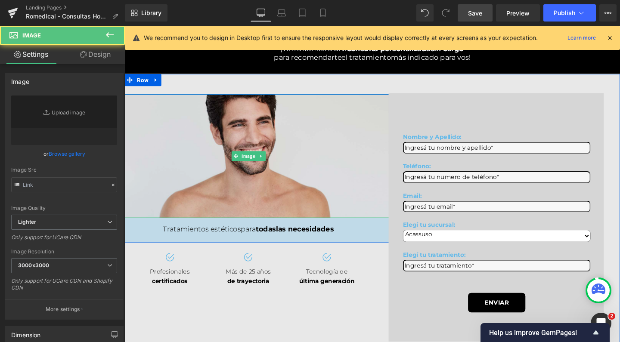
click at [262, 127] on img at bounding box center [255, 163] width 302 height 130
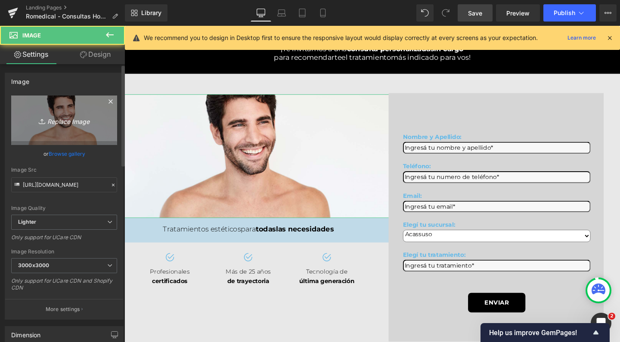
click at [66, 124] on icon "Replace Image" at bounding box center [64, 120] width 69 height 11
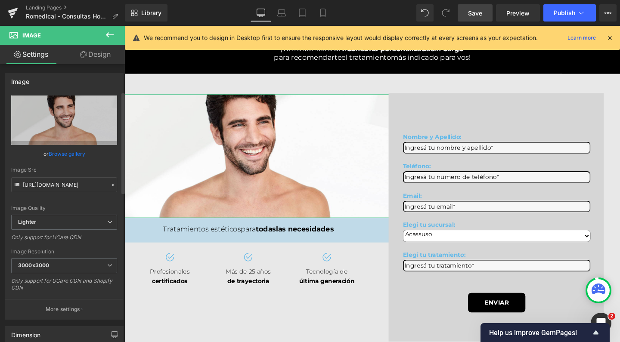
scroll to position [125, 0]
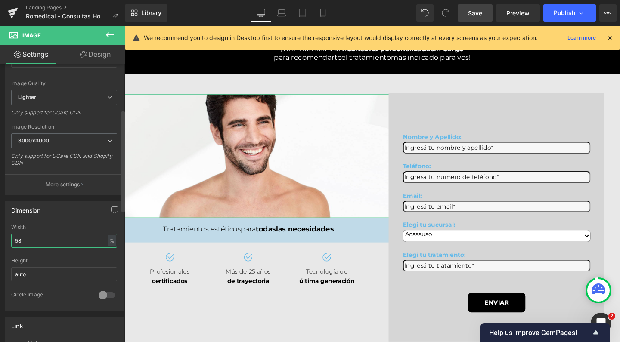
click at [45, 237] on input "58" at bounding box center [64, 241] width 106 height 14
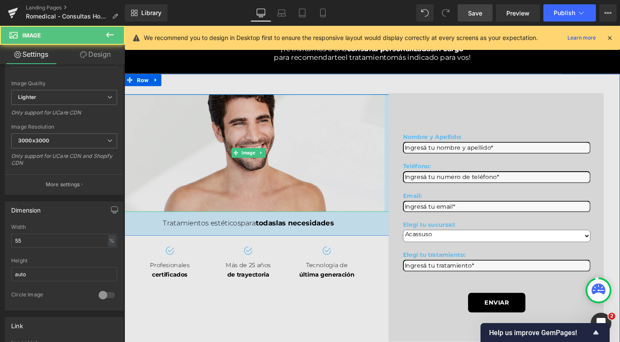
click at [183, 125] on img at bounding box center [255, 160] width 287 height 124
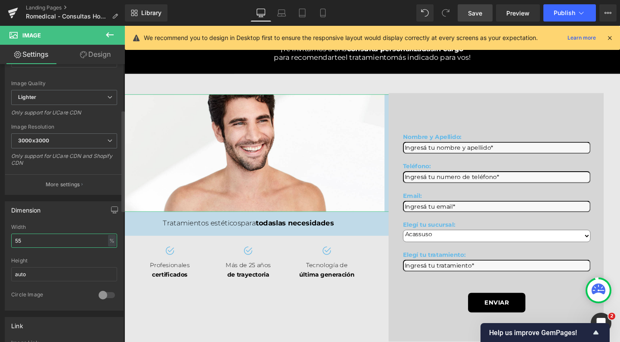
click at [51, 235] on input "55" at bounding box center [64, 241] width 106 height 14
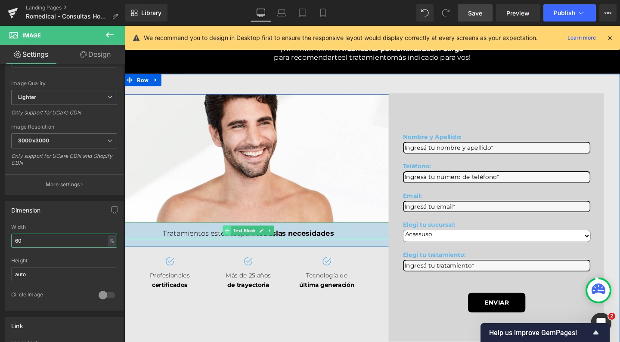
click at [230, 237] on span at bounding box center [232, 241] width 9 height 10
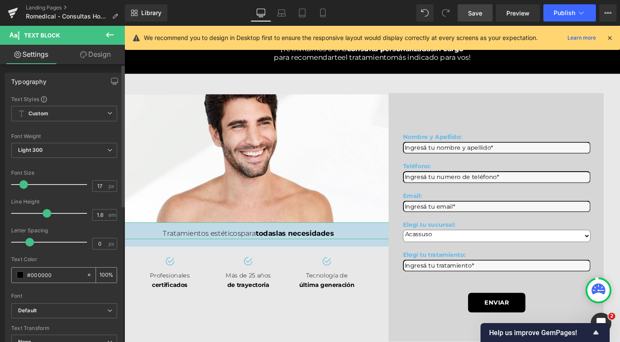
click at [18, 273] on span at bounding box center [20, 275] width 7 height 7
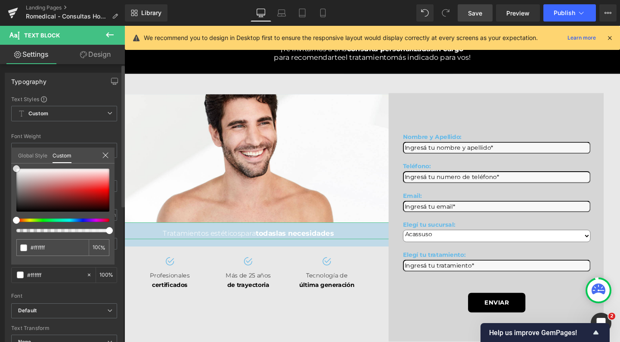
drag, startPoint x: 31, startPoint y: 197, endPoint x: 10, endPoint y: 159, distance: 43.8
click at [10, 159] on div "Typography Text Styles Custom Custom Setup Global Style Custom Setup Global Sty…" at bounding box center [64, 214] width 129 height 296
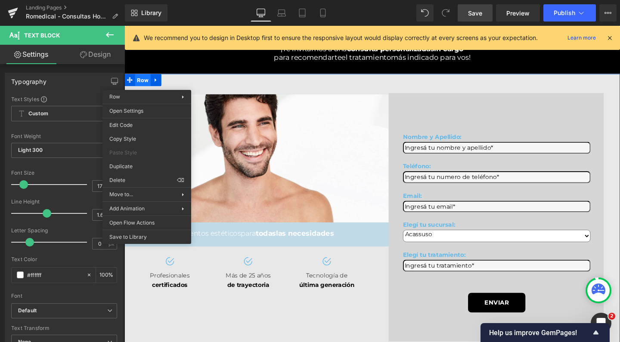
click at [146, 84] on div "Image Row ¡Te invitamos a una consulta personalizada sin cargo para recomendart…" at bounding box center [385, 225] width 521 height 299
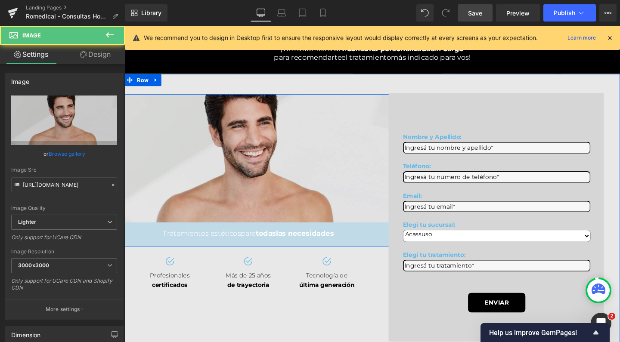
drag, startPoint x: 152, startPoint y: 103, endPoint x: 226, endPoint y: 75, distance: 79.2
click at [152, 103] on img at bounding box center [255, 165] width 313 height 135
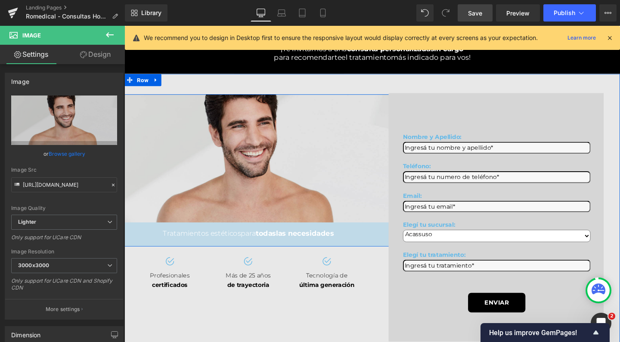
click at [157, 161] on img at bounding box center [255, 165] width 313 height 135
click at [139, 132] on img at bounding box center [255, 165] width 313 height 135
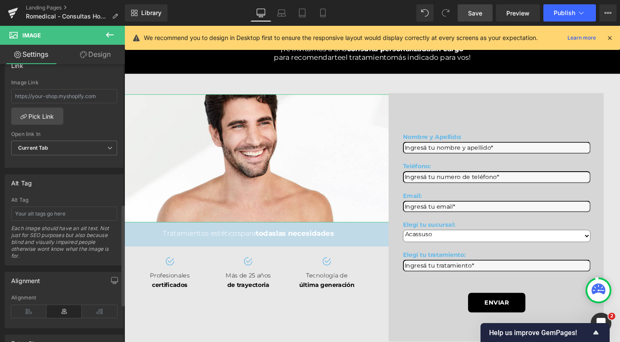
scroll to position [398, 0]
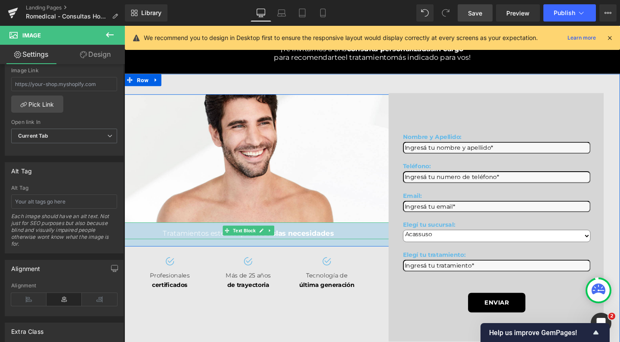
click at [131, 239] on div "Tratamientos estéticos para todas las necesidades" at bounding box center [254, 245] width 521 height 12
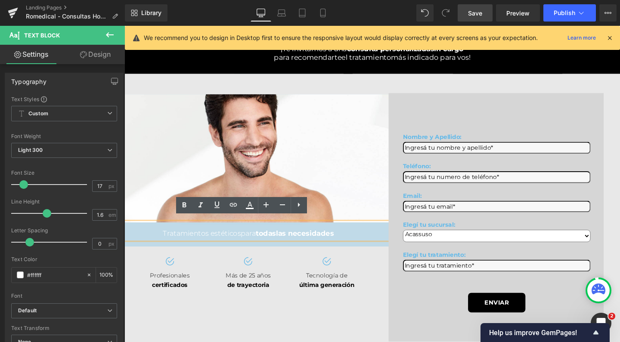
click at [132, 249] on div "Image Tratamientos estéticos para todas las necesidades Text Block Row" at bounding box center [254, 178] width 521 height 160
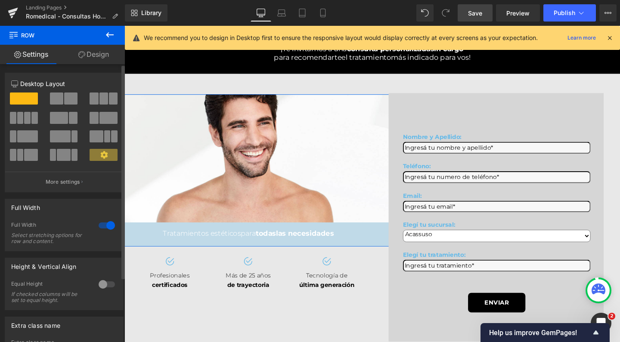
click at [107, 226] on div at bounding box center [106, 226] width 21 height 14
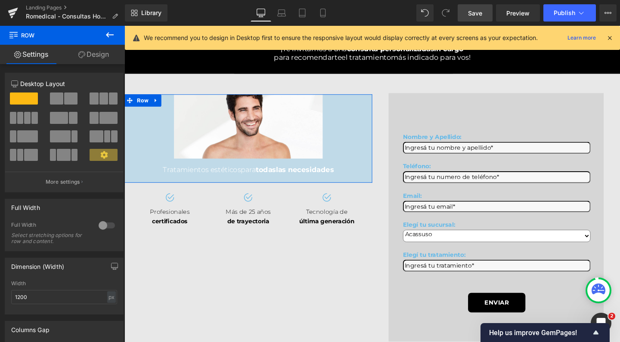
click at [111, 56] on link "Design" at bounding box center [93, 54] width 62 height 19
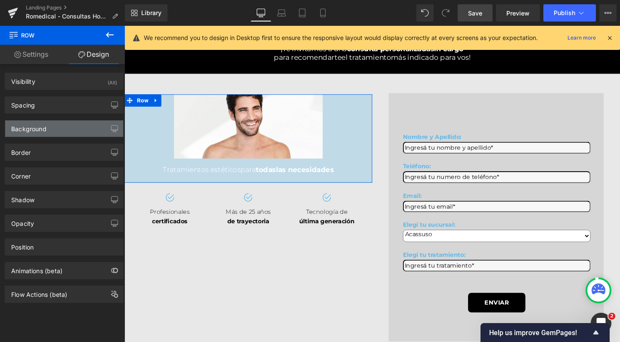
click at [57, 130] on div "Background" at bounding box center [64, 129] width 118 height 16
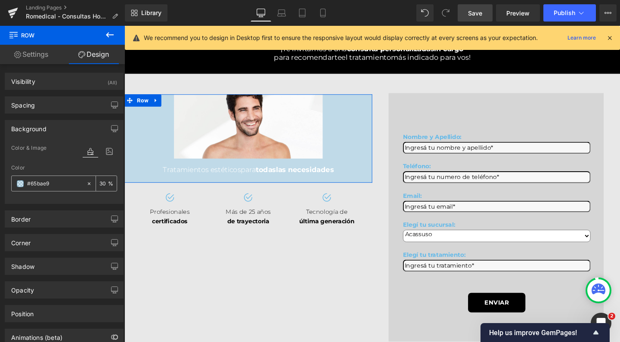
click at [100, 185] on input "30" at bounding box center [104, 183] width 9 height 9
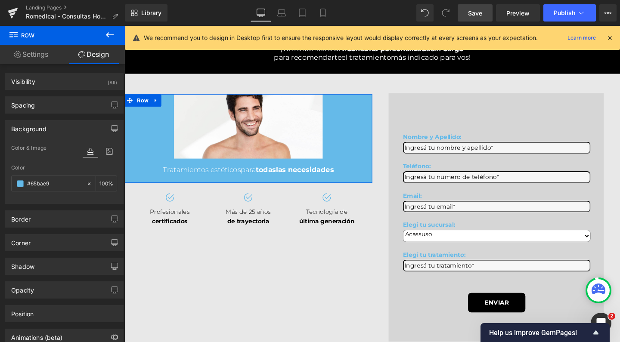
click at [37, 50] on link "Settings" at bounding box center [31, 54] width 62 height 19
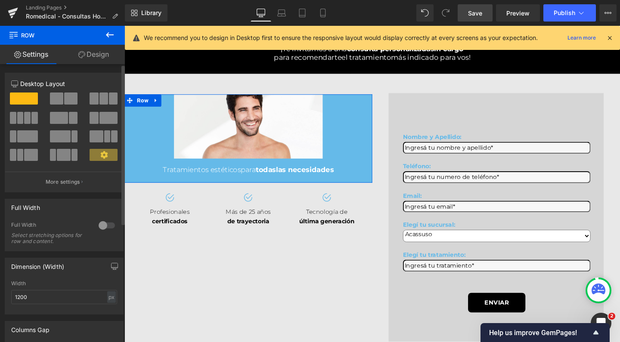
click at [109, 224] on div at bounding box center [106, 226] width 21 height 14
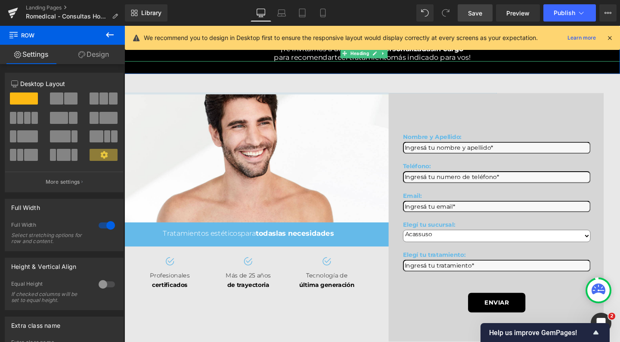
click at [479, 6] on link "Save" at bounding box center [475, 12] width 35 height 17
click at [565, 11] on span "Publish" at bounding box center [565, 12] width 22 height 7
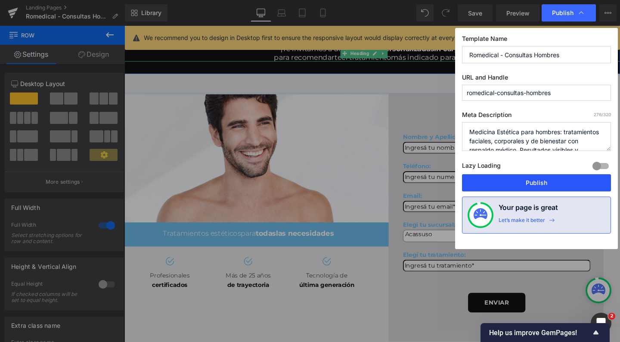
click at [504, 186] on button "Publish" at bounding box center [536, 182] width 149 height 17
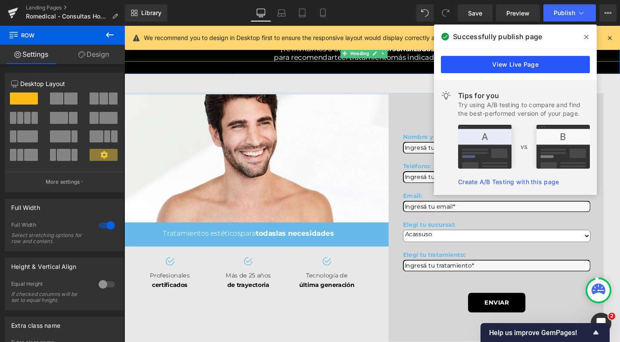
click at [492, 67] on link "View Live Page" at bounding box center [515, 64] width 149 height 17
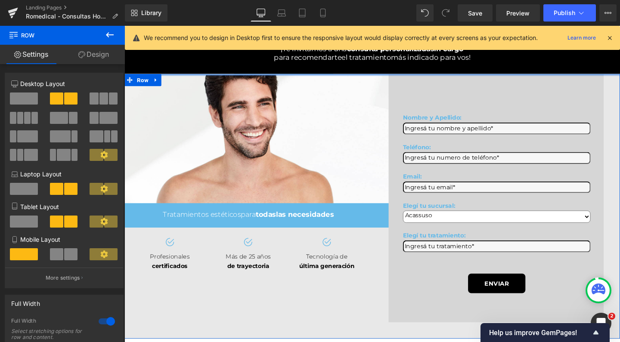
drag, startPoint x: 329, startPoint y: 91, endPoint x: 319, endPoint y: 22, distance: 69.1
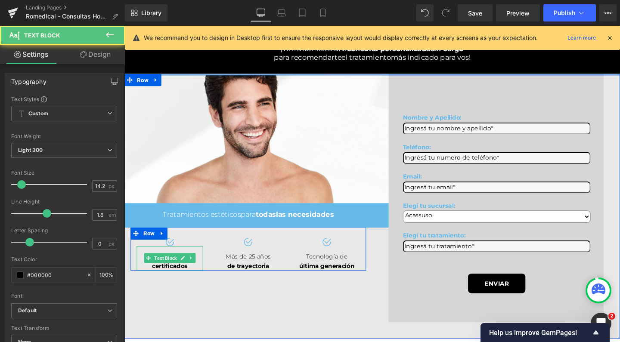
click at [138, 283] on div "Profesionales certificados" at bounding box center [172, 271] width 70 height 26
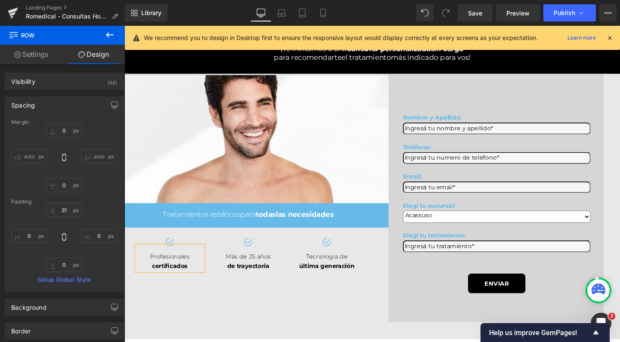
click at [160, 257] on div "Image Profesionales certificados Text Block Image Más de 25 años de trayectoria…" at bounding box center [255, 261] width 248 height 46
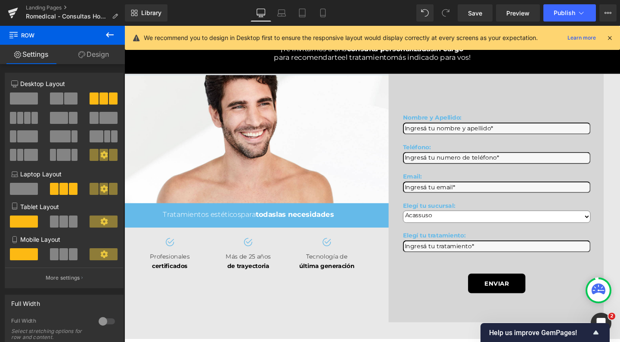
click at [109, 31] on icon at bounding box center [110, 35] width 10 height 10
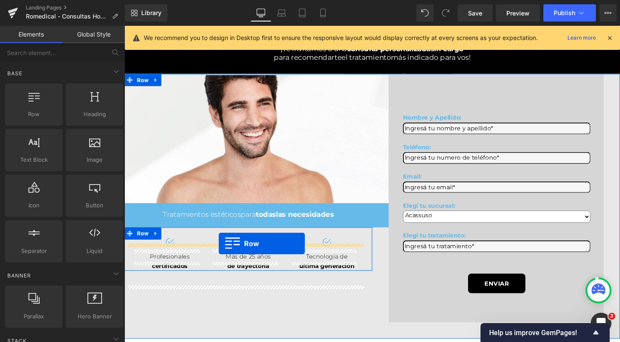
drag, startPoint x: 161, startPoint y: 129, endPoint x: 224, endPoint y: 255, distance: 140.8
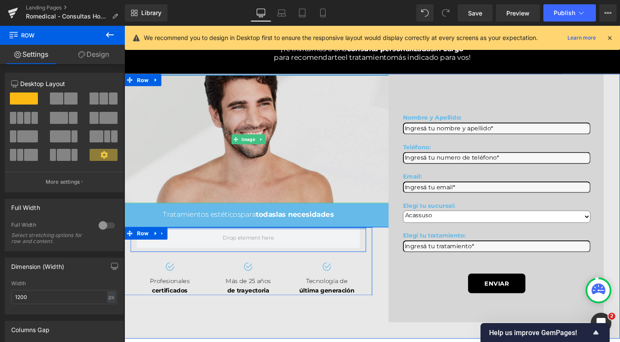
drag, startPoint x: 224, startPoint y: 259, endPoint x: 224, endPoint y: 196, distance: 62.9
click at [224, 196] on div "Image Row ¡Te invitamos a una consulta personalizada sin cargo para recomendart…" at bounding box center [255, 192] width 261 height 233
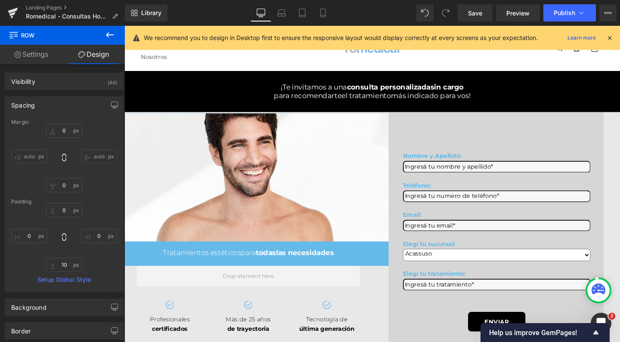
scroll to position [0, 0]
click at [461, 15] on link "Save" at bounding box center [475, 12] width 35 height 17
click at [479, 11] on span "Save" at bounding box center [475, 13] width 14 height 9
click at [548, 19] on button "Publish" at bounding box center [570, 12] width 53 height 17
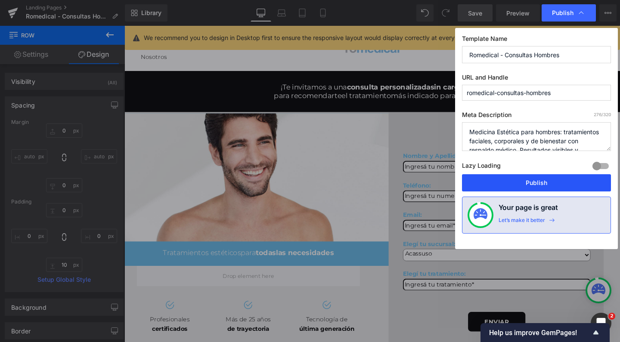
click at [520, 178] on button "Publish" at bounding box center [536, 182] width 149 height 17
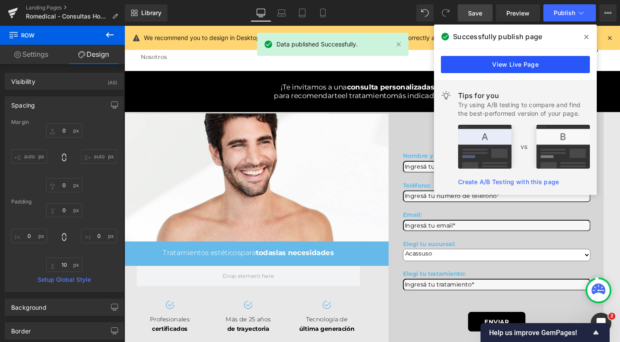
click at [526, 62] on link "View Live Page" at bounding box center [515, 64] width 149 height 17
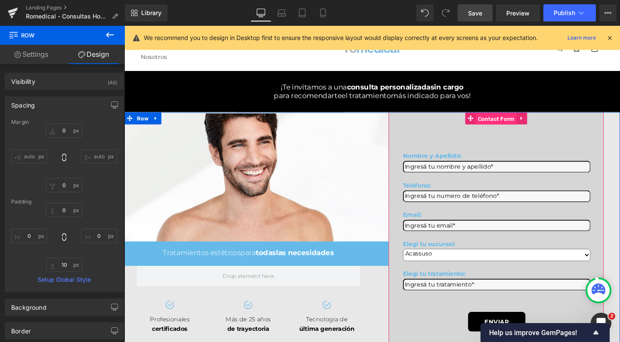
click at [497, 130] on span "Contact Form" at bounding box center [515, 123] width 43 height 13
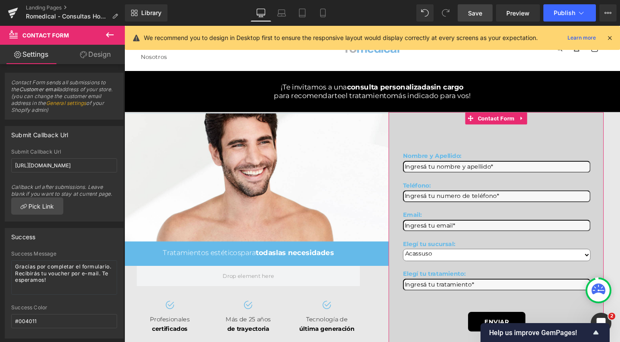
click at [108, 55] on link "Design" at bounding box center [95, 54] width 62 height 19
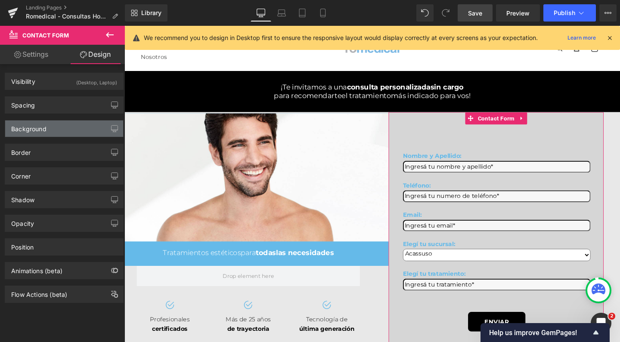
click at [42, 131] on div "Background" at bounding box center [28, 127] width 35 height 12
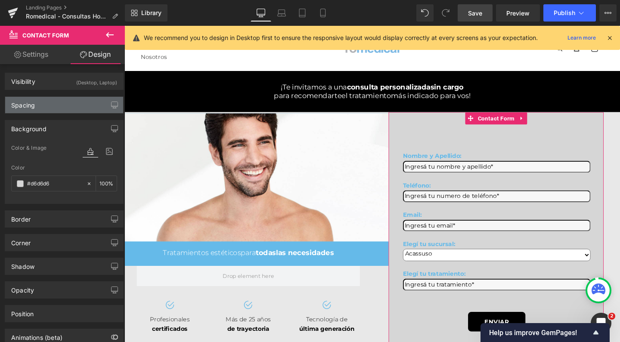
click at [53, 111] on div "Spacing" at bounding box center [64, 105] width 118 height 16
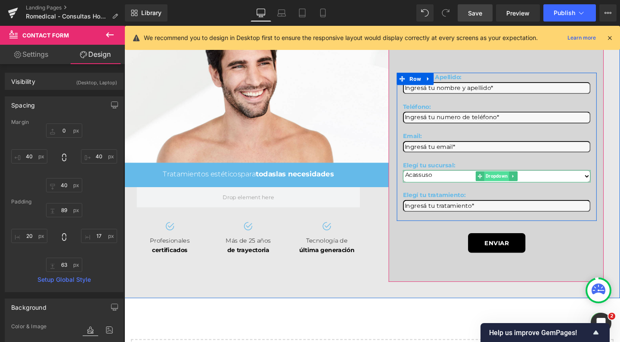
scroll to position [84, 0]
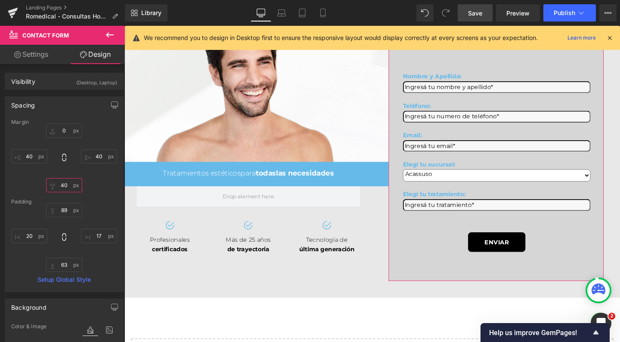
click at [65, 187] on input "40" at bounding box center [64, 185] width 36 height 14
click at [62, 186] on input "40" at bounding box center [64, 185] width 36 height 14
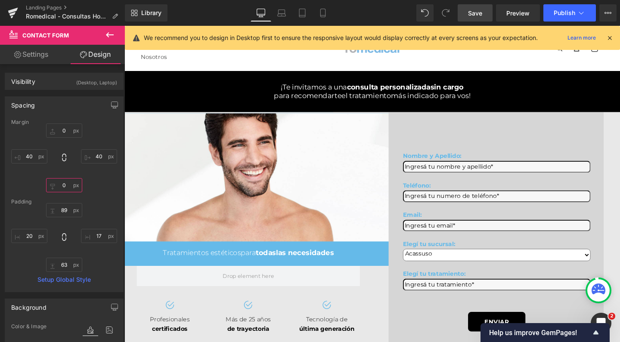
scroll to position [0, 0]
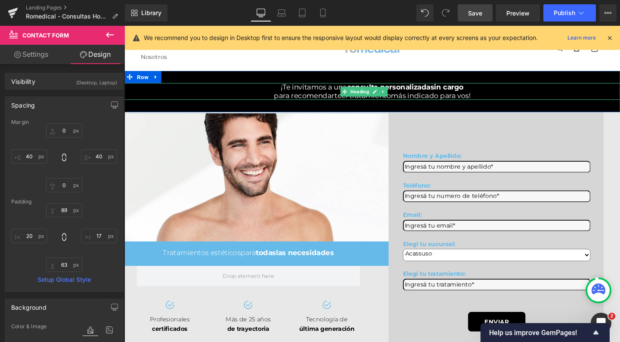
click at [227, 91] on div "¡Te invitamos a una consulta personalizada sin cargo" at bounding box center [385, 90] width 521 height 9
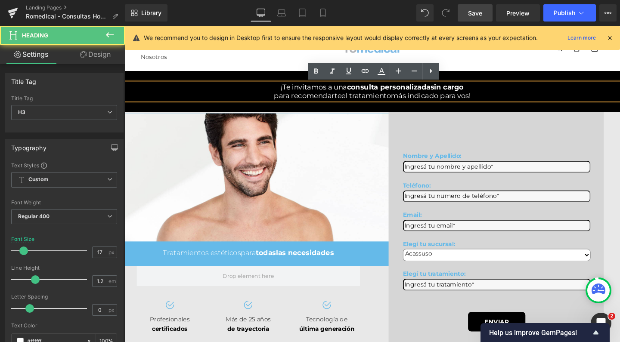
click at [138, 81] on div "¡Te invitamos a una consulta personalizada sin cargo para recomendarte el trata…" at bounding box center [385, 95] width 521 height 44
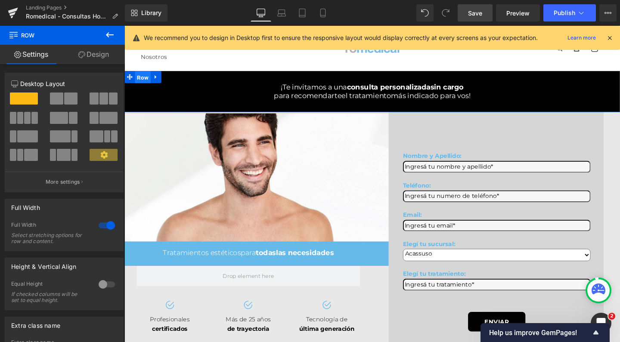
click at [138, 80] on span "Row" at bounding box center [144, 80] width 16 height 13
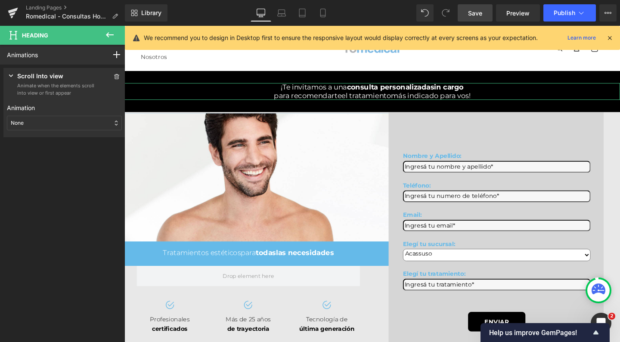
click at [62, 124] on div "None" at bounding box center [64, 123] width 115 height 15
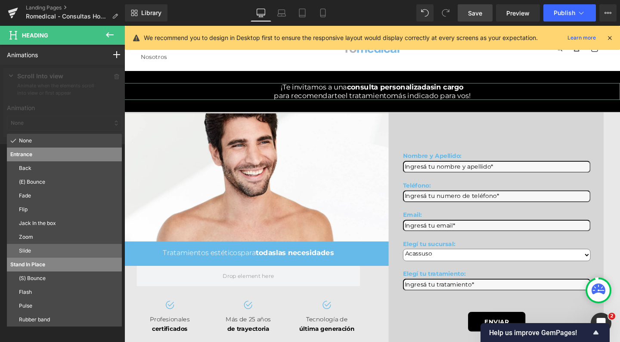
click at [43, 252] on p "Slide" at bounding box center [69, 251] width 100 height 8
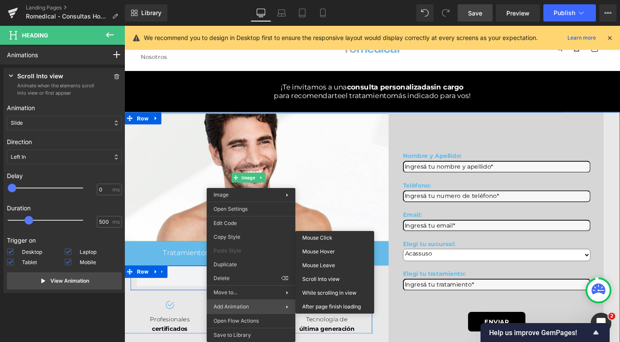
click at [280, 304] on span "Add Animation" at bounding box center [250, 307] width 72 height 8
click at [265, 310] on span "Add Animation" at bounding box center [250, 307] width 72 height 8
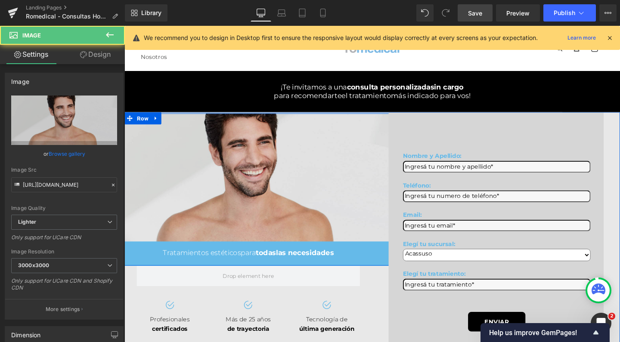
drag, startPoint x: 324, startPoint y: 174, endPoint x: 274, endPoint y: 165, distance: 51.6
click at [324, 174] on img at bounding box center [255, 185] width 313 height 135
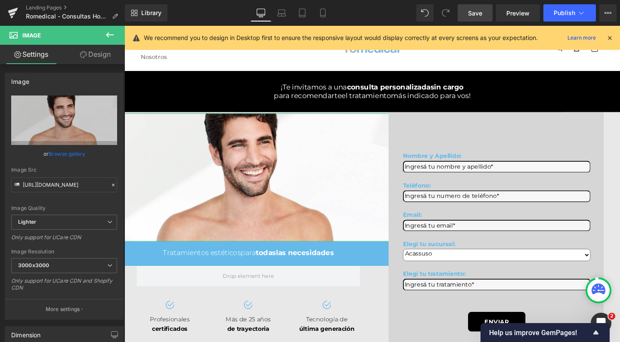
click at [109, 53] on link "Design" at bounding box center [95, 54] width 62 height 19
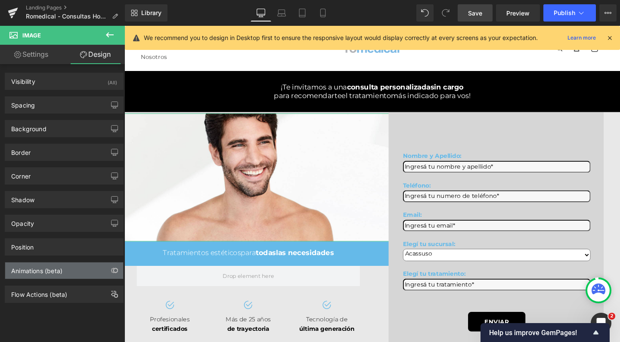
click at [35, 270] on div "Animations (beta)" at bounding box center [36, 269] width 51 height 12
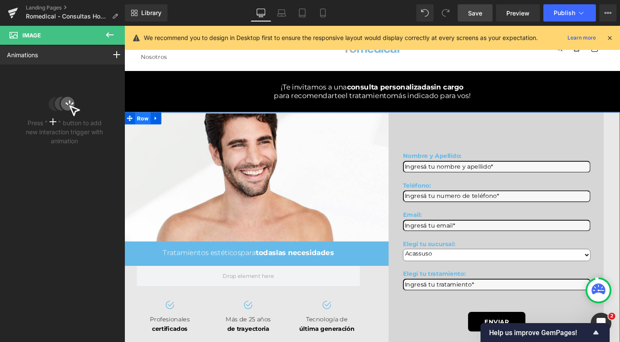
click at [142, 127] on span "Row" at bounding box center [144, 123] width 16 height 13
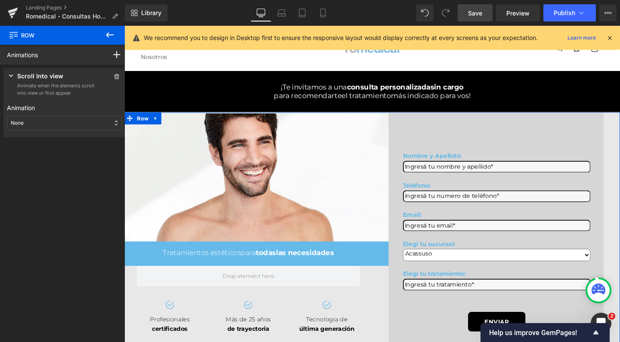
click at [68, 125] on div "None" at bounding box center [64, 123] width 115 height 15
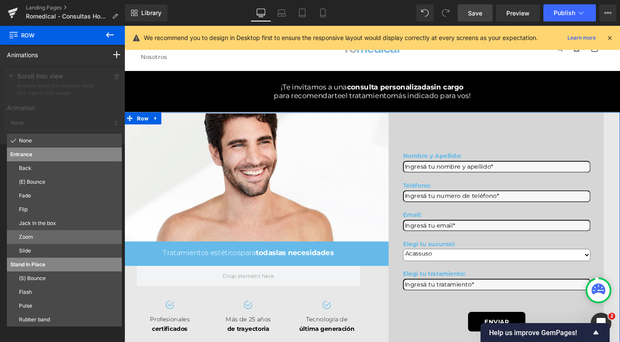
click at [34, 239] on p "Zoom" at bounding box center [69, 237] width 100 height 8
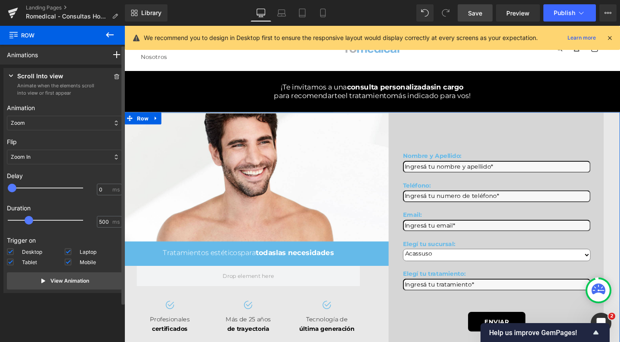
click at [28, 159] on p "Zoom In" at bounding box center [21, 157] width 20 height 8
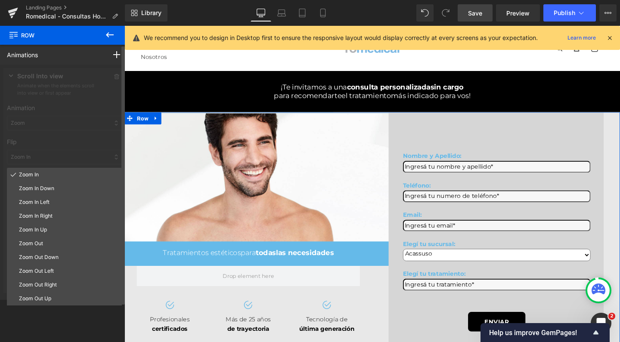
click at [45, 119] on div at bounding box center [64, 183] width 129 height 236
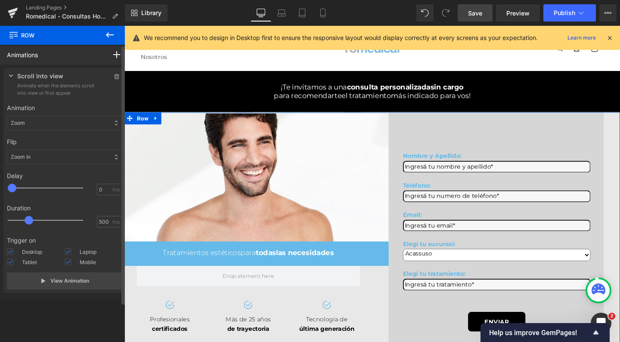
click at [37, 125] on div at bounding box center [64, 183] width 129 height 236
click at [37, 125] on div "Zoom" at bounding box center [64, 123] width 115 height 15
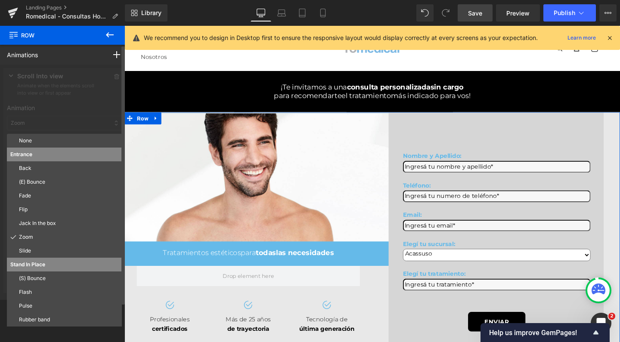
click at [33, 124] on div at bounding box center [64, 183] width 129 height 236
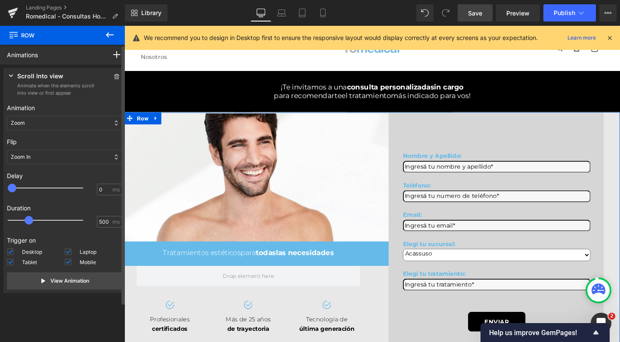
click at [33, 124] on div at bounding box center [64, 183] width 129 height 236
click at [18, 129] on div "Zoom" at bounding box center [64, 123] width 115 height 15
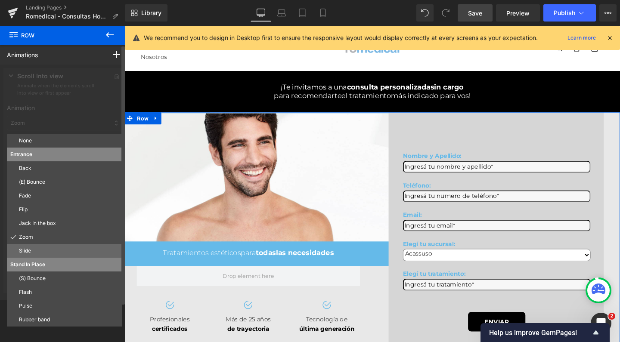
click at [36, 249] on p "Slide" at bounding box center [69, 251] width 100 height 8
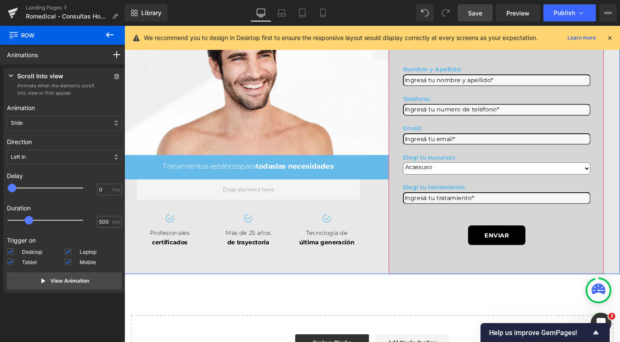
scroll to position [99, 0]
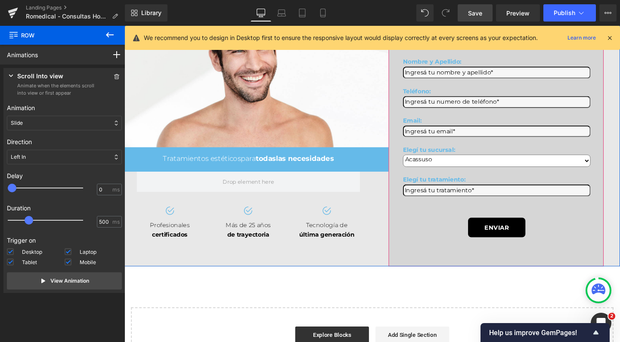
click at [469, 14] on span "Save" at bounding box center [475, 13] width 14 height 9
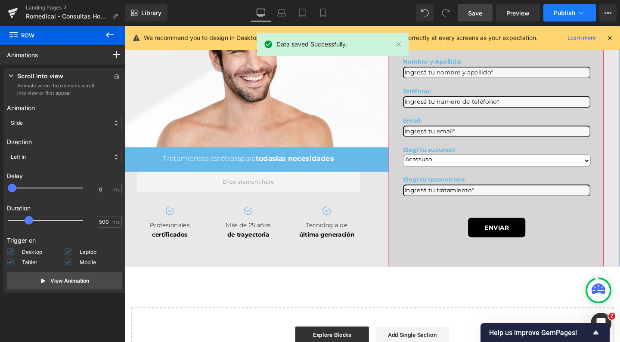
click at [552, 15] on button "Publish" at bounding box center [570, 12] width 53 height 17
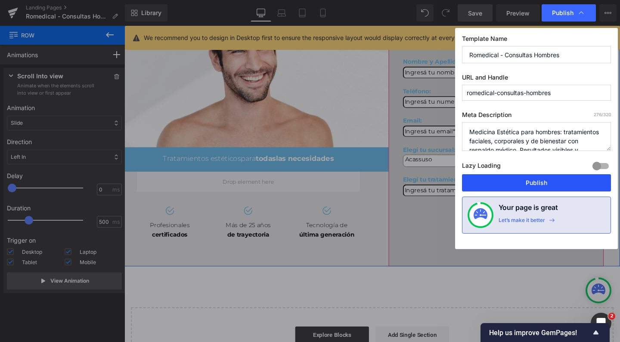
click at [517, 184] on button "Publish" at bounding box center [536, 182] width 149 height 17
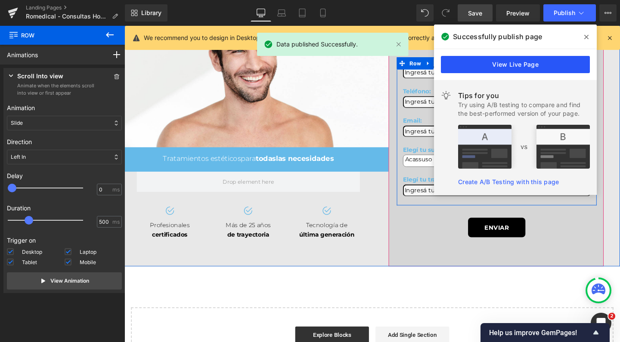
click at [521, 68] on link "View Live Page" at bounding box center [515, 64] width 149 height 17
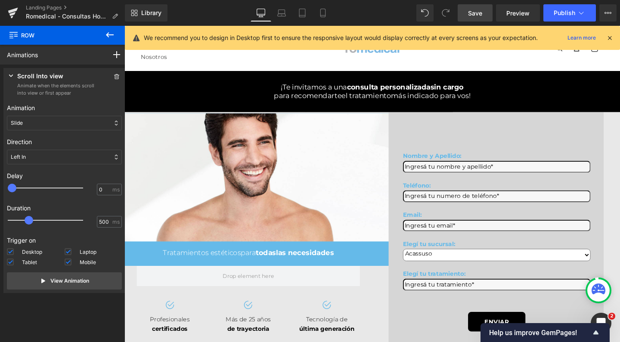
scroll to position [0, 0]
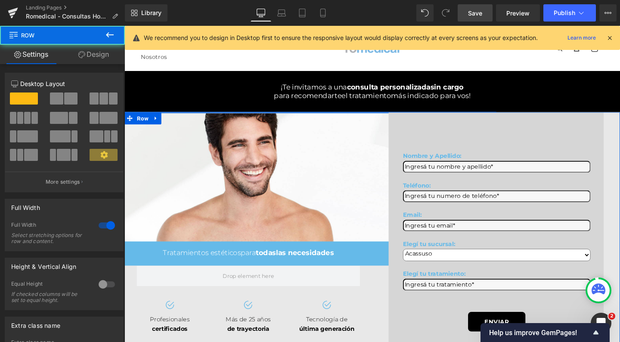
click at [143, 118] on div at bounding box center [254, 117] width 521 height 2
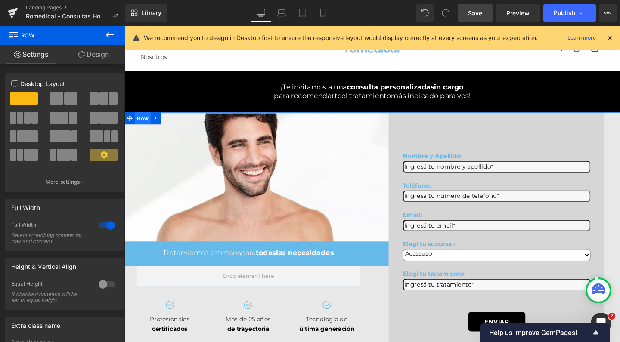
click at [143, 124] on span "Row" at bounding box center [144, 123] width 16 height 13
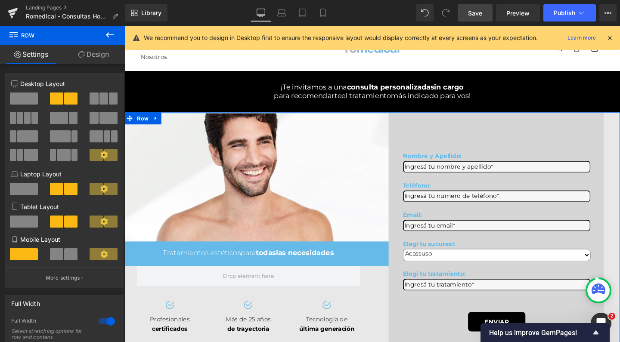
click at [105, 50] on link "Design" at bounding box center [93, 54] width 62 height 19
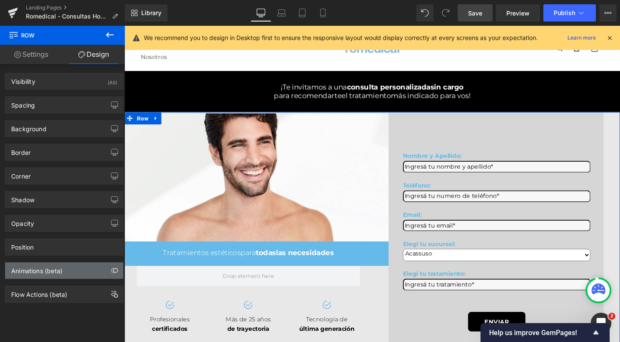
click at [33, 271] on div "Animations (beta)" at bounding box center [36, 269] width 51 height 12
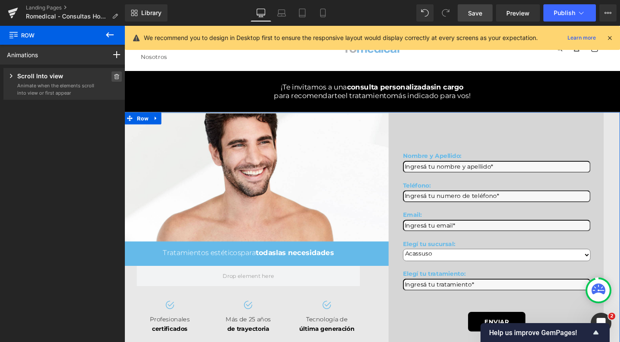
click at [114, 78] on icon at bounding box center [117, 76] width 6 height 5
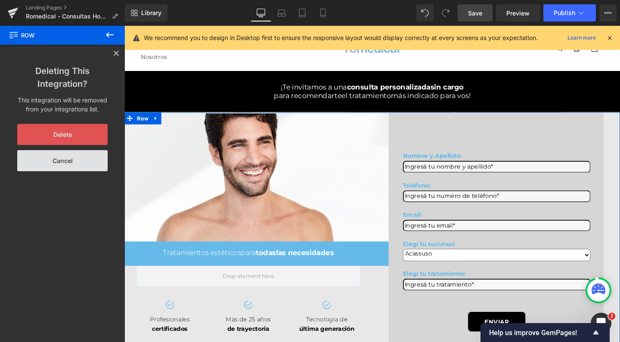
click at [78, 132] on button "Delete" at bounding box center [62, 134] width 90 height 21
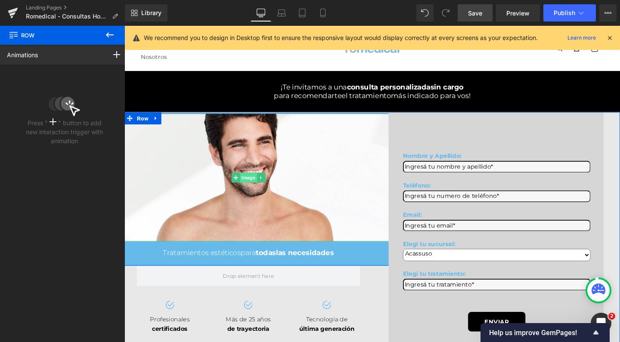
click at [254, 191] on span "Image" at bounding box center [255, 186] width 18 height 10
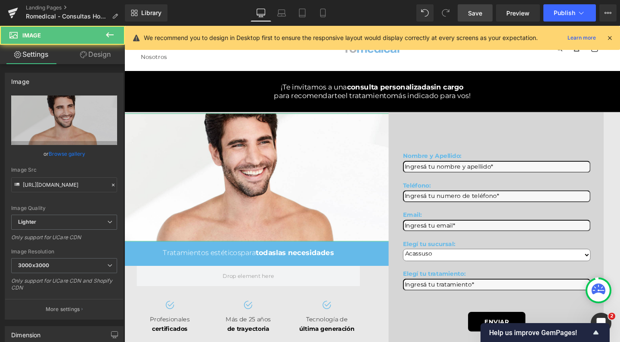
click at [106, 55] on link "Design" at bounding box center [95, 54] width 62 height 19
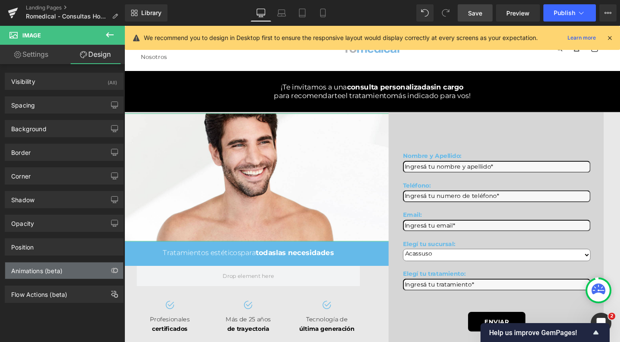
click at [27, 272] on div "Animations (beta)" at bounding box center [36, 269] width 51 height 12
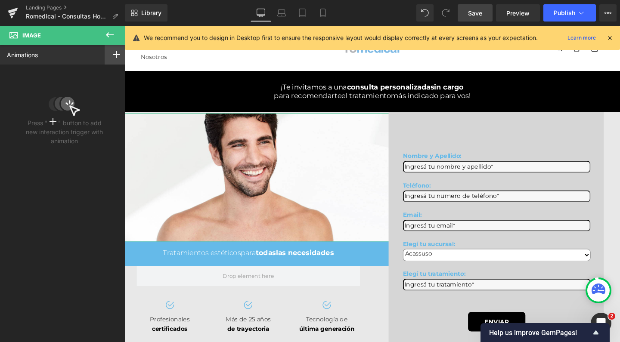
click at [111, 60] on div at bounding box center [117, 55] width 24 height 20
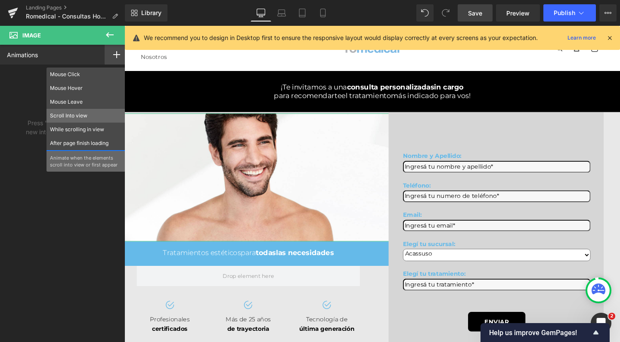
click at [70, 117] on p "Scroll Into view" at bounding box center [86, 116] width 72 height 8
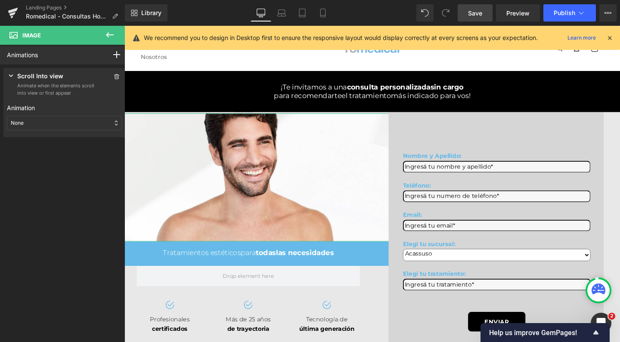
click at [59, 123] on div "None" at bounding box center [64, 123] width 115 height 15
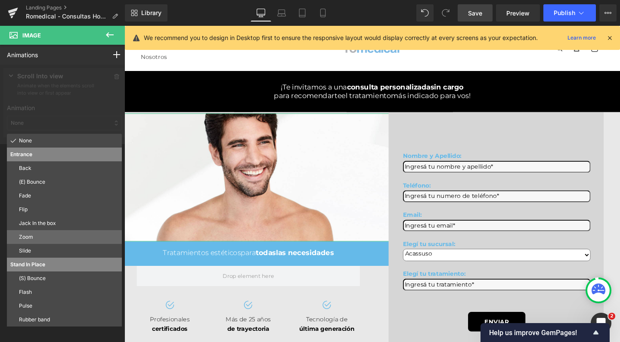
click at [33, 236] on p "Zoom" at bounding box center [69, 237] width 100 height 8
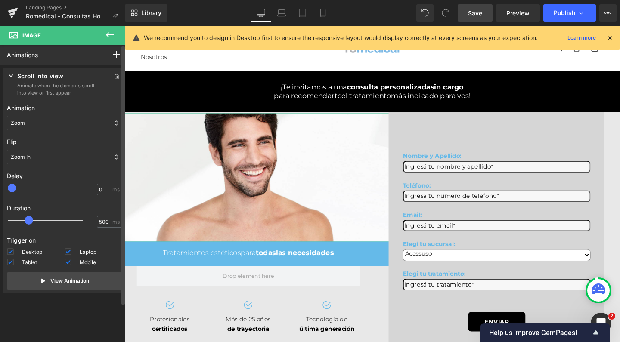
click at [37, 154] on div "Zoom In" at bounding box center [64, 157] width 115 height 15
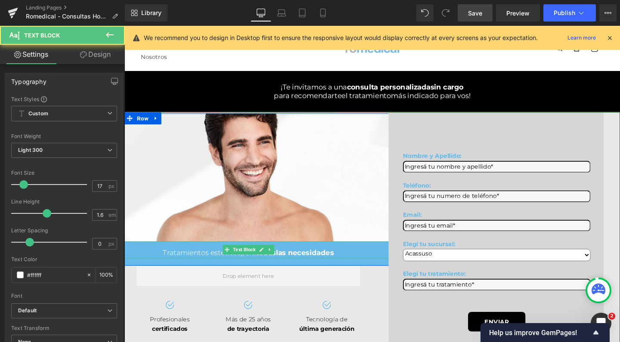
click at [142, 271] on div "Tratamientos estéticos para todas las necesidades" at bounding box center [254, 265] width 521 height 12
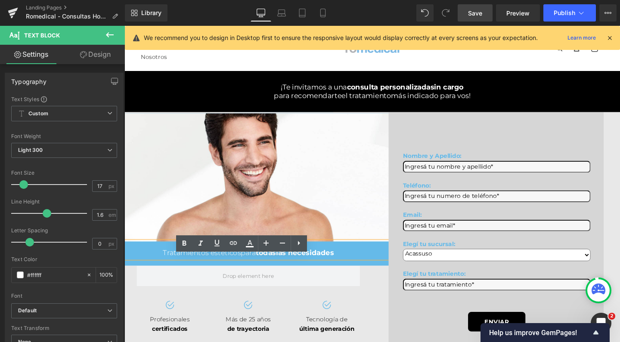
click at [391, 292] on div "Nombre y Apellido: Text Block Text Field Teléfono: Text Block Text Field Email:…" at bounding box center [515, 247] width 261 height 261
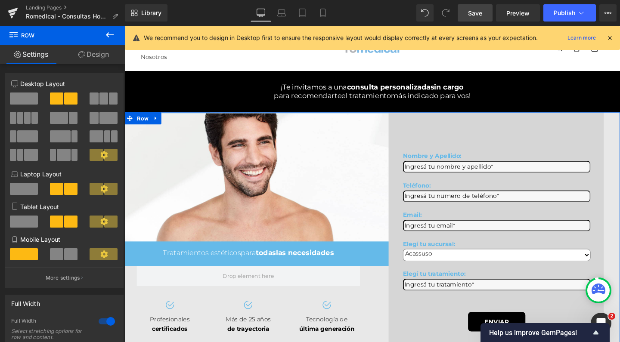
click at [90, 55] on link "Design" at bounding box center [93, 54] width 62 height 19
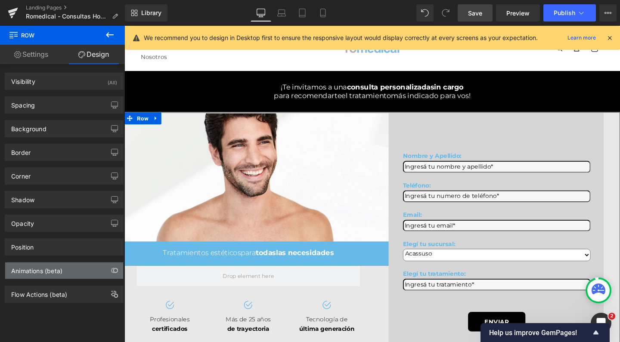
click at [24, 272] on div "Animations (beta)" at bounding box center [36, 269] width 51 height 12
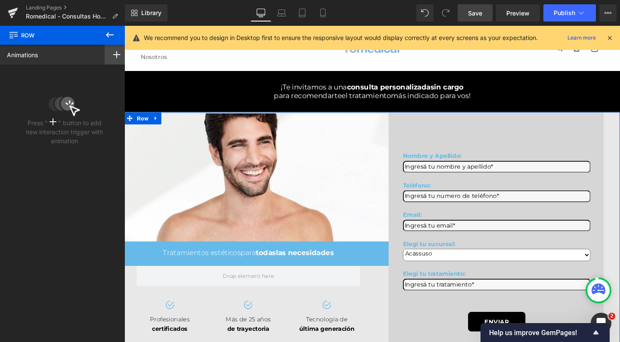
click at [115, 53] on icon at bounding box center [116, 54] width 7 height 7
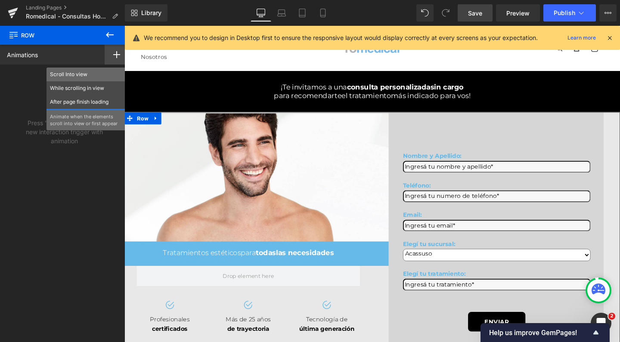
click at [87, 75] on p "Scroll Into view" at bounding box center [86, 75] width 72 height 8
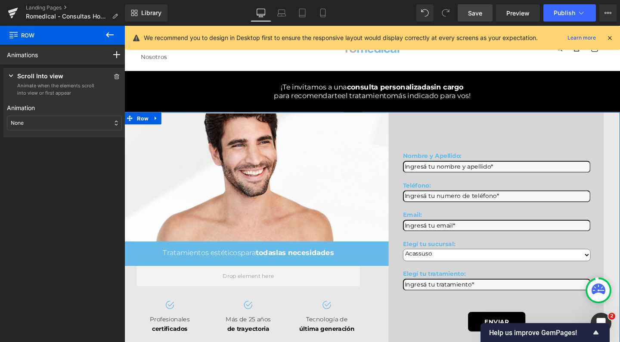
click at [51, 125] on div "None" at bounding box center [64, 123] width 115 height 15
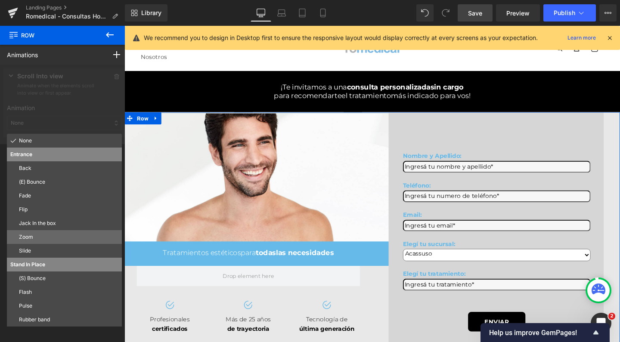
click at [37, 235] on p "Zoom" at bounding box center [69, 237] width 100 height 8
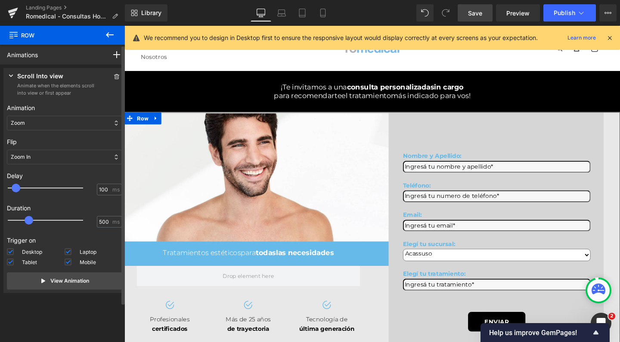
click at [18, 185] on div at bounding box center [51, 188] width 75 height 17
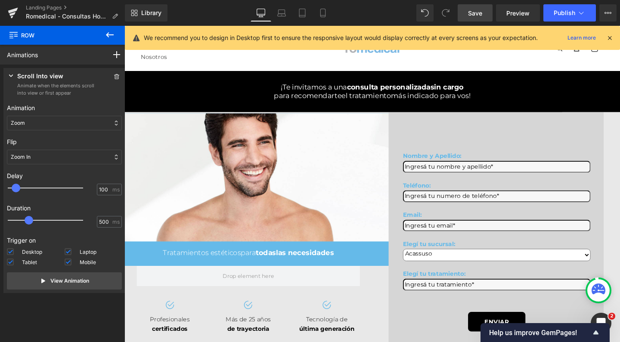
click at [486, 12] on link "Save" at bounding box center [475, 12] width 35 height 17
click at [557, 12] on span "Publish" at bounding box center [565, 12] width 22 height 7
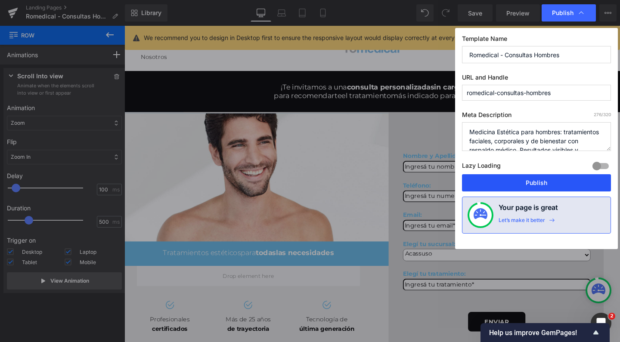
click at [523, 177] on button "Publish" at bounding box center [536, 182] width 149 height 17
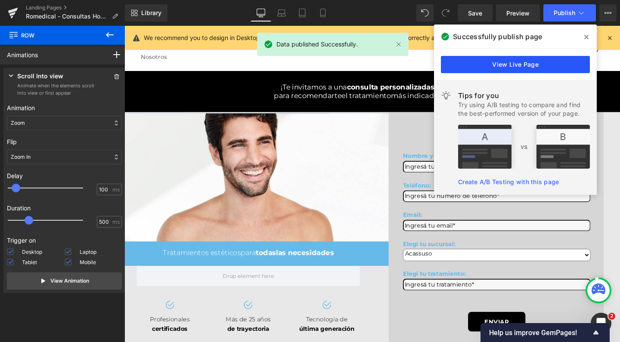
click at [531, 71] on link "View Live Page" at bounding box center [515, 64] width 149 height 17
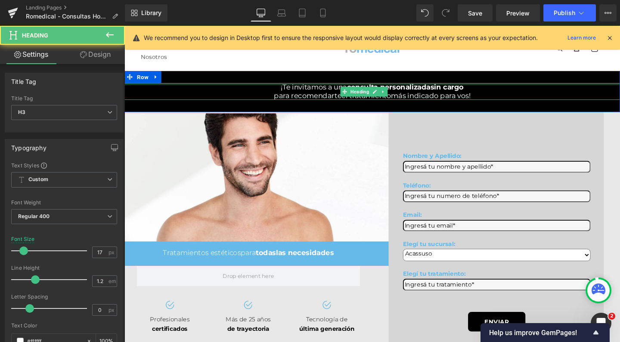
click at [153, 87] on div at bounding box center [385, 87] width 521 height 2
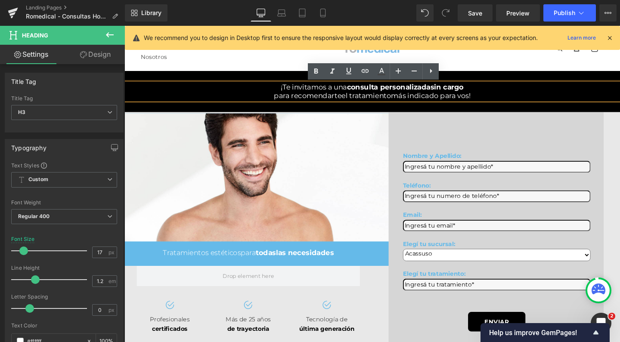
click at [156, 66] on link "Nosotros" at bounding box center [156, 59] width 28 height 19
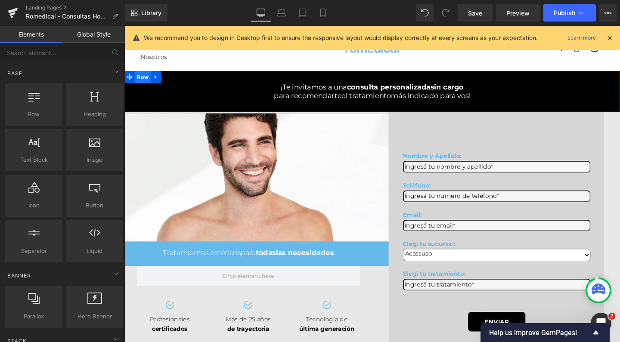
click at [145, 81] on span "Row" at bounding box center [144, 79] width 16 height 13
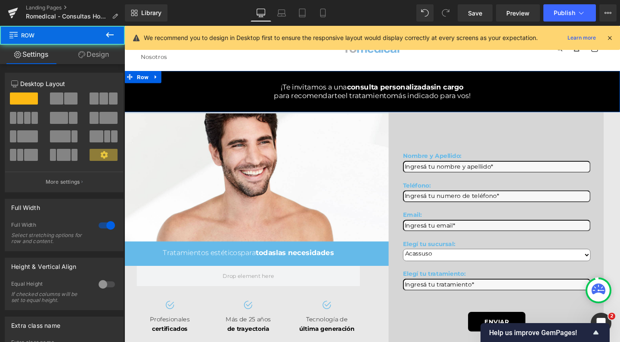
click at [105, 58] on link "Design" at bounding box center [93, 54] width 62 height 19
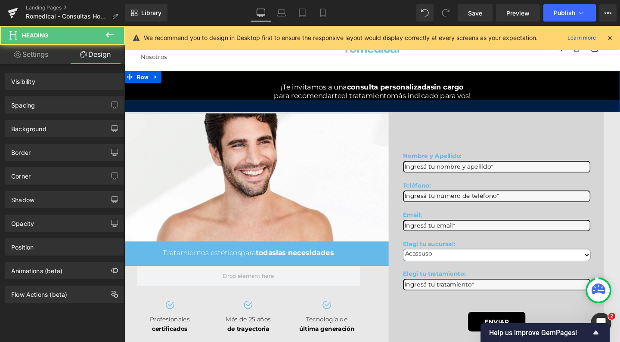
drag, startPoint x: 582, startPoint y: 289, endPoint x: 216, endPoint y: 144, distance: 394.1
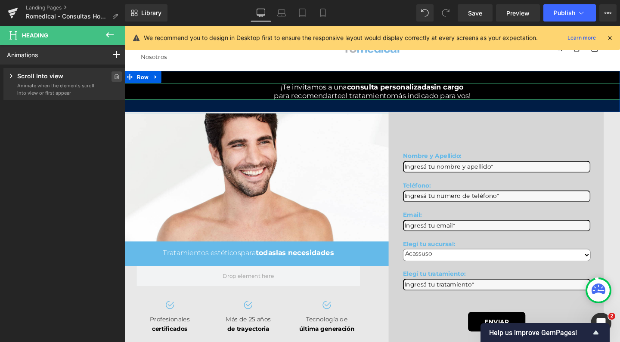
click at [115, 77] on icon at bounding box center [117, 76] width 6 height 5
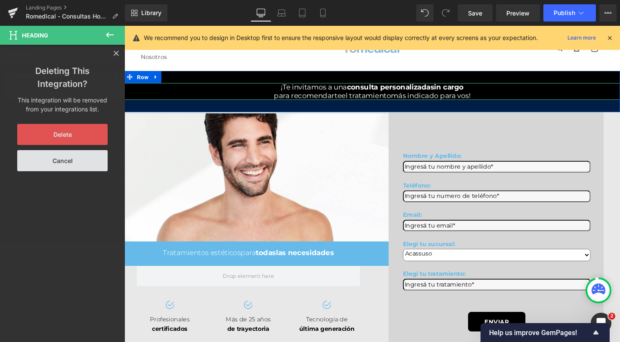
click at [76, 140] on button "Delete" at bounding box center [62, 134] width 90 height 21
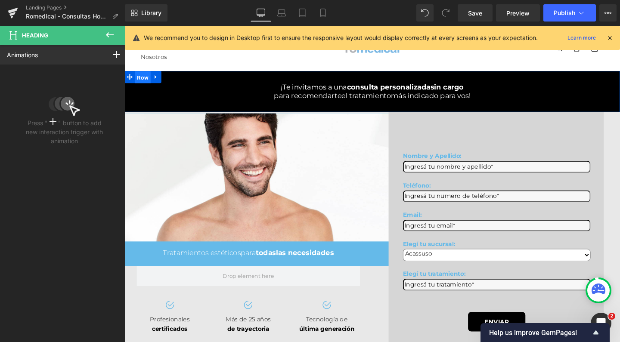
click at [143, 78] on span "Row" at bounding box center [144, 80] width 16 height 13
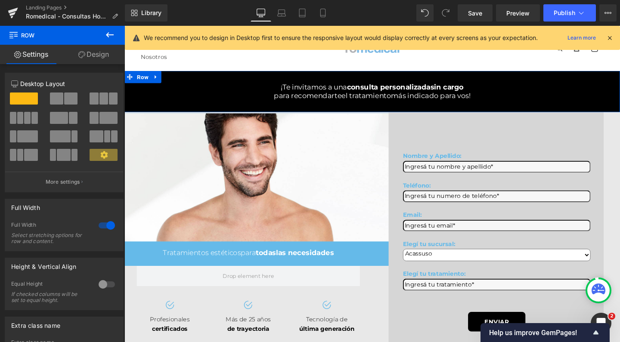
click at [101, 49] on link "Design" at bounding box center [93, 54] width 62 height 19
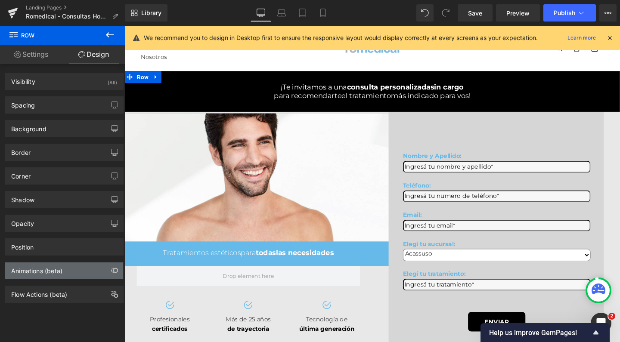
click at [25, 267] on div "Animations (beta)" at bounding box center [36, 269] width 51 height 12
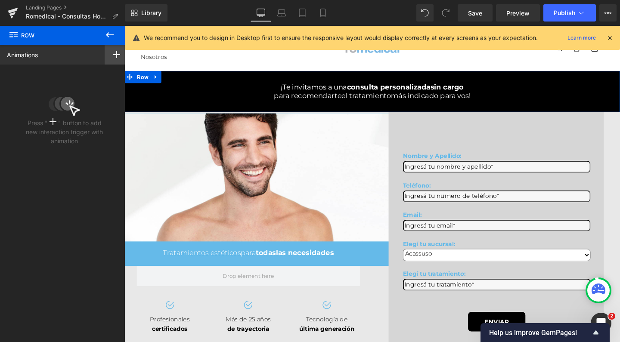
click at [113, 55] on rect at bounding box center [116, 54] width 7 height 1
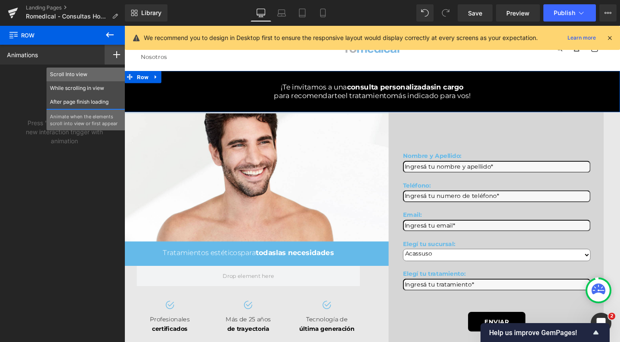
click at [83, 76] on p "Scroll Into view" at bounding box center [86, 75] width 72 height 8
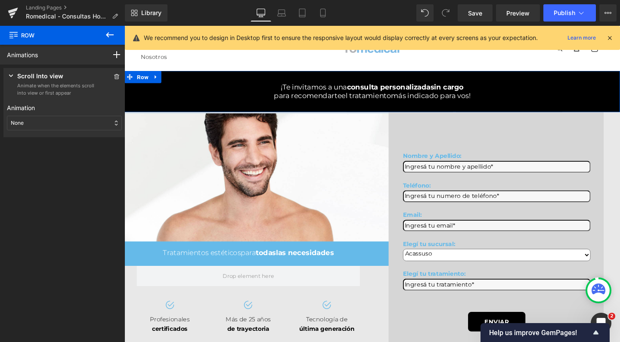
click at [44, 127] on div "None" at bounding box center [64, 123] width 115 height 15
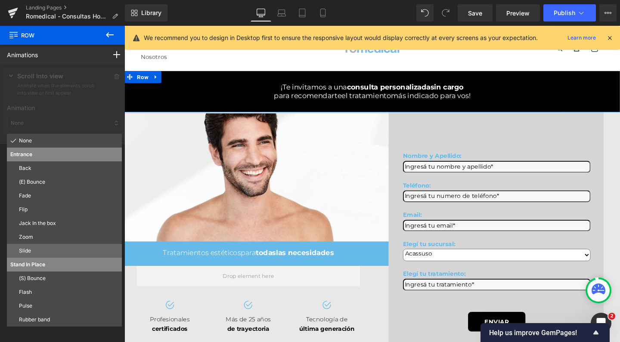
click at [39, 251] on p "Slide" at bounding box center [69, 251] width 100 height 8
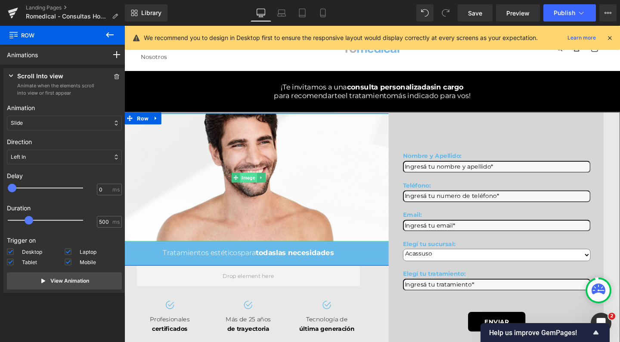
click at [250, 191] on span "Image" at bounding box center [255, 186] width 18 height 10
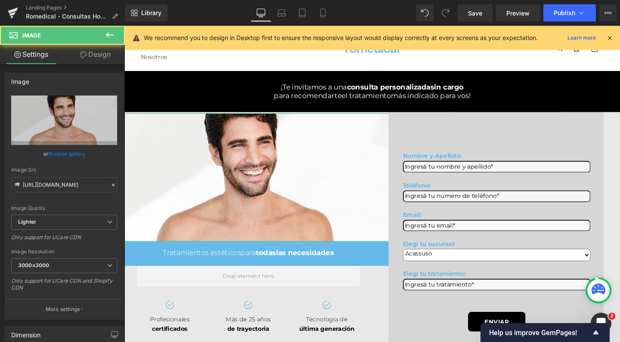
click at [112, 55] on link "Design" at bounding box center [95, 54] width 62 height 19
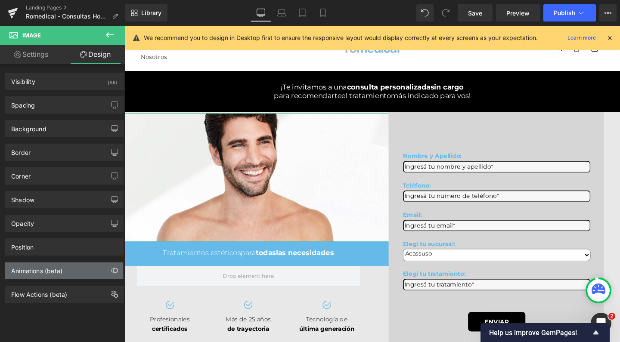
click at [31, 270] on div "Animations (beta)" at bounding box center [36, 269] width 51 height 12
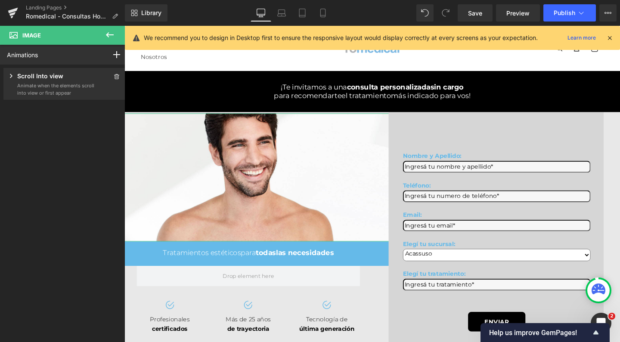
click at [70, 87] on p "Animate when the elements scroll into view or first appear" at bounding box center [56, 89] width 78 height 14
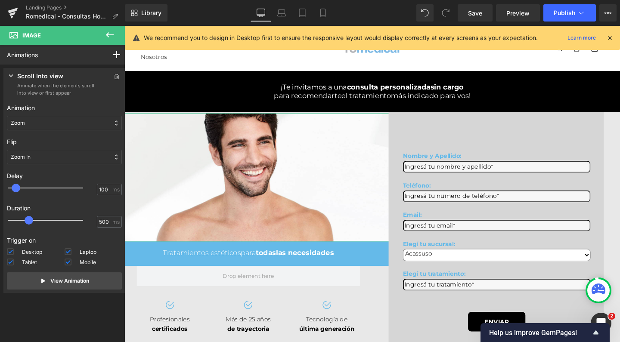
drag, startPoint x: 16, startPoint y: 190, endPoint x: 21, endPoint y: 190, distance: 5.2
click at [21, 190] on div at bounding box center [51, 188] width 75 height 17
drag, startPoint x: 44, startPoint y: 220, endPoint x: 39, endPoint y: 220, distance: 5.2
click at [39, 220] on div at bounding box center [51, 220] width 75 height 17
click at [479, 13] on span "Save" at bounding box center [475, 13] width 14 height 9
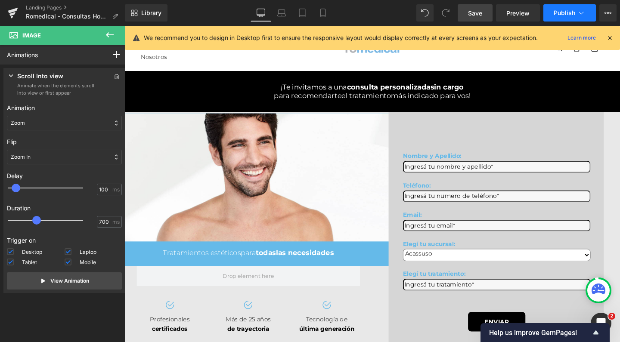
click at [561, 9] on button "Publish" at bounding box center [570, 12] width 53 height 17
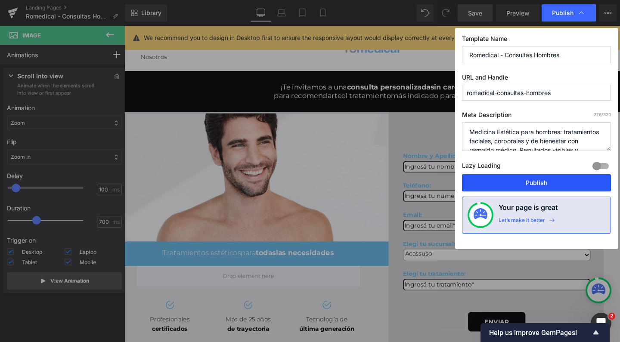
click at [522, 181] on button "Publish" at bounding box center [536, 182] width 149 height 17
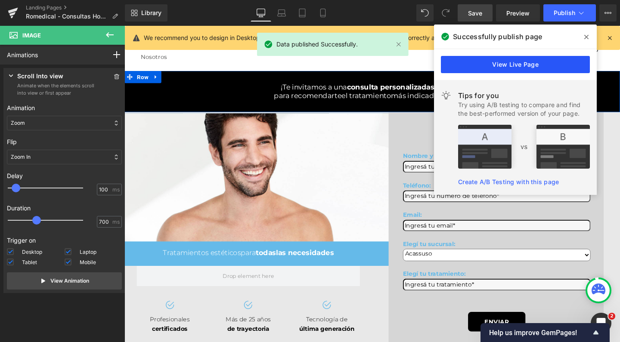
click at [523, 69] on link "View Live Page" at bounding box center [515, 64] width 149 height 17
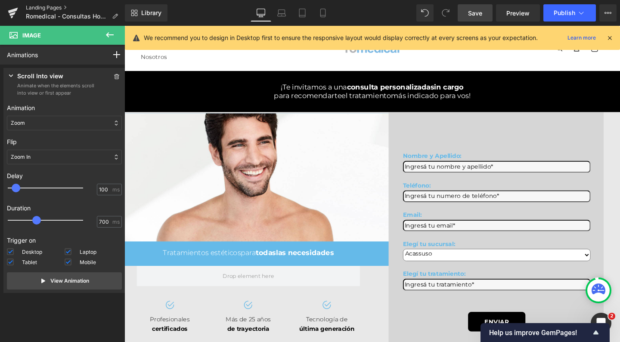
click at [50, 9] on link "Landing Pages" at bounding box center [75, 7] width 99 height 7
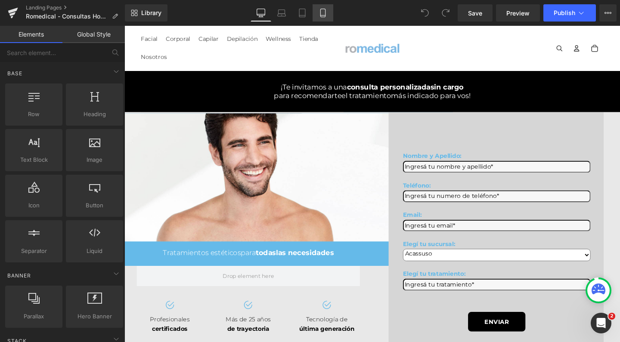
click at [327, 15] on icon at bounding box center [323, 13] width 9 height 9
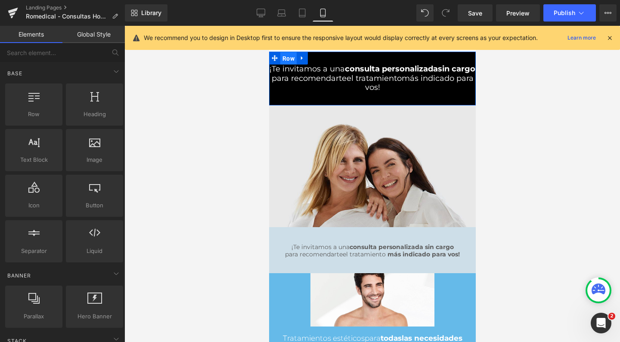
click at [284, 57] on span "Row" at bounding box center [288, 58] width 16 height 13
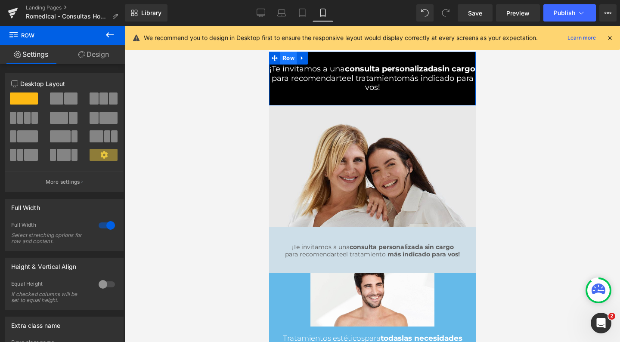
click at [286, 58] on span "Row" at bounding box center [288, 58] width 16 height 13
click at [302, 59] on link at bounding box center [301, 58] width 11 height 13
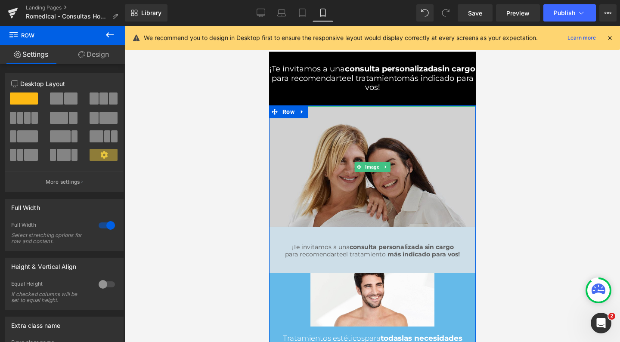
click at [309, 178] on img at bounding box center [372, 166] width 207 height 121
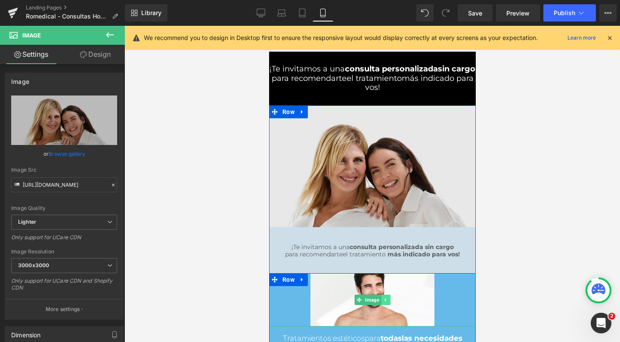
click at [383, 303] on icon at bounding box center [385, 300] width 5 height 5
click at [379, 303] on icon at bounding box center [381, 300] width 5 height 5
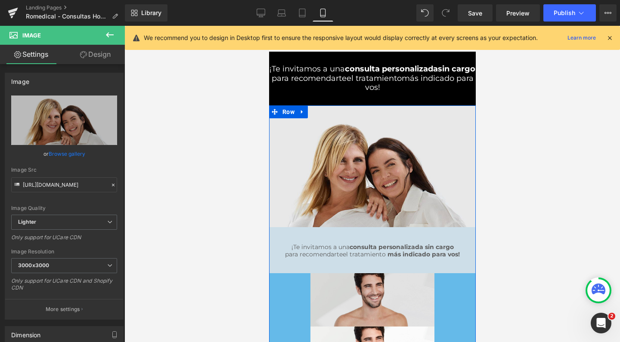
click at [339, 294] on img at bounding box center [372, 300] width 124 height 53
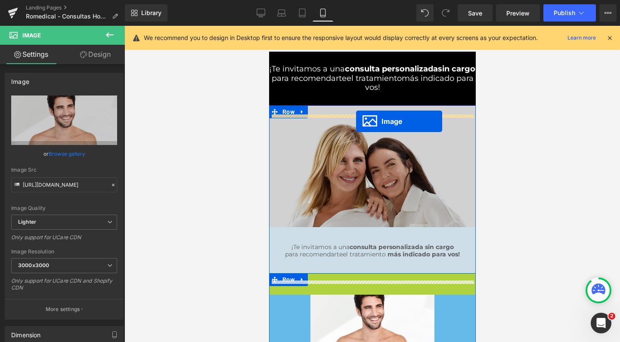
drag, startPoint x: 339, startPoint y: 309, endPoint x: 356, endPoint y: 121, distance: 188.5
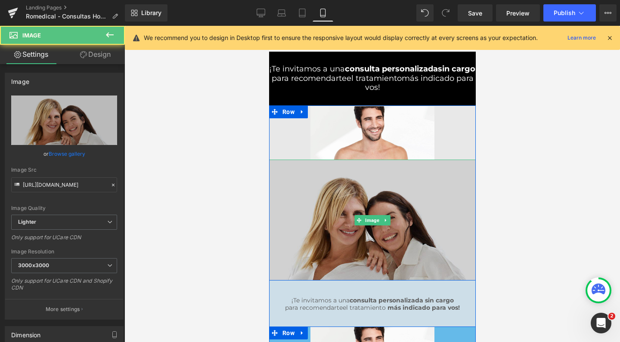
click at [352, 184] on img at bounding box center [372, 220] width 207 height 121
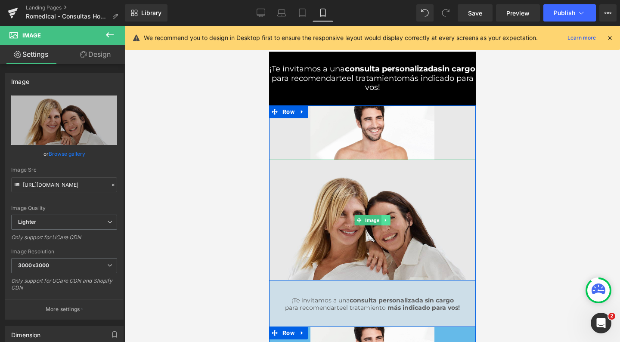
click at [384, 226] on link at bounding box center [385, 220] width 9 height 10
click at [388, 223] on icon at bounding box center [390, 220] width 5 height 5
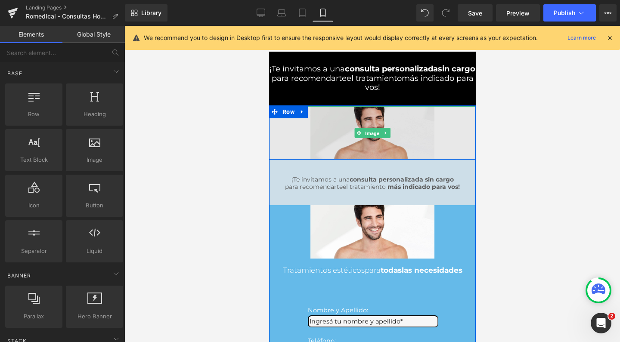
click at [367, 138] on span "Image" at bounding box center [372, 133] width 18 height 10
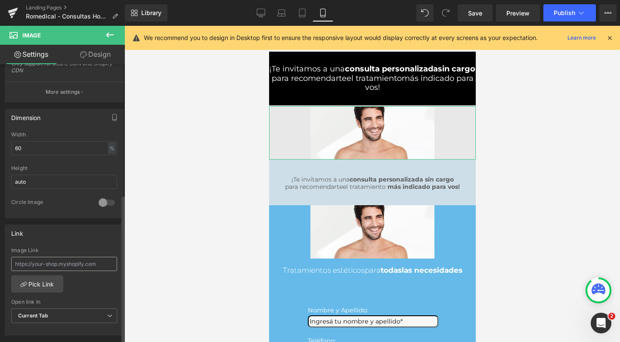
scroll to position [266, 0]
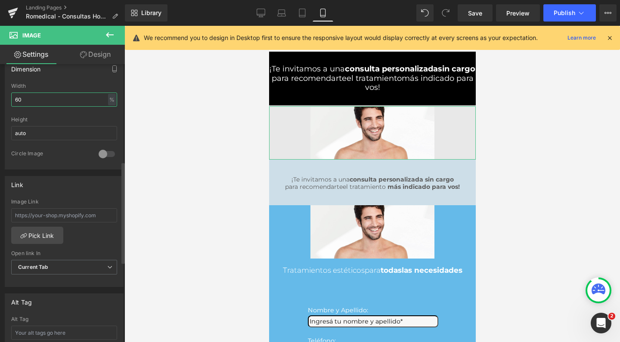
click at [27, 99] on input "60" at bounding box center [64, 100] width 106 height 14
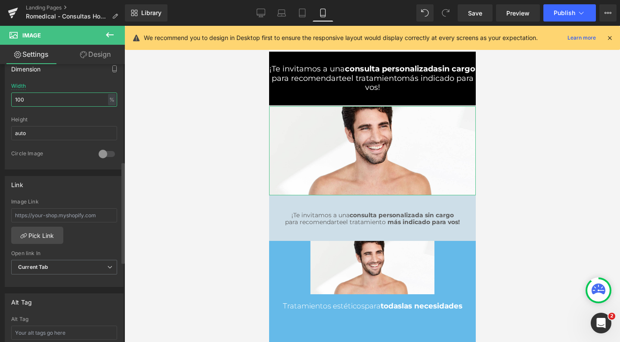
type input "100"
click at [292, 115] on span "Row" at bounding box center [288, 112] width 16 height 13
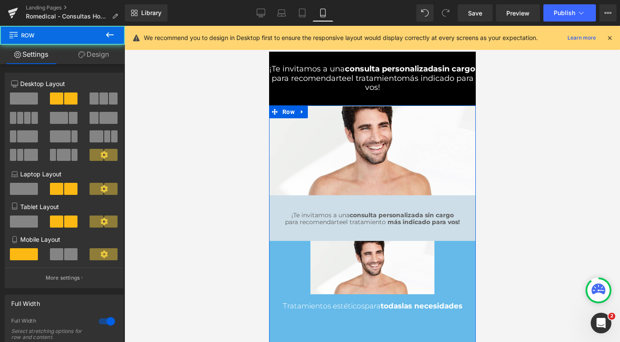
click at [106, 48] on link "Design" at bounding box center [93, 54] width 62 height 19
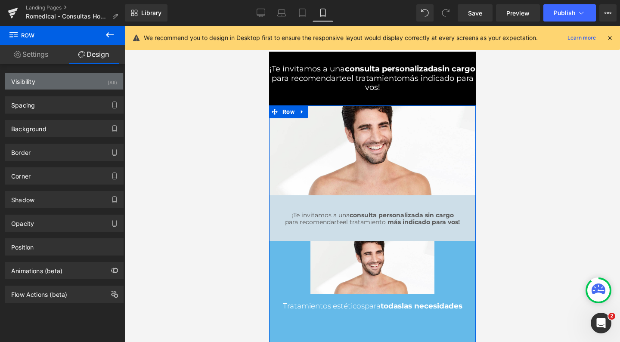
click at [54, 89] on div "Visibility (All)" at bounding box center [64, 81] width 118 height 16
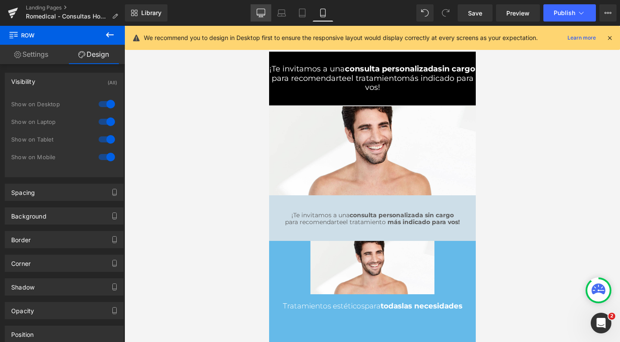
click at [261, 9] on icon at bounding box center [261, 12] width 8 height 6
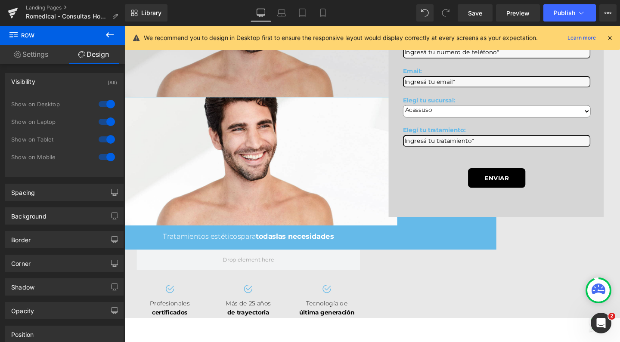
scroll to position [152, 0]
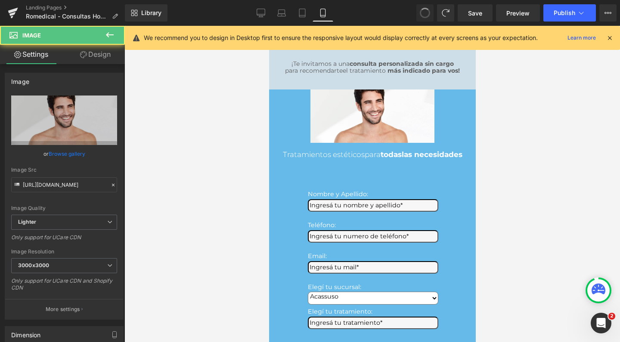
type input "60"
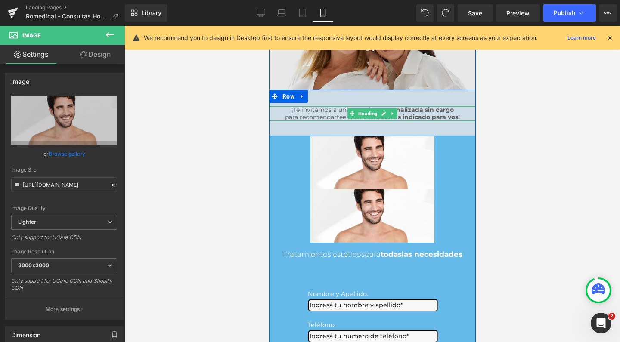
scroll to position [138, 0]
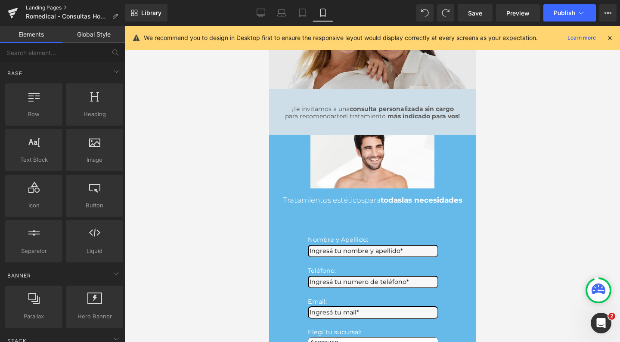
click at [42, 6] on link "Landing Pages" at bounding box center [75, 7] width 99 height 7
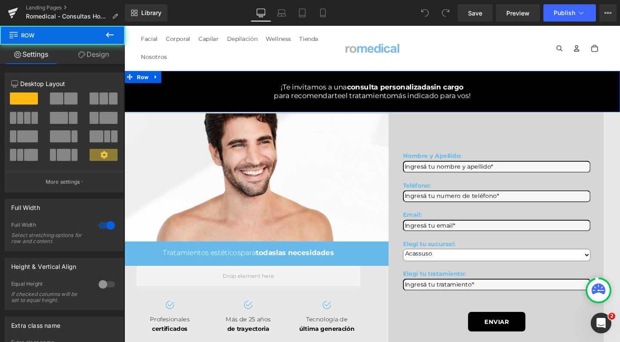
click at [150, 84] on div "¡Te invitamos a una consulta personalizada sin cargo para recomendarte el trata…" at bounding box center [385, 95] width 521 height 44
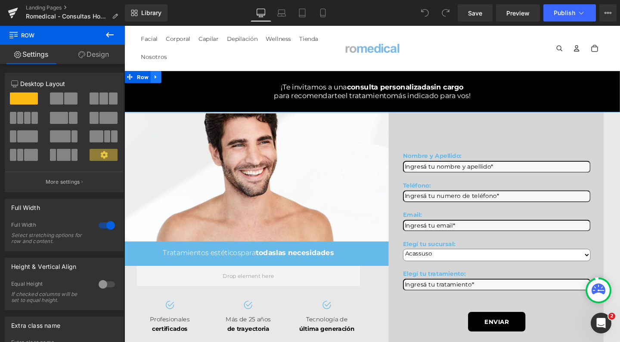
click at [156, 80] on icon at bounding box center [157, 80] width 2 height 4
click at [168, 79] on icon at bounding box center [169, 80] width 6 height 6
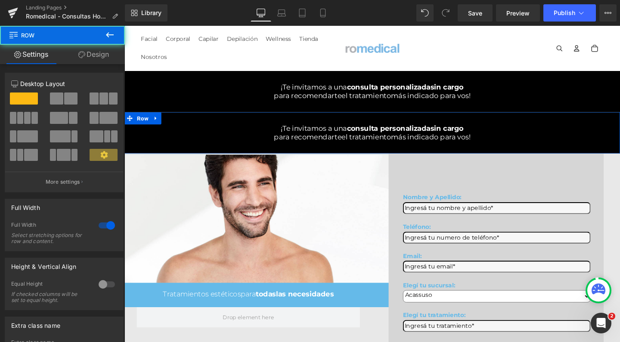
click at [134, 132] on div "¡Te invitamos a una consulta personalizada sin cargo para recomendarte el trata…" at bounding box center [385, 139] width 521 height 18
click at [140, 128] on span "Row" at bounding box center [144, 123] width 16 height 13
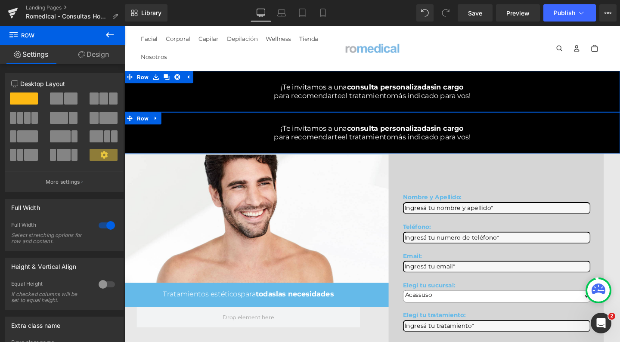
click at [103, 59] on link "Design" at bounding box center [93, 54] width 62 height 19
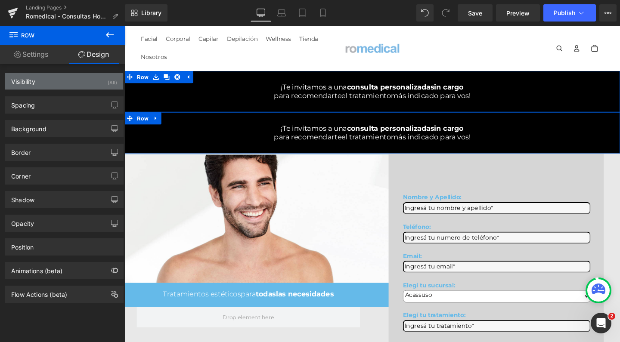
click at [53, 82] on div "Visibility (All)" at bounding box center [64, 81] width 118 height 16
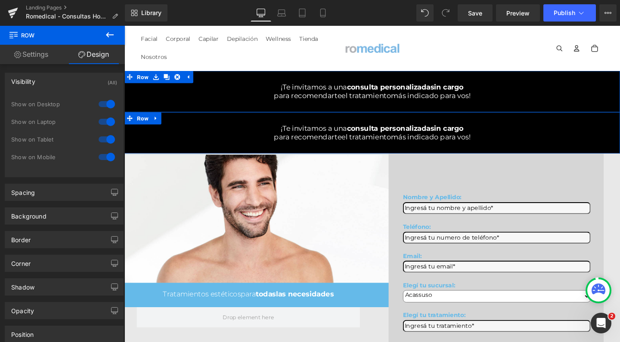
click at [106, 140] on div at bounding box center [106, 140] width 21 height 14
click at [106, 121] on div at bounding box center [106, 122] width 21 height 14
click at [105, 104] on div at bounding box center [106, 104] width 21 height 14
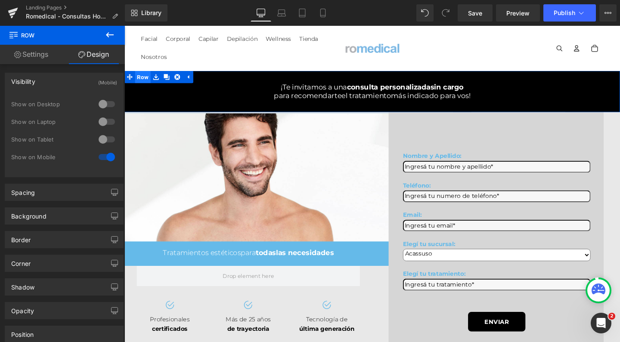
click at [140, 79] on span "Row" at bounding box center [144, 79] width 16 height 13
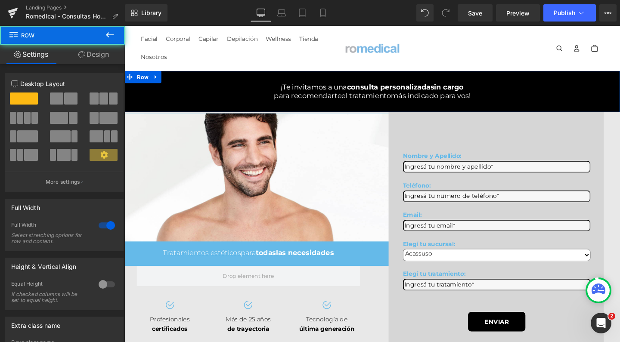
click at [100, 51] on link "Design" at bounding box center [93, 54] width 62 height 19
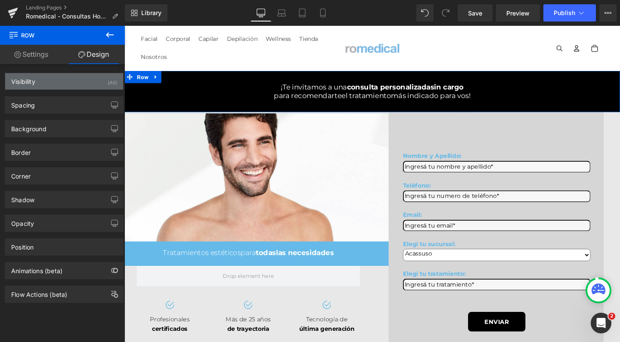
click at [65, 79] on div "Visibility (All)" at bounding box center [64, 81] width 118 height 16
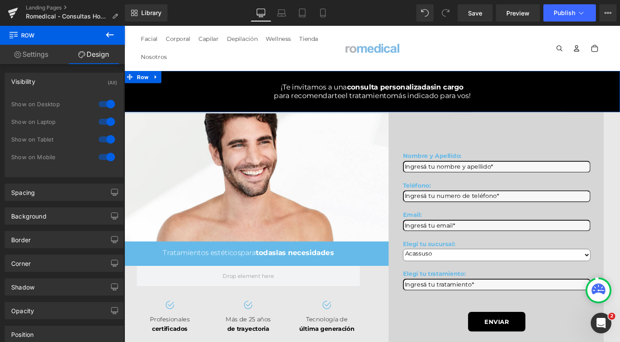
click at [104, 156] on div at bounding box center [106, 157] width 21 height 14
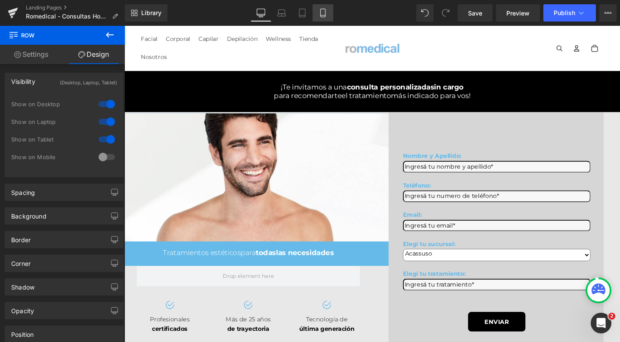
click at [321, 16] on icon at bounding box center [323, 13] width 9 height 9
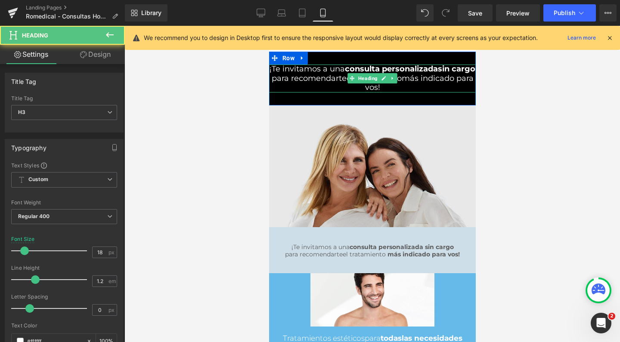
click at [310, 74] on div "¡Te invitamos a una consulta personalizada sin cargo" at bounding box center [372, 69] width 207 height 9
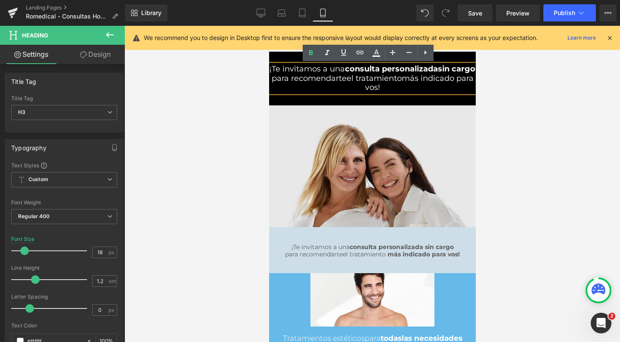
click at [351, 68] on span "consulta personalizada" at bounding box center [391, 68] width 93 height 9
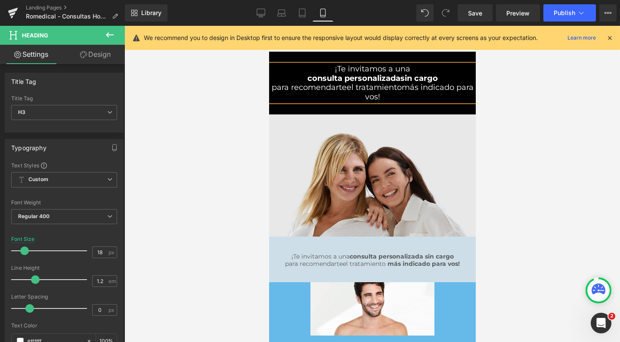
click at [400, 85] on span "más indicado para vos!" at bounding box center [419, 92] width 109 height 19
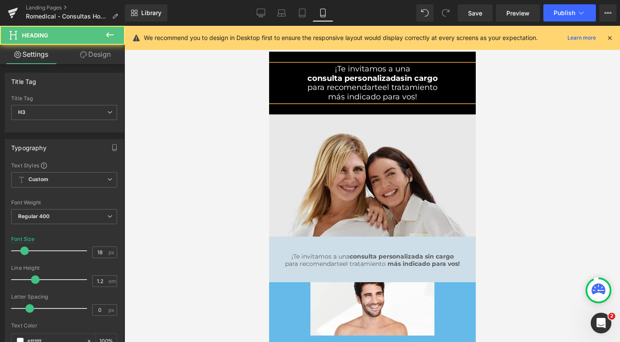
click at [399, 96] on span "más indicado para vos!" at bounding box center [372, 96] width 89 height 9
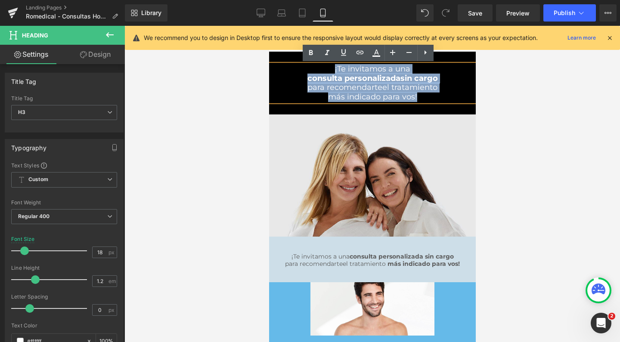
drag, startPoint x: 415, startPoint y: 96, endPoint x: 303, endPoint y: 69, distance: 115.6
click at [303, 69] on div "¡Te invitamos a una consulta personalizada sin cargo para recomendarte el trata…" at bounding box center [372, 83] width 207 height 37
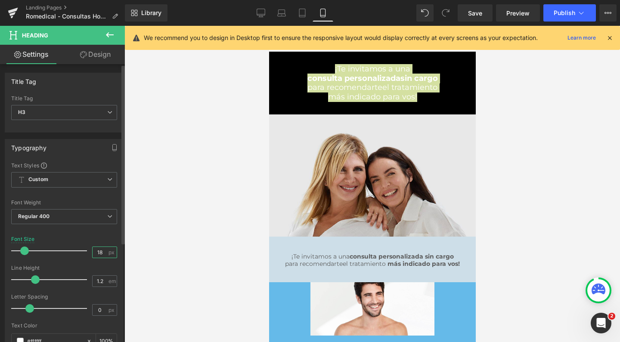
click at [99, 253] on input "18" at bounding box center [100, 252] width 15 height 11
type input "16"
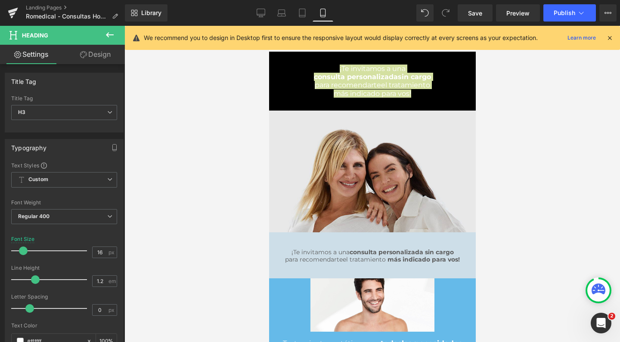
click at [529, 147] on div at bounding box center [373, 184] width 496 height 317
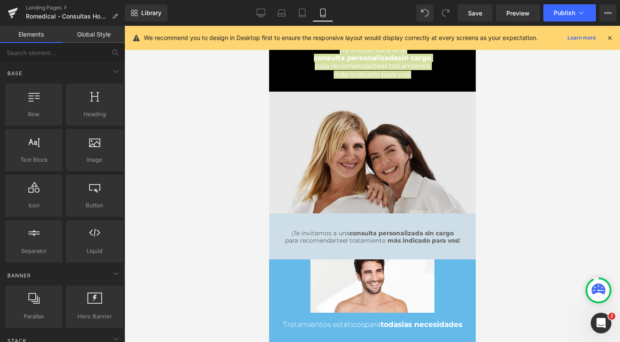
scroll to position [32, 0]
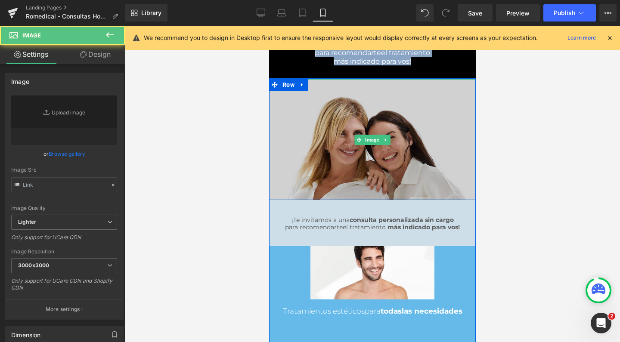
type input "https://ucarecdn.com/b1642519-b698-4c06-9527-5565acf63187/-/format/auto/-/previ…"
click at [357, 124] on img at bounding box center [372, 139] width 207 height 121
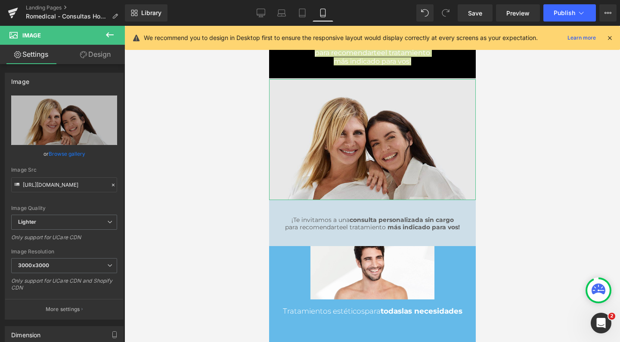
click at [93, 56] on link "Design" at bounding box center [95, 54] width 62 height 19
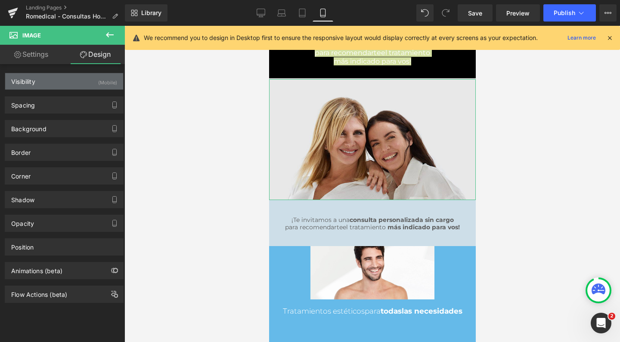
click at [66, 82] on div "Visibility (Mobile)" at bounding box center [64, 81] width 118 height 16
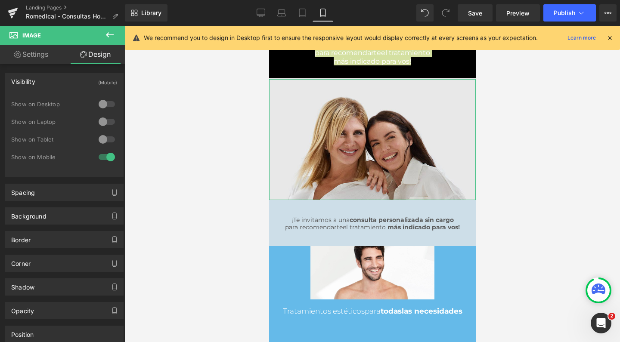
click at [66, 82] on div "Visibility (Mobile)" at bounding box center [64, 81] width 118 height 16
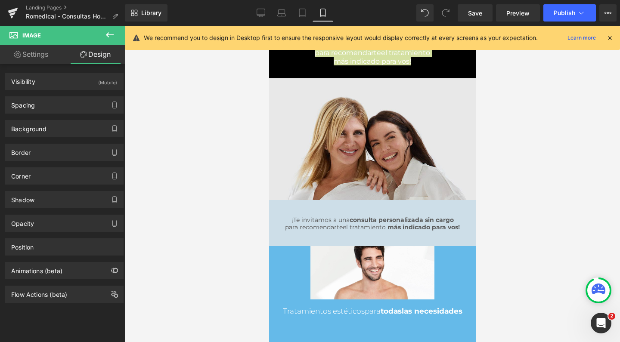
click at [123, 29] on button at bounding box center [110, 35] width 30 height 19
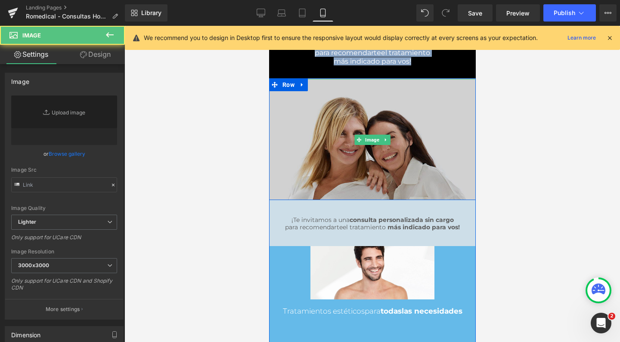
click at [338, 160] on img at bounding box center [372, 139] width 207 height 121
type input "https://ucarecdn.com/b1642519-b698-4c06-9527-5565acf63187/-/format/auto/-/previ…"
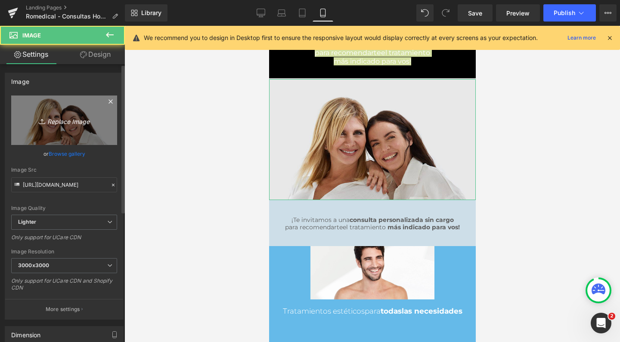
click at [31, 109] on link "Replace Image" at bounding box center [64, 121] width 106 height 50
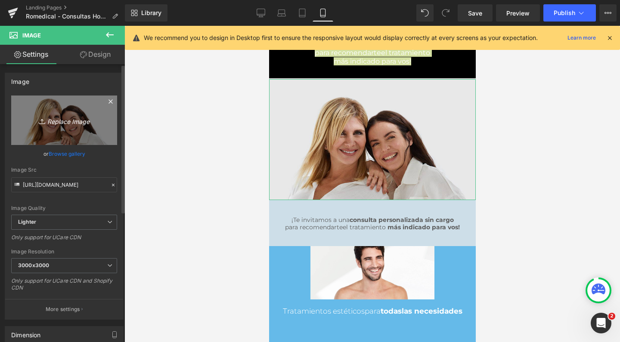
type input "C:\fakepath\hombres romedical estetica rejuvenecimiento.jpg"
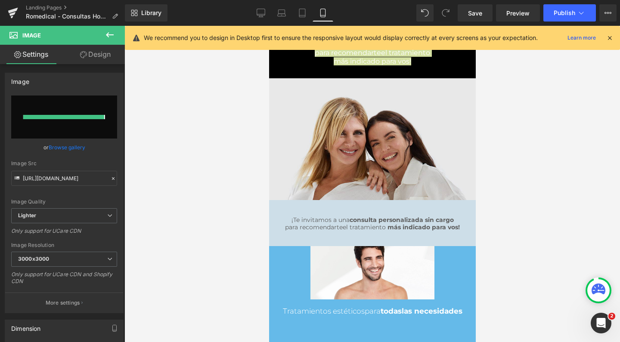
type input "https://ucarecdn.com/0dffb44e-9932-43d9-9398-be0db38cf3a2/-/format/auto/-/previ…"
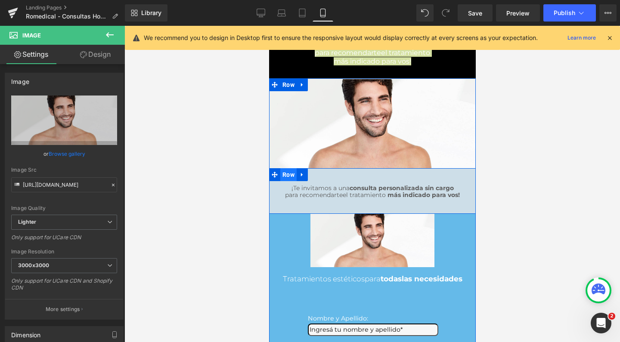
click at [288, 173] on span "Row" at bounding box center [288, 174] width 16 height 13
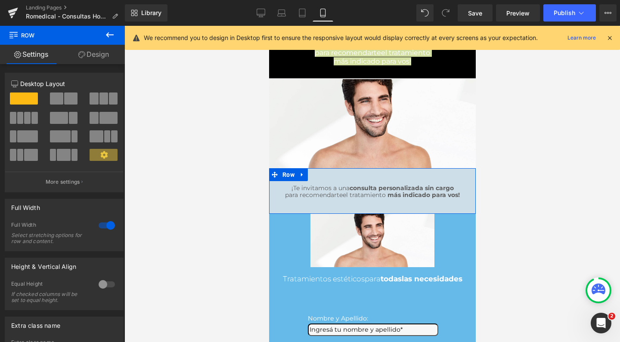
click at [107, 54] on link "Design" at bounding box center [93, 54] width 62 height 19
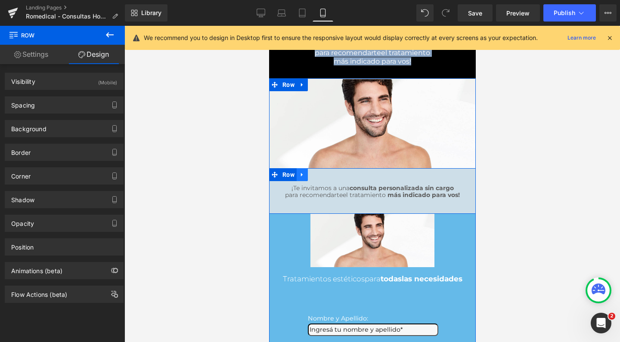
click at [299, 174] on icon at bounding box center [302, 174] width 6 height 6
click at [321, 176] on icon at bounding box center [324, 175] width 6 height 6
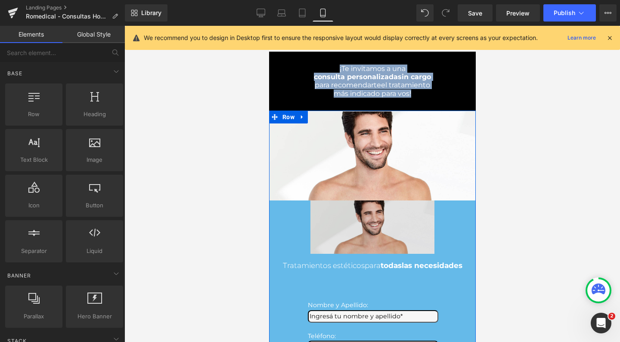
scroll to position [0, 0]
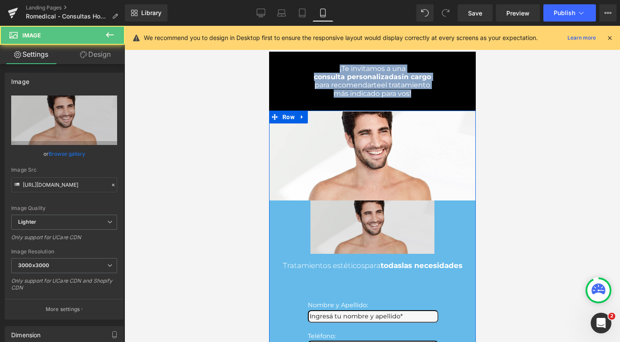
click at [363, 217] on img at bounding box center [372, 227] width 124 height 53
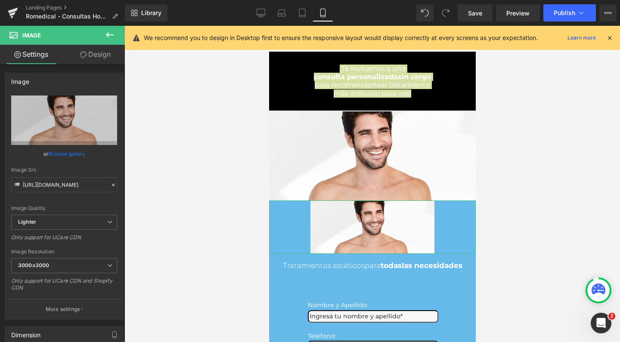
click at [112, 59] on link "Design" at bounding box center [95, 54] width 62 height 19
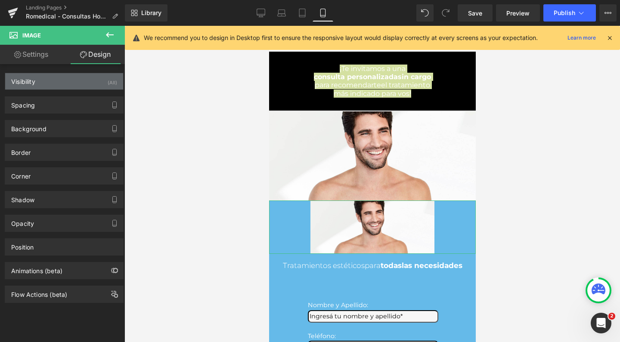
click at [87, 82] on div "Visibility (All)" at bounding box center [64, 81] width 118 height 16
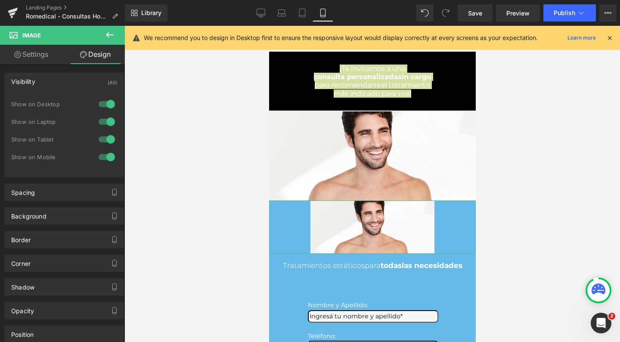
click at [109, 157] on div at bounding box center [106, 157] width 21 height 14
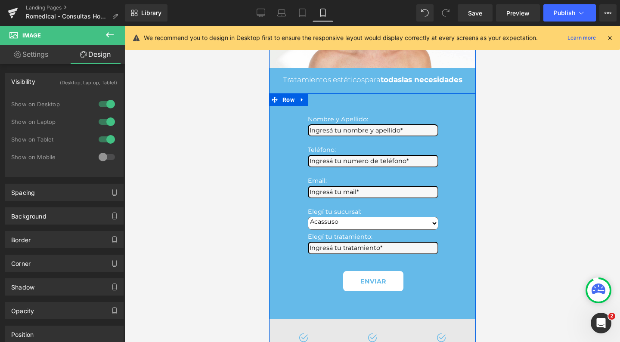
scroll to position [134, 0]
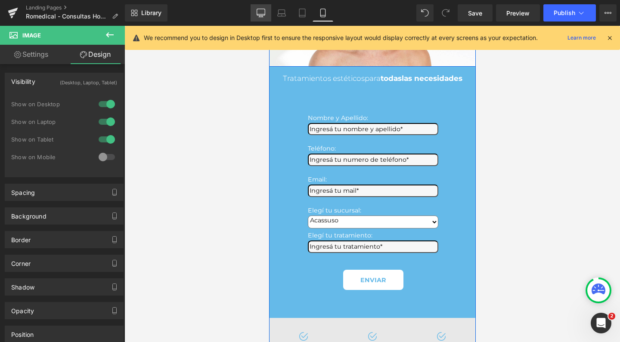
click at [262, 12] on icon at bounding box center [261, 13] width 9 height 9
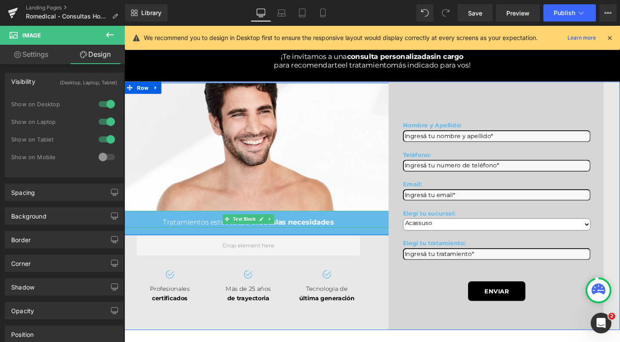
scroll to position [42, 0]
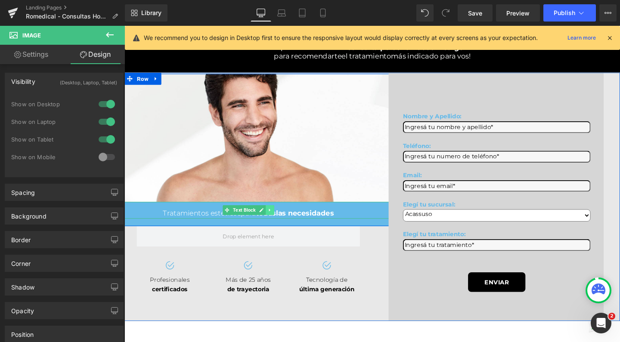
click at [275, 222] on icon at bounding box center [277, 219] width 5 height 5
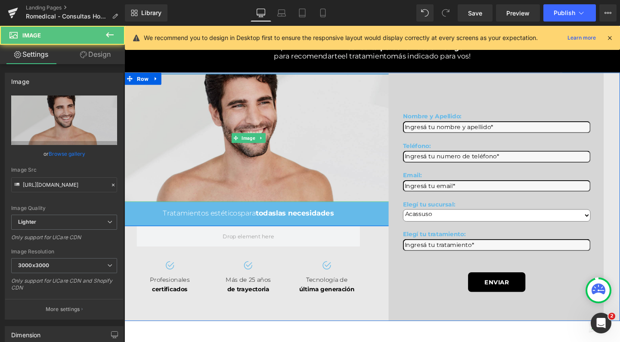
click at [307, 143] on img at bounding box center [255, 143] width 313 height 135
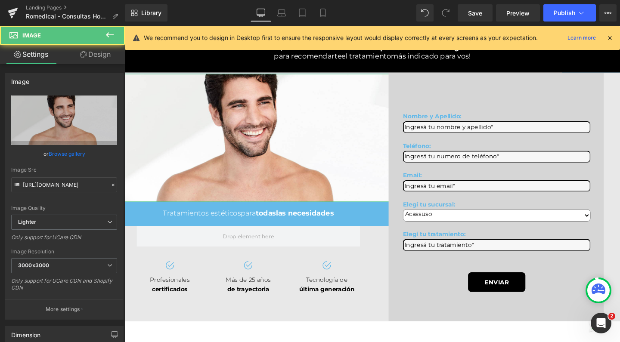
click at [104, 59] on link "Design" at bounding box center [95, 54] width 62 height 19
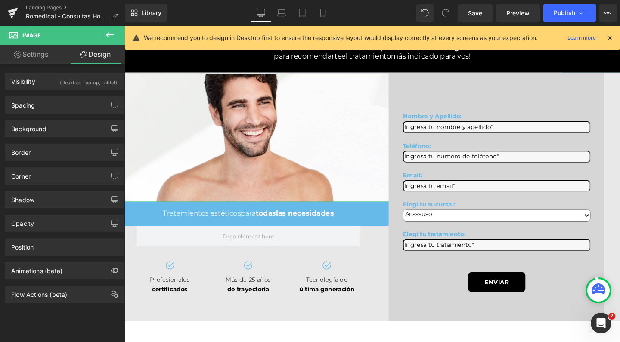
click at [65, 79] on div "(Desktop, Laptop, Tablet)" at bounding box center [88, 80] width 57 height 14
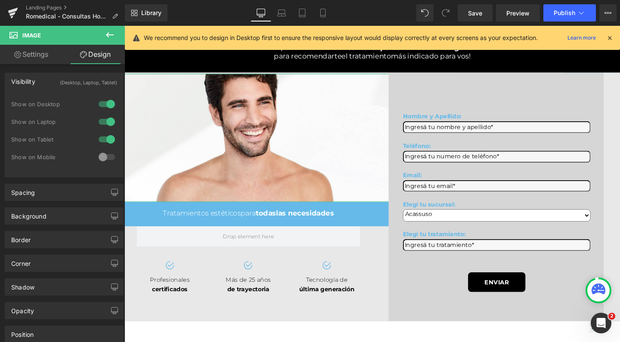
click at [103, 158] on div at bounding box center [106, 157] width 21 height 14
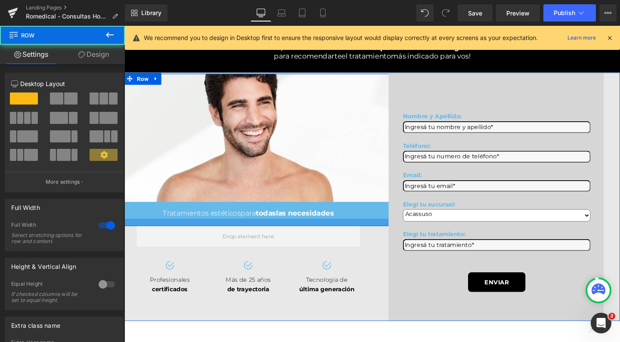
click at [155, 237] on div at bounding box center [254, 233] width 521 height 8
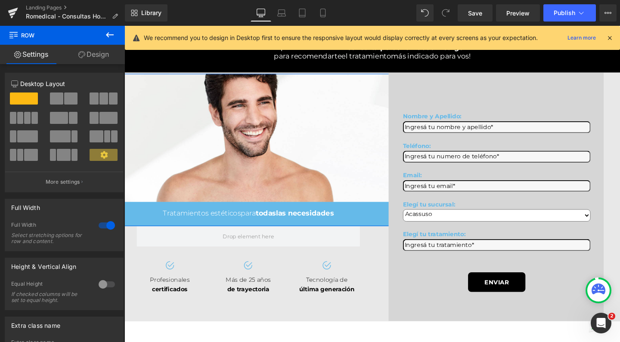
click at [103, 61] on link "Design" at bounding box center [93, 54] width 62 height 19
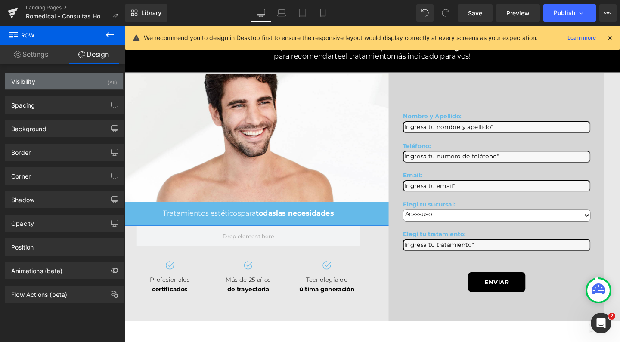
click at [102, 87] on div "Visibility (All)" at bounding box center [64, 81] width 118 height 16
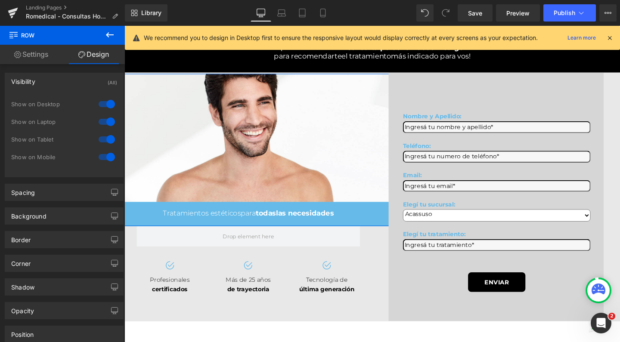
click at [109, 158] on div at bounding box center [106, 157] width 21 height 14
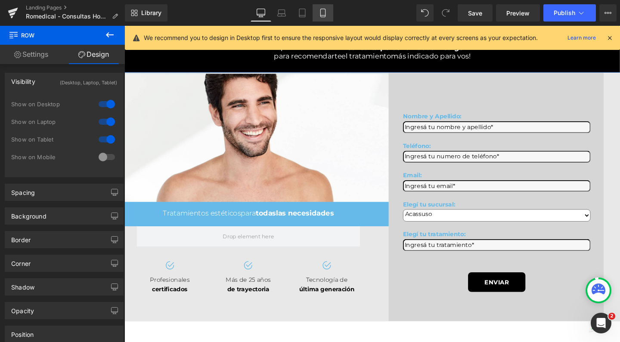
click at [318, 16] on link "Mobile" at bounding box center [323, 12] width 21 height 17
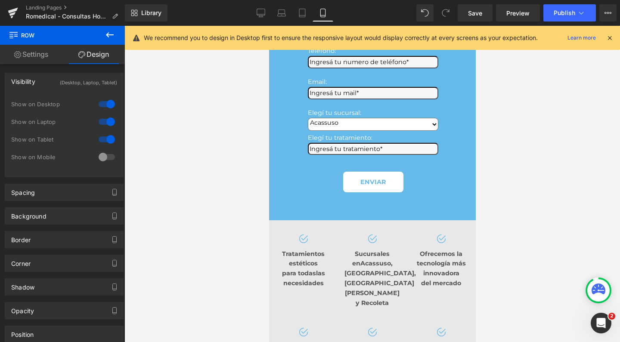
scroll to position [256, 0]
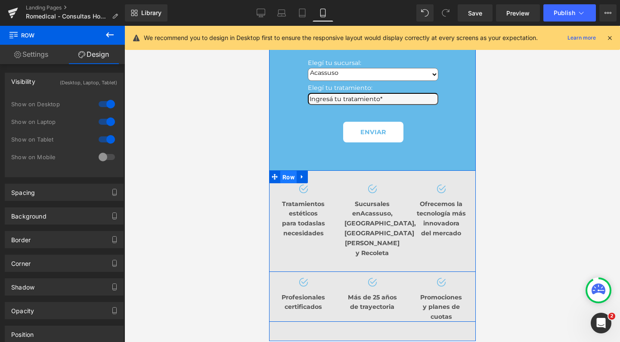
click at [290, 171] on span "Row" at bounding box center [288, 177] width 16 height 13
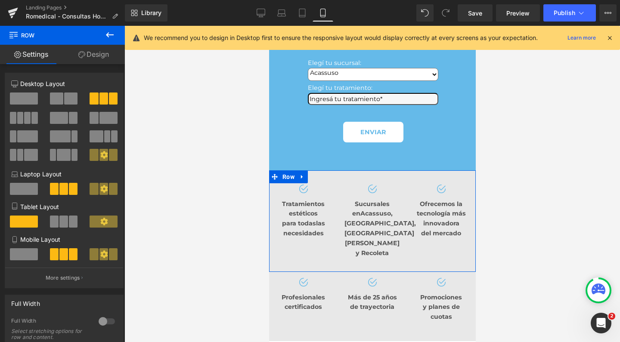
click at [93, 56] on link "Design" at bounding box center [93, 54] width 62 height 19
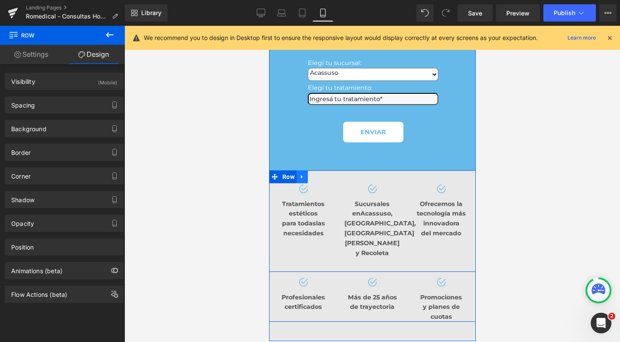
click at [299, 174] on icon at bounding box center [302, 177] width 6 height 6
click at [324, 171] on link at bounding box center [324, 177] width 11 height 13
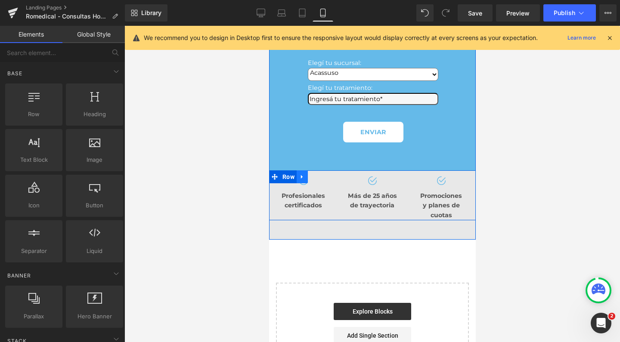
click at [302, 171] on link at bounding box center [301, 177] width 11 height 13
click at [321, 174] on icon at bounding box center [324, 177] width 6 height 6
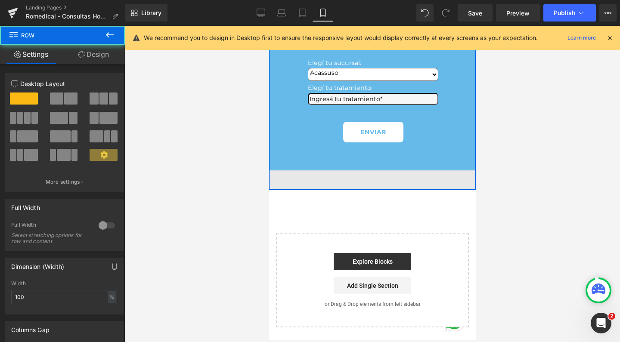
click at [316, 149] on div "Nombre y Apellido: Text Block Text Field Teléfono: Text Block Text Field Email:…" at bounding box center [372, 64] width 207 height 214
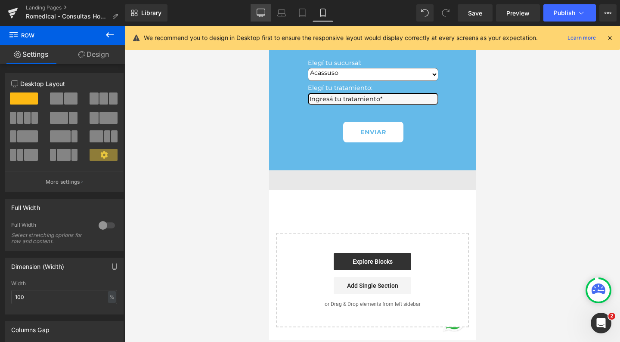
click at [266, 9] on link "Desktop" at bounding box center [261, 12] width 21 height 17
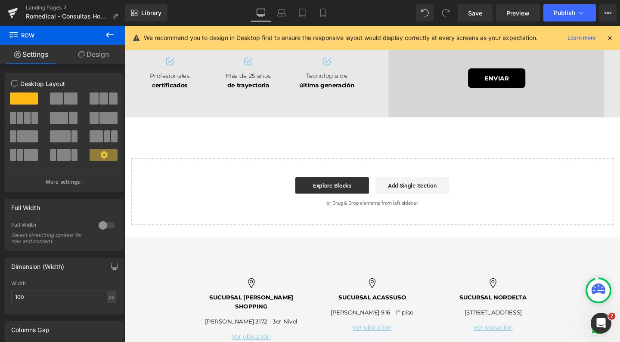
type input "1200"
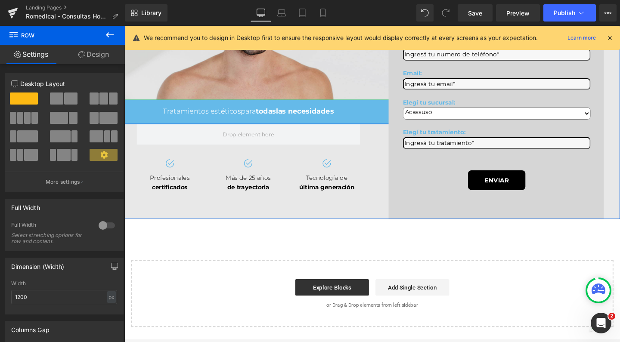
scroll to position [177, 0]
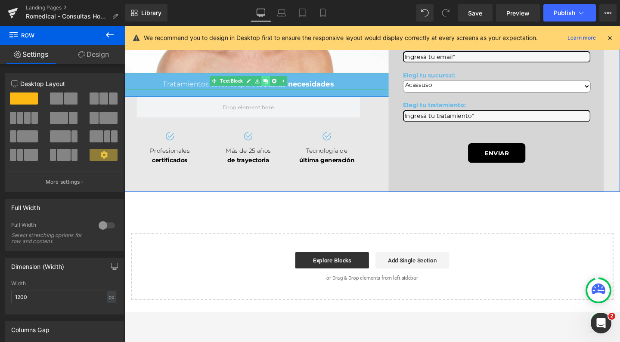
click at [271, 87] on icon at bounding box center [273, 84] width 5 height 5
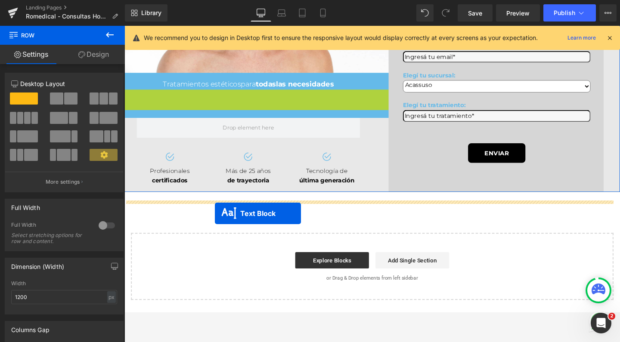
drag, startPoint x: 225, startPoint y: 117, endPoint x: 220, endPoint y: 223, distance: 106.1
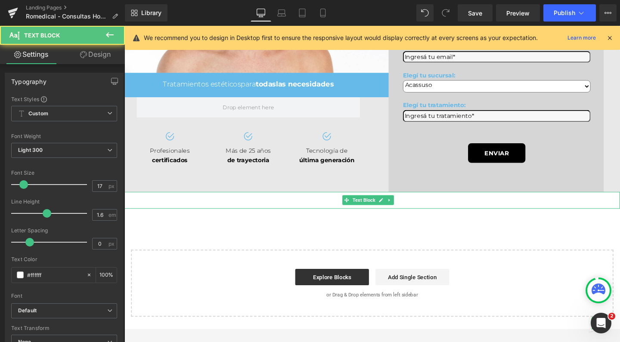
click at [248, 209] on div "Tratamientos estéticos para todas las necesidades" at bounding box center [385, 210] width 521 height 18
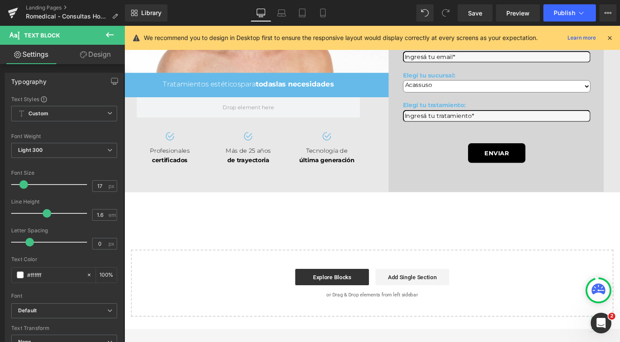
click at [103, 58] on link "Design" at bounding box center [95, 54] width 62 height 19
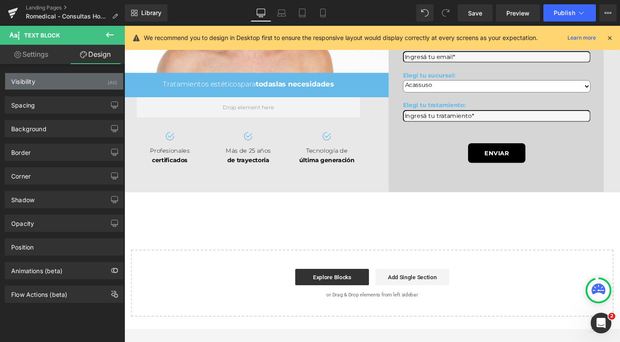
click at [61, 89] on div "Visibility (All)" at bounding box center [64, 81] width 118 height 16
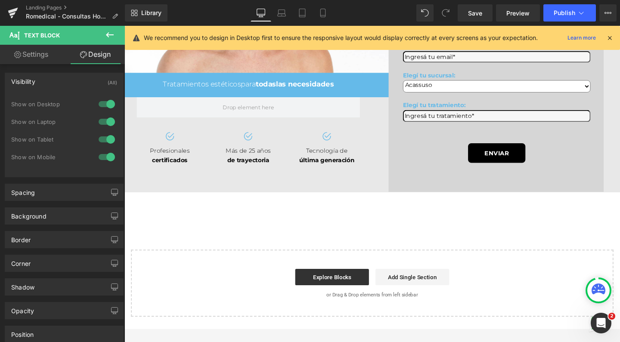
click at [106, 138] on div at bounding box center [106, 140] width 21 height 14
click at [106, 119] on div at bounding box center [106, 122] width 21 height 14
click at [106, 107] on div at bounding box center [106, 104] width 21 height 14
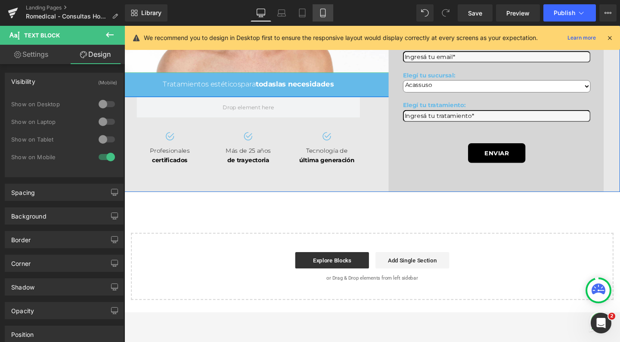
click at [317, 14] on link "Mobile" at bounding box center [323, 12] width 21 height 17
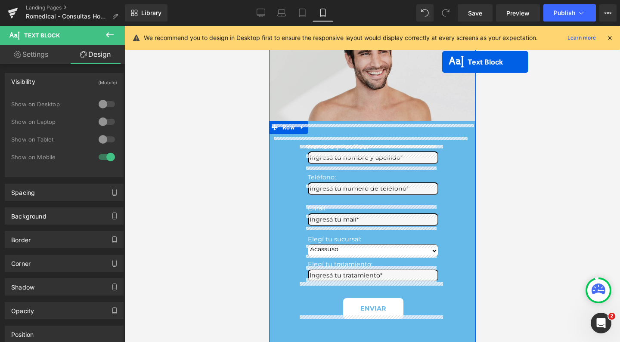
scroll to position [65, 0]
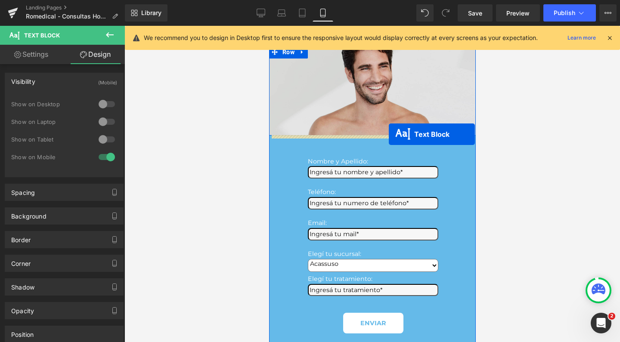
drag, startPoint x: 345, startPoint y: 299, endPoint x: 389, endPoint y: 134, distance: 170.3
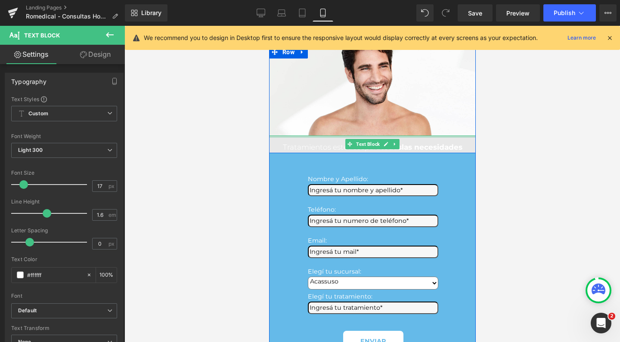
click at [420, 136] on div at bounding box center [372, 137] width 207 height 2
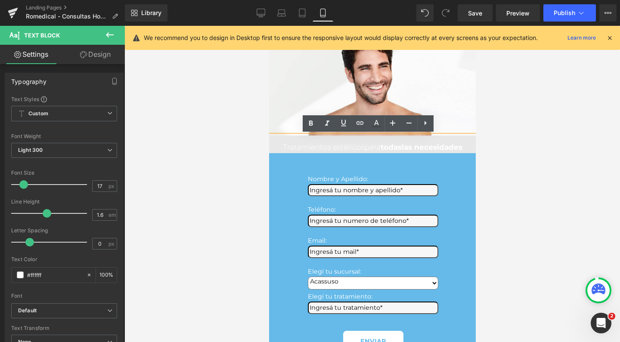
click at [456, 145] on span "las necesidades" at bounding box center [432, 147] width 61 height 9
click at [380, 148] on span "todas" at bounding box center [390, 147] width 21 height 9
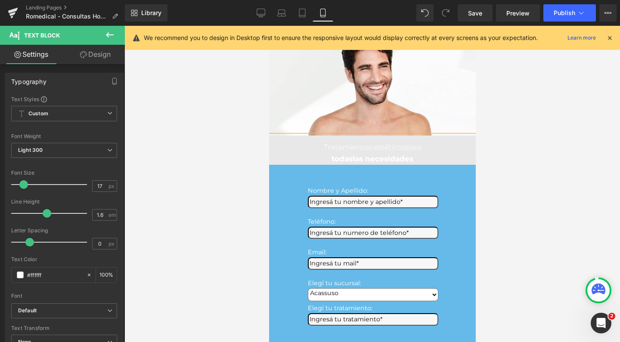
click at [423, 155] on div "todas las necesidades" at bounding box center [372, 159] width 207 height 12
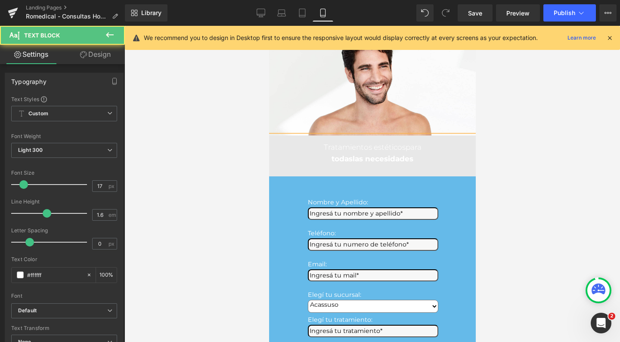
click at [526, 144] on div at bounding box center [373, 184] width 496 height 317
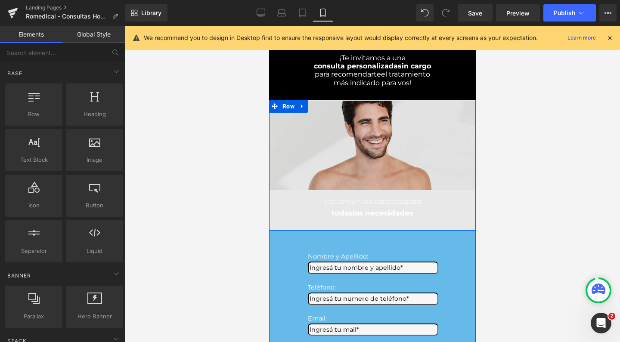
scroll to position [10, 0]
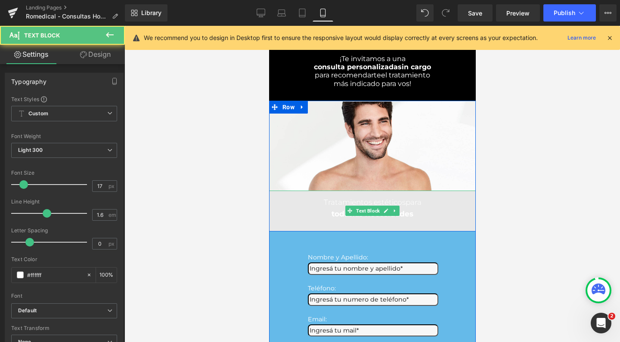
click at [323, 223] on div at bounding box center [372, 226] width 207 height 12
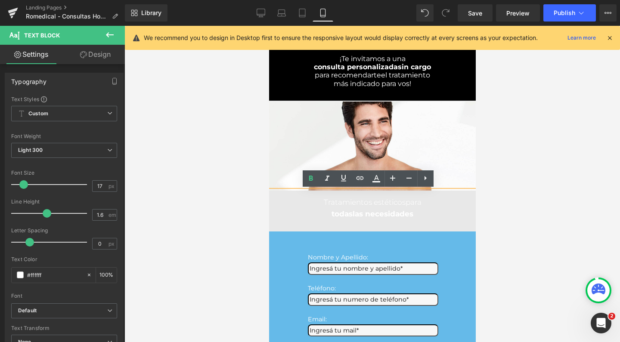
click at [312, 203] on div "Tratamientos estéticos para" at bounding box center [372, 203] width 207 height 12
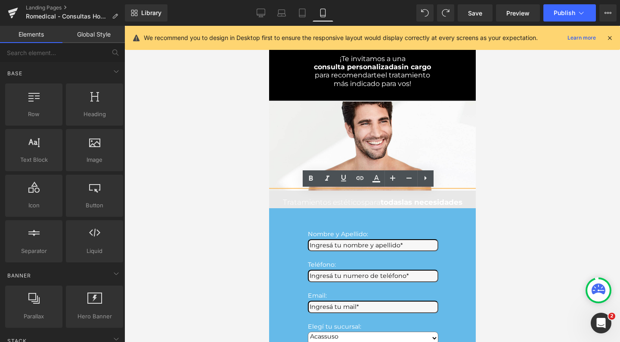
click at [514, 216] on div at bounding box center [373, 184] width 496 height 317
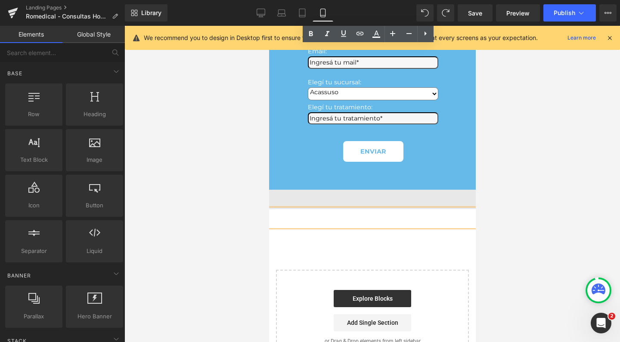
scroll to position [223, 0]
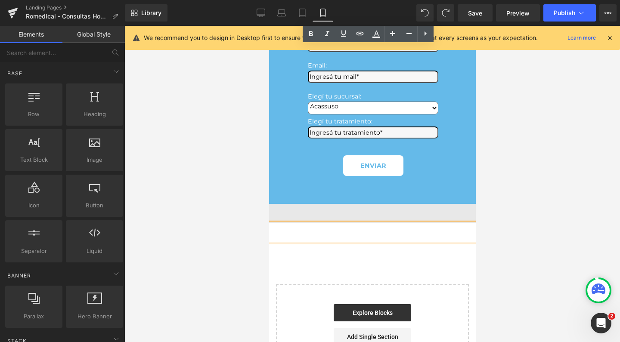
click at [383, 239] on div "¡Te invitamos a una consulta personalizada sin cargo para recomendarte el trata…" at bounding box center [372, 104] width 207 height 550
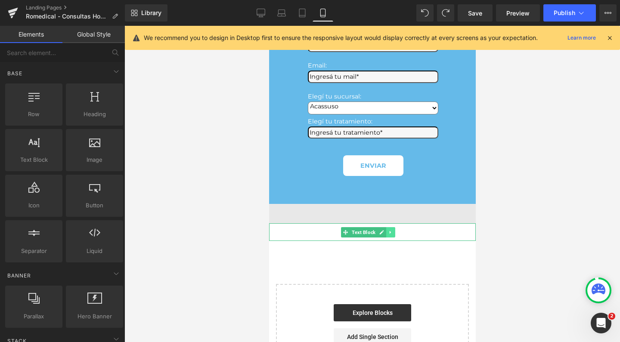
click at [395, 227] on link at bounding box center [390, 232] width 9 height 10
click at [395, 230] on icon at bounding box center [394, 232] width 5 height 5
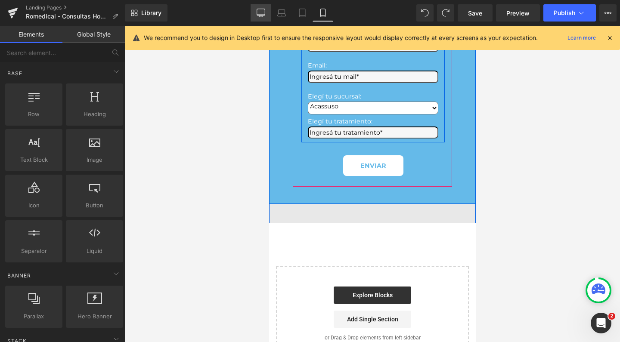
click at [256, 15] on link "Desktop" at bounding box center [261, 12] width 21 height 17
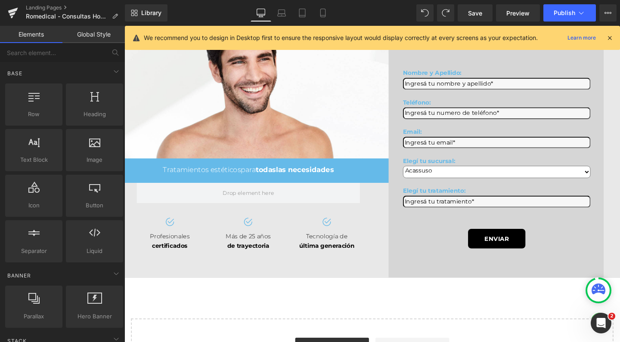
scroll to position [81, 0]
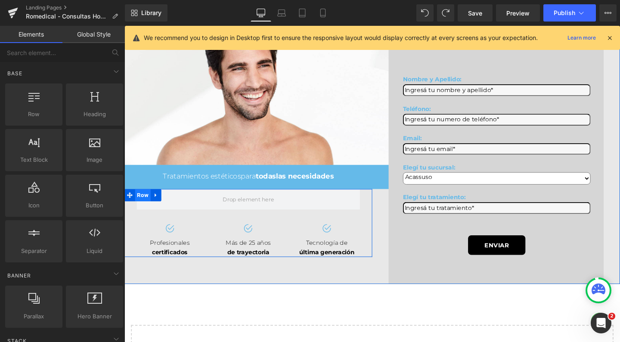
click at [136, 211] on span "Row" at bounding box center [144, 204] width 16 height 13
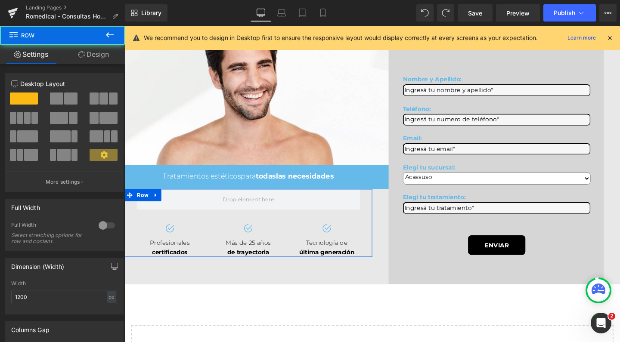
click at [97, 51] on link "Design" at bounding box center [93, 54] width 62 height 19
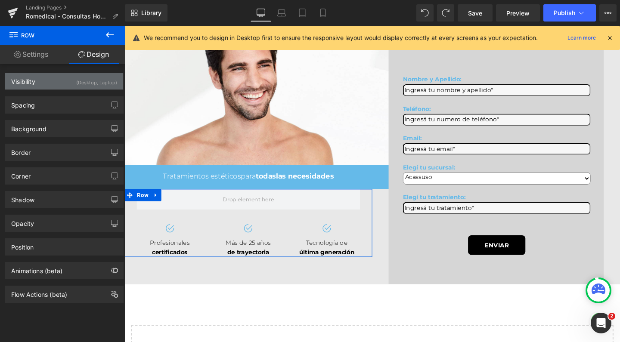
click at [72, 85] on div "Visibility (Desktop, Laptop)" at bounding box center [64, 81] width 118 height 16
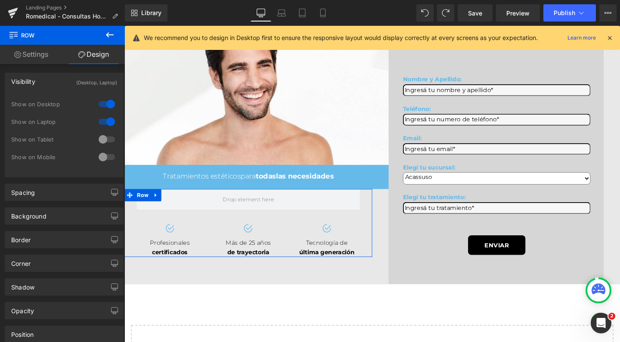
click at [109, 155] on div at bounding box center [106, 157] width 21 height 14
click at [104, 137] on div at bounding box center [106, 140] width 21 height 14
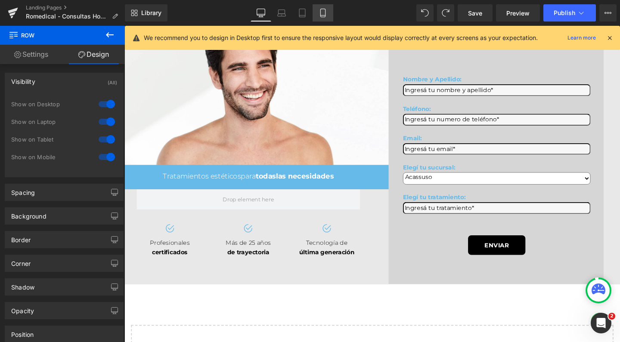
click at [327, 11] on icon at bounding box center [323, 13] width 9 height 9
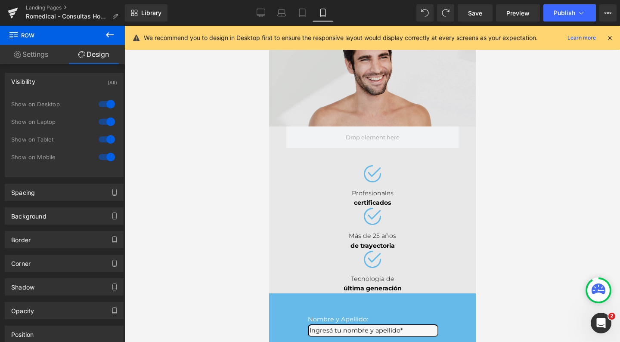
scroll to position [78, 0]
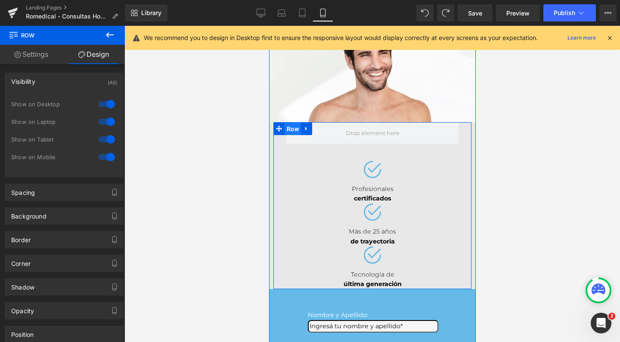
click at [288, 129] on span "Row" at bounding box center [292, 129] width 16 height 13
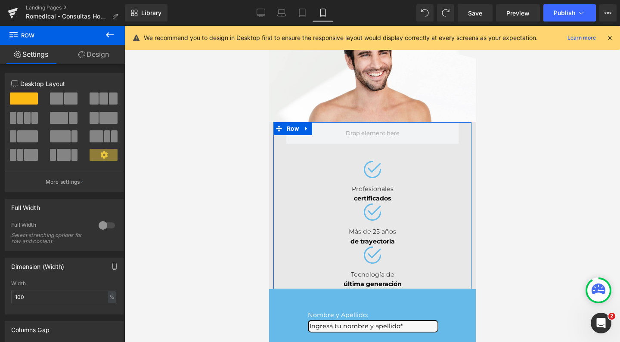
click at [101, 44] on button at bounding box center [110, 35] width 30 height 19
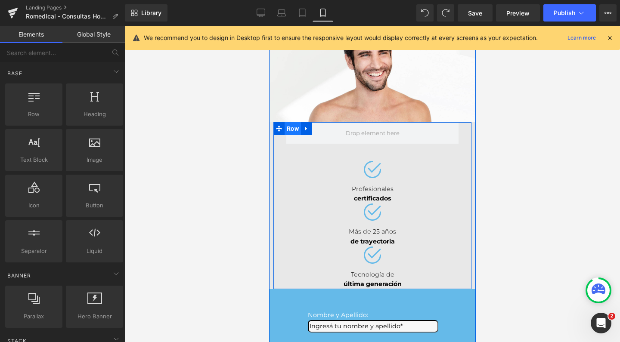
click at [294, 131] on span "Row" at bounding box center [292, 128] width 16 height 13
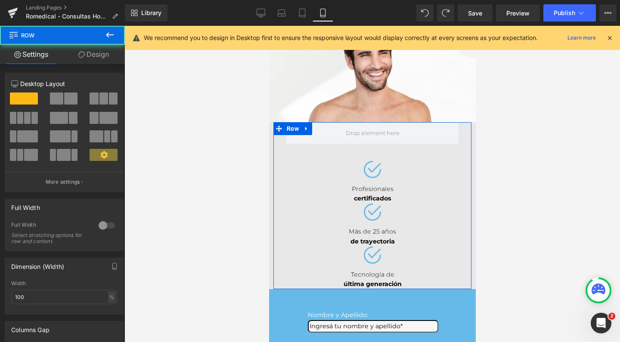
click at [103, 54] on link "Design" at bounding box center [93, 54] width 62 height 19
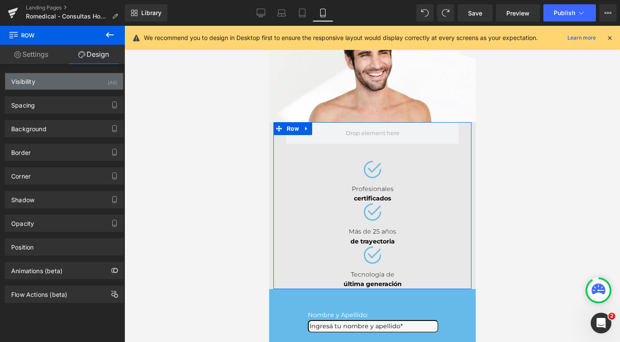
click at [104, 88] on div "Visibility (All)" at bounding box center [64, 81] width 118 height 16
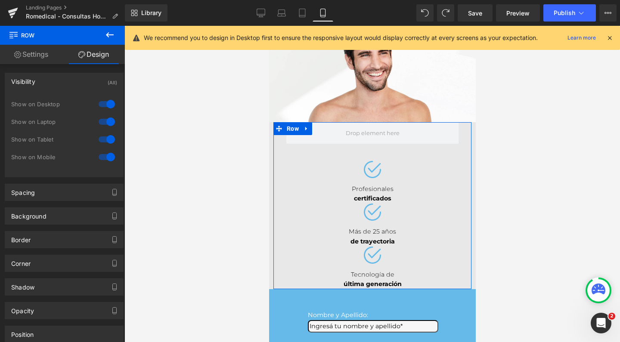
click at [106, 157] on div at bounding box center [106, 157] width 21 height 14
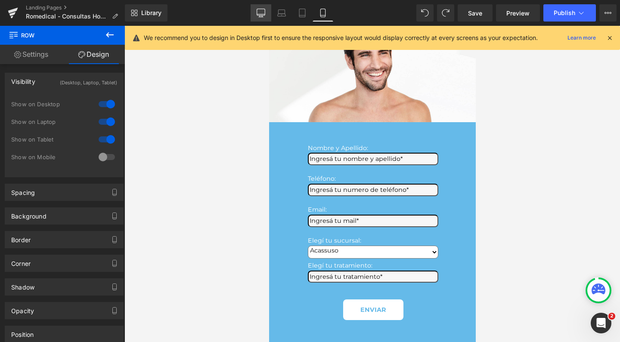
click at [261, 10] on icon at bounding box center [261, 13] width 9 height 9
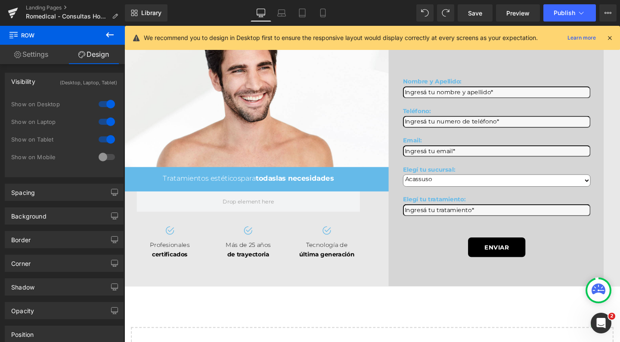
scroll to position [160, 0]
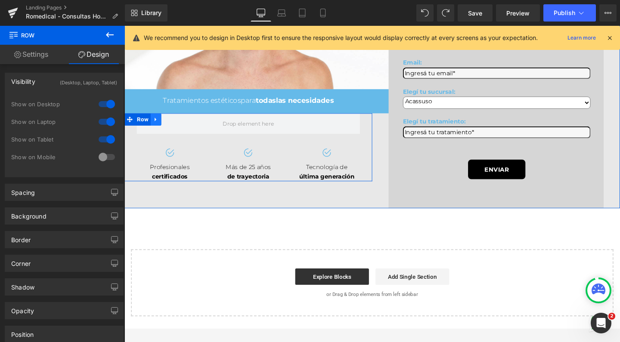
click at [155, 128] on icon at bounding box center [158, 124] width 6 height 6
click at [166, 128] on icon at bounding box center [169, 124] width 6 height 6
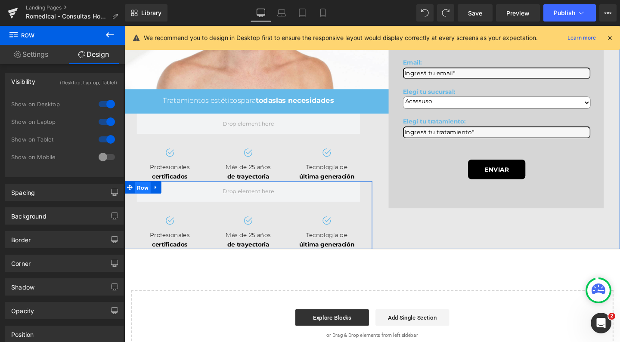
click at [137, 203] on span "Row" at bounding box center [144, 196] width 16 height 13
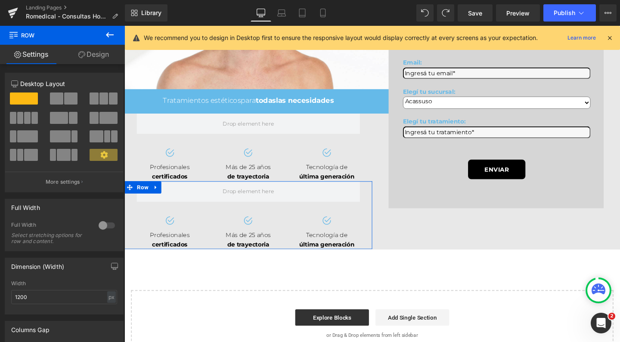
click at [98, 50] on link "Design" at bounding box center [93, 54] width 62 height 19
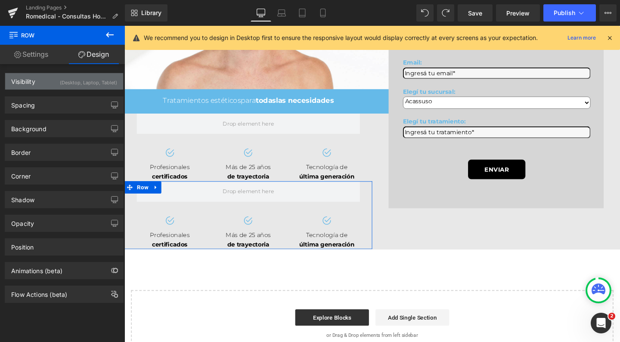
click at [106, 87] on div "(Desktop, Laptop, Tablet)" at bounding box center [88, 80] width 57 height 14
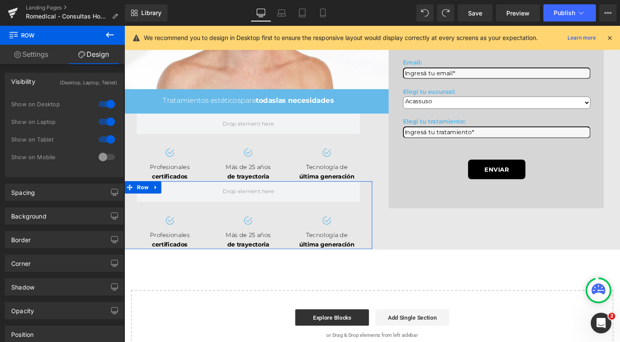
click at [108, 142] on div at bounding box center [106, 140] width 21 height 14
click at [108, 118] on div at bounding box center [106, 122] width 21 height 14
click at [107, 104] on div at bounding box center [106, 104] width 21 height 14
click at [108, 156] on div at bounding box center [106, 157] width 21 height 14
click at [100, 144] on div at bounding box center [106, 140] width 21 height 14
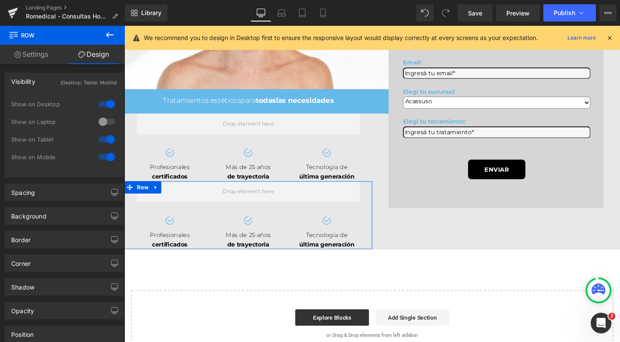
click at [106, 136] on div at bounding box center [106, 140] width 21 height 14
click at [106, 106] on div at bounding box center [106, 104] width 21 height 14
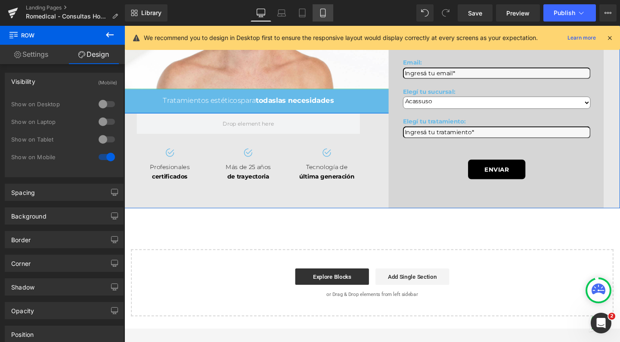
click at [331, 13] on link "Mobile" at bounding box center [323, 12] width 21 height 17
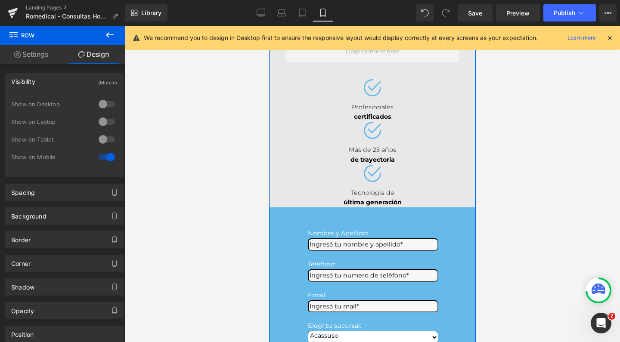
scroll to position [67, 0]
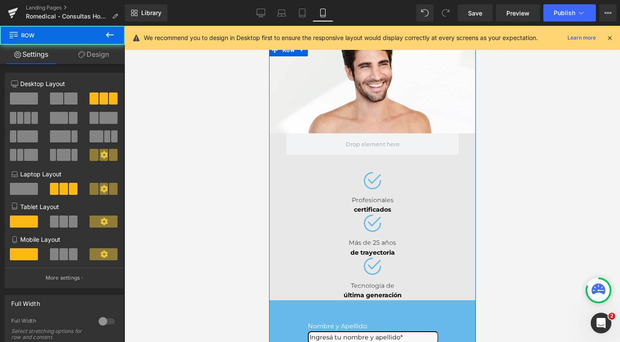
click at [302, 168] on div "Image Profesionales certificados Text Block Image Más de 25 años de trayectoria…" at bounding box center [372, 230] width 185 height 142
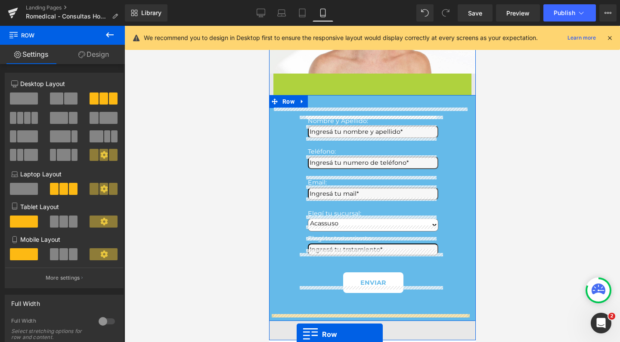
scroll to position [157, 0]
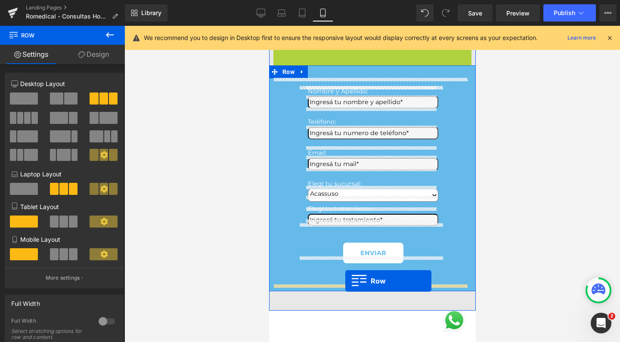
drag, startPoint x: 274, startPoint y: 138, endPoint x: 345, endPoint y: 281, distance: 159.5
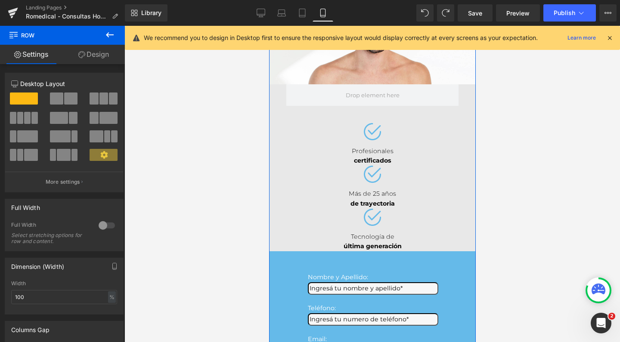
scroll to position [115, 0]
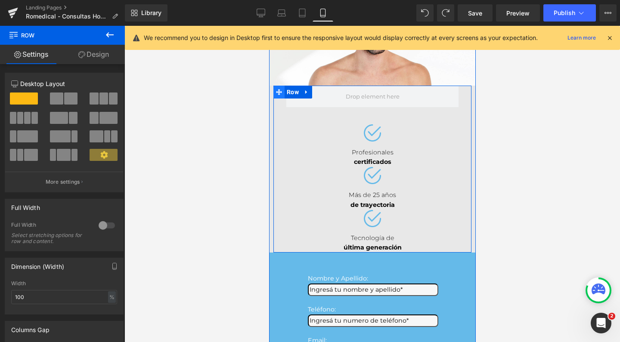
click at [276, 93] on icon at bounding box center [279, 92] width 6 height 6
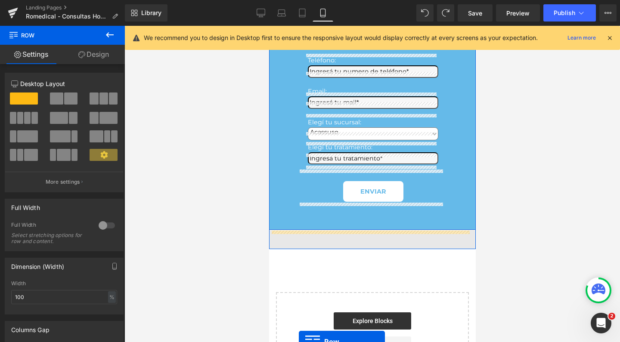
scroll to position [234, 0]
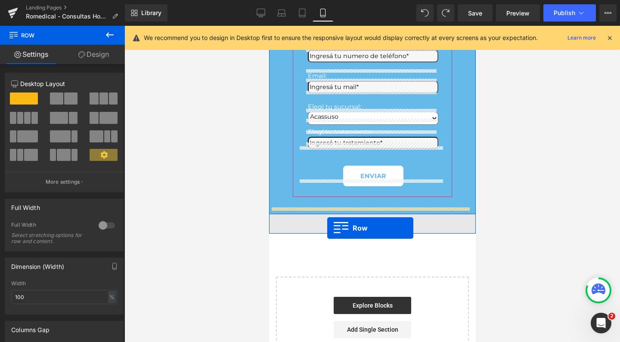
drag, startPoint x: 273, startPoint y: 90, endPoint x: 327, endPoint y: 228, distance: 148.8
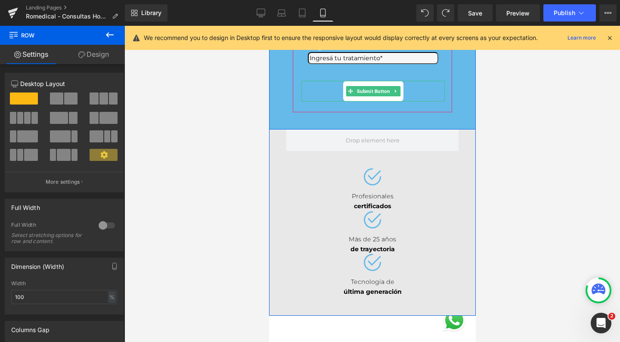
scroll to position [334, 0]
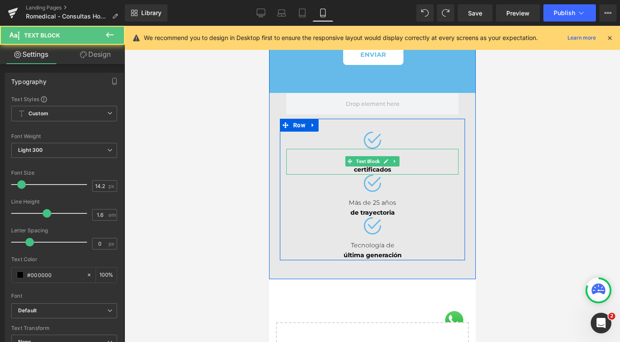
click at [392, 165] on div "certificados" at bounding box center [372, 170] width 172 height 10
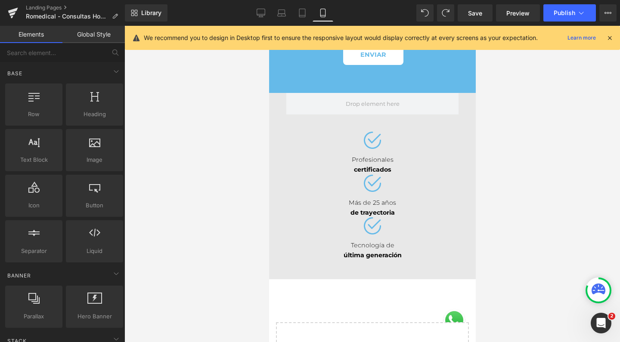
click at [250, 148] on div at bounding box center [373, 184] width 496 height 317
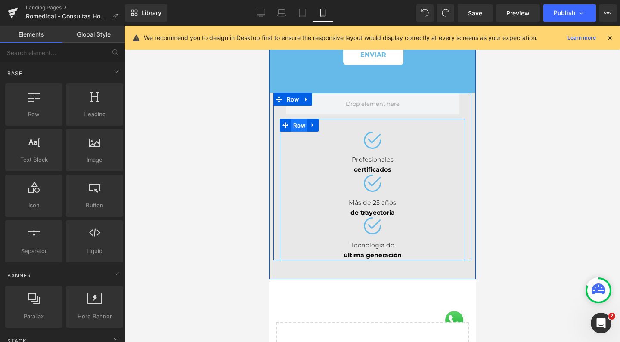
click at [291, 122] on span "Row" at bounding box center [299, 125] width 16 height 13
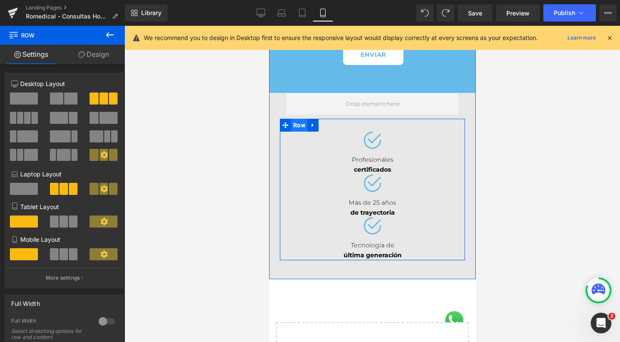
click at [295, 121] on span "Row" at bounding box center [299, 125] width 16 height 13
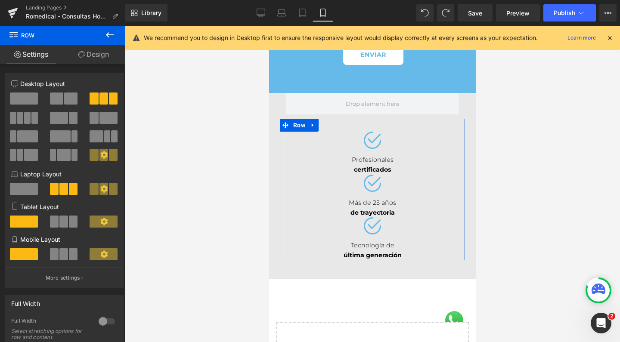
click at [105, 105] on div at bounding box center [104, 102] width 40 height 19
click at [66, 253] on span at bounding box center [63, 255] width 9 height 12
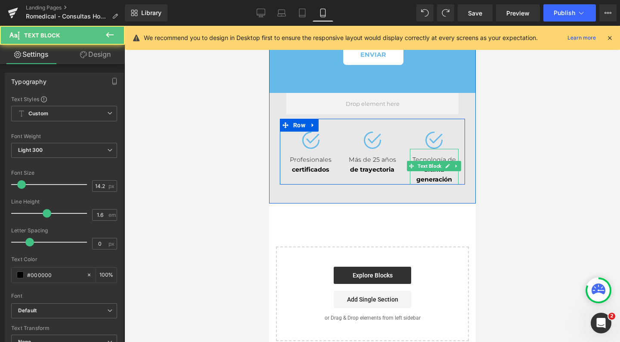
click at [417, 170] on span "última generación" at bounding box center [434, 175] width 36 height 18
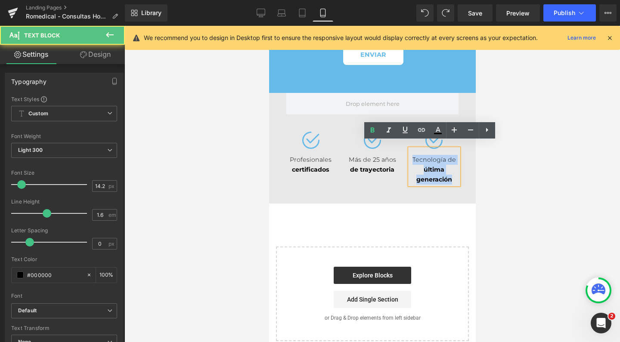
drag, startPoint x: 407, startPoint y: 153, endPoint x: 464, endPoint y: 171, distance: 60.5
click at [464, 171] on div "Row Image Profesionales certificados Text Block Image Más de 25 años de trayect…" at bounding box center [372, 138] width 198 height 91
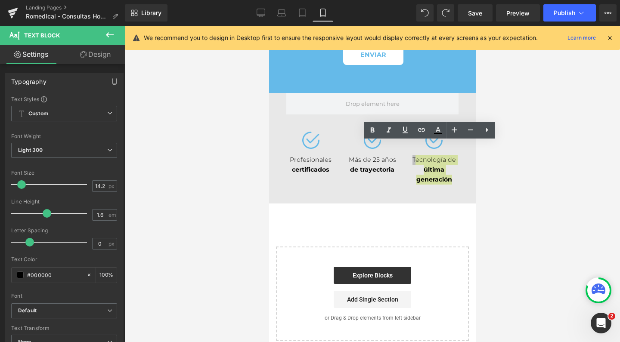
click at [517, 144] on div at bounding box center [373, 184] width 496 height 317
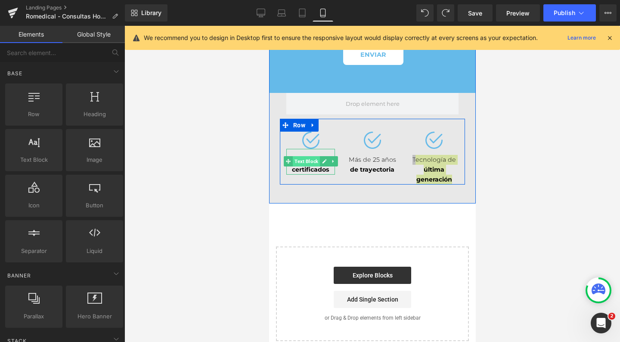
click at [311, 158] on span "Text Block" at bounding box center [306, 161] width 27 height 10
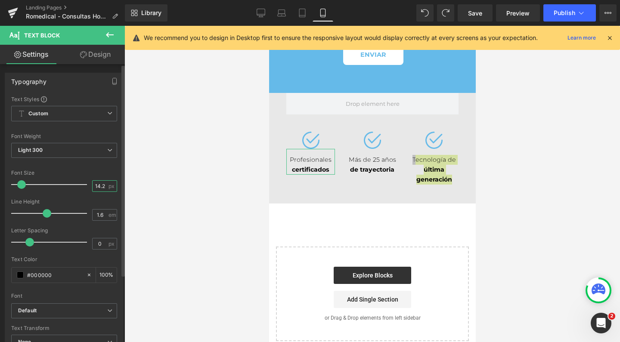
click at [100, 189] on input "14.24" at bounding box center [100, 186] width 15 height 11
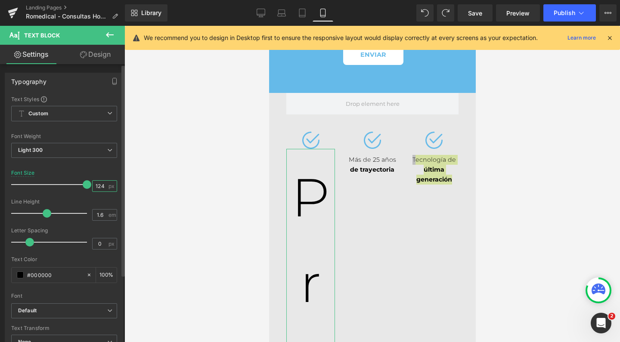
click at [102, 184] on input "124" at bounding box center [100, 186] width 15 height 11
type input "12"
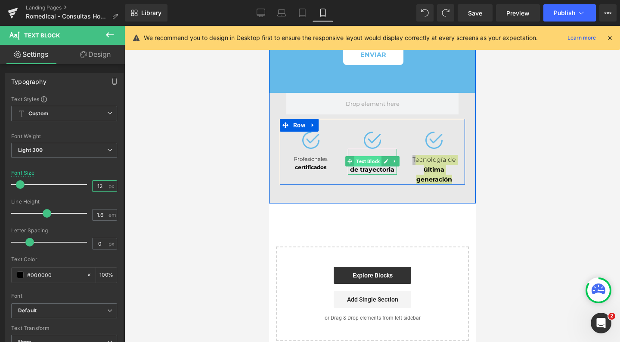
click at [370, 157] on span "Text Block" at bounding box center [367, 161] width 27 height 10
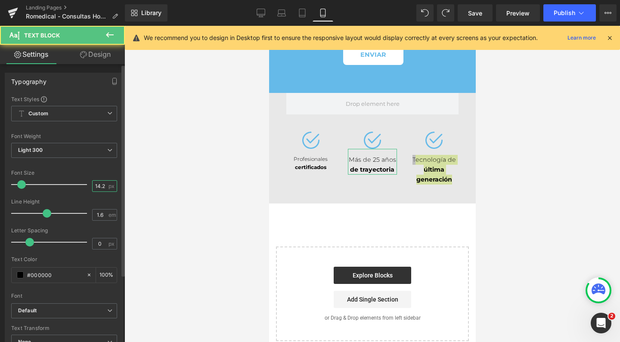
click at [100, 188] on input "14.24" at bounding box center [100, 186] width 15 height 11
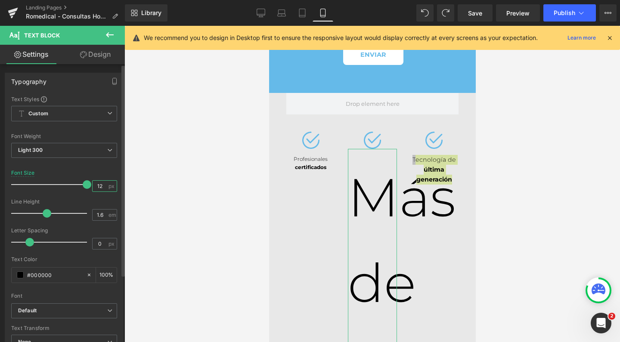
type input "12"
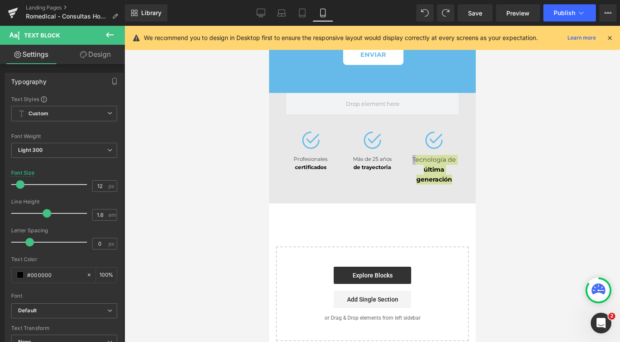
drag, startPoint x: 488, startPoint y: 167, endPoint x: 190, endPoint y: 140, distance: 298.4
click at [488, 167] on div at bounding box center [373, 184] width 496 height 317
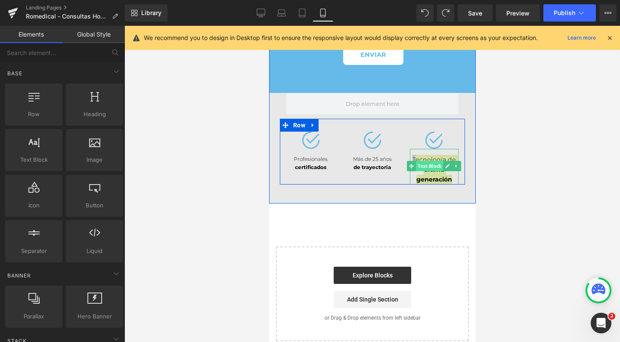
click at [427, 161] on span "Text Block" at bounding box center [429, 166] width 27 height 10
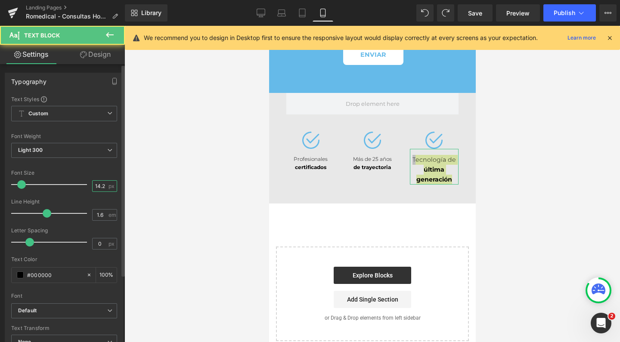
click at [95, 190] on input "14.24" at bounding box center [100, 186] width 15 height 11
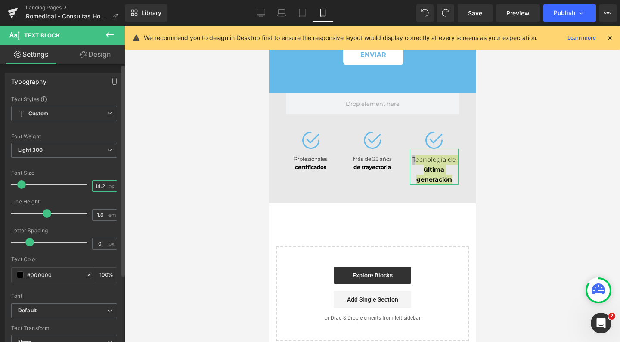
click at [95, 190] on input "14.24" at bounding box center [100, 186] width 15 height 11
type input "12"
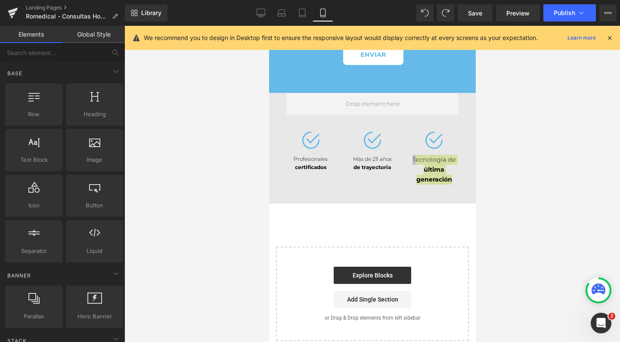
click at [199, 186] on div at bounding box center [373, 184] width 496 height 317
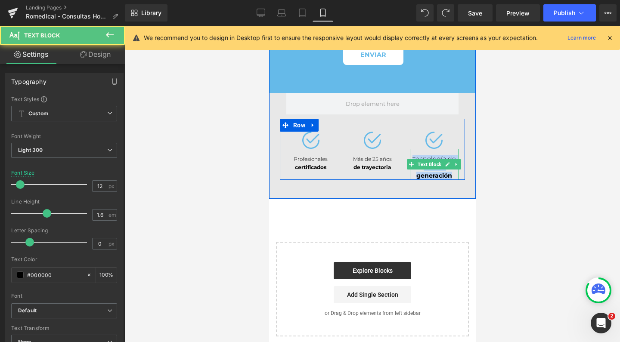
click at [439, 166] on span "última generación" at bounding box center [434, 171] width 36 height 16
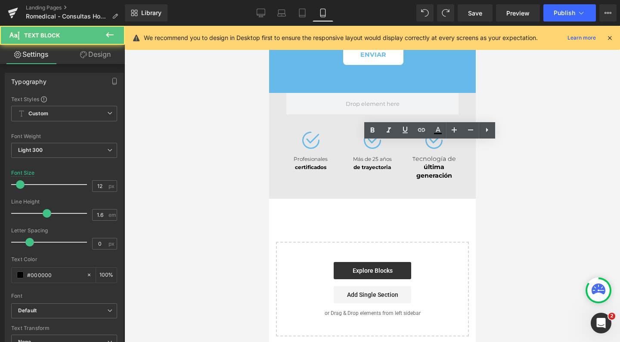
click at [487, 166] on div at bounding box center [373, 184] width 496 height 317
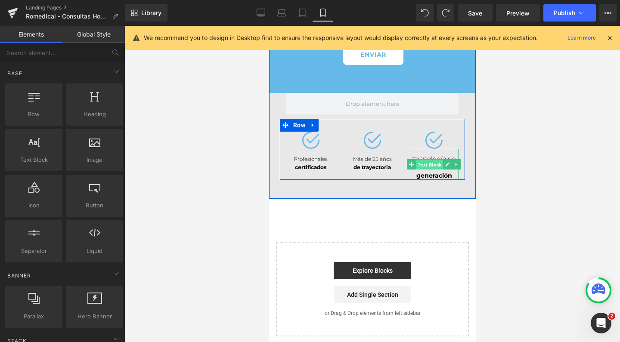
click at [429, 160] on span "Text Block" at bounding box center [429, 165] width 27 height 10
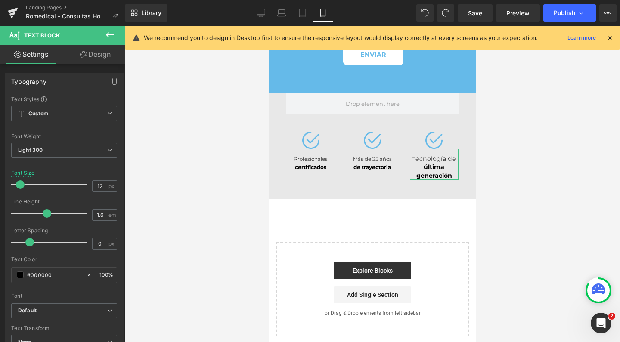
click at [106, 61] on link "Design" at bounding box center [95, 54] width 62 height 19
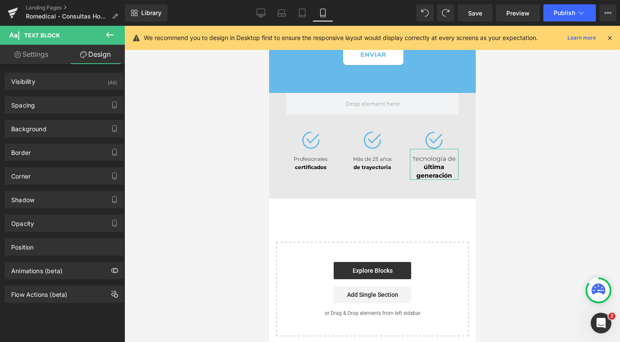
type input "0"
type input "14"
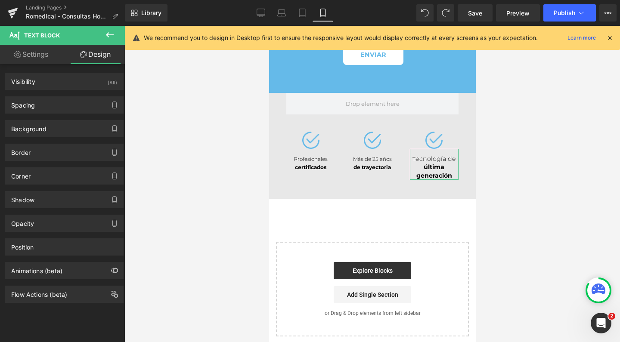
type input "0"
click at [63, 112] on div "Spacing" at bounding box center [64, 105] width 118 height 16
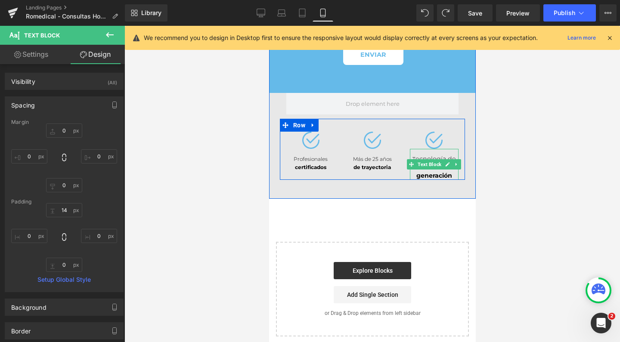
click at [410, 151] on div "T ecnología de última generación" at bounding box center [434, 164] width 49 height 31
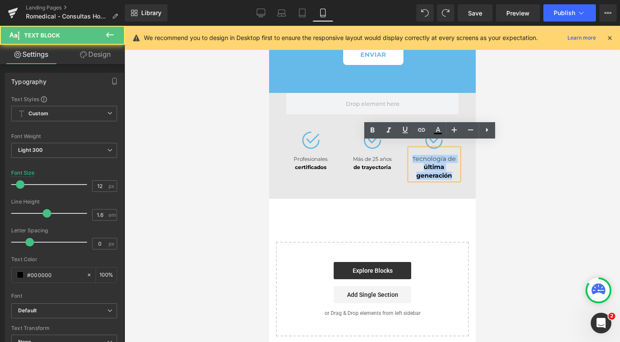
drag, startPoint x: 408, startPoint y: 151, endPoint x: 457, endPoint y: 168, distance: 51.5
click at [457, 168] on div "Image T ecnología de última generación Text Block" at bounding box center [434, 156] width 62 height 48
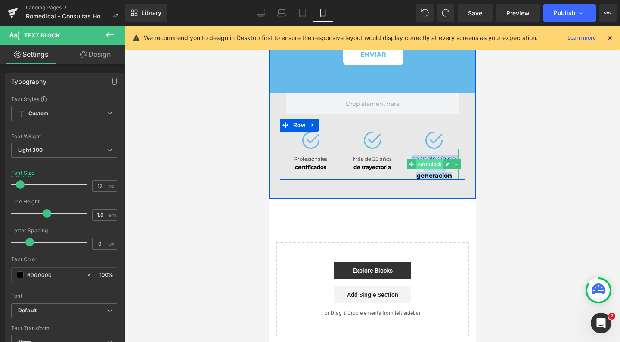
click at [423, 161] on span "Text Block" at bounding box center [429, 164] width 27 height 10
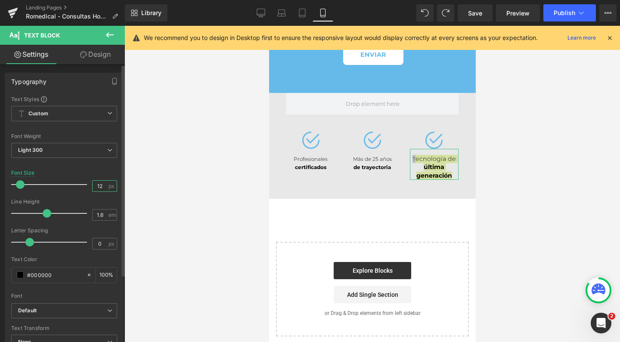
click at [100, 186] on input "12" at bounding box center [100, 186] width 15 height 11
type input "12"
click at [496, 170] on div at bounding box center [373, 184] width 496 height 317
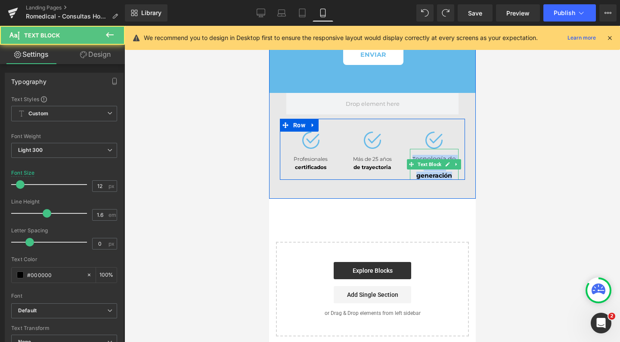
click at [425, 163] on span "última generación" at bounding box center [434, 171] width 36 height 16
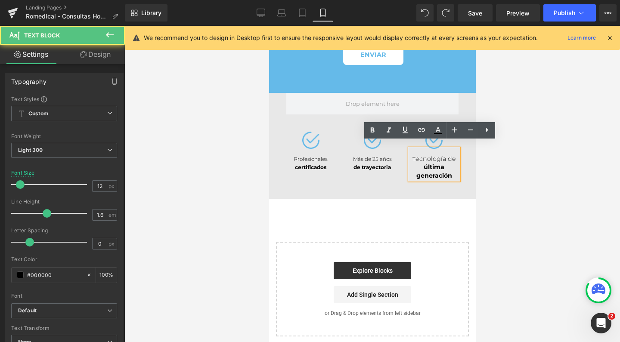
click at [445, 168] on span "última generación" at bounding box center [434, 171] width 36 height 16
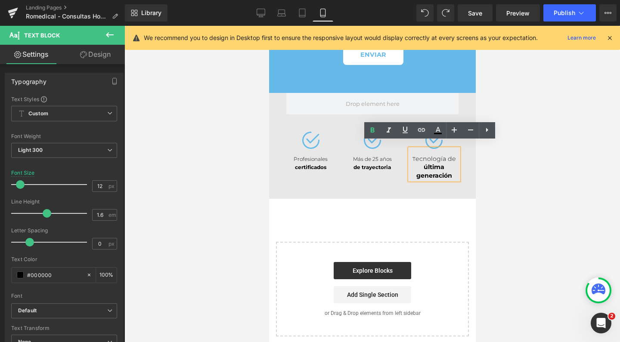
click at [500, 163] on div at bounding box center [373, 184] width 496 height 317
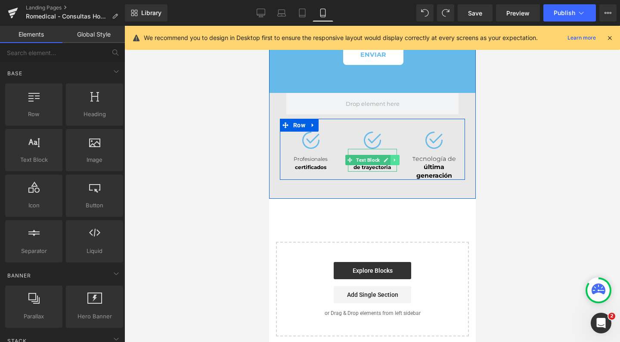
click at [392, 158] on icon at bounding box center [394, 160] width 5 height 5
click at [389, 155] on link at bounding box center [390, 160] width 9 height 10
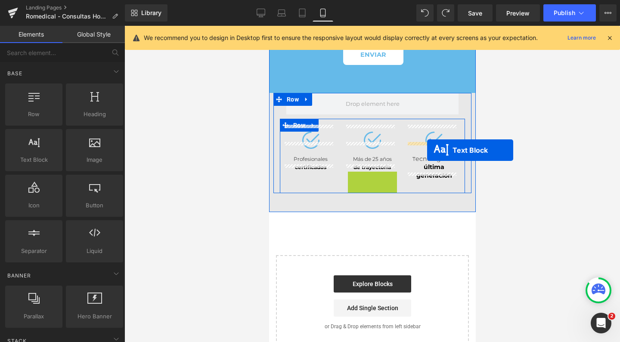
drag, startPoint x: 345, startPoint y: 174, endPoint x: 427, endPoint y: 150, distance: 85.1
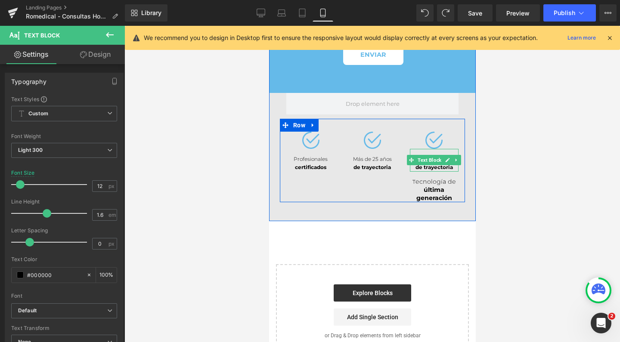
click at [430, 164] on span "de trayectoria" at bounding box center [433, 167] width 37 height 6
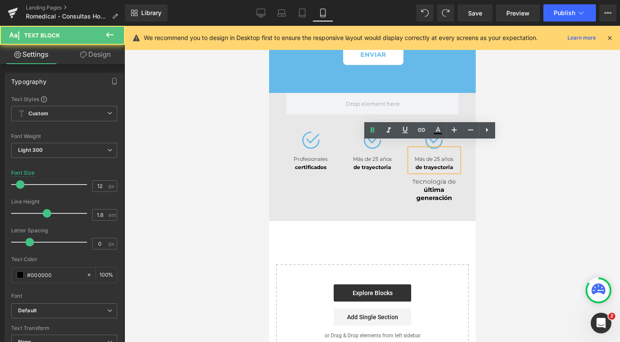
click at [428, 153] on div "Más de 25 años de trayectoria" at bounding box center [434, 160] width 49 height 22
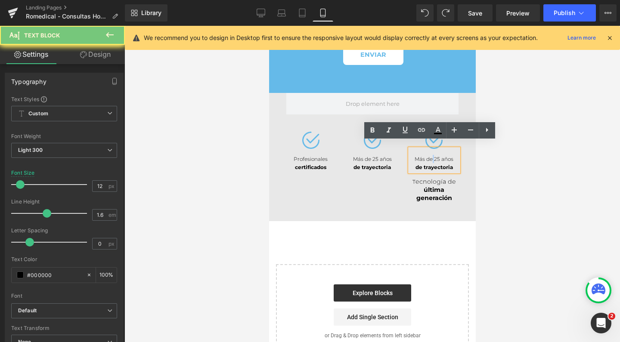
click at [428, 153] on div "Más de 25 años de trayectoria" at bounding box center [434, 160] width 49 height 22
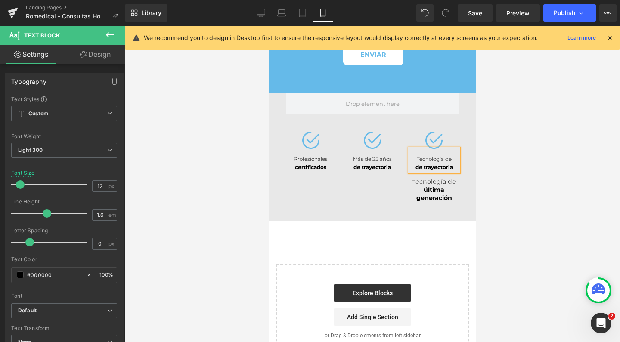
click at [430, 164] on span "de trayectoria" at bounding box center [433, 167] width 37 height 6
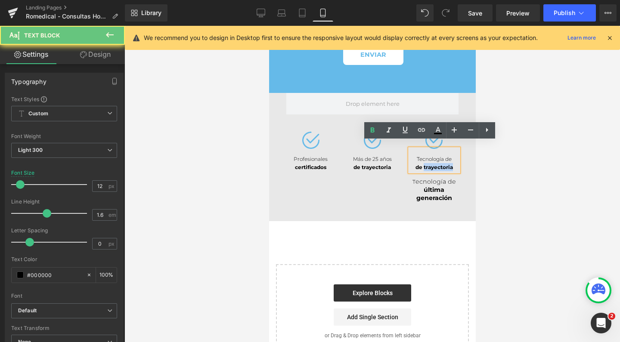
click at [430, 164] on span "de trayectoria" at bounding box center [433, 167] width 37 height 6
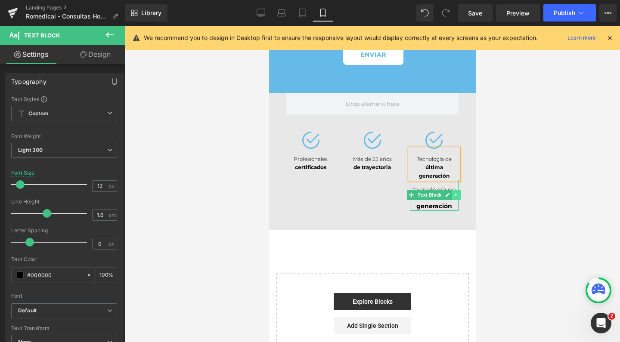
click at [454, 191] on link at bounding box center [456, 195] width 9 height 10
click at [459, 193] on icon at bounding box center [461, 195] width 5 height 5
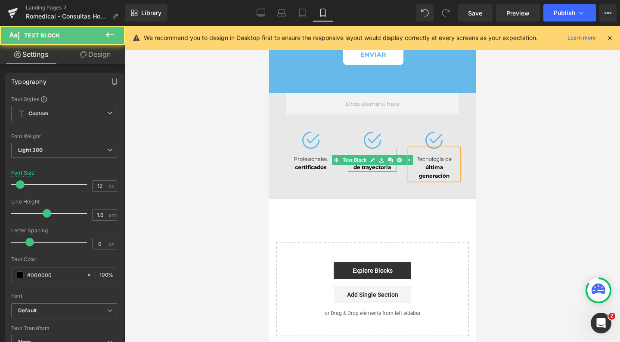
click at [366, 164] on span "de trayectoria" at bounding box center [371, 167] width 37 height 6
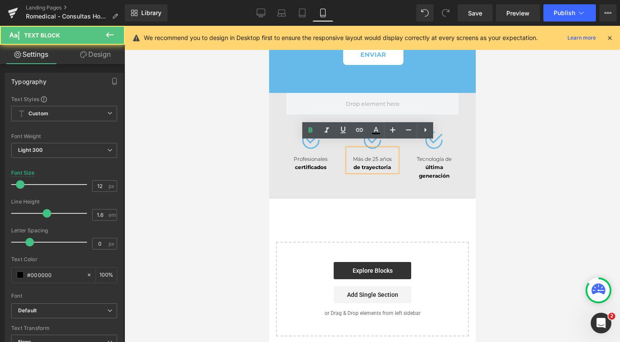
click at [370, 150] on div "Más de 25 años de trayectoria" at bounding box center [372, 160] width 49 height 22
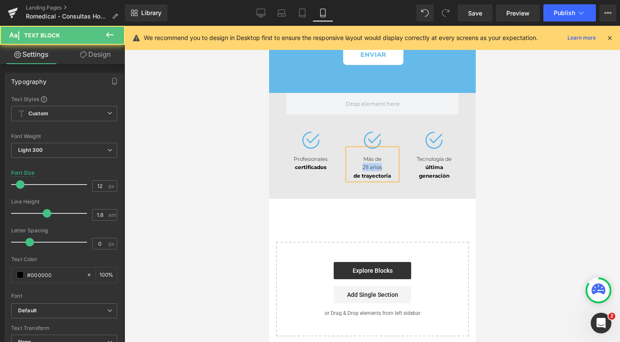
drag, startPoint x: 358, startPoint y: 160, endPoint x: 385, endPoint y: 160, distance: 26.7
click at [385, 163] on div "25 años de trayectoria" at bounding box center [372, 171] width 49 height 16
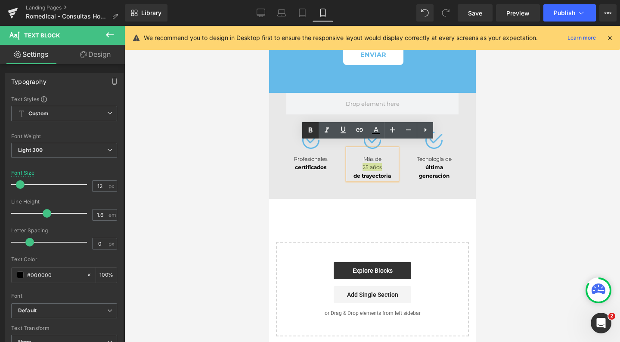
click at [309, 129] on icon at bounding box center [311, 130] width 4 height 5
click at [303, 156] on span "Text Block" at bounding box center [306, 161] width 27 height 10
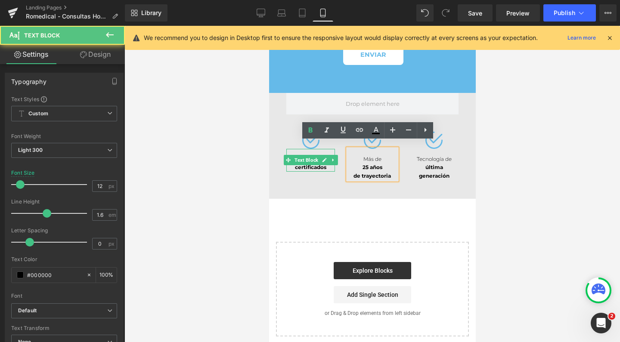
click at [298, 164] on span "certificados" at bounding box center [310, 167] width 31 height 6
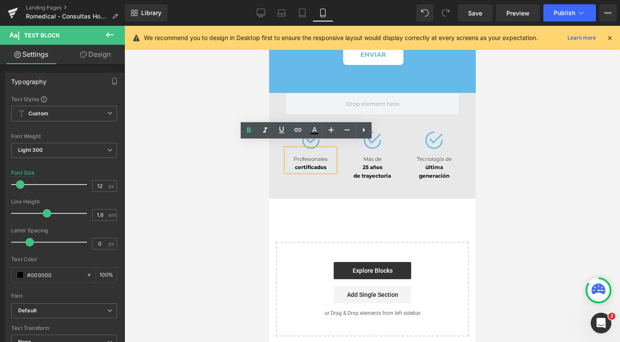
click at [295, 164] on span "certificados" at bounding box center [310, 167] width 31 height 6
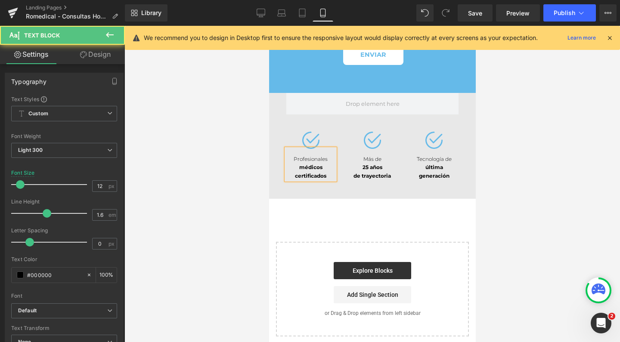
click at [324, 172] on div "certificados" at bounding box center [310, 176] width 49 height 8
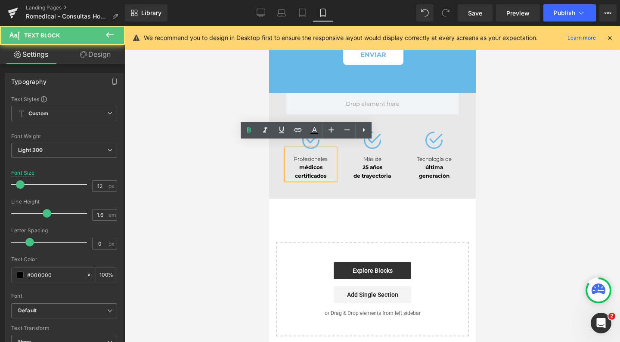
click at [207, 168] on div at bounding box center [373, 184] width 496 height 317
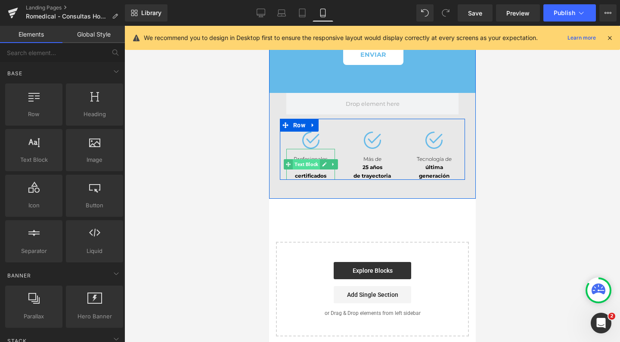
click at [305, 159] on span "Text Block" at bounding box center [306, 164] width 27 height 10
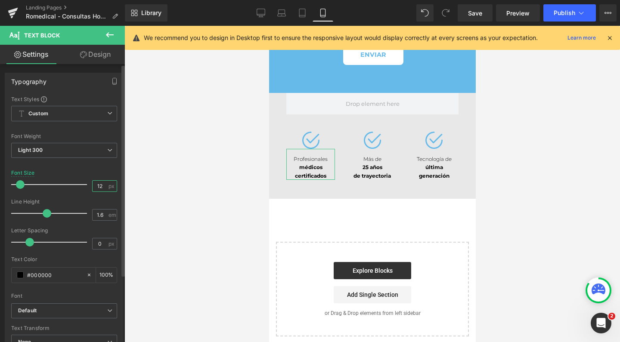
click at [99, 188] on input "12" at bounding box center [100, 186] width 15 height 11
type input "14"
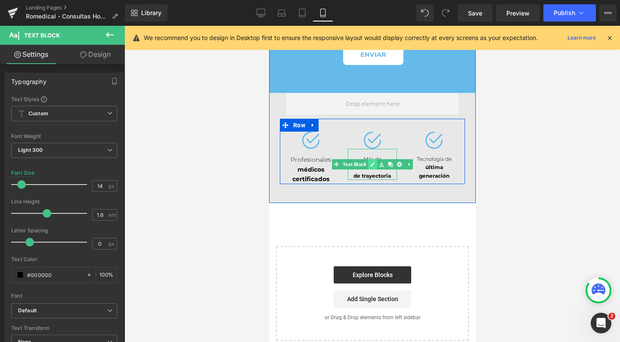
click at [370, 162] on icon at bounding box center [372, 164] width 4 height 4
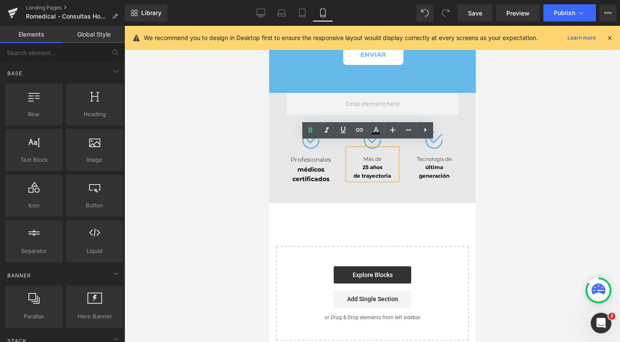
click at [255, 139] on div at bounding box center [373, 184] width 496 height 317
click at [310, 162] on span "Text Block" at bounding box center [306, 167] width 27 height 10
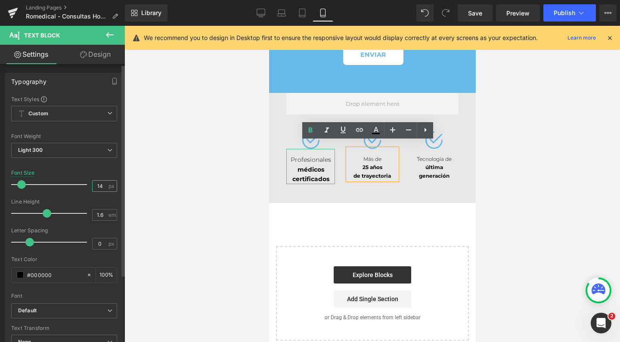
click at [98, 184] on input "14" at bounding box center [100, 186] width 15 height 11
type input "13"
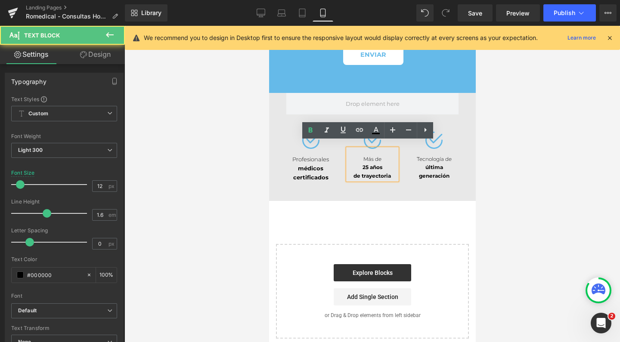
click at [353, 153] on div "Más de 25 años de trayectoria" at bounding box center [372, 164] width 49 height 31
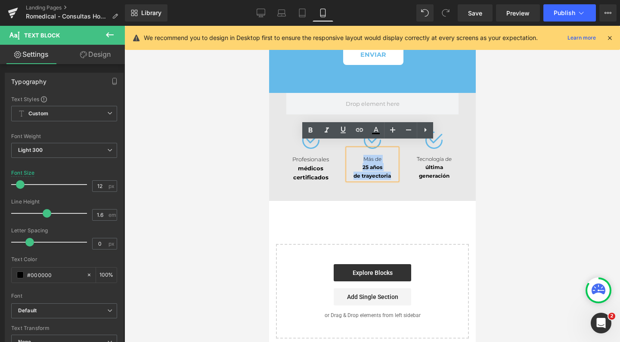
drag, startPoint x: 356, startPoint y: 151, endPoint x: 389, endPoint y: 167, distance: 36.8
click at [389, 167] on div "Más de 25 años de trayectoria" at bounding box center [372, 164] width 49 height 31
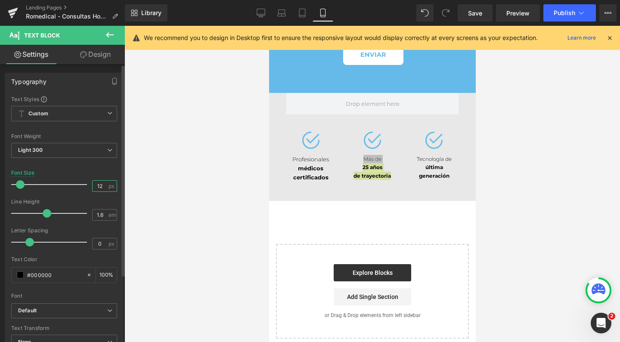
click at [100, 188] on input "12" at bounding box center [100, 186] width 15 height 11
type input "13"
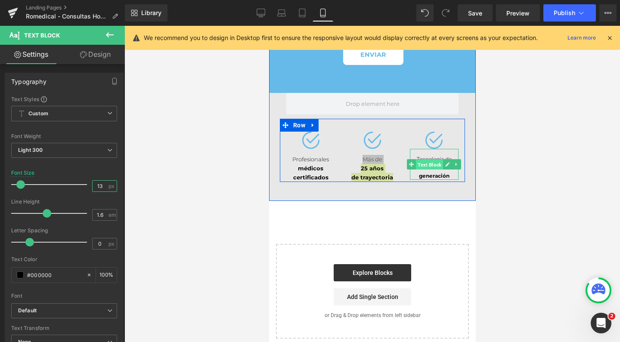
click at [430, 160] on span "Text Block" at bounding box center [429, 165] width 27 height 10
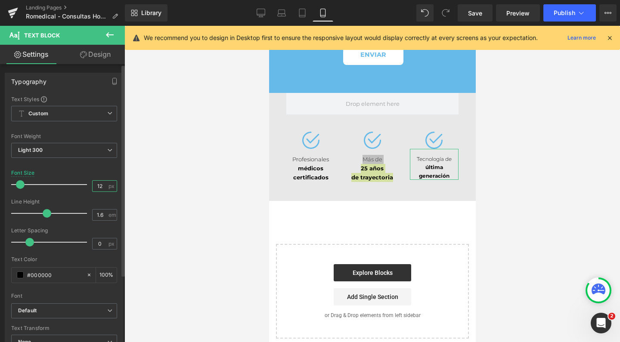
click at [100, 188] on input "12" at bounding box center [100, 186] width 15 height 11
type input "13"
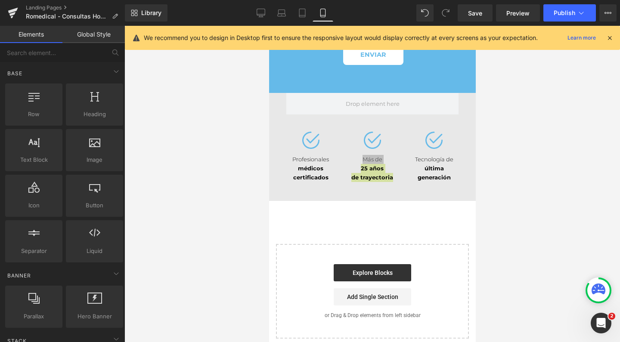
drag, startPoint x: 531, startPoint y: 160, endPoint x: 180, endPoint y: 141, distance: 351.6
click at [531, 160] on div at bounding box center [373, 184] width 496 height 317
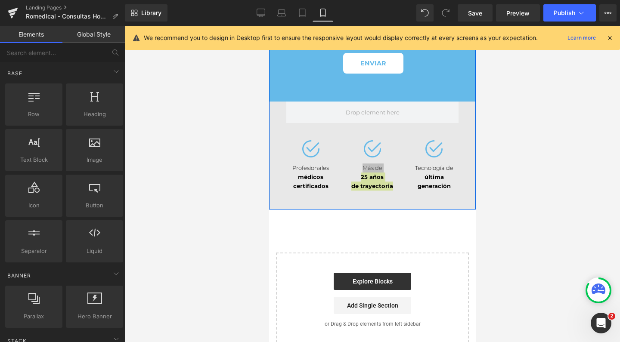
scroll to position [340, 0]
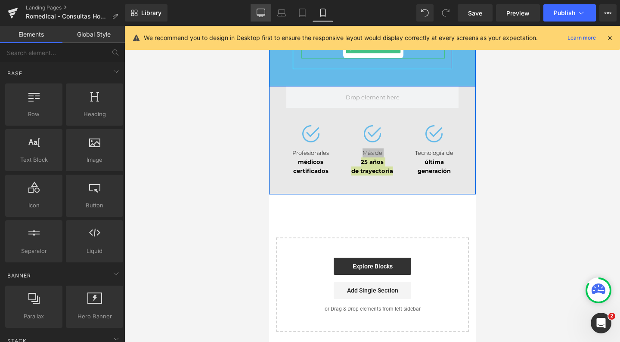
click at [264, 15] on icon at bounding box center [261, 12] width 8 height 6
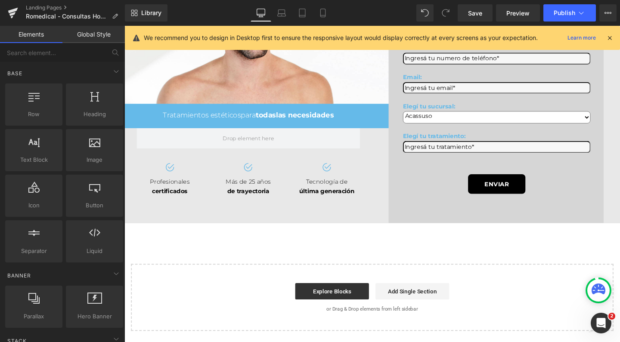
scroll to position [90, 0]
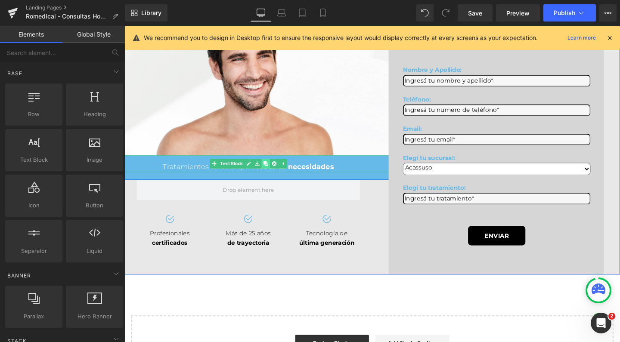
click at [271, 174] on icon at bounding box center [273, 171] width 5 height 5
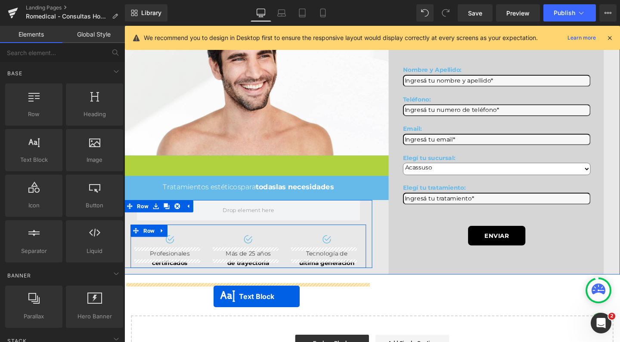
drag, startPoint x: 215, startPoint y: 188, endPoint x: 218, endPoint y: 311, distance: 122.8
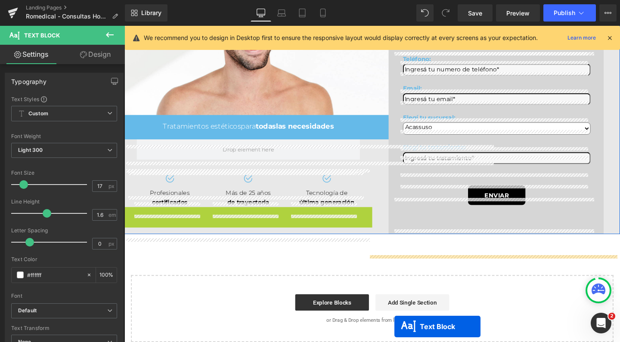
scroll to position [139, 0]
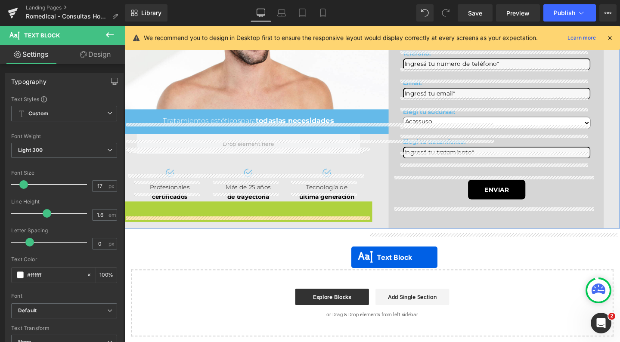
drag, startPoint x: 230, startPoint y: 285, endPoint x: 363, endPoint y: 270, distance: 134.0
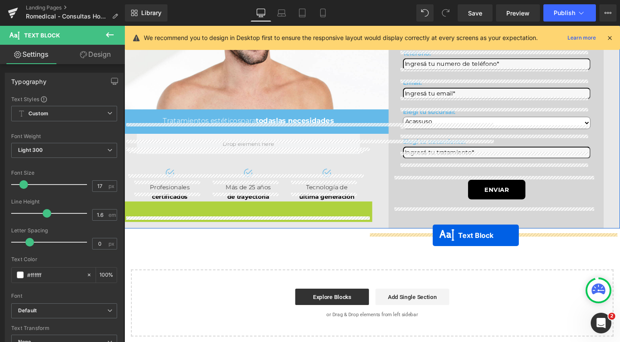
drag, startPoint x: 226, startPoint y: 236, endPoint x: 449, endPoint y: 246, distance: 223.4
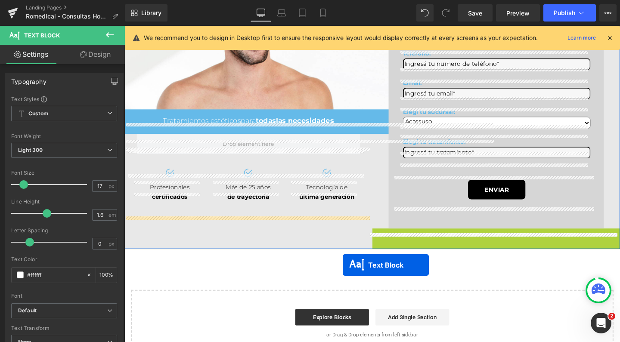
drag, startPoint x: 488, startPoint y: 253, endPoint x: 351, endPoint y: 274, distance: 138.6
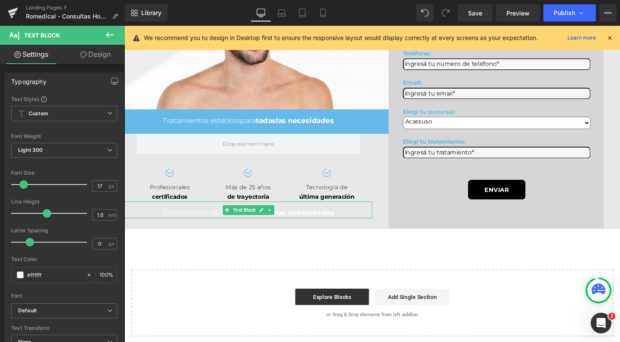
click at [114, 34] on icon at bounding box center [110, 35] width 10 height 10
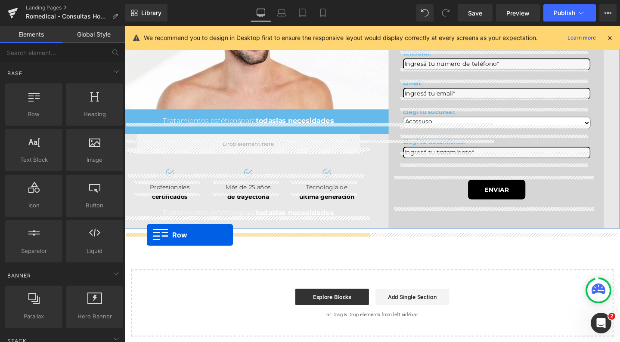
drag, startPoint x: 161, startPoint y: 132, endPoint x: 148, endPoint y: 246, distance: 114.5
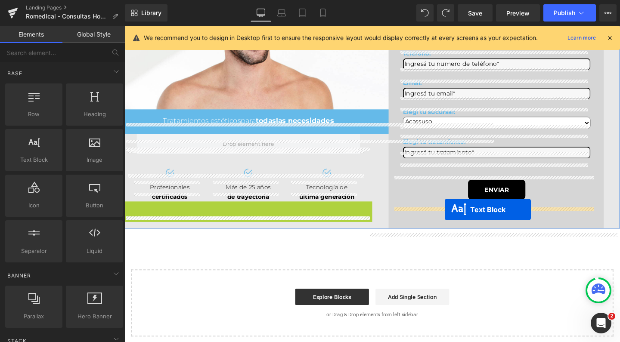
drag, startPoint x: 227, startPoint y: 235, endPoint x: 461, endPoint y: 219, distance: 235.3
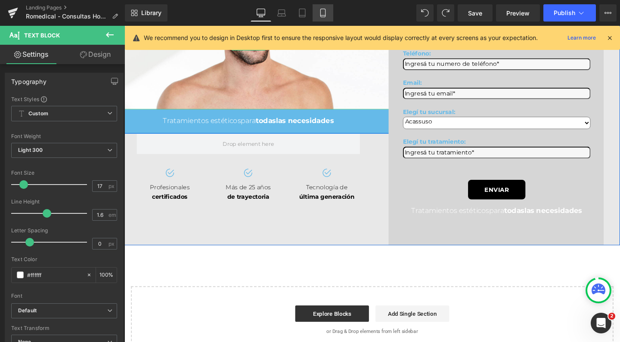
click at [324, 12] on icon at bounding box center [323, 13] width 9 height 9
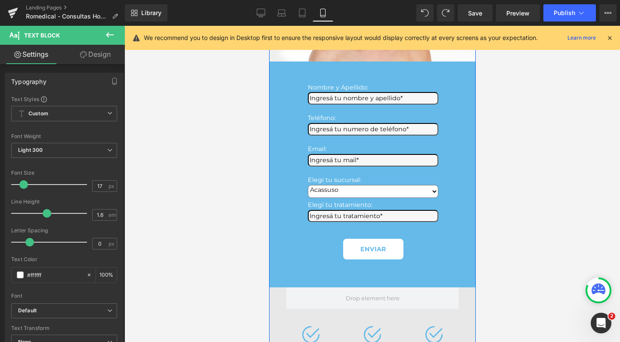
type input "100"
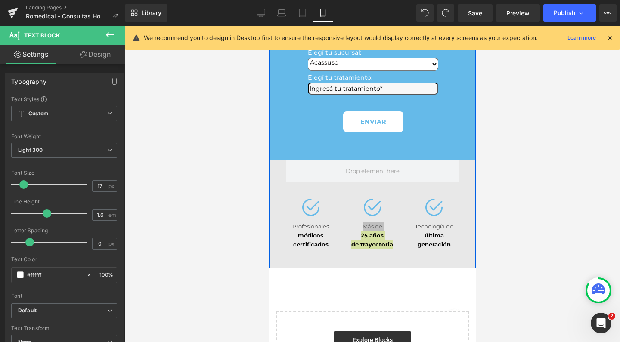
scroll to position [261, 0]
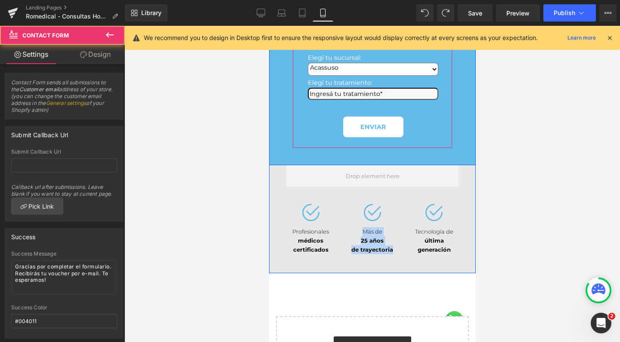
click at [329, 101] on div "Nombre y Apellido: Text Block Text Field Teléfono: Text Block Text Field Email:…" at bounding box center [372, 48] width 143 height 177
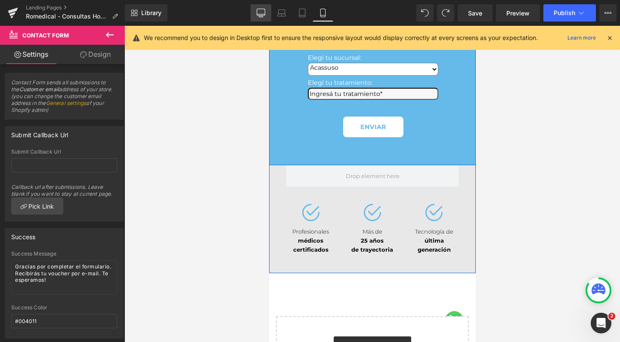
click at [261, 14] on icon at bounding box center [261, 13] width 9 height 9
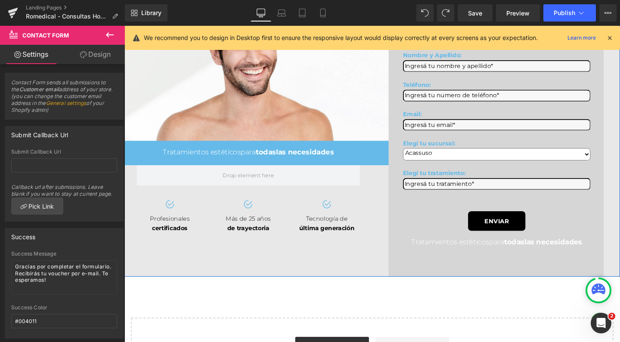
scroll to position [0, 0]
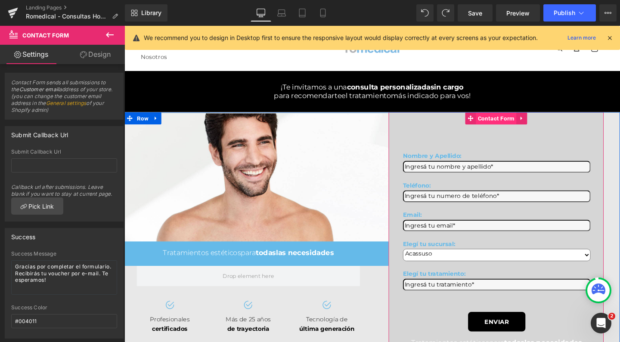
click at [514, 130] on span "Contact Form" at bounding box center [515, 123] width 43 height 13
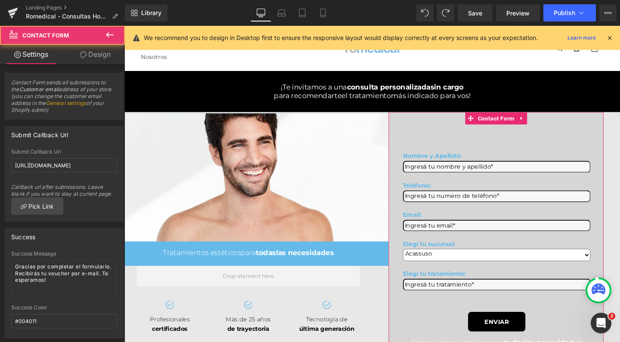
click at [112, 51] on link "Design" at bounding box center [95, 54] width 62 height 19
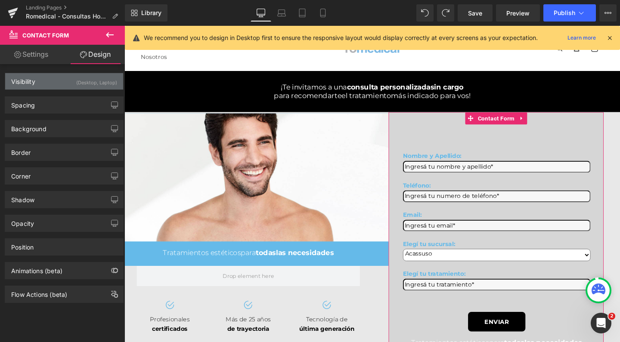
click at [59, 81] on div "Visibility (Desktop, Laptop)" at bounding box center [64, 81] width 118 height 16
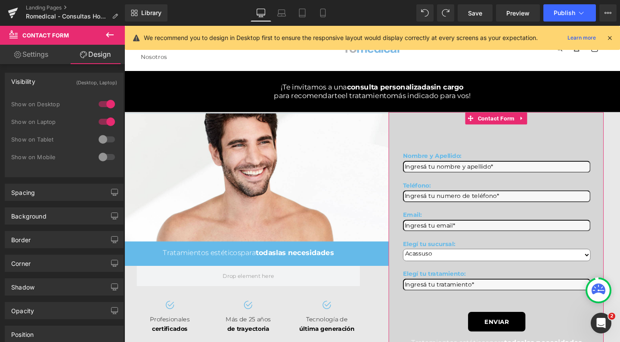
click at [106, 138] on div at bounding box center [106, 140] width 21 height 14
click at [106, 159] on div at bounding box center [106, 157] width 21 height 14
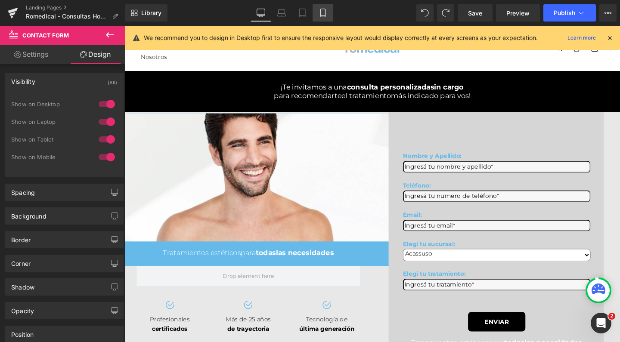
click at [321, 12] on icon at bounding box center [323, 13] width 9 height 9
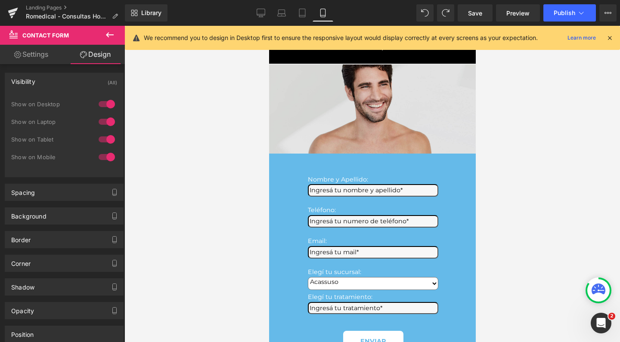
scroll to position [44, 0]
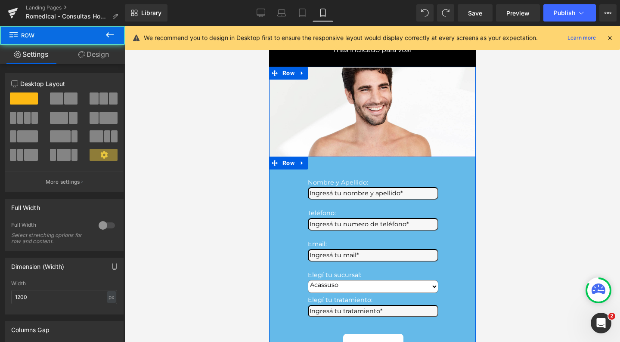
click at [286, 173] on div "Nombre y Apellido: Text Block Text Field Teléfono: Text Block Text Field Email:…" at bounding box center [372, 277] width 207 height 214
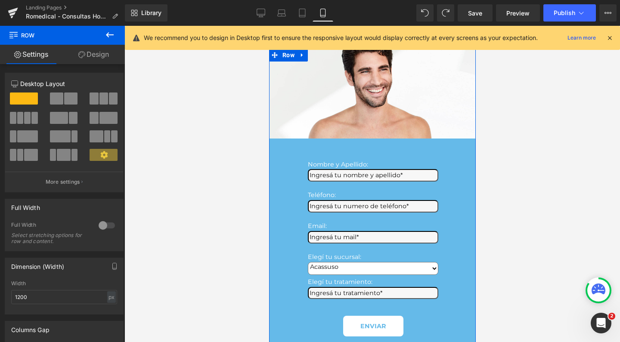
scroll to position [51, 0]
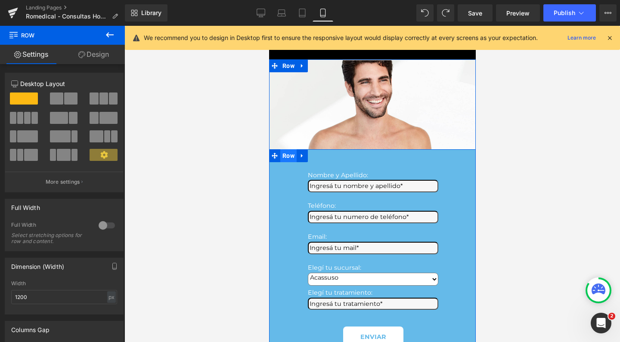
click at [283, 158] on span "Row" at bounding box center [288, 155] width 16 height 13
click at [299, 157] on icon at bounding box center [302, 156] width 6 height 6
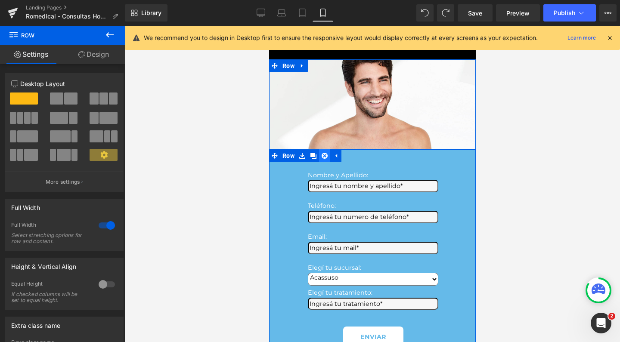
click at [324, 158] on link at bounding box center [324, 155] width 11 height 13
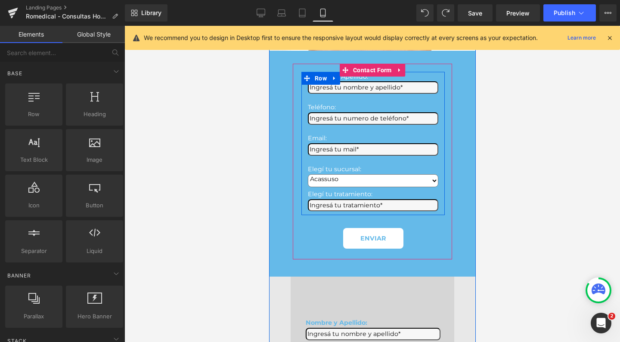
scroll to position [151, 0]
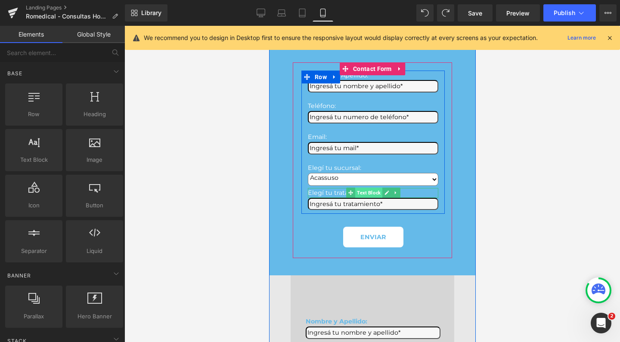
click at [365, 190] on span "Text Block" at bounding box center [368, 193] width 27 height 10
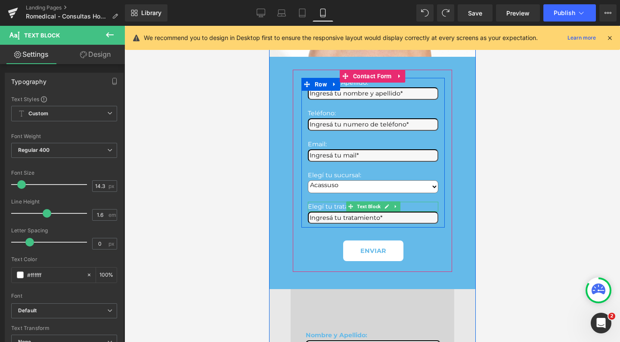
scroll to position [205, 0]
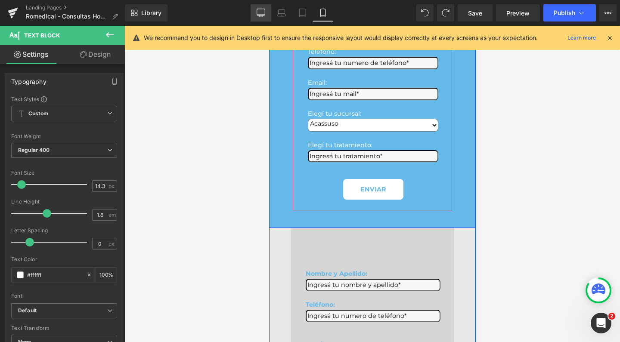
drag, startPoint x: 255, startPoint y: 12, endPoint x: 262, endPoint y: 134, distance: 121.7
click at [255, 12] on link "Desktop" at bounding box center [261, 12] width 21 height 17
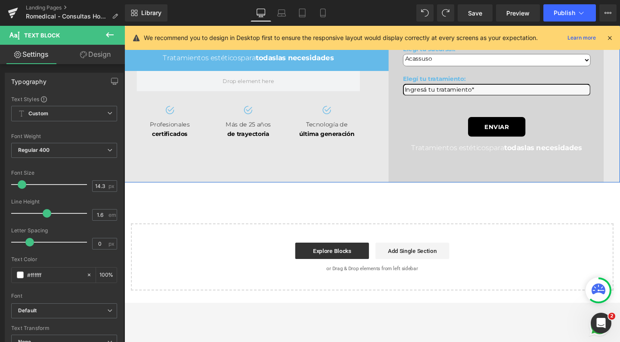
type input "100"
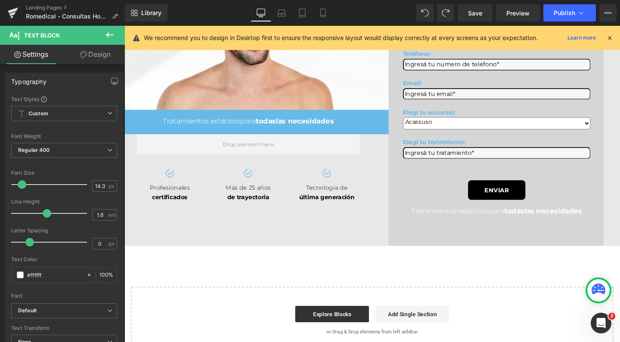
scroll to position [160, 0]
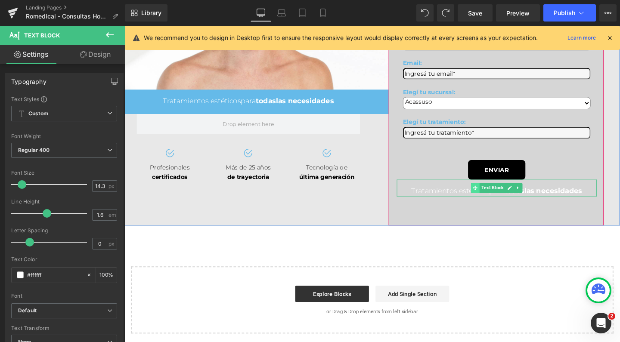
click at [492, 202] on span at bounding box center [493, 196] width 9 height 10
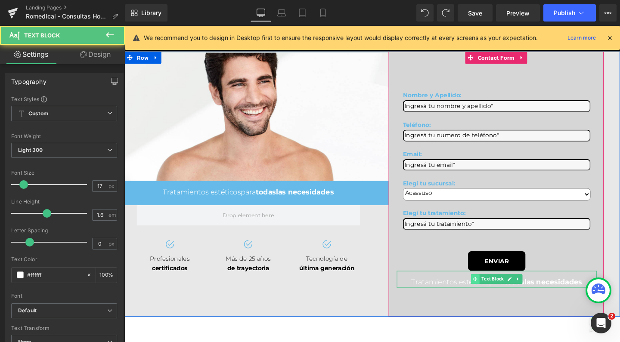
scroll to position [63, 0]
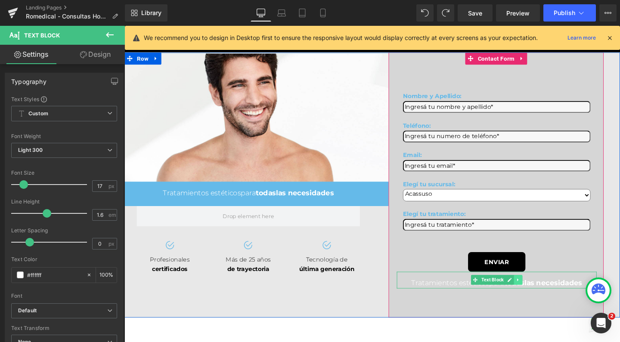
click at [538, 295] on icon at bounding box center [538, 293] width 1 height 3
click at [538, 299] on link at bounding box center [542, 293] width 9 height 10
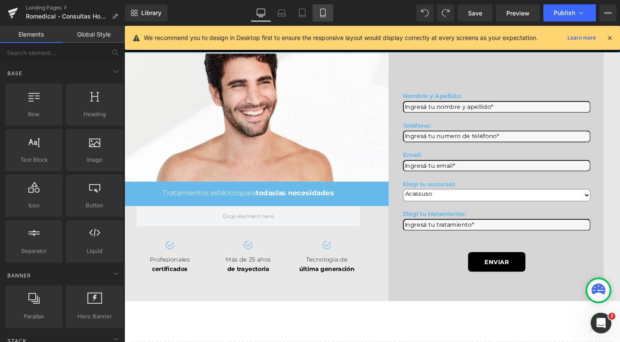
click at [321, 16] on icon at bounding box center [323, 16] width 5 height 0
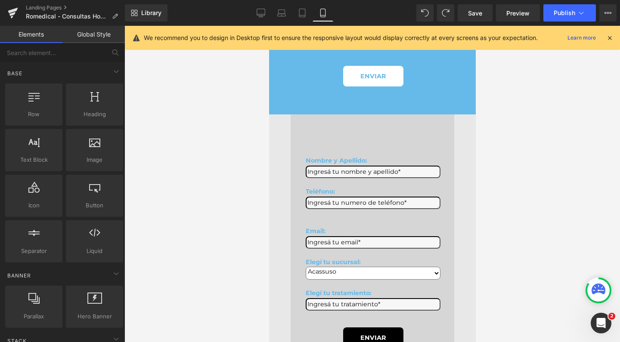
scroll to position [321, 0]
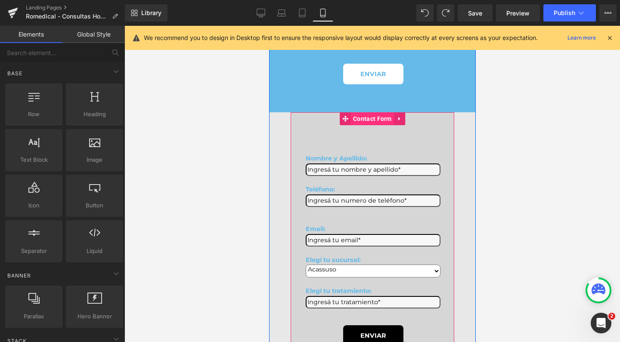
click at [363, 112] on span "Contact Form" at bounding box center [372, 118] width 43 height 13
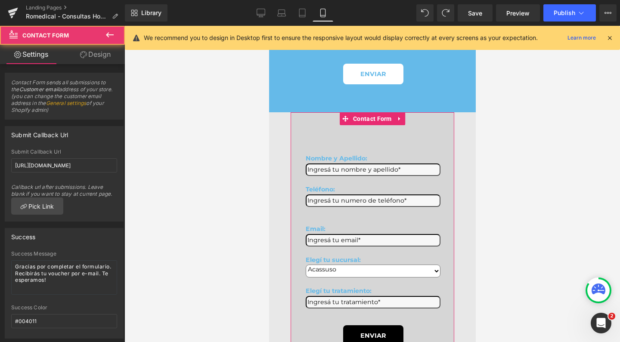
click at [104, 53] on link "Design" at bounding box center [95, 54] width 62 height 19
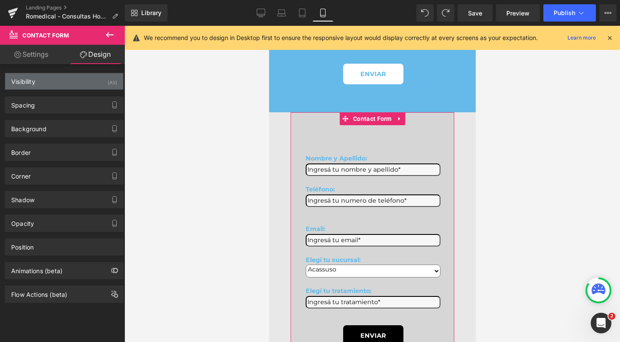
click at [93, 83] on div "Visibility (All)" at bounding box center [64, 81] width 118 height 16
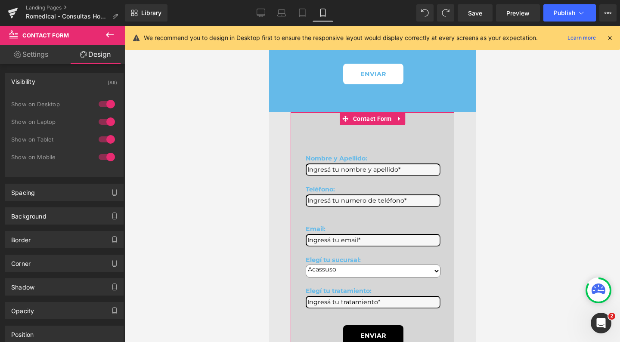
click at [107, 157] on div at bounding box center [106, 157] width 21 height 14
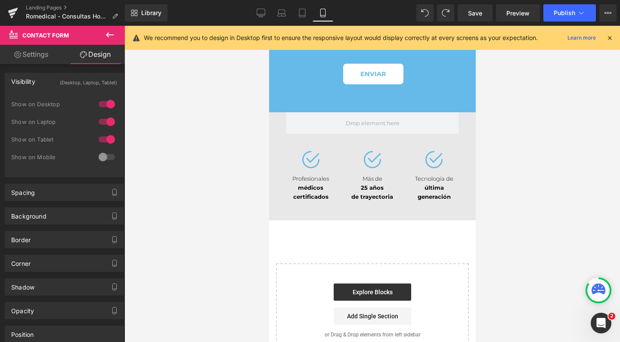
click at [108, 137] on div at bounding box center [106, 140] width 21 height 14
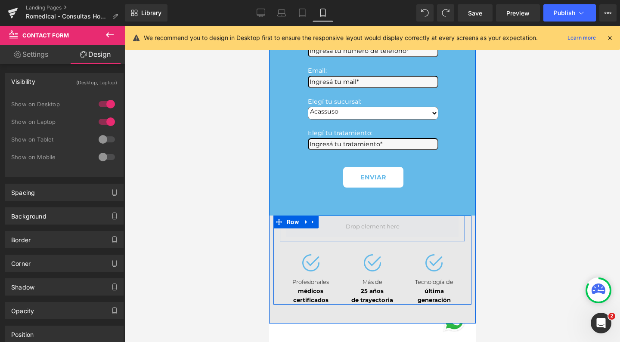
scroll to position [150, 0]
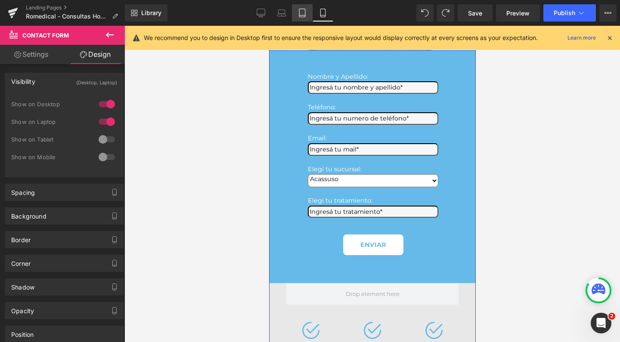
click at [300, 12] on icon at bounding box center [302, 13] width 6 height 8
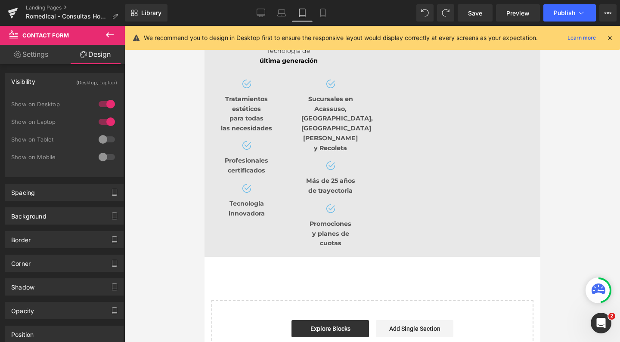
scroll to position [423, 0]
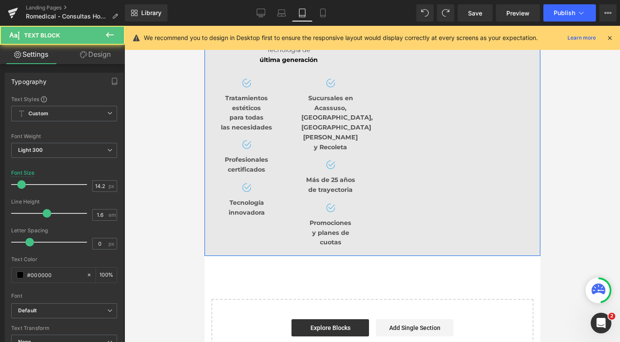
click at [204, 26] on b "última generación" at bounding box center [204, 26] width 0 height 0
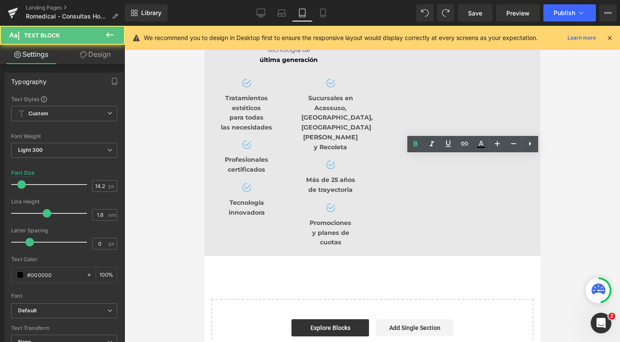
click at [204, 26] on b "última generación" at bounding box center [204, 26] width 0 height 0
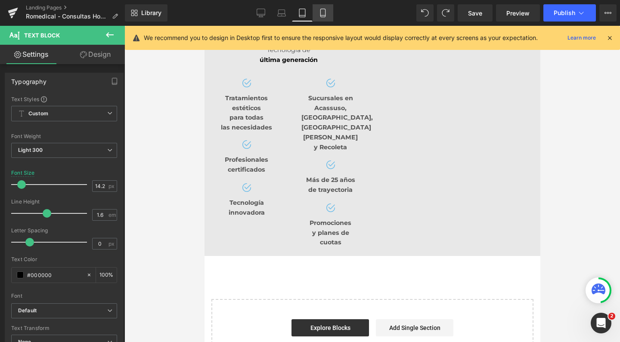
click at [321, 11] on icon at bounding box center [323, 13] width 5 height 8
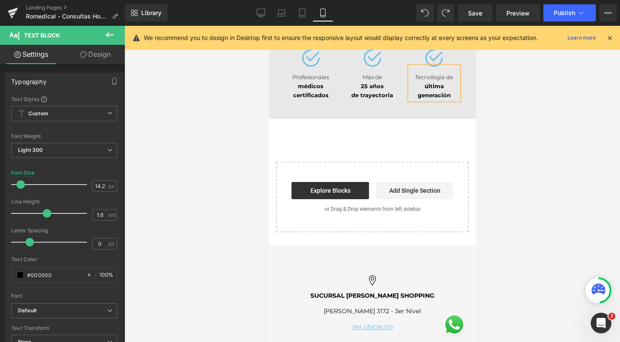
type input "13"
type input "100"
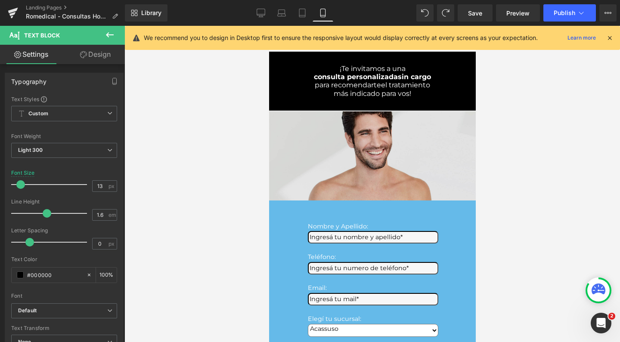
scroll to position [0, 0]
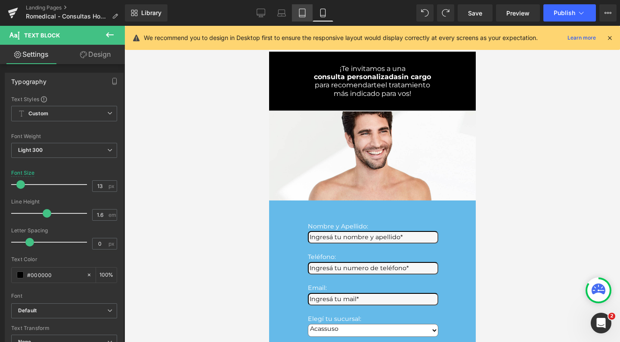
click at [308, 8] on link "Tablet" at bounding box center [302, 12] width 21 height 17
type input "14.24"
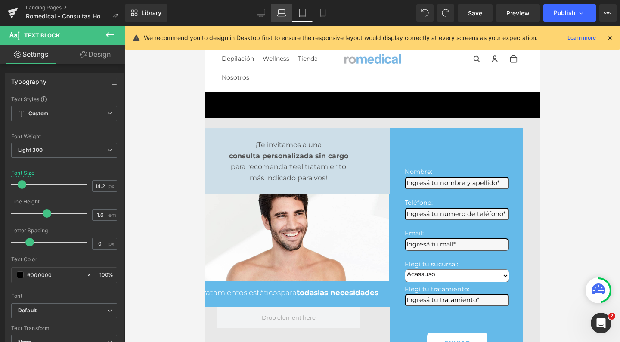
click at [285, 6] on link "Laptop" at bounding box center [281, 12] width 21 height 17
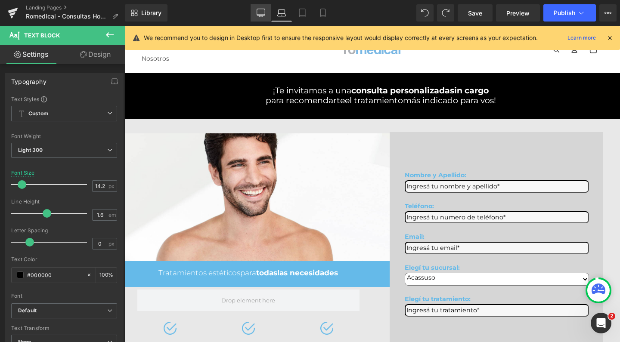
click at [267, 12] on link "Desktop" at bounding box center [261, 12] width 21 height 17
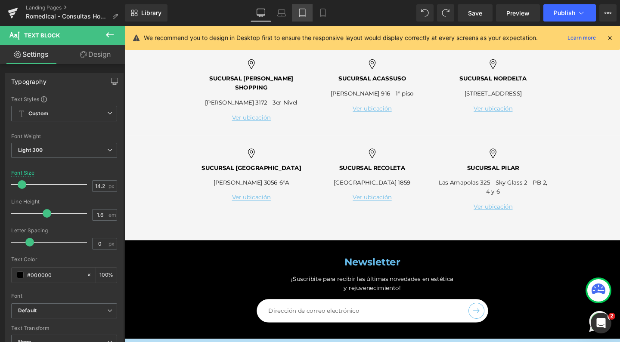
click at [298, 7] on link "Tablet" at bounding box center [302, 12] width 21 height 17
type input "100"
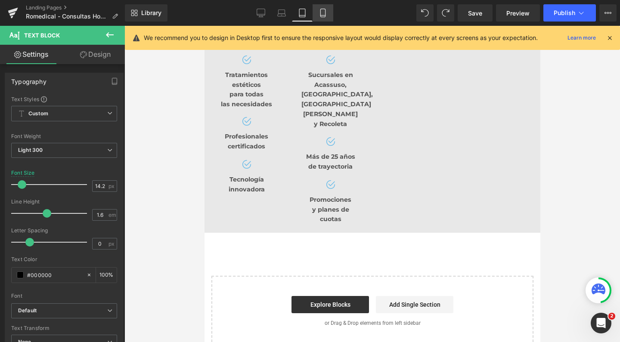
click at [327, 17] on link "Mobile" at bounding box center [323, 12] width 21 height 17
type input "13"
type input "100"
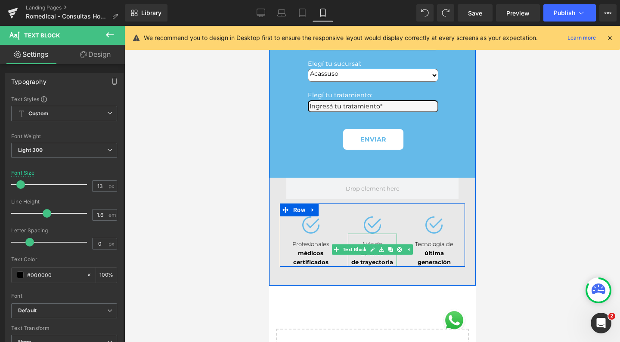
scroll to position [255, 0]
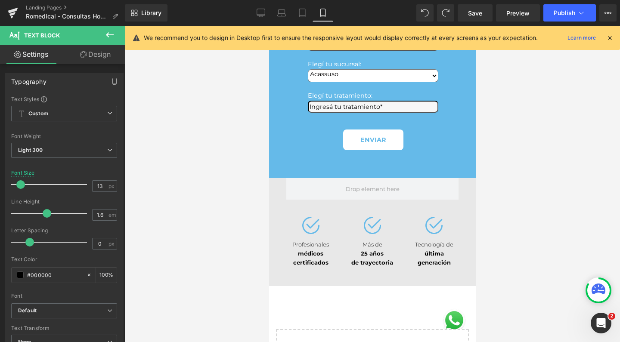
click at [116, 38] on button at bounding box center [110, 35] width 30 height 19
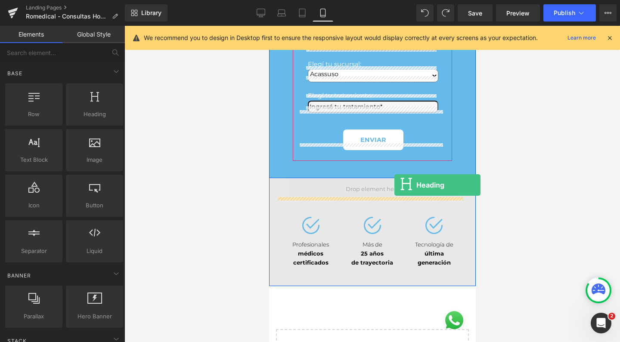
drag, startPoint x: 352, startPoint y: 140, endPoint x: 394, endPoint y: 185, distance: 62.2
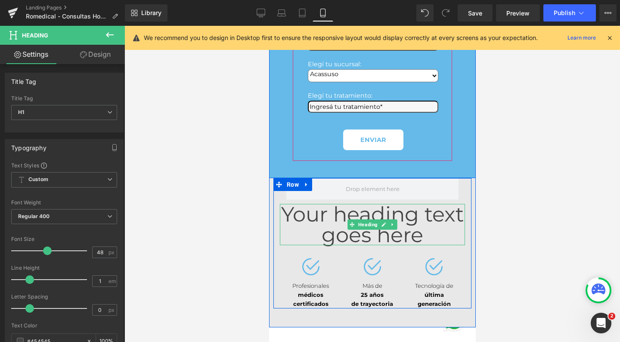
click at [371, 204] on h1 "Your heading text goes here" at bounding box center [372, 224] width 185 height 41
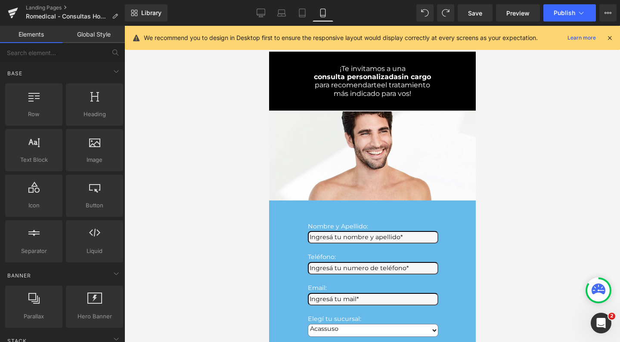
scroll to position [0, 0]
click at [301, 59] on icon at bounding box center [302, 58] width 2 height 4
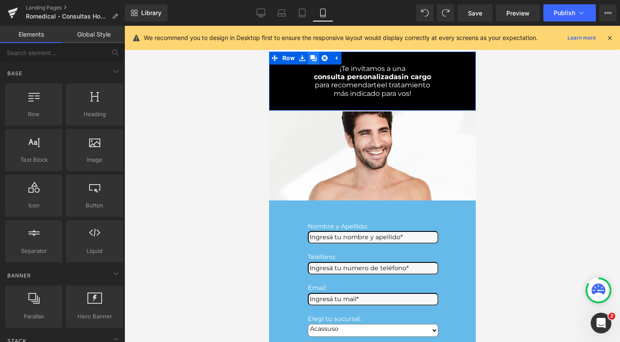
click at [310, 59] on icon at bounding box center [313, 58] width 6 height 6
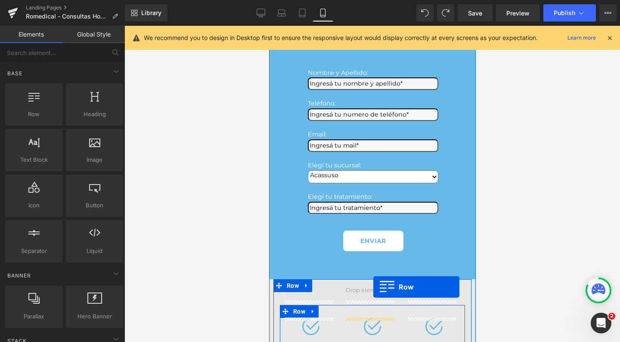
scroll to position [193, 0]
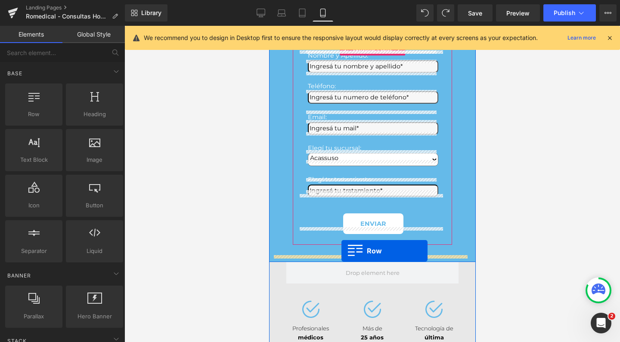
drag, startPoint x: 271, startPoint y: 58, endPoint x: 341, endPoint y: 251, distance: 205.2
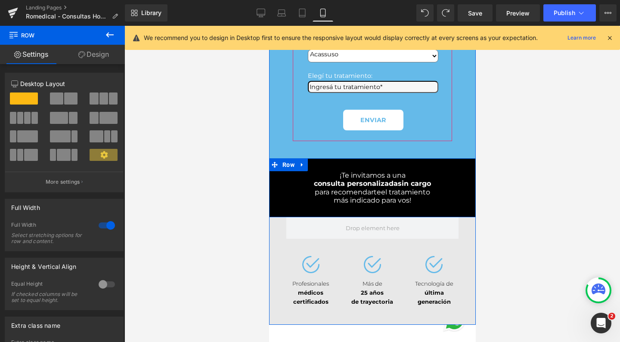
scroll to position [291, 0]
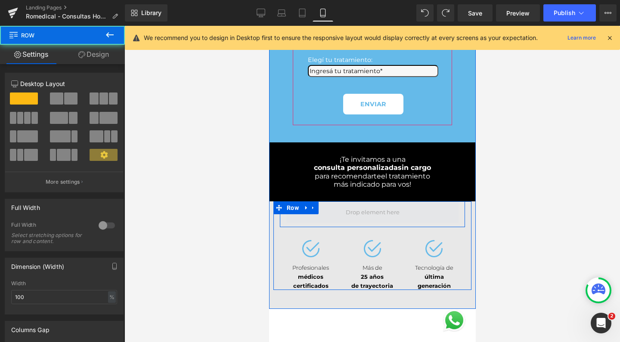
click at [342, 215] on span at bounding box center [372, 213] width 172 height 22
click at [336, 202] on span at bounding box center [372, 213] width 172 height 22
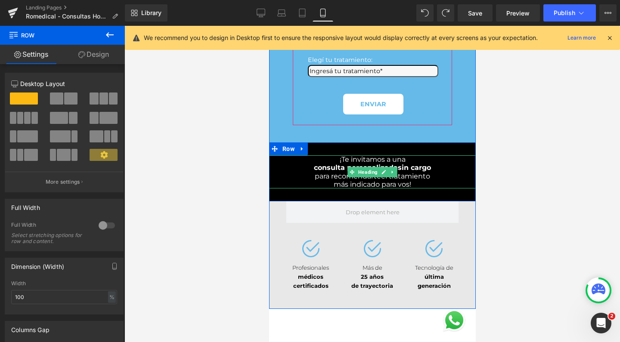
click at [353, 164] on span "consulta personalizada" at bounding box center [356, 168] width 84 height 8
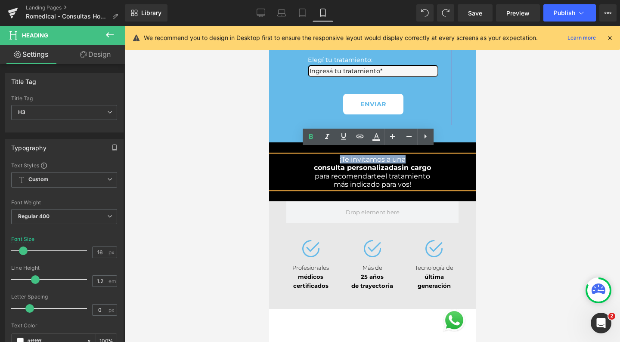
drag, startPoint x: 332, startPoint y: 153, endPoint x: 458, endPoint y: 146, distance: 126.4
click at [458, 156] on div "¡Te invitamos a una consulta personalizada sin cargo para recomendarte el trata…" at bounding box center [372, 172] width 207 height 33
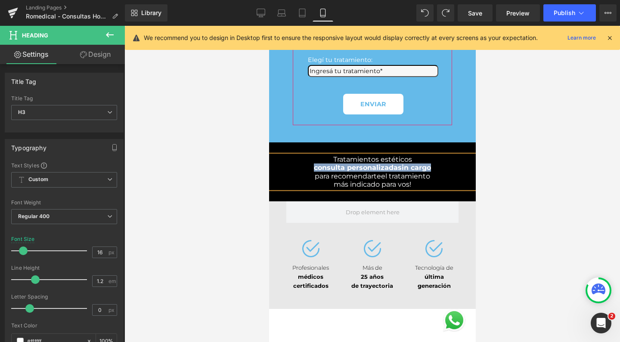
drag, startPoint x: 436, startPoint y: 157, endPoint x: 305, endPoint y: 162, distance: 131.1
click at [305, 164] on div "consulta personalizada sin cargo" at bounding box center [372, 168] width 207 height 8
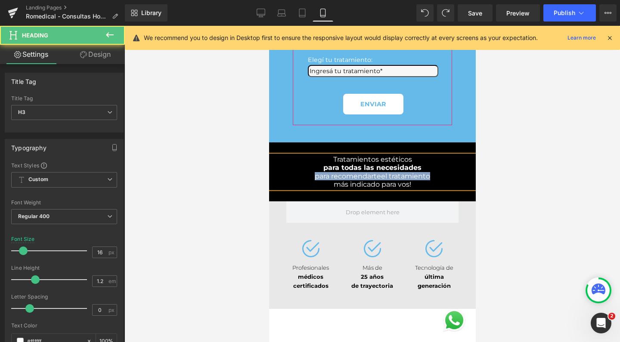
drag, startPoint x: 432, startPoint y: 163, endPoint x: 432, endPoint y: 172, distance: 9.0
click at [432, 172] on div "Tratamientos estéticos para todas las necesidades para recomendarte el tratamie…" at bounding box center [372, 172] width 207 height 33
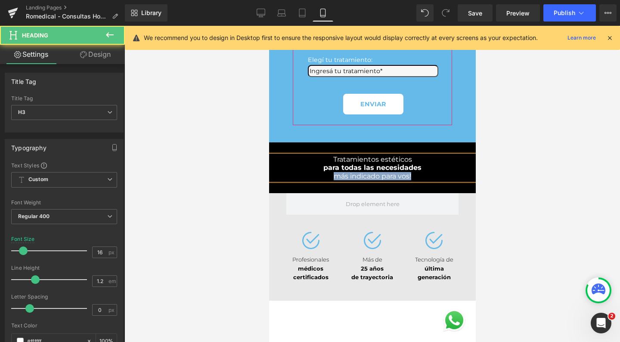
drag, startPoint x: 420, startPoint y: 169, endPoint x: 296, endPoint y: 168, distance: 123.2
click at [296, 172] on div "más indicado para vos!" at bounding box center [372, 176] width 207 height 8
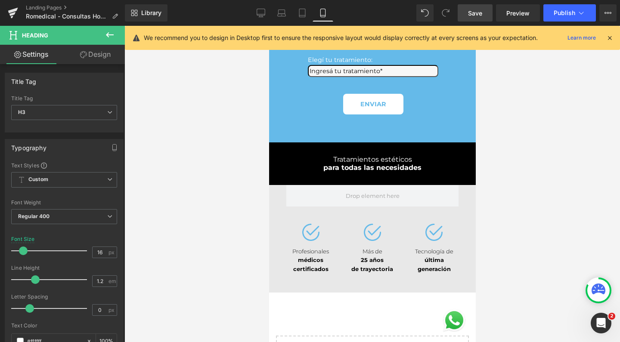
click at [486, 9] on link "Save" at bounding box center [475, 12] width 35 height 17
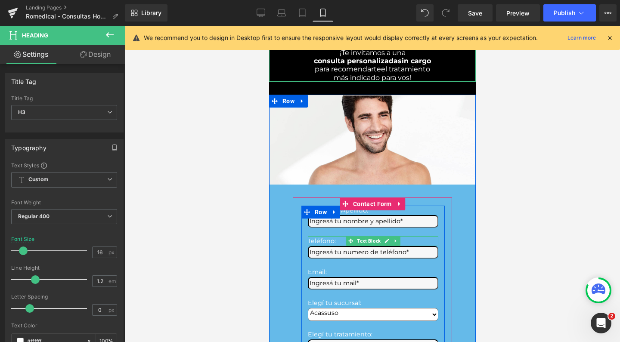
scroll to position [16, 0]
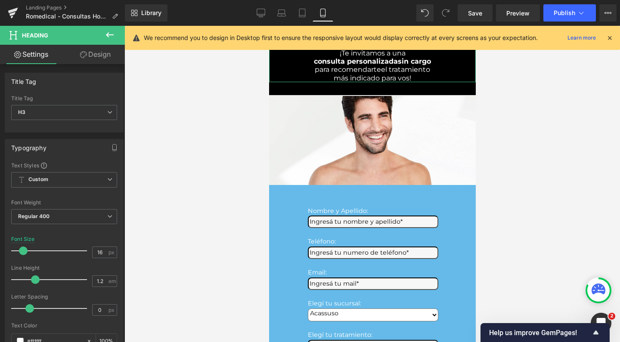
click at [505, 137] on div at bounding box center [373, 184] width 496 height 317
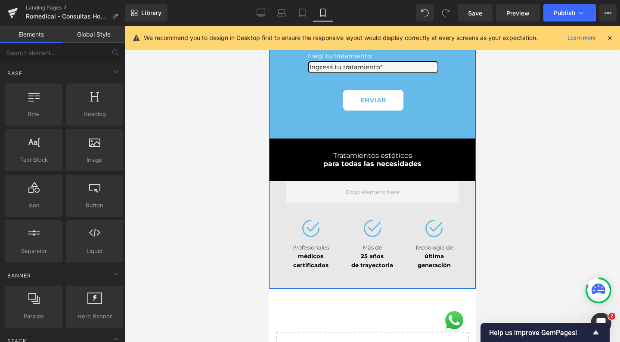
scroll to position [314, 0]
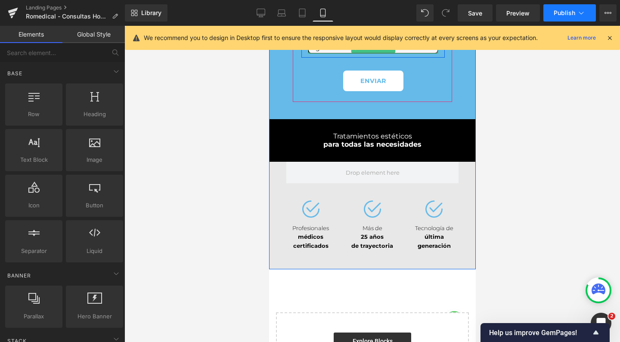
click at [552, 9] on button "Publish" at bounding box center [570, 12] width 53 height 17
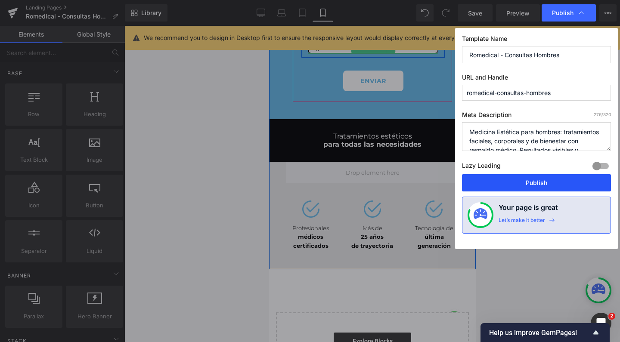
click at [510, 175] on button "Publish" at bounding box center [536, 182] width 149 height 17
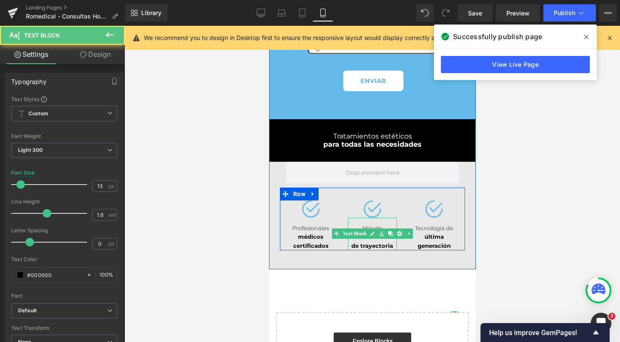
click at [356, 243] on span "de trayectoria" at bounding box center [372, 246] width 42 height 7
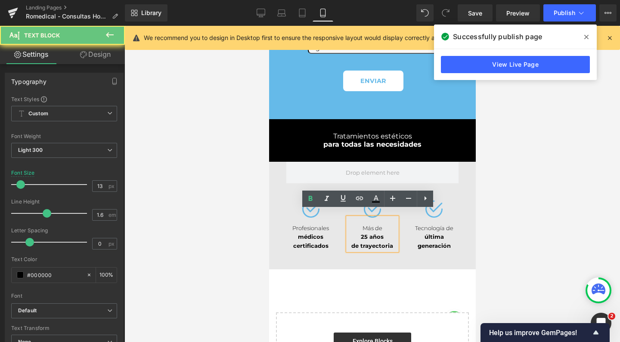
click at [348, 242] on div "de trayectoria" at bounding box center [372, 246] width 49 height 9
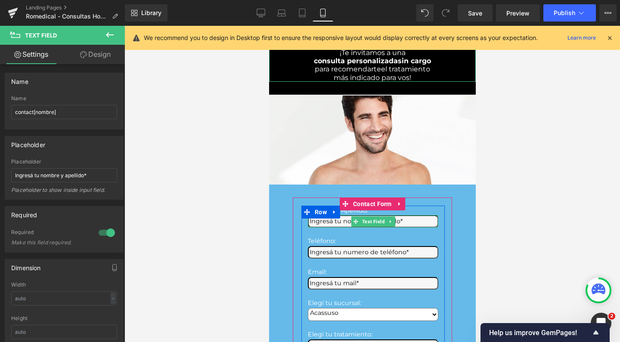
scroll to position [76, 0]
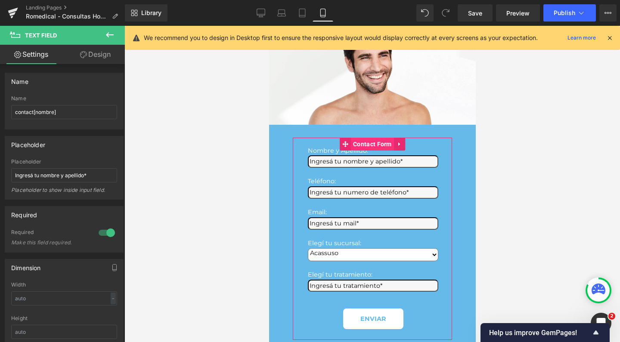
click at [366, 146] on span "Contact Form" at bounding box center [372, 144] width 43 height 13
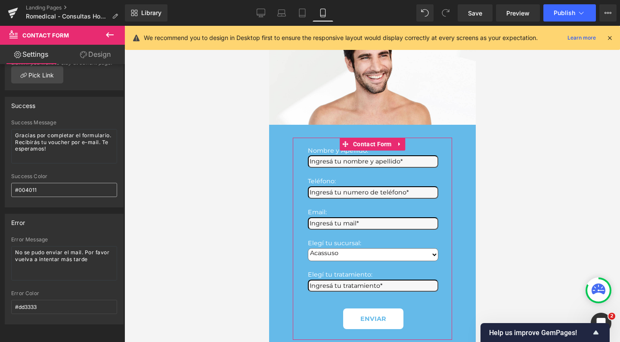
scroll to position [138, 0]
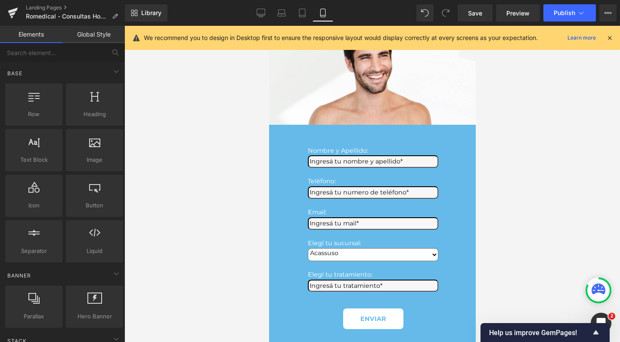
click at [237, 220] on div at bounding box center [373, 184] width 496 height 317
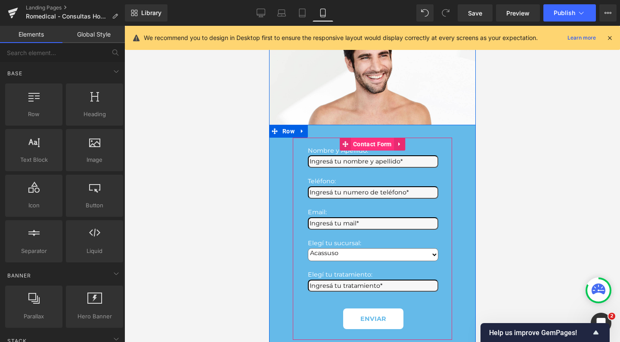
click at [370, 142] on span "Contact Form" at bounding box center [372, 144] width 43 height 13
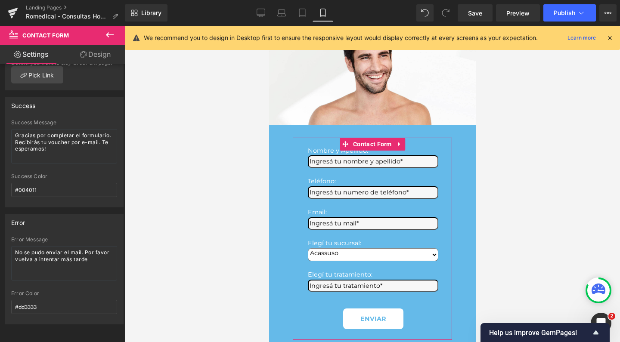
click at [106, 53] on link "Design" at bounding box center [95, 54] width 62 height 19
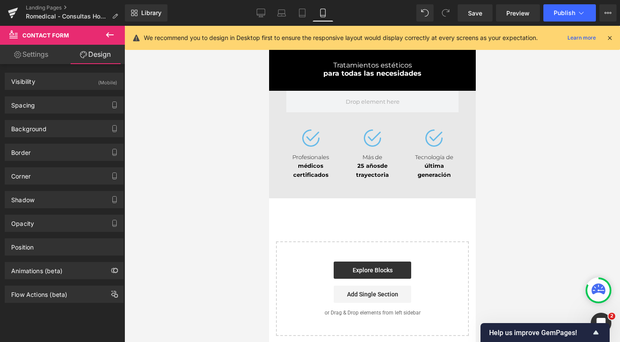
scroll to position [380, 0]
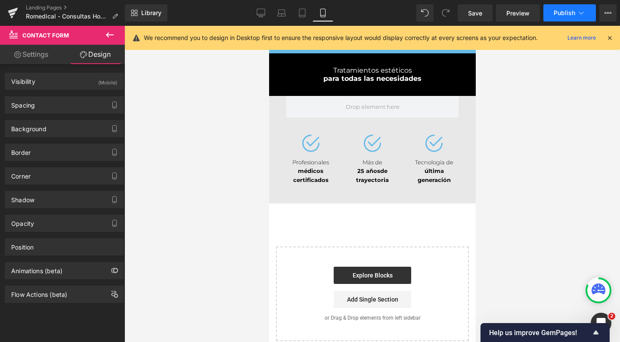
click at [557, 9] on button "Publish" at bounding box center [570, 12] width 53 height 17
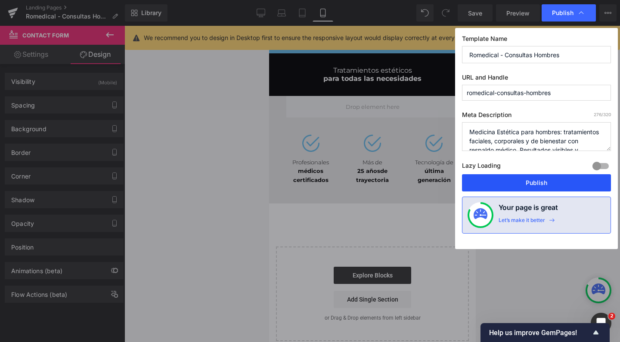
click at [534, 174] on button "Publish" at bounding box center [536, 182] width 149 height 17
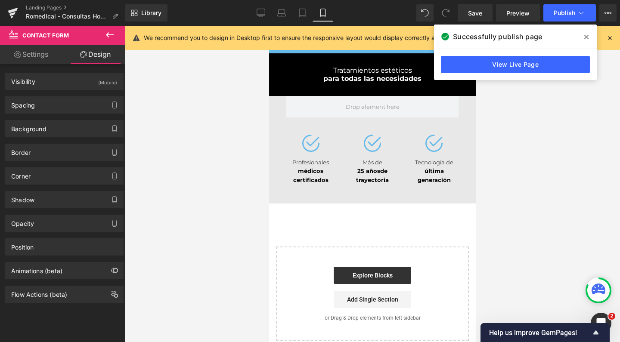
click at [534, 174] on div at bounding box center [373, 184] width 496 height 317
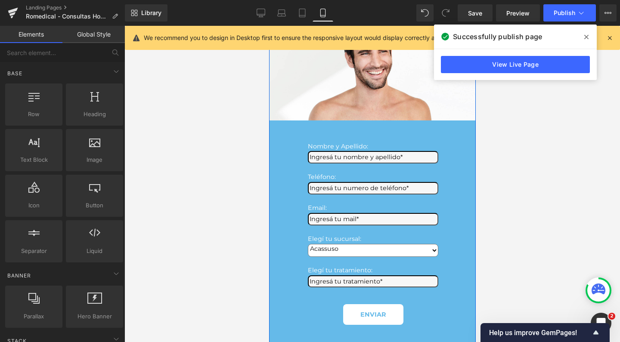
scroll to position [93, 0]
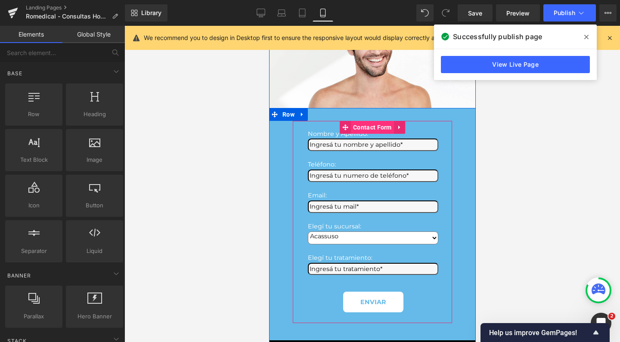
click at [356, 128] on span "Contact Form" at bounding box center [372, 127] width 43 height 13
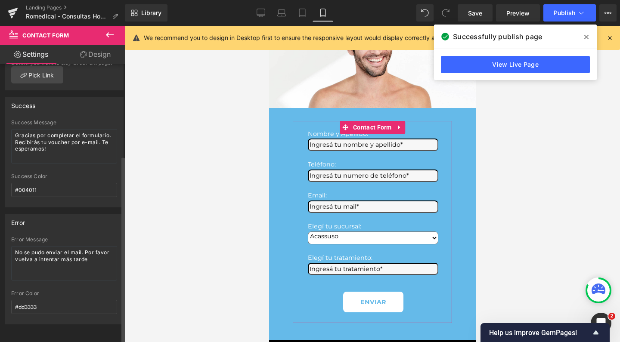
scroll to position [138, 0]
drag, startPoint x: 44, startPoint y: 134, endPoint x: 44, endPoint y: 144, distance: 9.5
click at [44, 144] on textarea "Gracias por completar el formulario. Recibirás tu voucher por e-mail. Te espera…" at bounding box center [64, 146] width 106 height 34
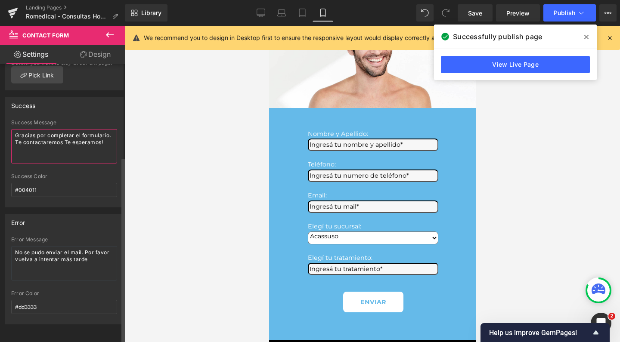
drag, startPoint x: 65, startPoint y: 144, endPoint x: 47, endPoint y: 136, distance: 19.7
click at [47, 136] on textarea "Gracias por completar el formulario. Te contactaremos Te esperamos!" at bounding box center [64, 146] width 106 height 34
click at [48, 136] on textarea "Gracias por completar el formulario. Enseguida te contactamos!" at bounding box center [64, 146] width 106 height 34
drag, startPoint x: 77, startPoint y: 137, endPoint x: 3, endPoint y: 119, distance: 76.0
click at [3, 119] on div "Success Gracias por completar el formulario. Enseguida te con Success Message G…" at bounding box center [64, 148] width 129 height 117
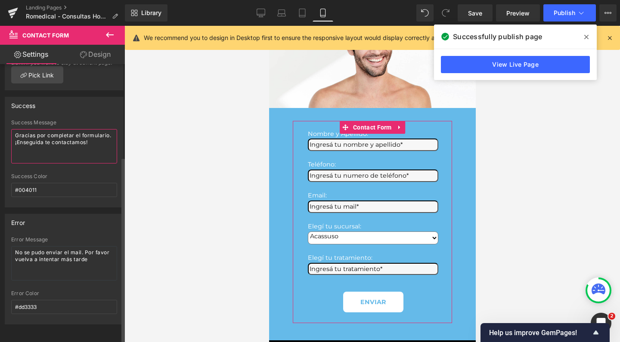
click at [75, 155] on textarea "Gracias por completar el formulario. ¡Enseguida te contactamos!" at bounding box center [64, 146] width 106 height 34
drag, startPoint x: 72, startPoint y: 147, endPoint x: 6, endPoint y: 124, distance: 69.8
click at [6, 124] on div "Gracias por completar el formulario. Enseguida te con Success Message Gracias p…" at bounding box center [64, 163] width 118 height 87
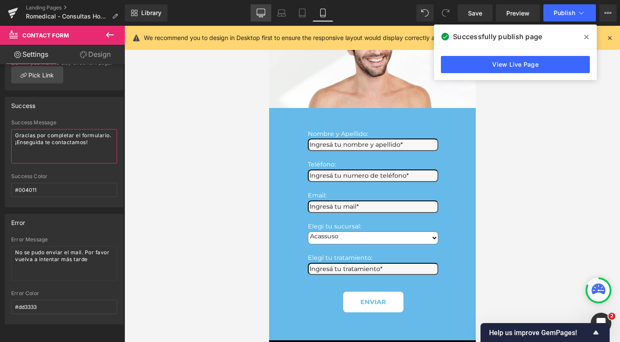
type textarea "Gracias por completar el formulario. ¡Enseguida te contactamos!"
click at [259, 14] on icon at bounding box center [261, 14] width 8 height 0
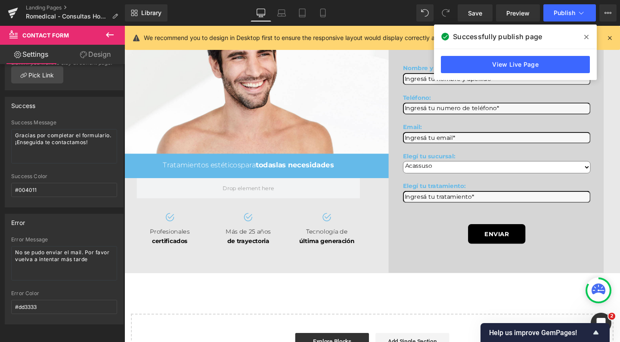
scroll to position [0, 0]
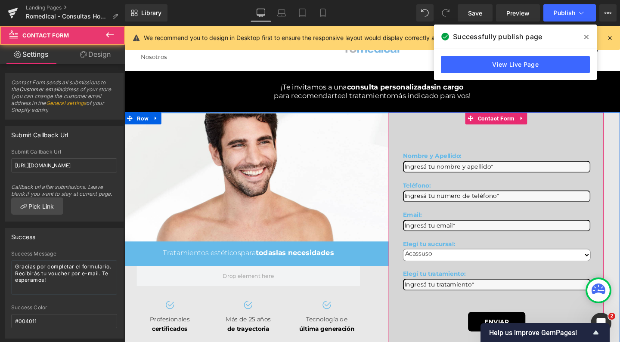
click at [503, 149] on div "Nombre y Apellido: Text Block Text Field Teléfono: Text Block Text Field Email:…" at bounding box center [515, 247] width 226 height 261
click at [505, 130] on span "Contact Form" at bounding box center [515, 123] width 43 height 13
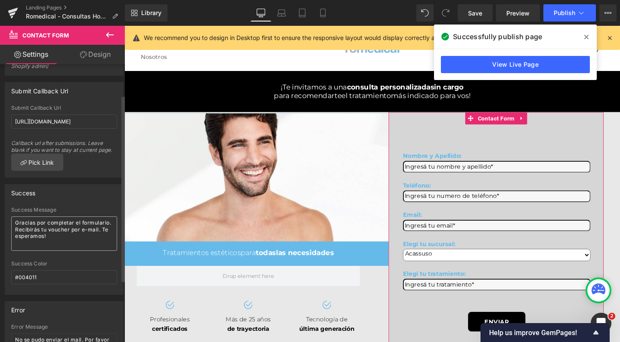
scroll to position [46, 0]
click at [110, 236] on textarea "Gracias por completar el formulario. Recibirás tu voucher por e-mail. Te espera…" at bounding box center [64, 232] width 106 height 34
drag, startPoint x: 98, startPoint y: 236, endPoint x: 7, endPoint y: 215, distance: 93.8
click at [7, 215] on div "Success Message Gracias por completar el formulario. Recibirás tu voucher por e…" at bounding box center [64, 248] width 118 height 87
paste textarea "¡Enseguida te contact"
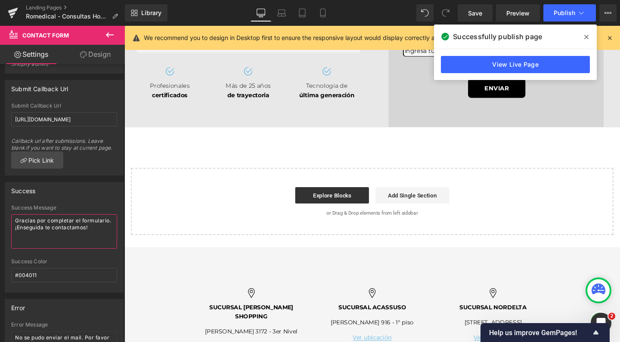
scroll to position [82, 0]
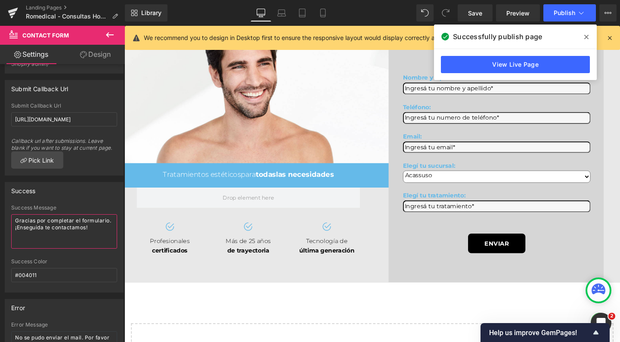
type textarea "Gracias por completar el formulario. ¡Enseguida te contactamos!"
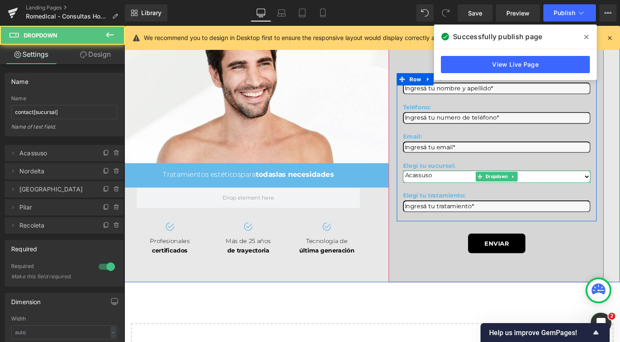
click at [441, 191] on select "Acassuso Nordelta Palermo Pilar Recoleta" at bounding box center [515, 184] width 197 height 13
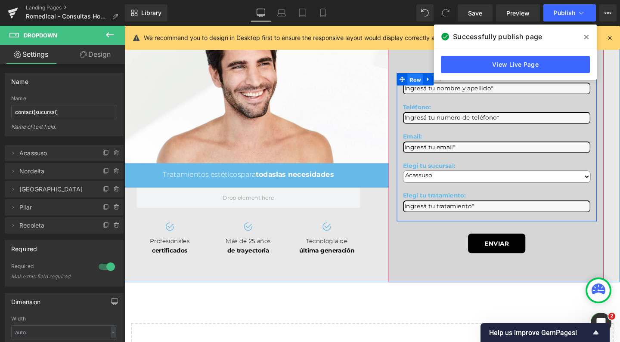
click at [430, 89] on span "Row" at bounding box center [430, 82] width 16 height 13
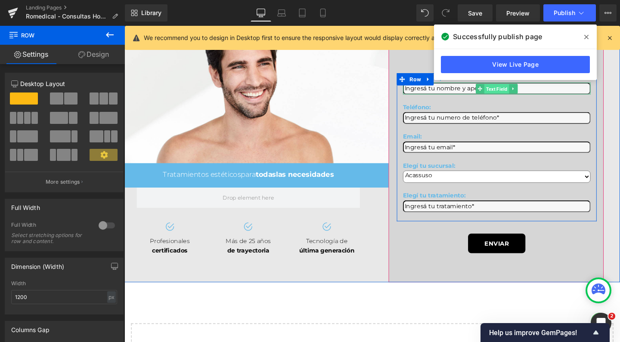
click at [503, 97] on span "Text Field" at bounding box center [516, 92] width 26 height 10
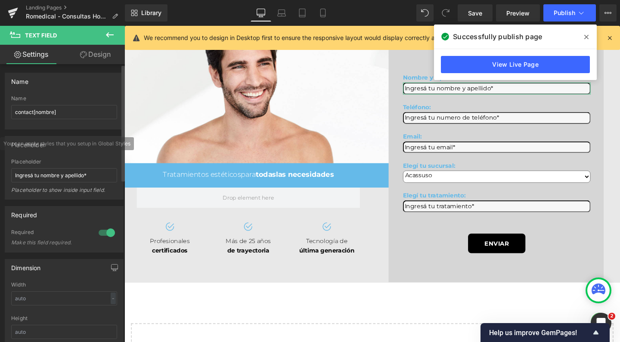
scroll to position [0, 0]
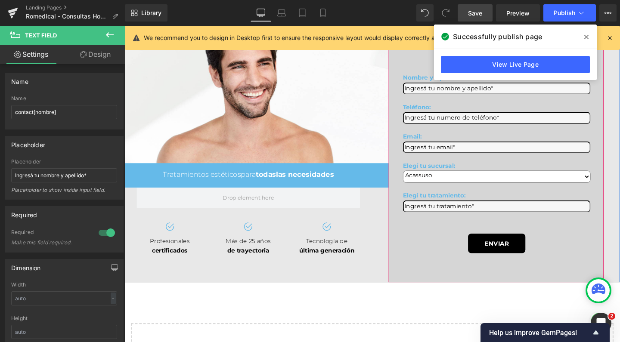
click at [472, 7] on link "Save" at bounding box center [475, 12] width 35 height 17
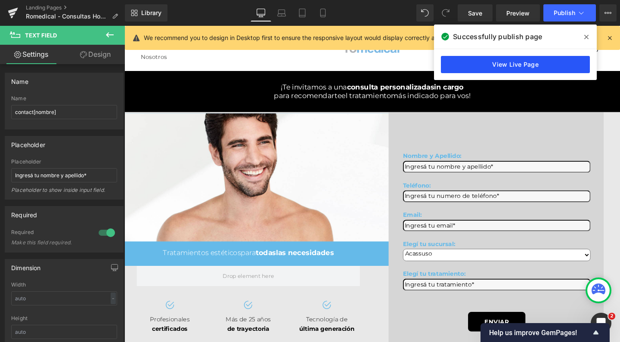
click at [489, 59] on link "View Live Page" at bounding box center [515, 64] width 149 height 17
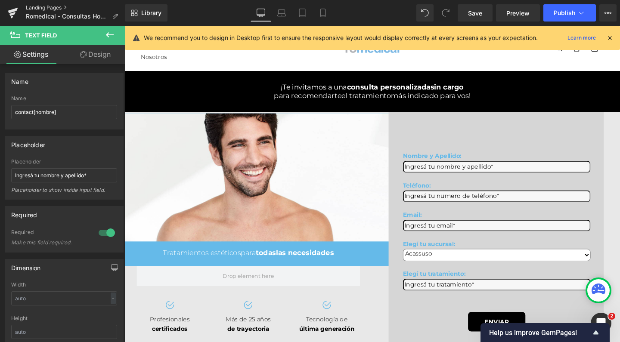
click at [52, 5] on link "Landing Pages" at bounding box center [75, 7] width 99 height 7
